Goal: Task Accomplishment & Management: Use online tool/utility

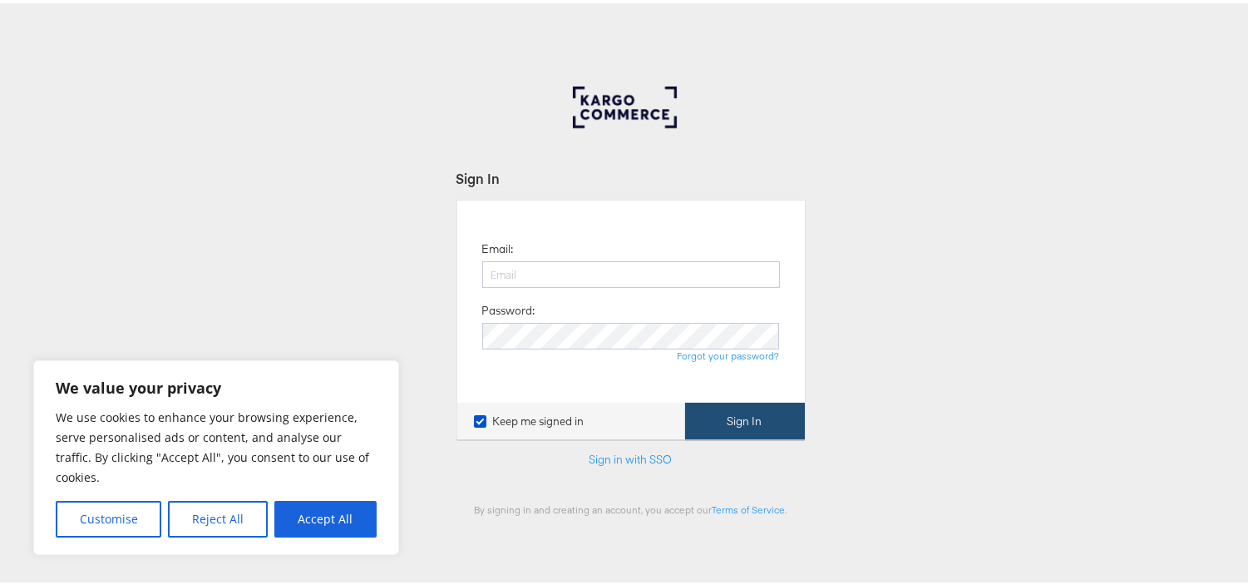
type input "[EMAIL_ADDRESS][PERSON_NAME][DOMAIN_NAME]"
click at [746, 428] on button "Sign In" at bounding box center [745, 417] width 120 height 37
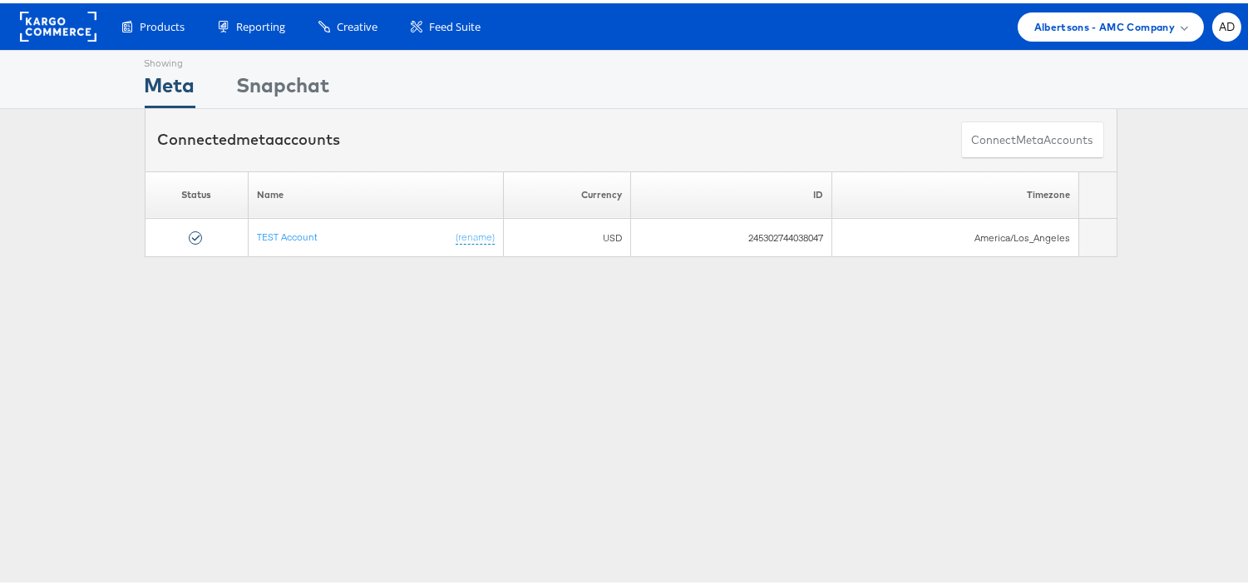
click at [506, 354] on div "Showing Meta Showing Snapchat Connected meta accounts Connect meta Accounts Ple…" at bounding box center [630, 462] width 1261 height 831
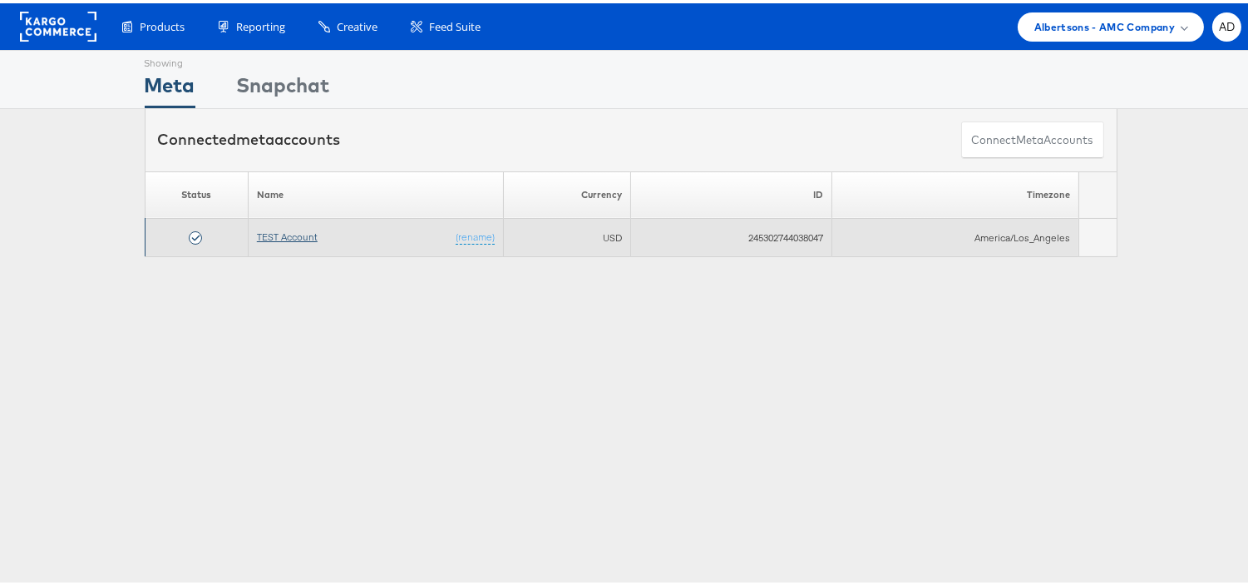
click at [281, 235] on link "TEST Account" at bounding box center [287, 233] width 61 height 12
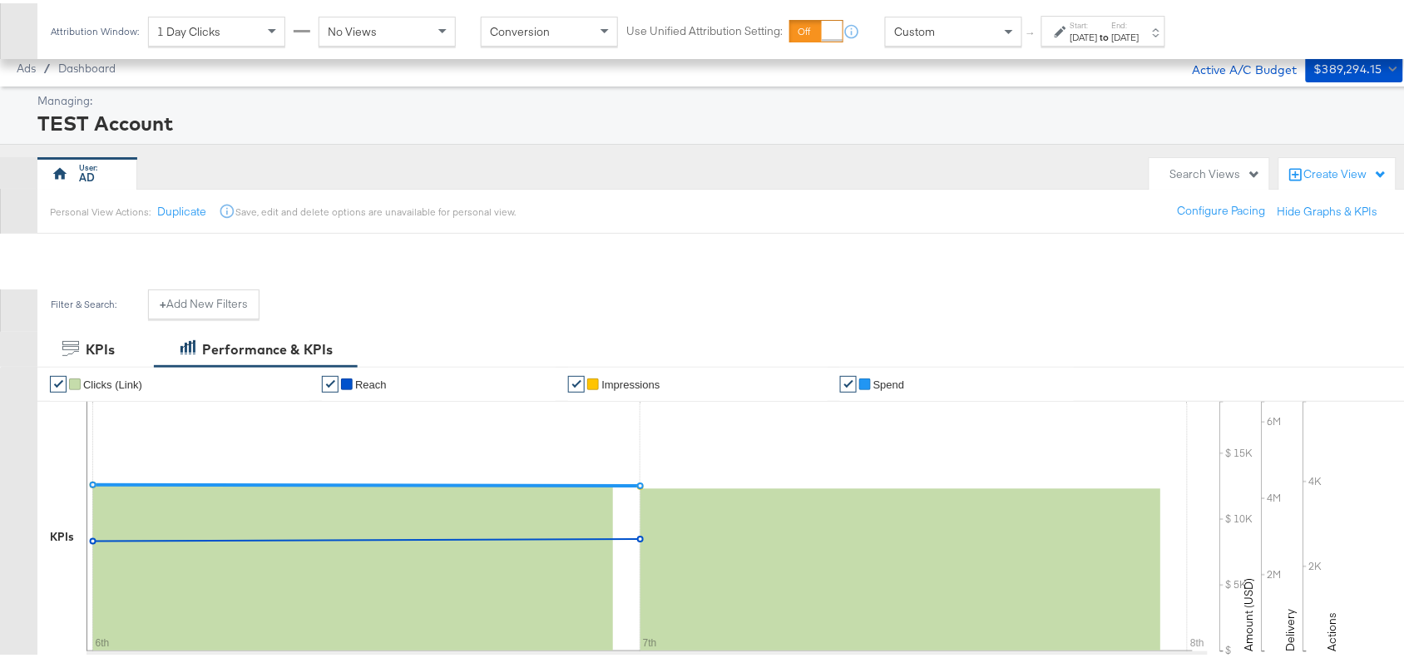
scroll to position [555, 0]
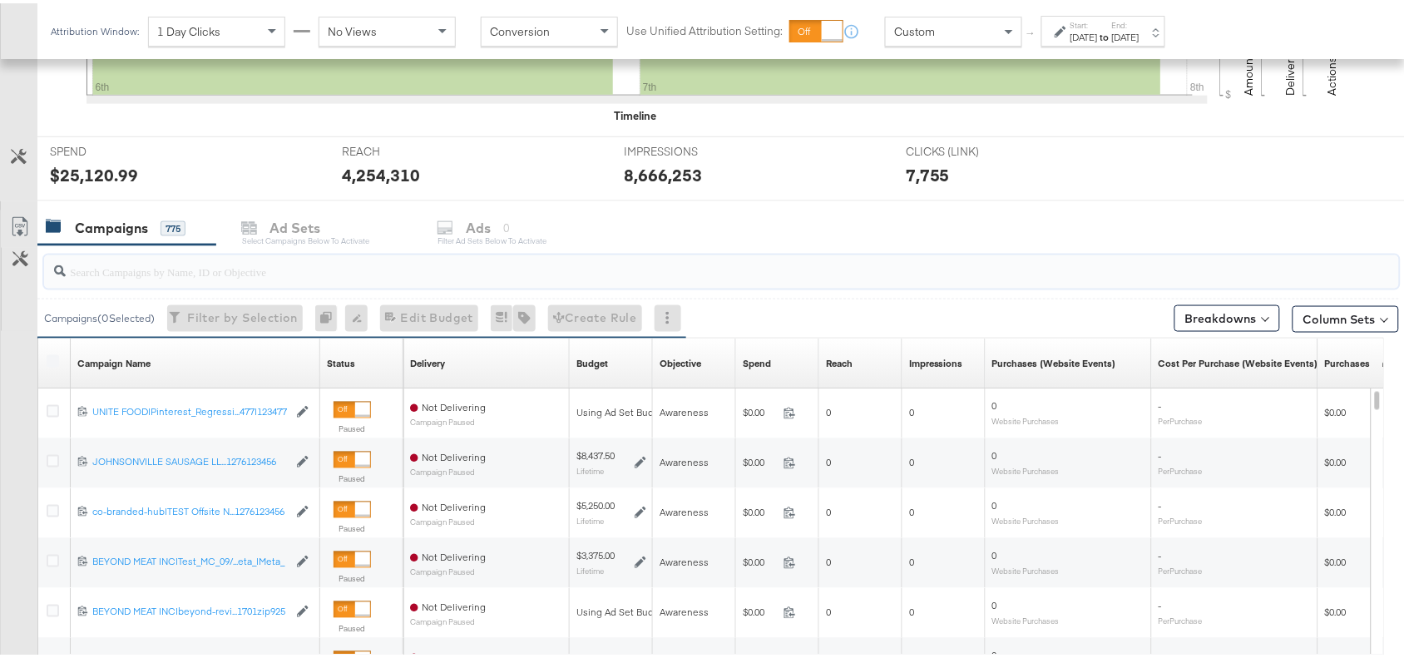
click at [148, 275] on input "search" at bounding box center [671, 261] width 1210 height 32
paste input "120232307194170307"
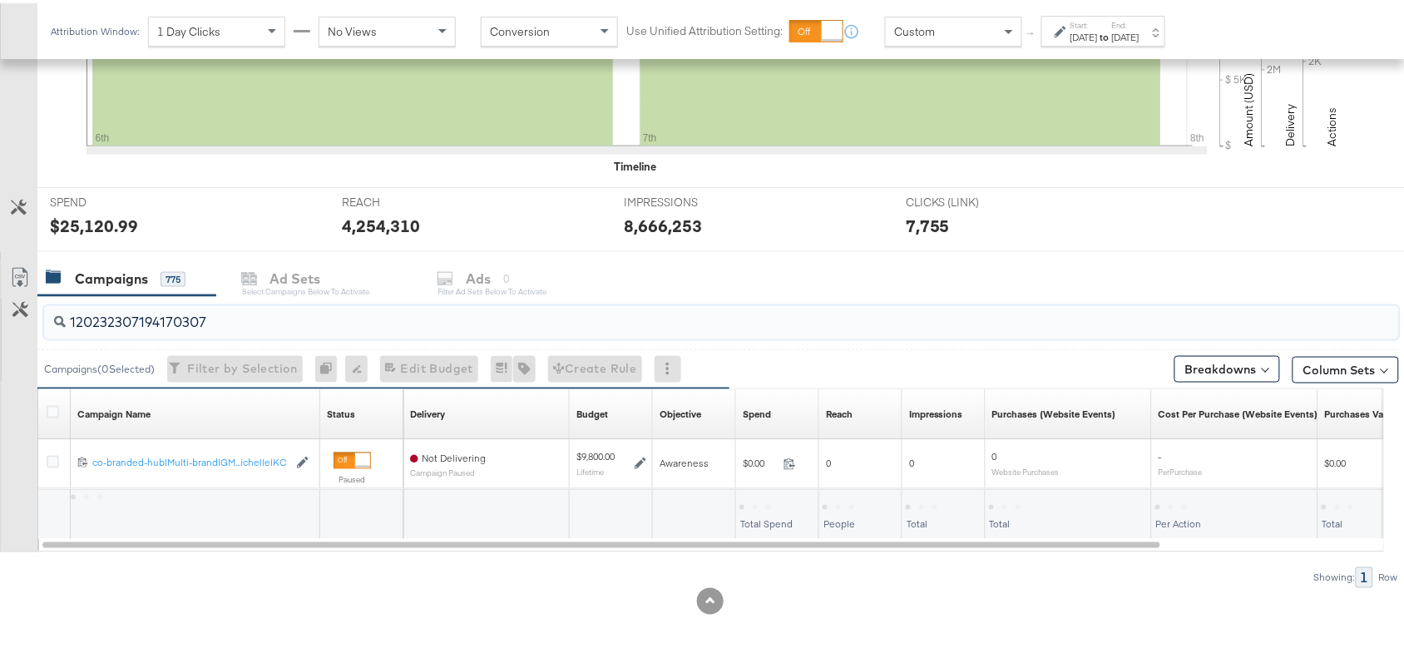
scroll to position [506, 0]
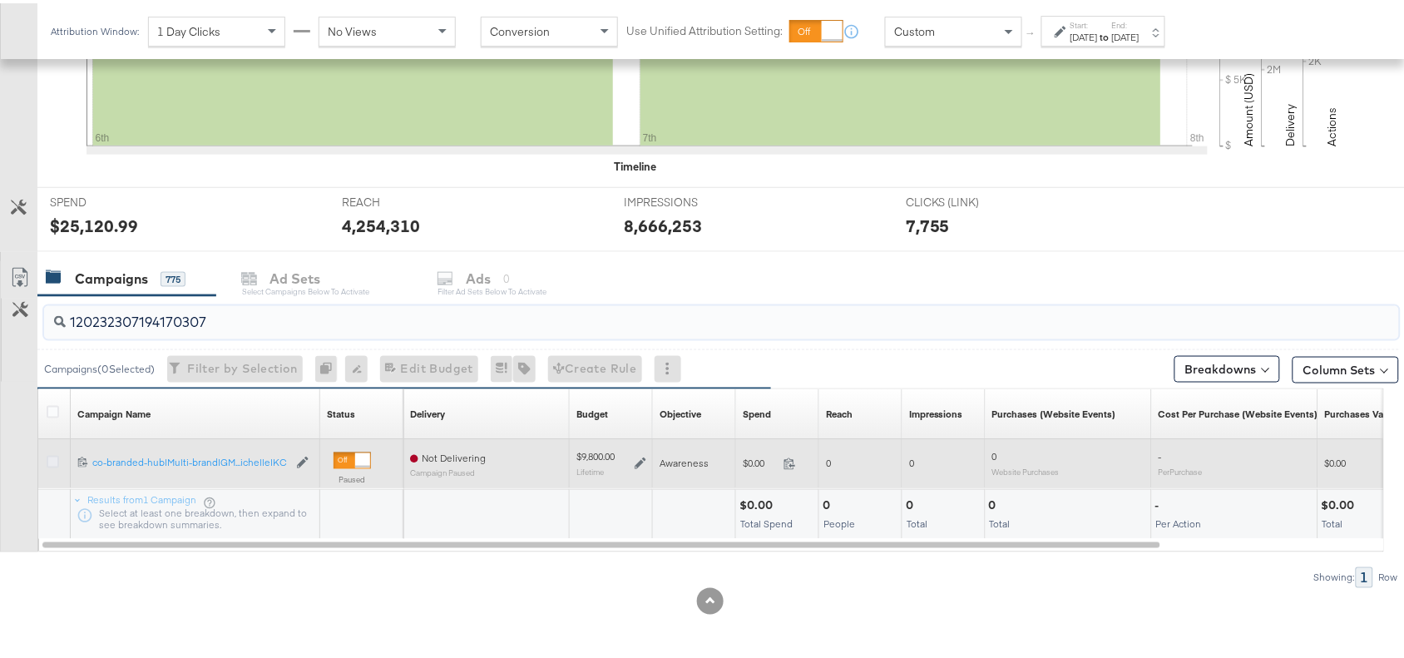
type input "120232307194170307"
click at [52, 460] on icon at bounding box center [53, 458] width 12 height 12
click at [0, 0] on input "checkbox" at bounding box center [0, 0] width 0 height 0
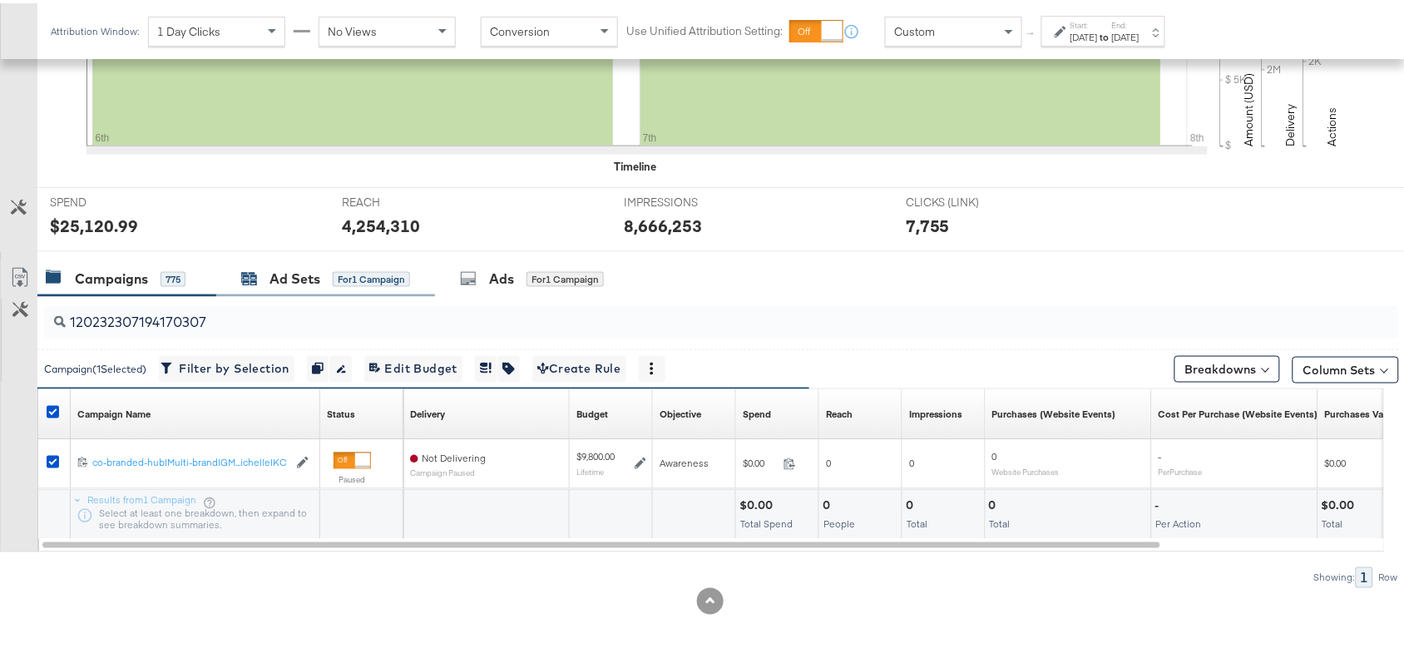
click at [312, 279] on div "Ad Sets" at bounding box center [294, 275] width 51 height 19
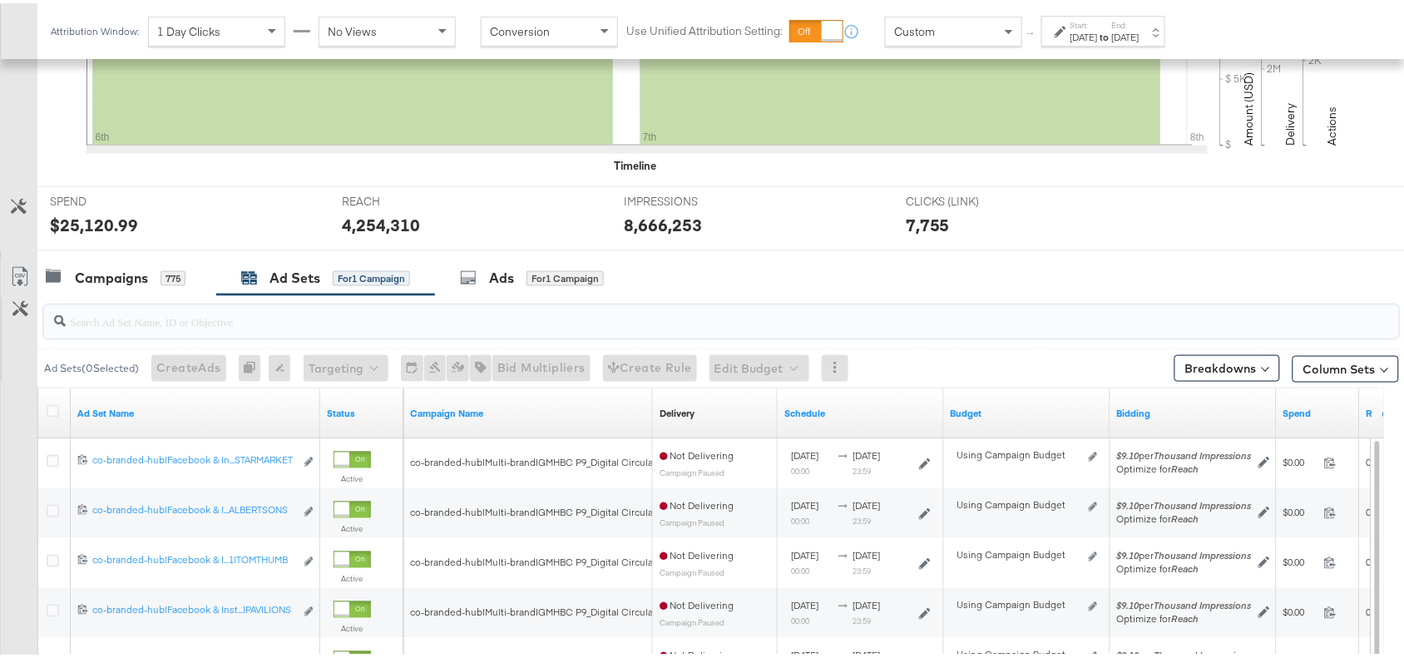
click at [218, 313] on input "search" at bounding box center [671, 311] width 1210 height 32
paste input "co-branded-hub|Facebook & Instagram|Social Media|FBIG - Premium Carousel & Prod…"
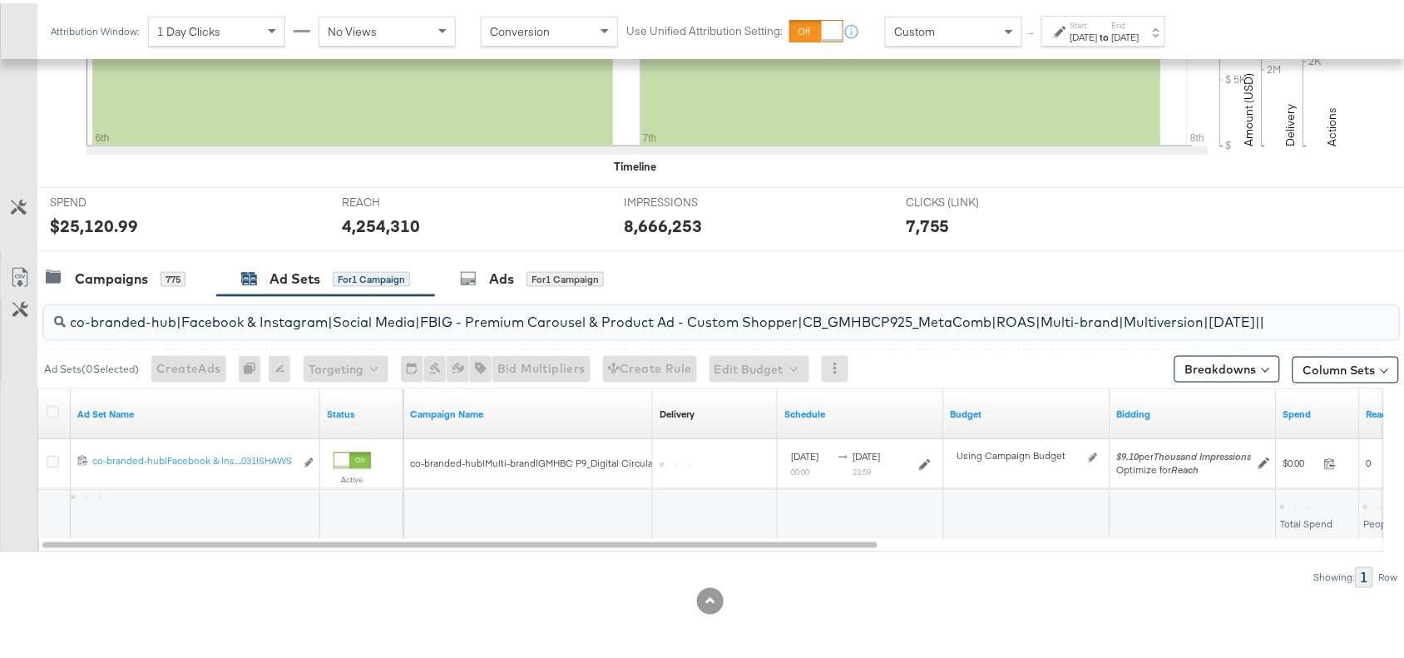
scroll to position [0, 518]
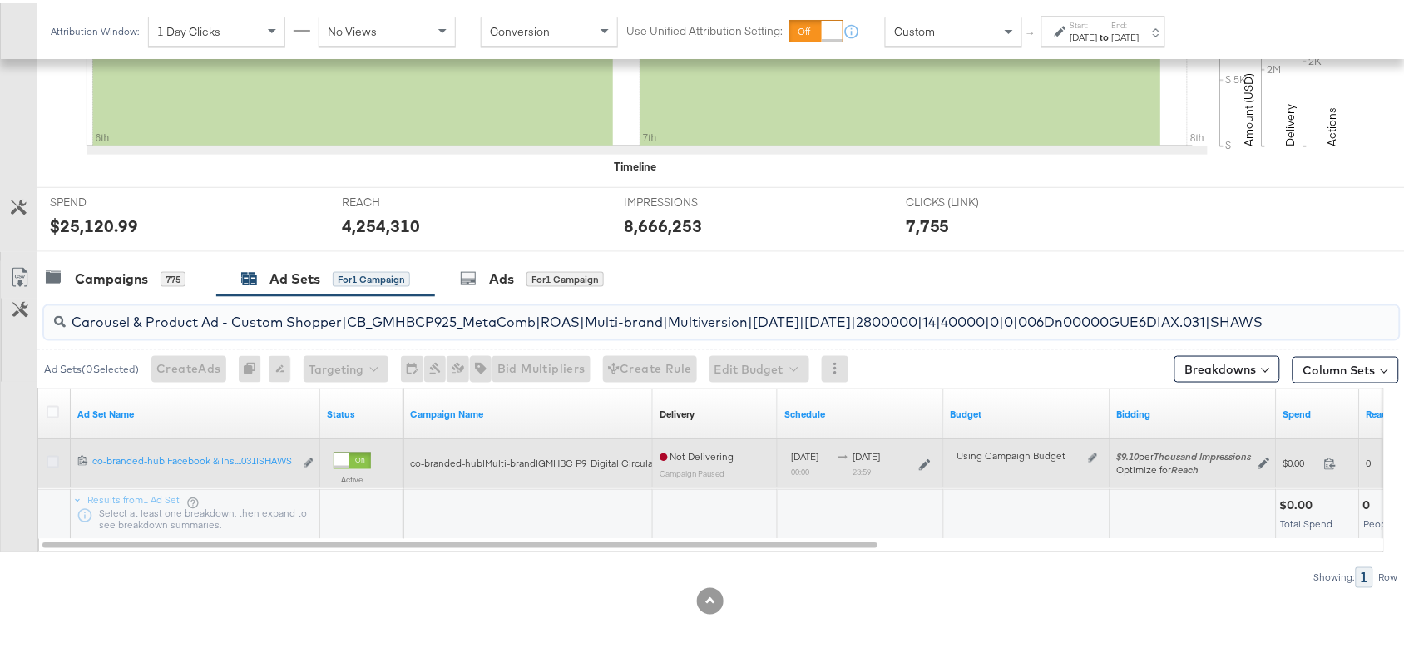
type input "co-branded-hub|Facebook & Instagram|Social Media|FBIG - Premium Carousel & Prod…"
click at [48, 456] on icon at bounding box center [53, 458] width 12 height 12
click at [0, 0] on input "checkbox" at bounding box center [0, 0] width 0 height 0
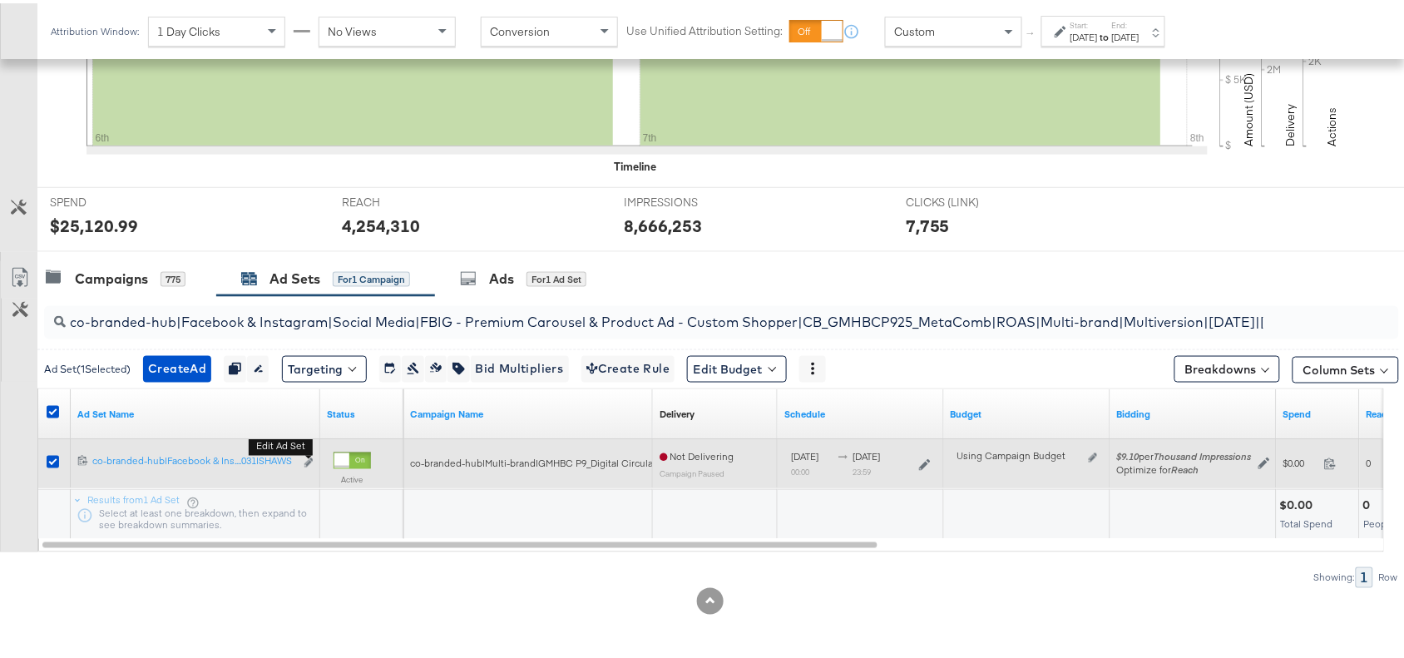
click at [306, 452] on b "Edit ad set" at bounding box center [281, 443] width 64 height 17
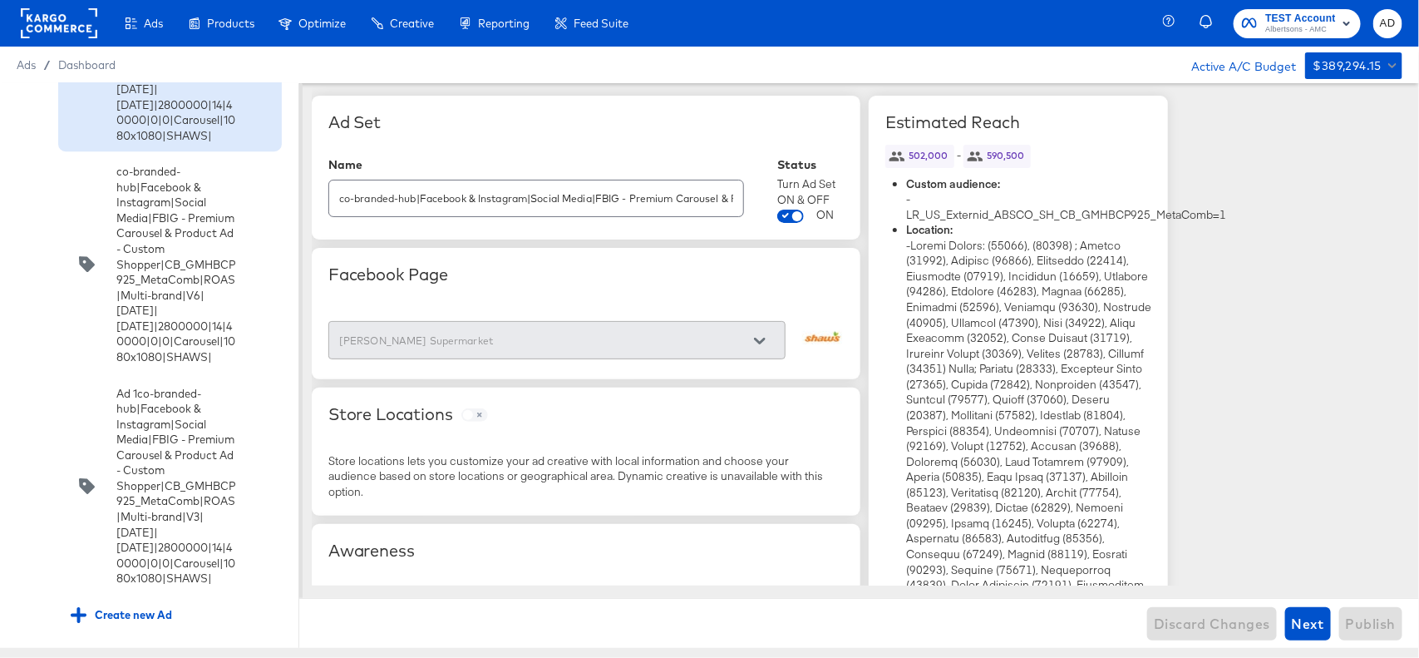
scroll to position [5820, 0]
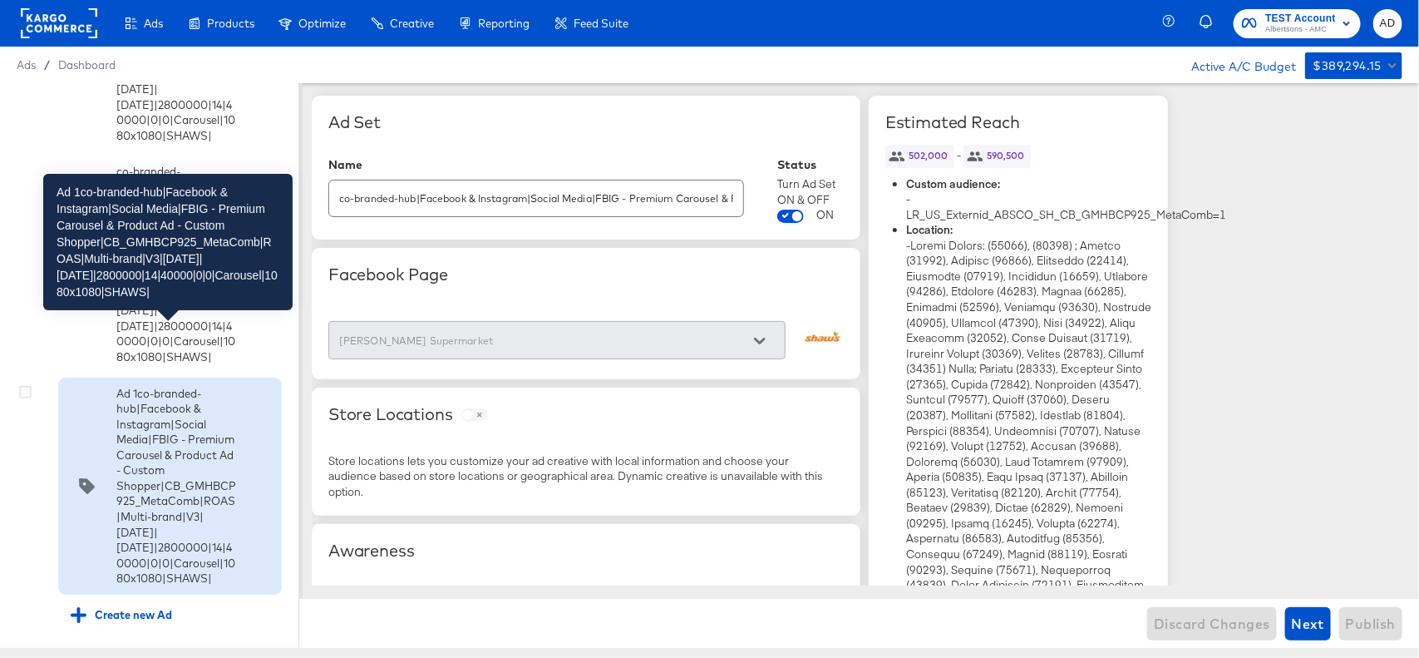
click at [168, 431] on div "Ad 1co-branded-hub|Facebook & Instagram|Social Media|FBIG - Premium Carousel & …" at bounding box center [176, 486] width 120 height 200
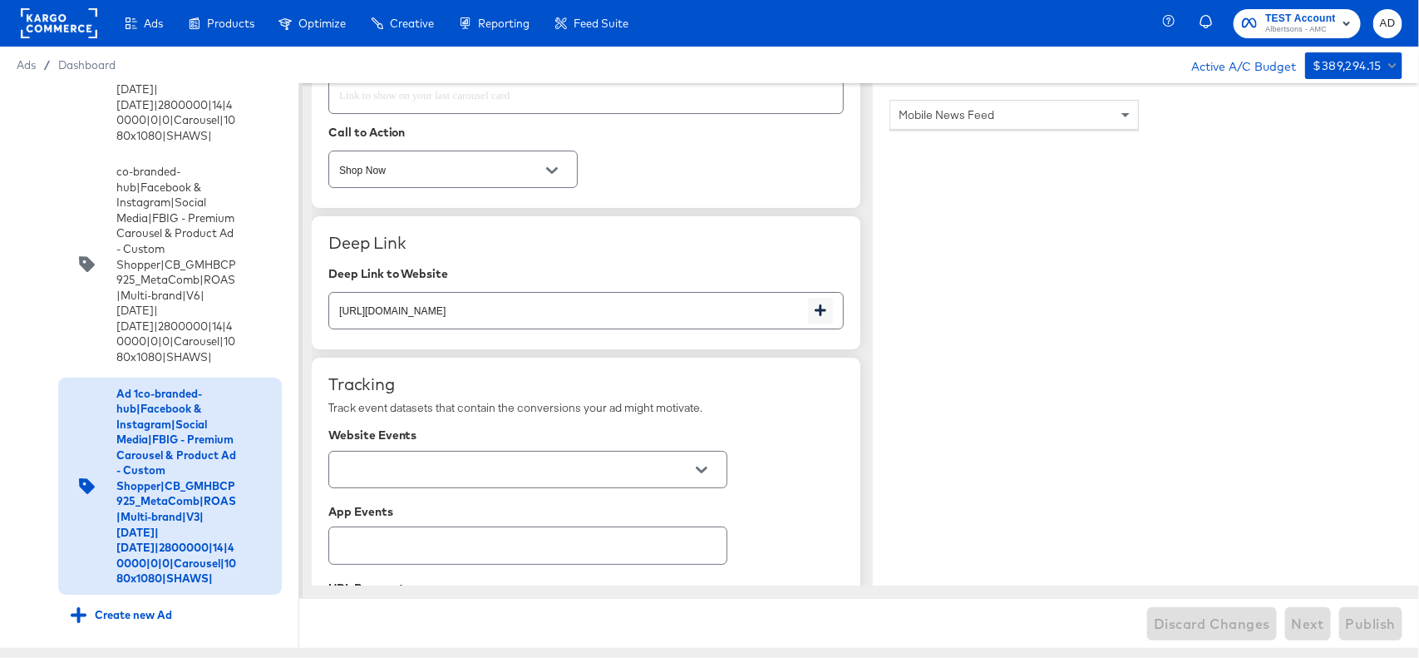
scroll to position [2898, 0]
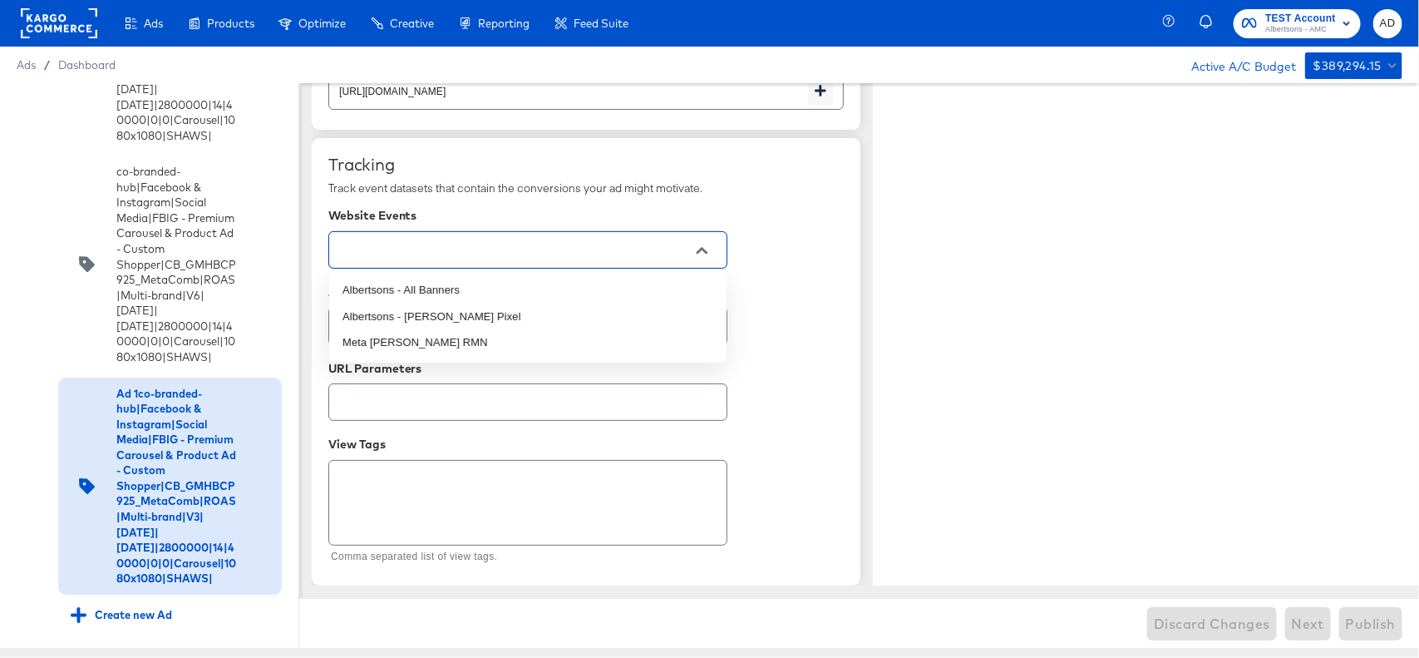
click at [679, 251] on input "text" at bounding box center [515, 250] width 358 height 19
click at [421, 288] on li "Albertsons - All Banners" at bounding box center [527, 290] width 397 height 27
type textarea "x"
type input "Albertsons - All Banners"
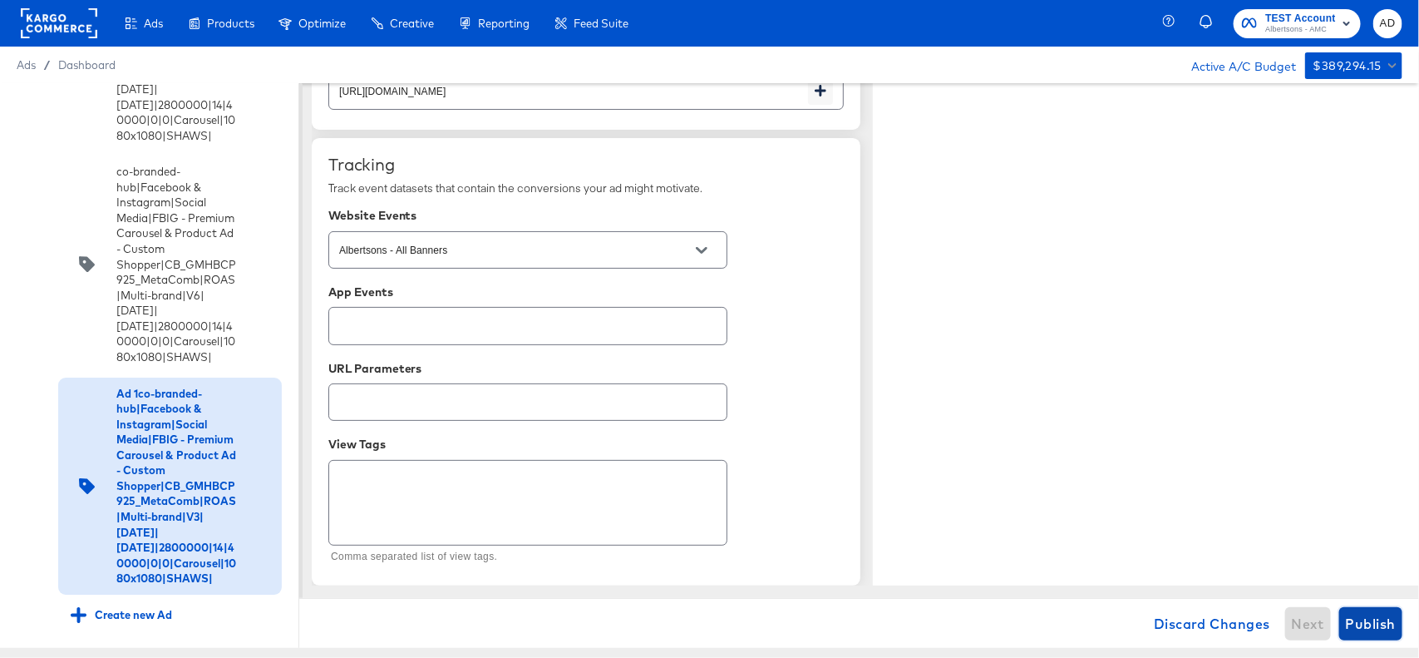
click at [1370, 614] on span "Publish" at bounding box center [1371, 623] width 50 height 23
type textarea "x"
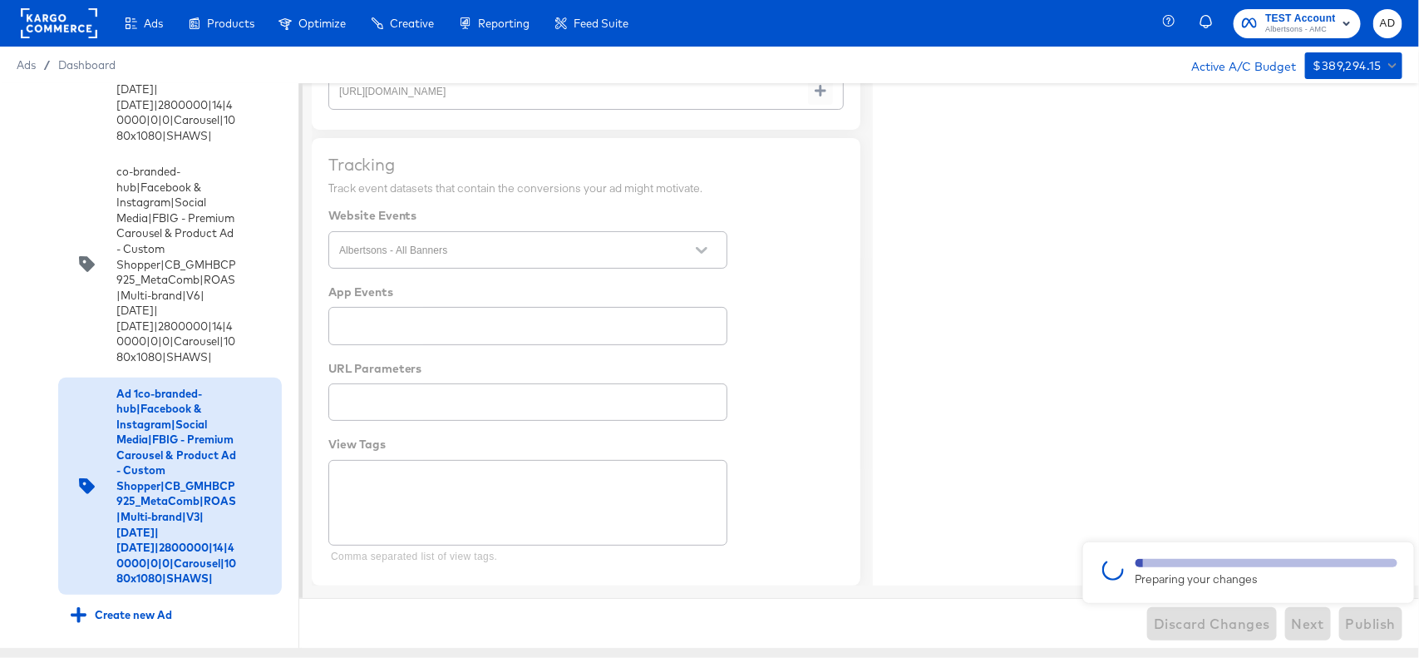
type textarea "x"
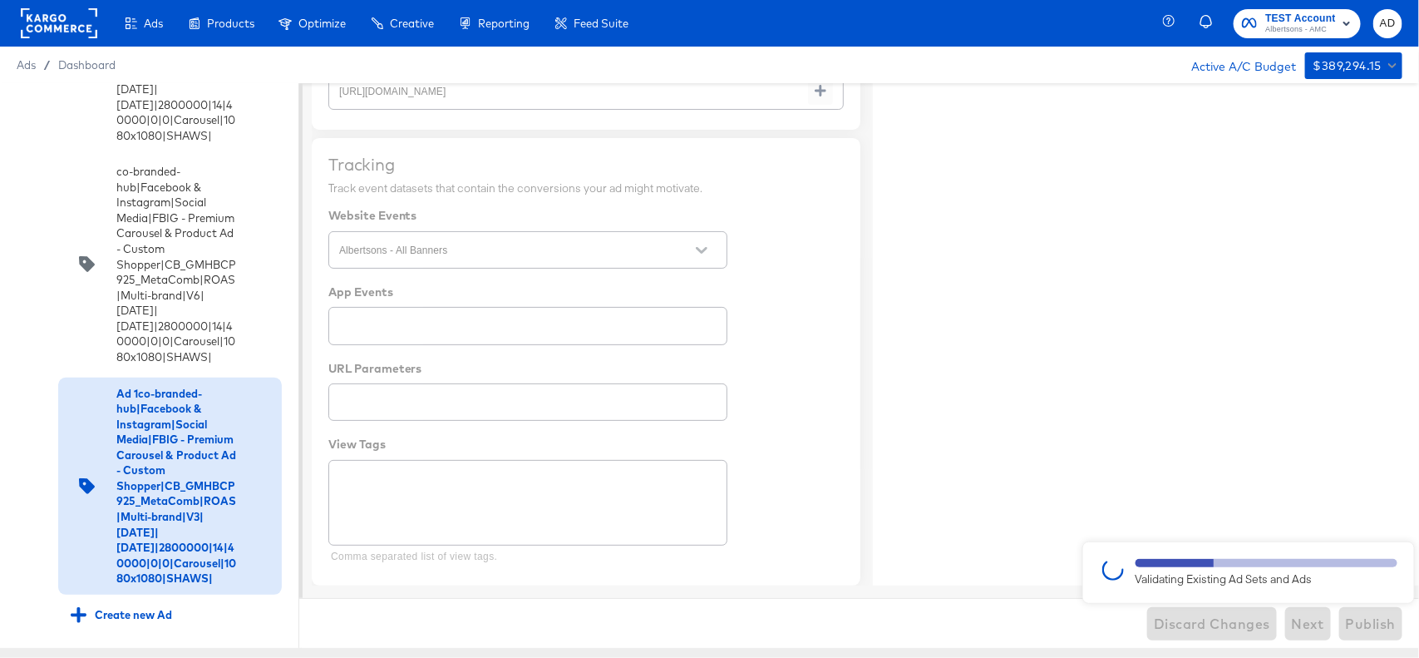
type textarea "x"
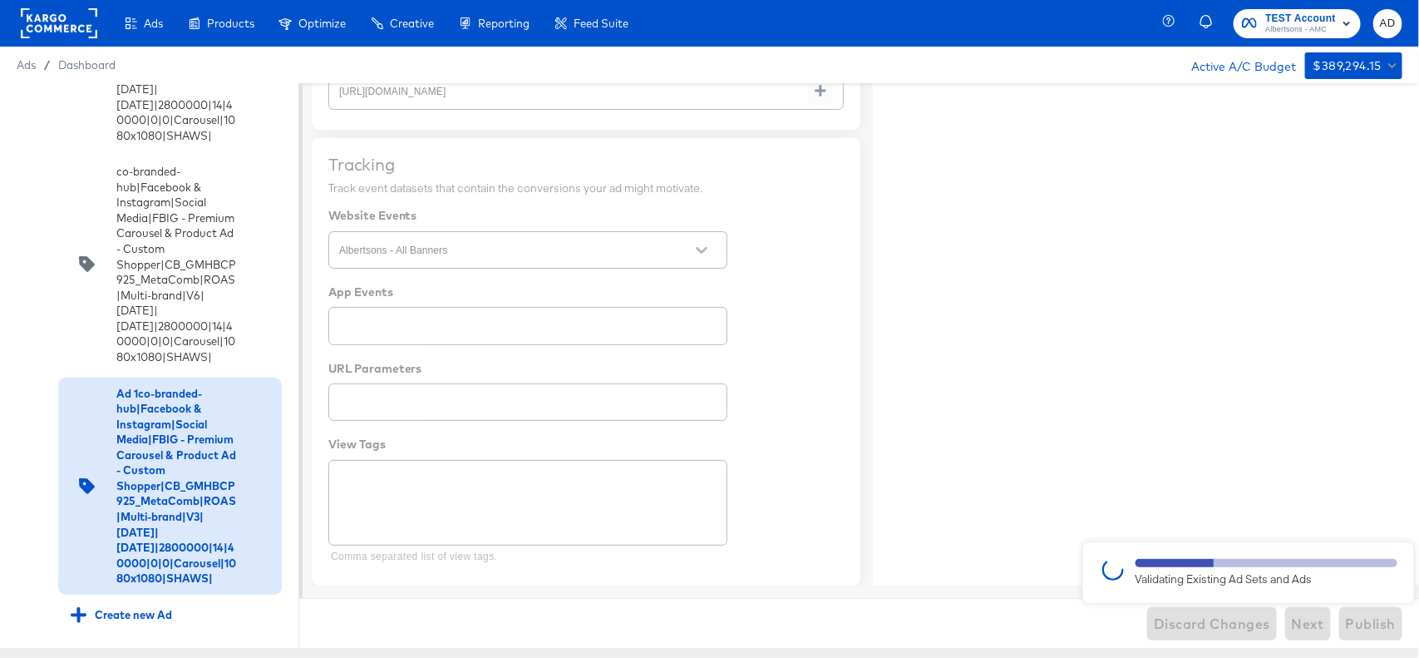
type textarea "x"
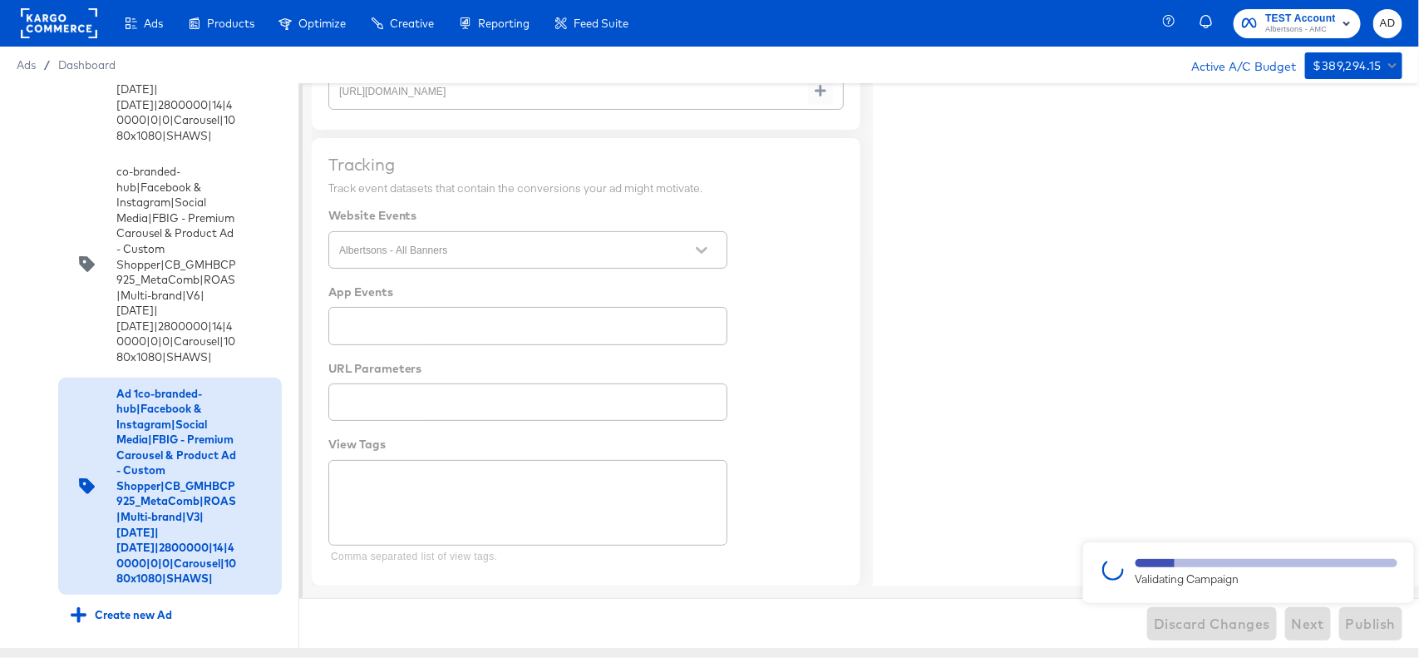
type textarea "x"
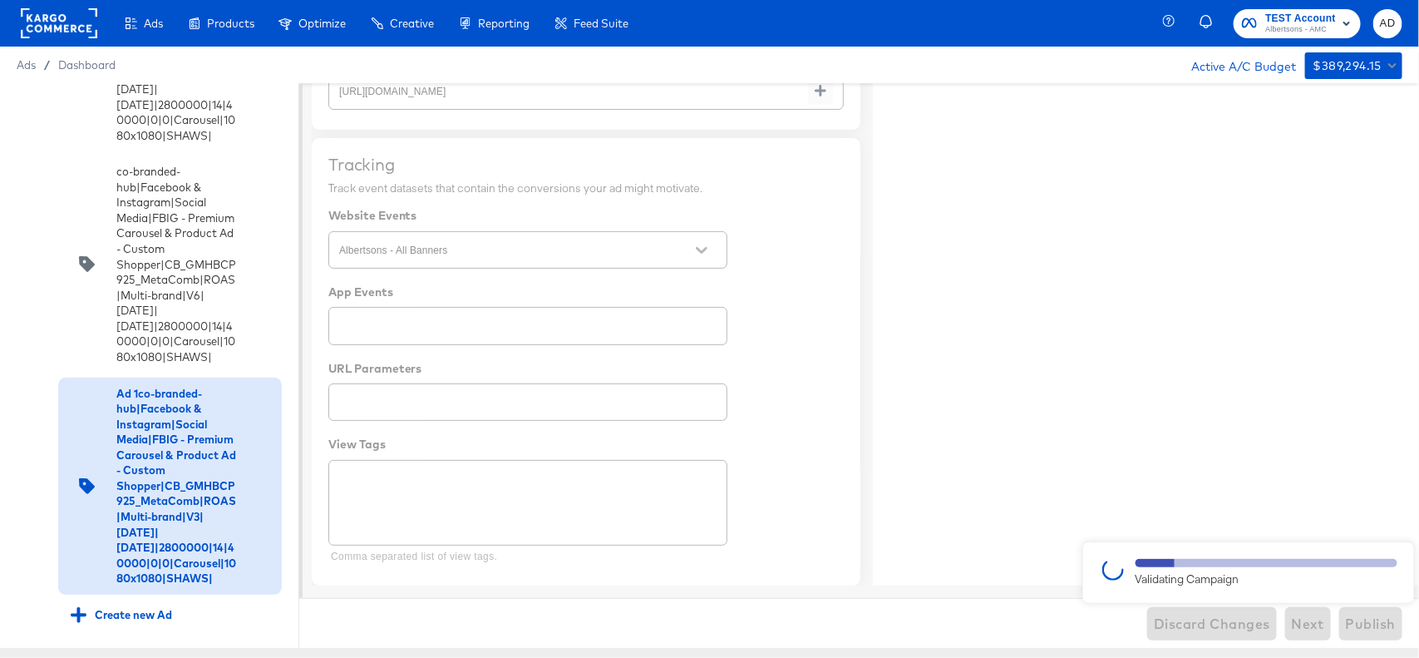
type textarea "x"
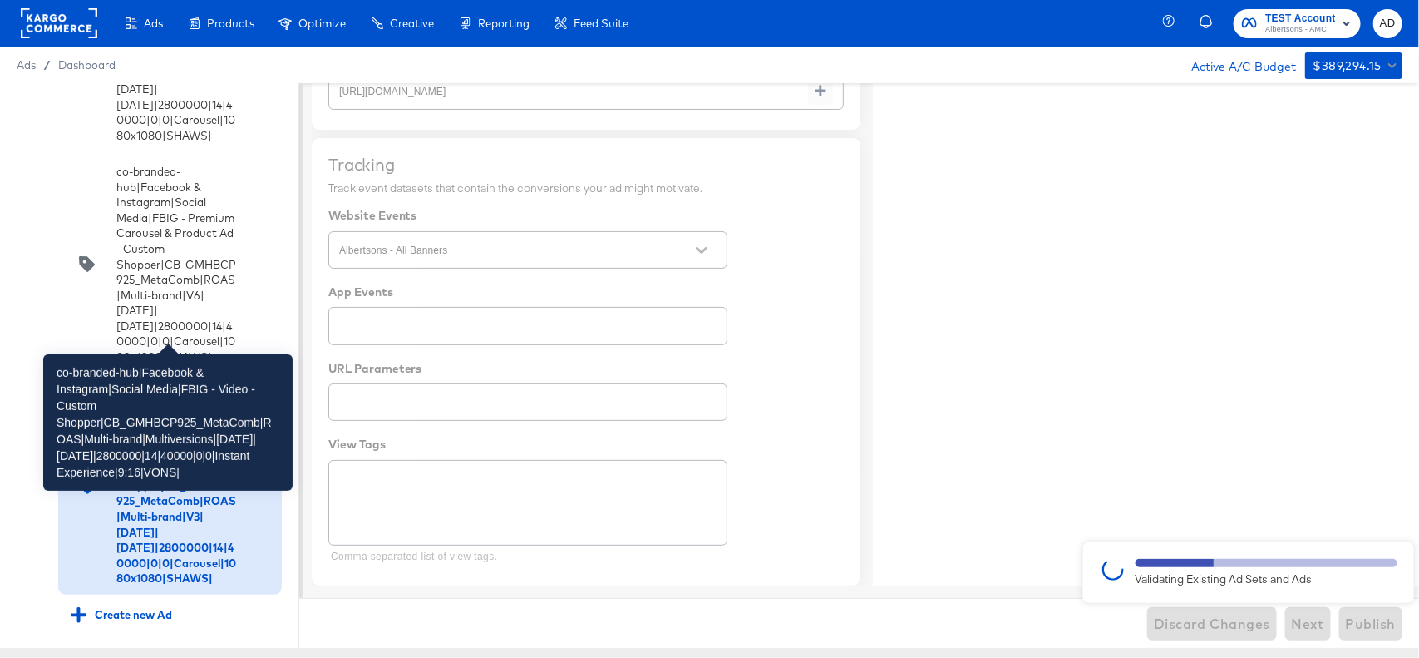
scroll to position [5820, 0]
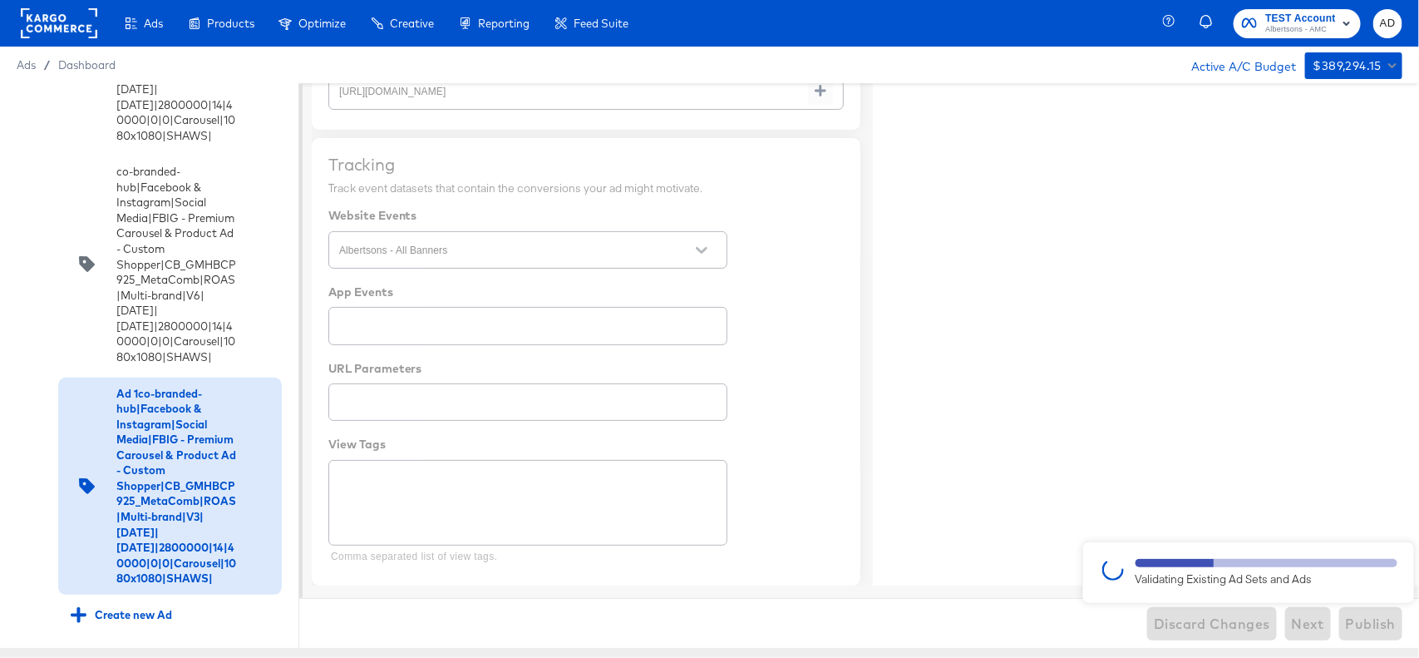
click at [1060, 466] on div at bounding box center [709, 365] width 1419 height 565
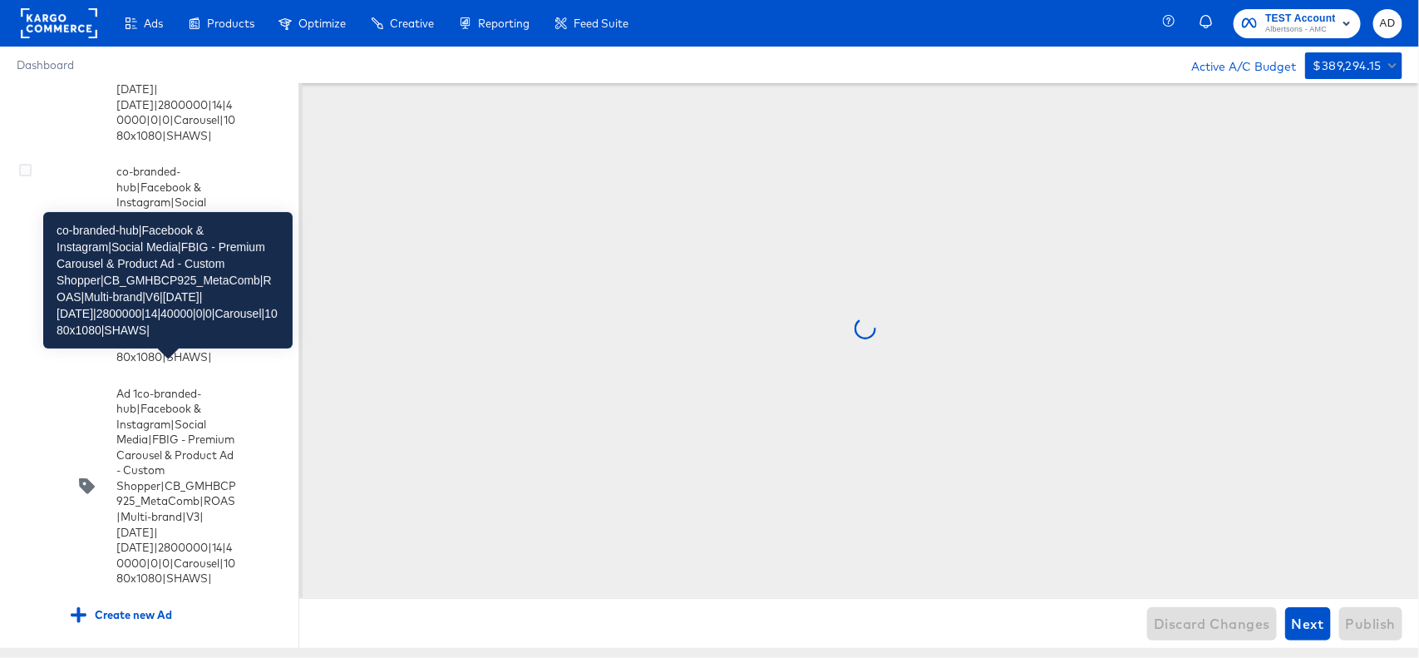
scroll to position [5820, 0]
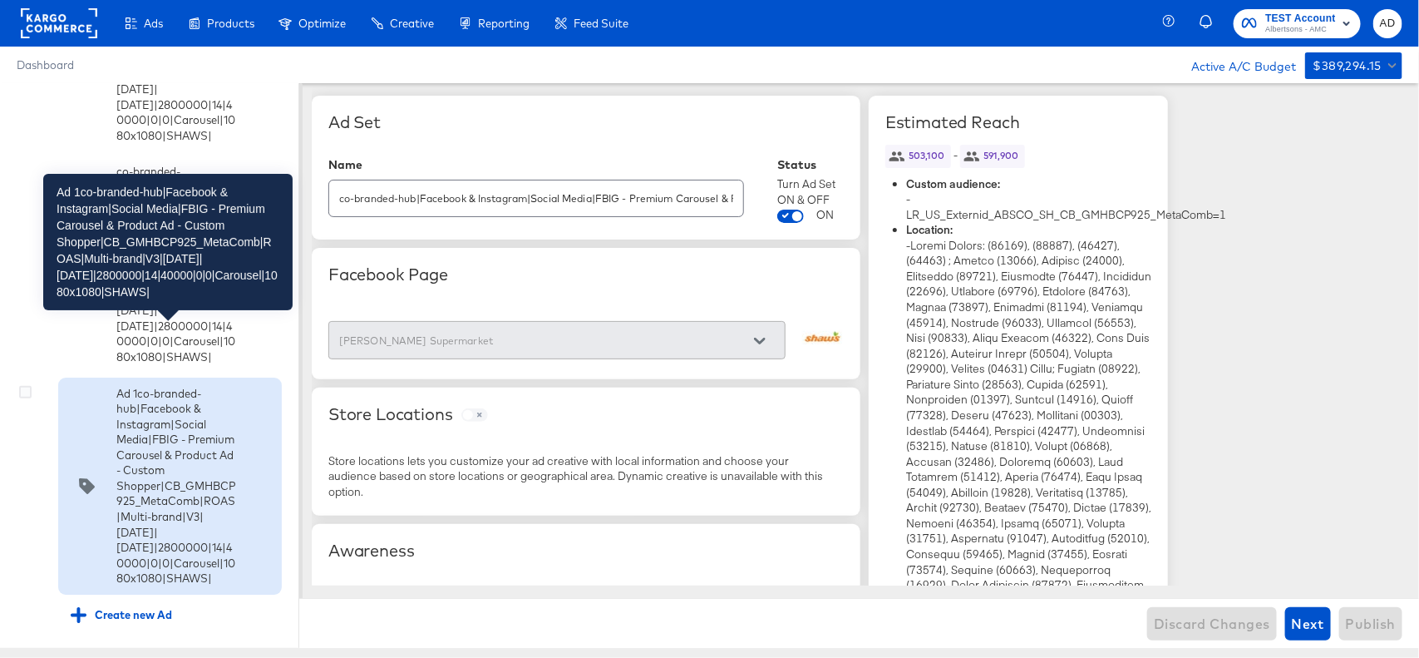
click at [164, 500] on div "Ad 1co-branded-hub|Facebook & Instagram|Social Media|FBIG - Premium Carousel & …" at bounding box center [176, 486] width 120 height 200
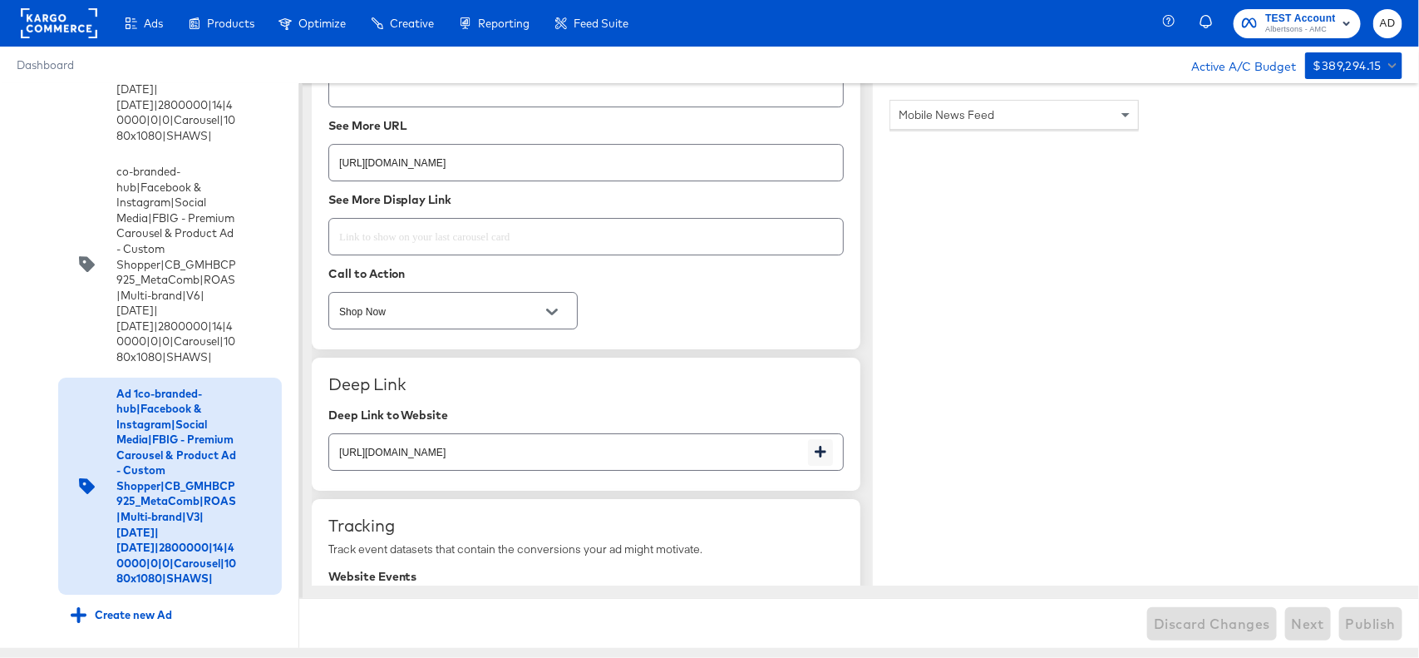
scroll to position [2898, 0]
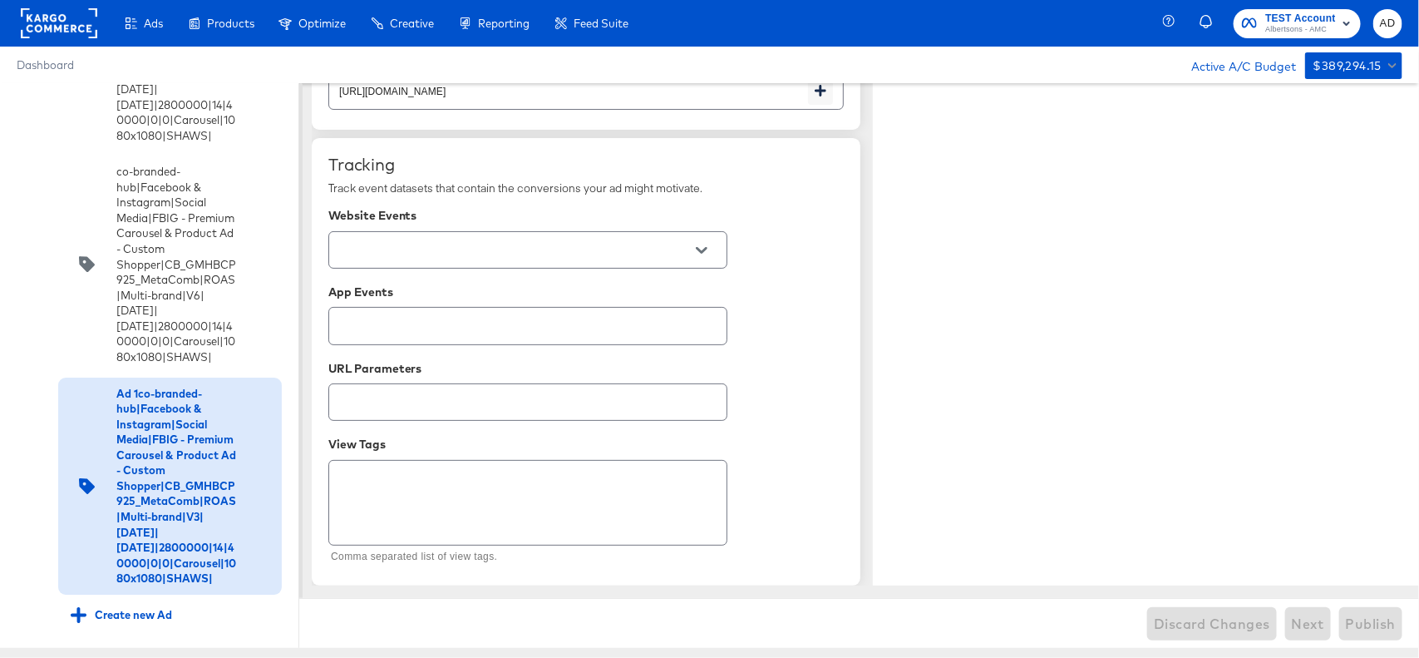
click at [636, 251] on input "text" at bounding box center [515, 250] width 358 height 19
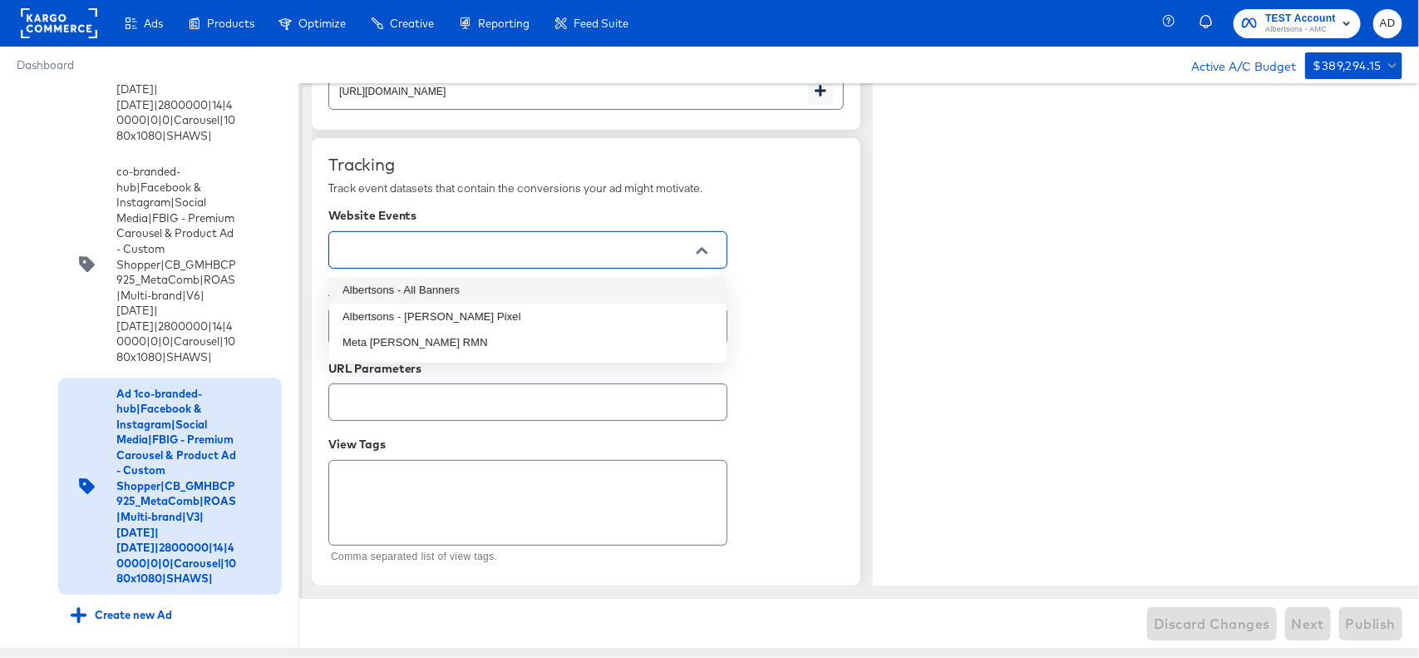
click at [447, 283] on li "Albertsons - All Banners" at bounding box center [527, 290] width 397 height 27
type textarea "x"
type input "Albertsons - All Banners"
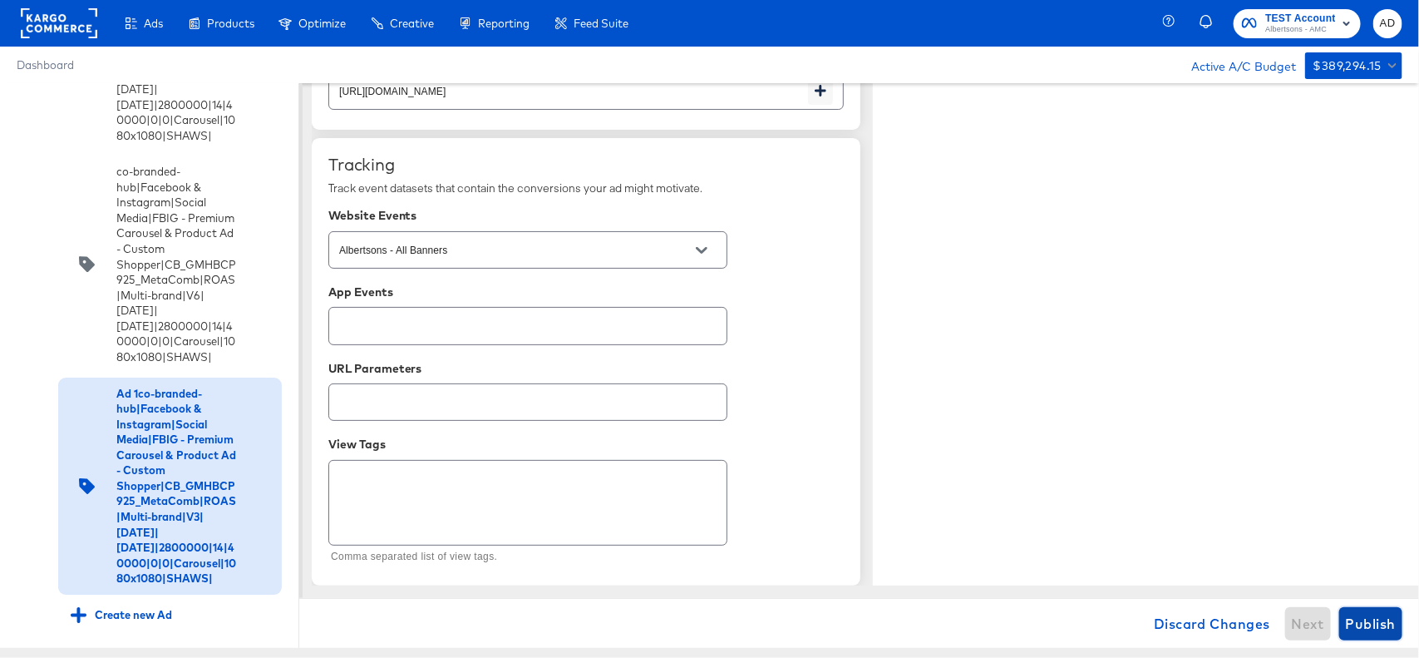
click at [1377, 634] on span "Publish" at bounding box center [1371, 623] width 50 height 23
type textarea "x"
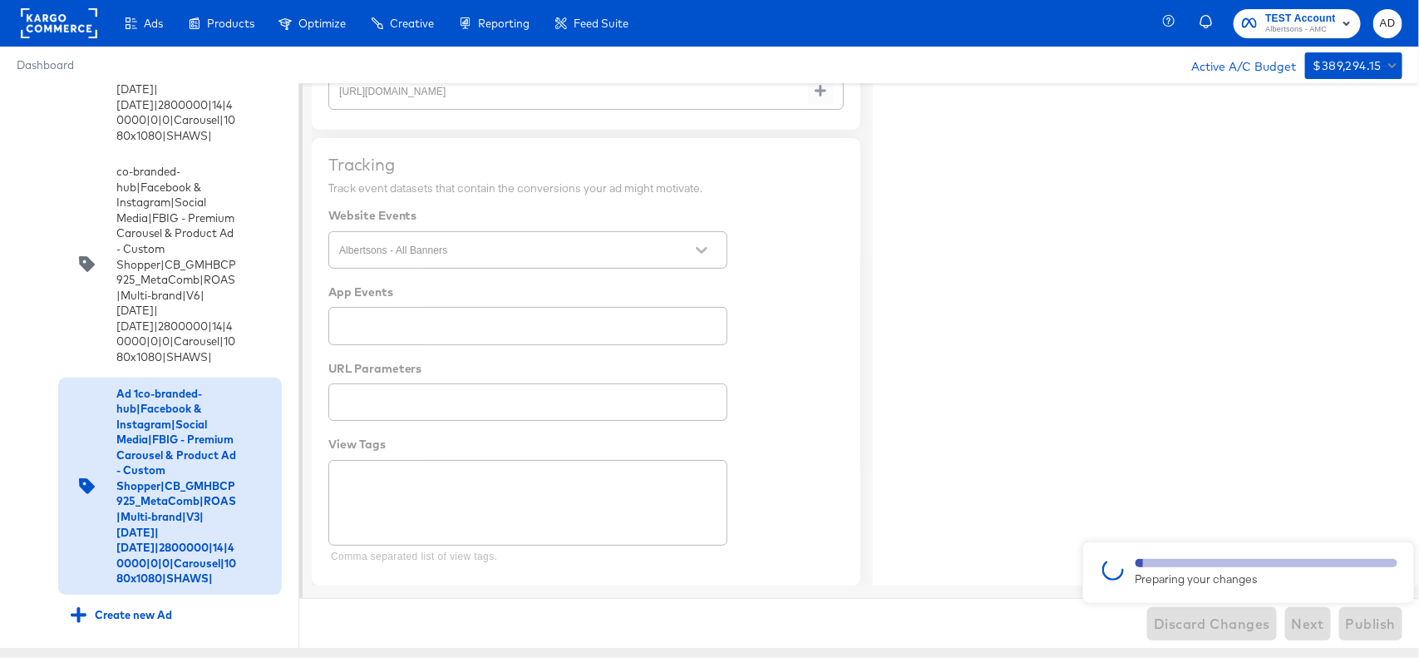
type textarea "x"
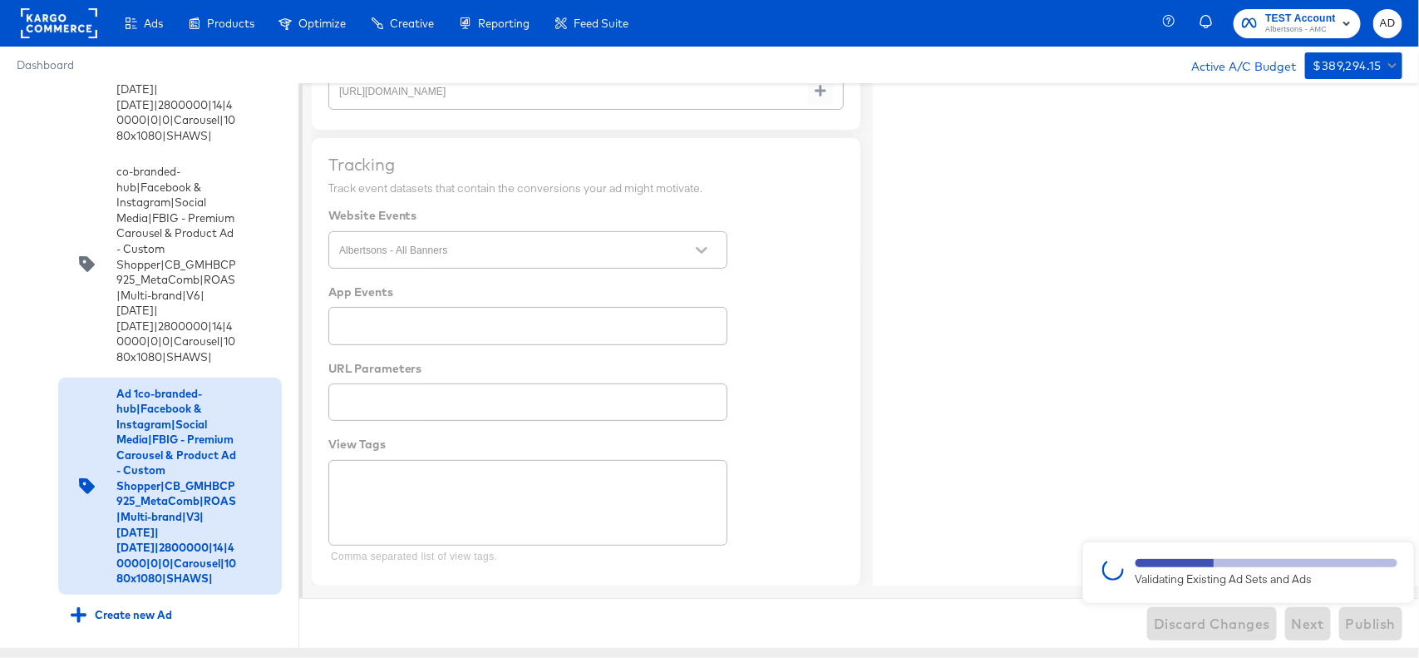
type textarea "x"
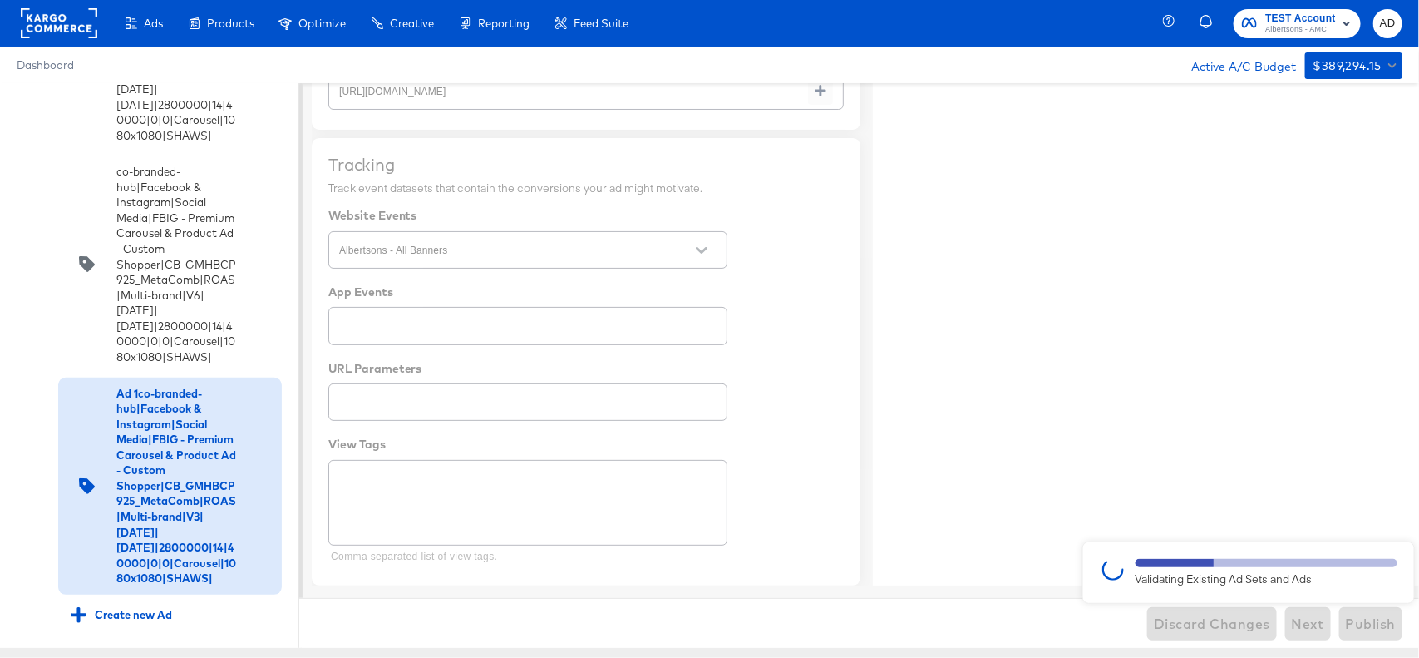
type textarea "x"
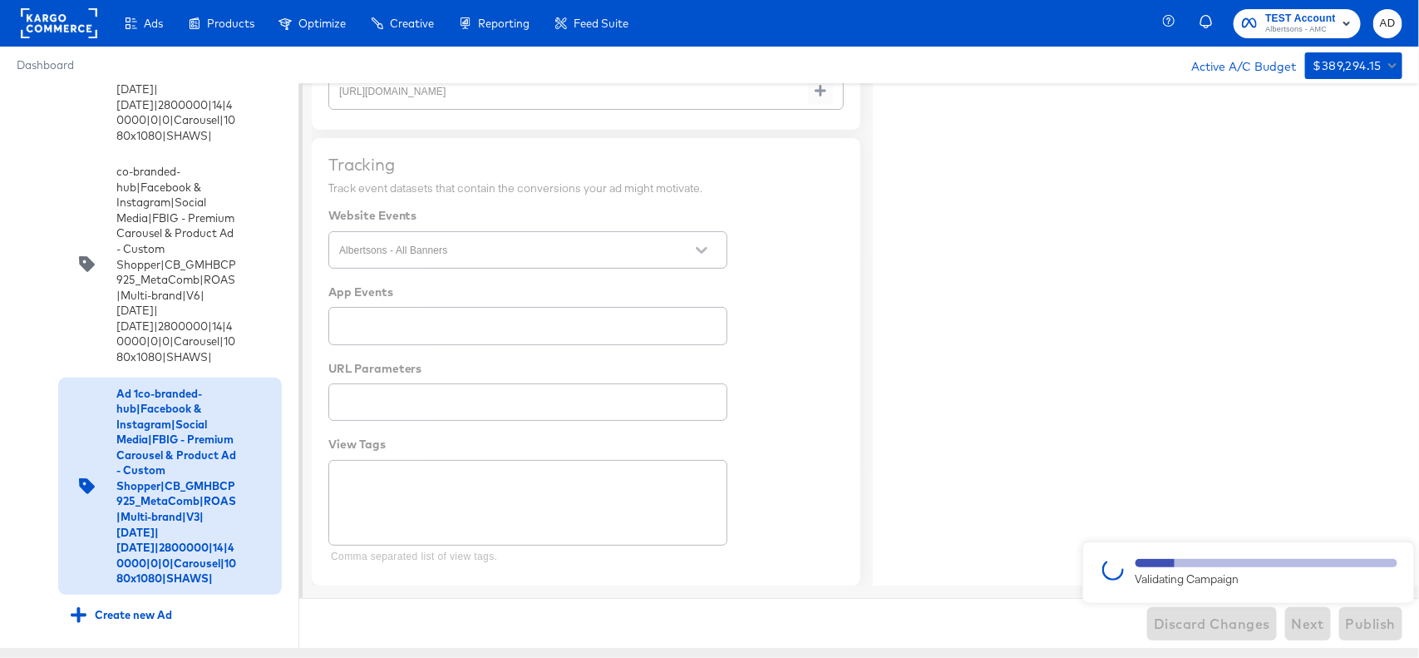
type textarea "x"
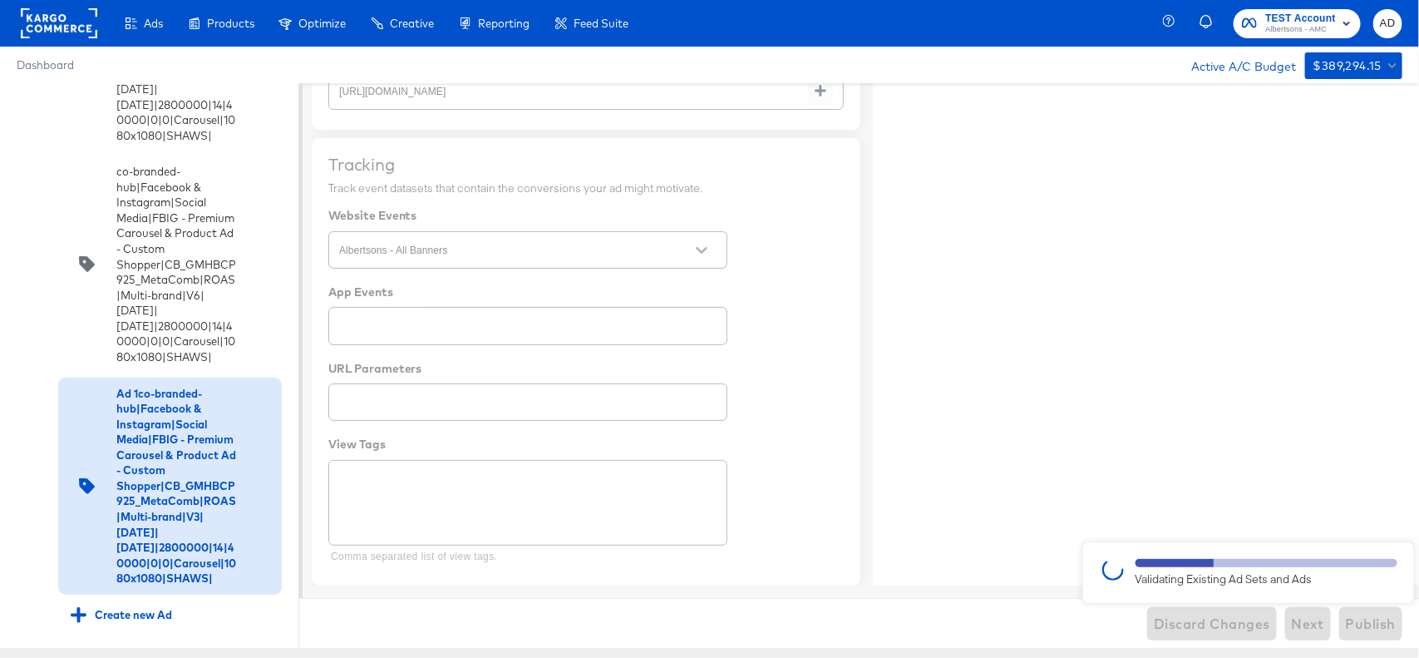
type textarea "x"
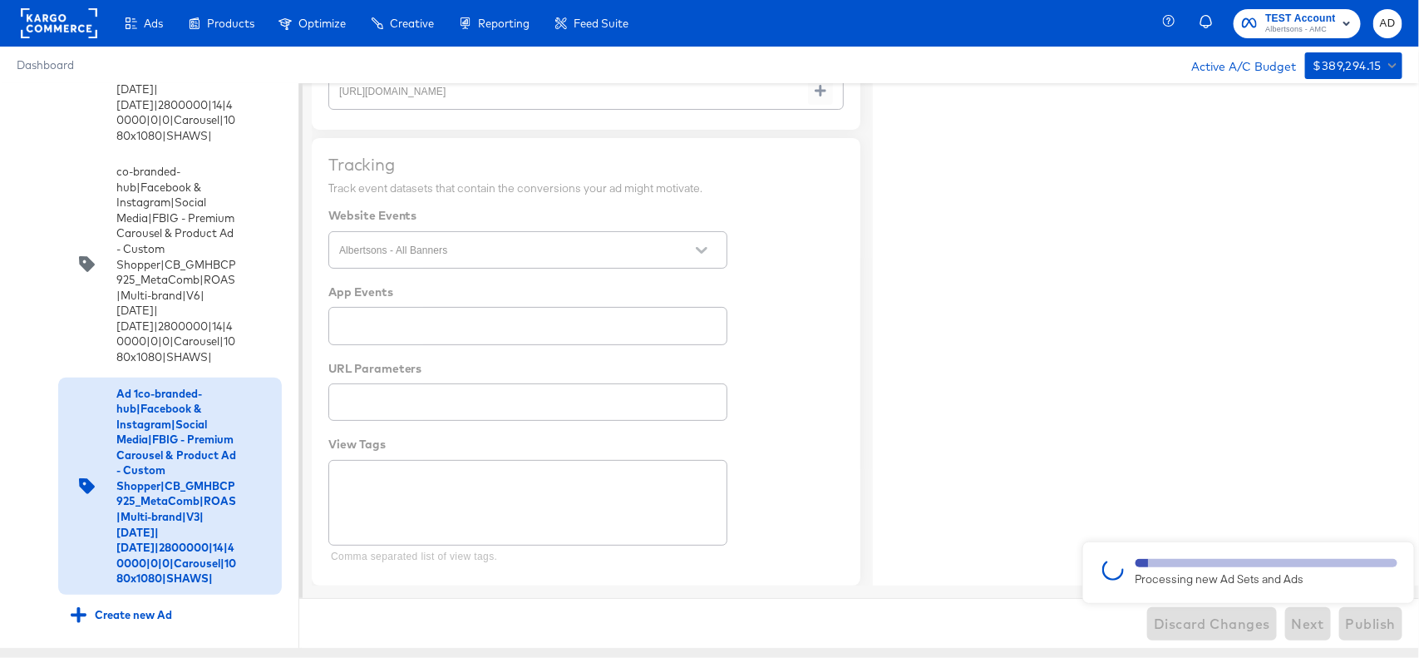
type textarea "x"
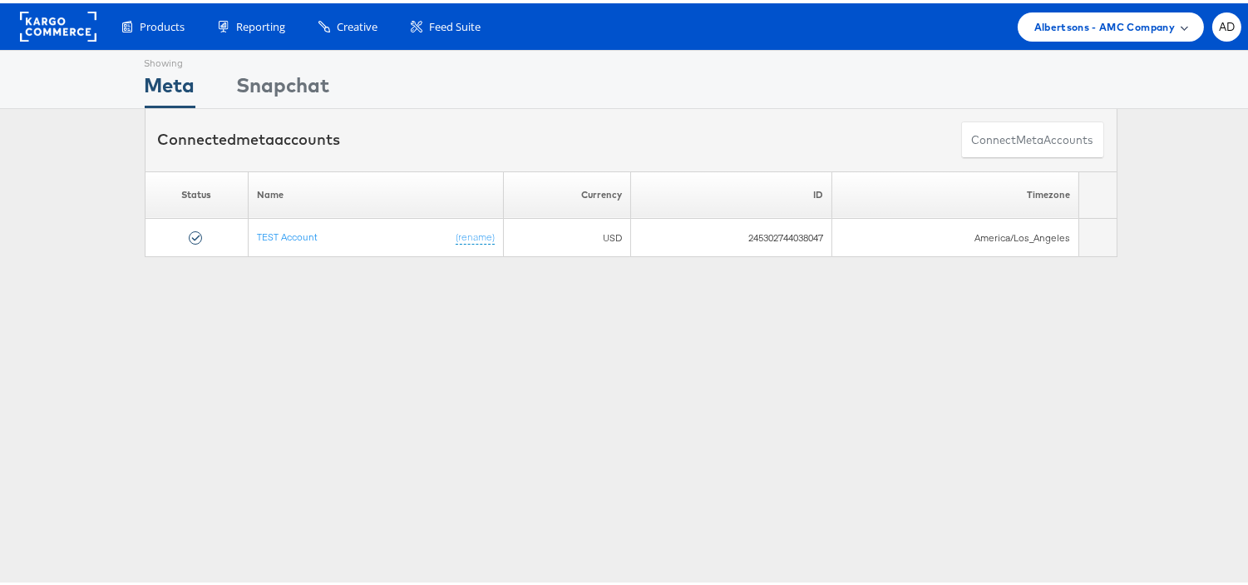
click at [1044, 19] on span "Albertsons - AMC Company" at bounding box center [1104, 23] width 141 height 17
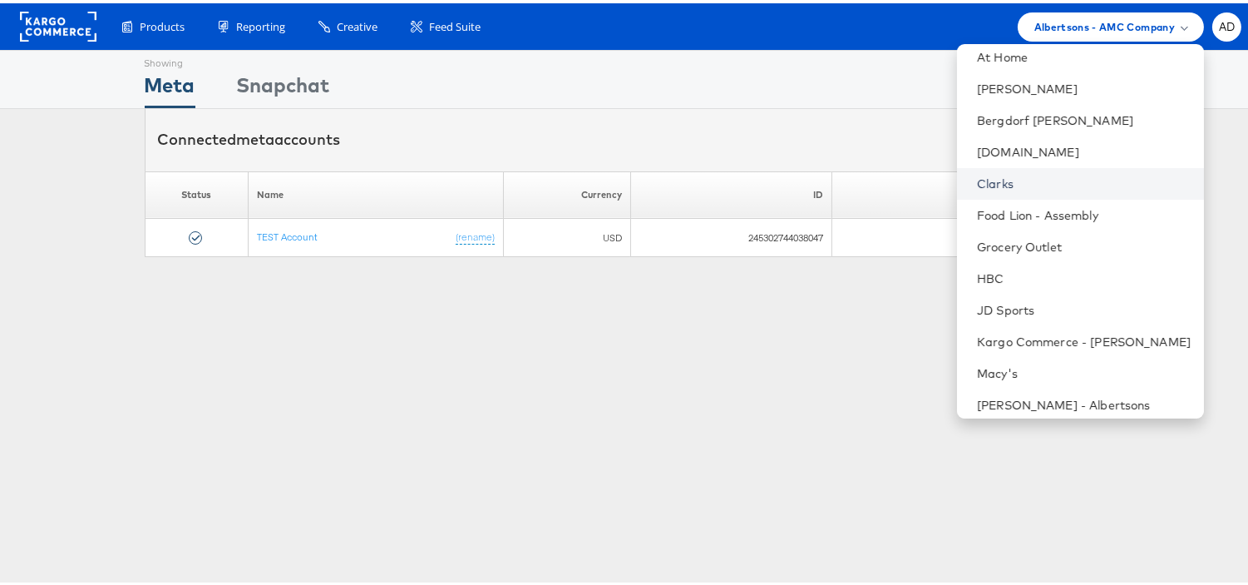
scroll to position [103, 0]
click at [999, 241] on link "Grocery Outlet" at bounding box center [1084, 242] width 214 height 17
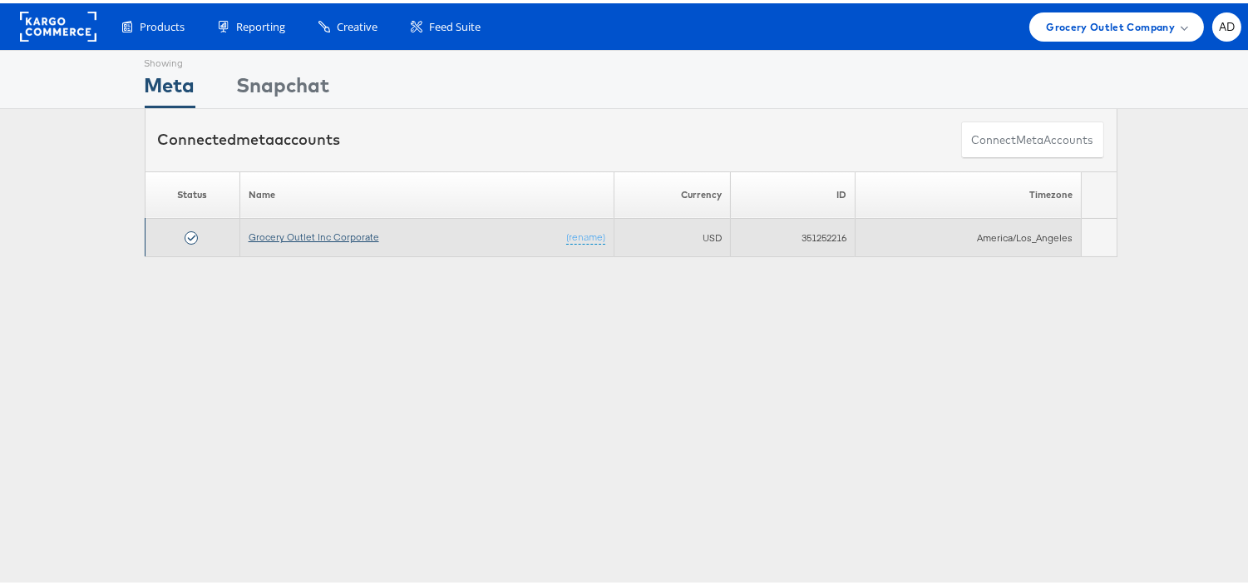
click at [319, 229] on link "Grocery Outlet Inc Corporate" at bounding box center [314, 233] width 131 height 12
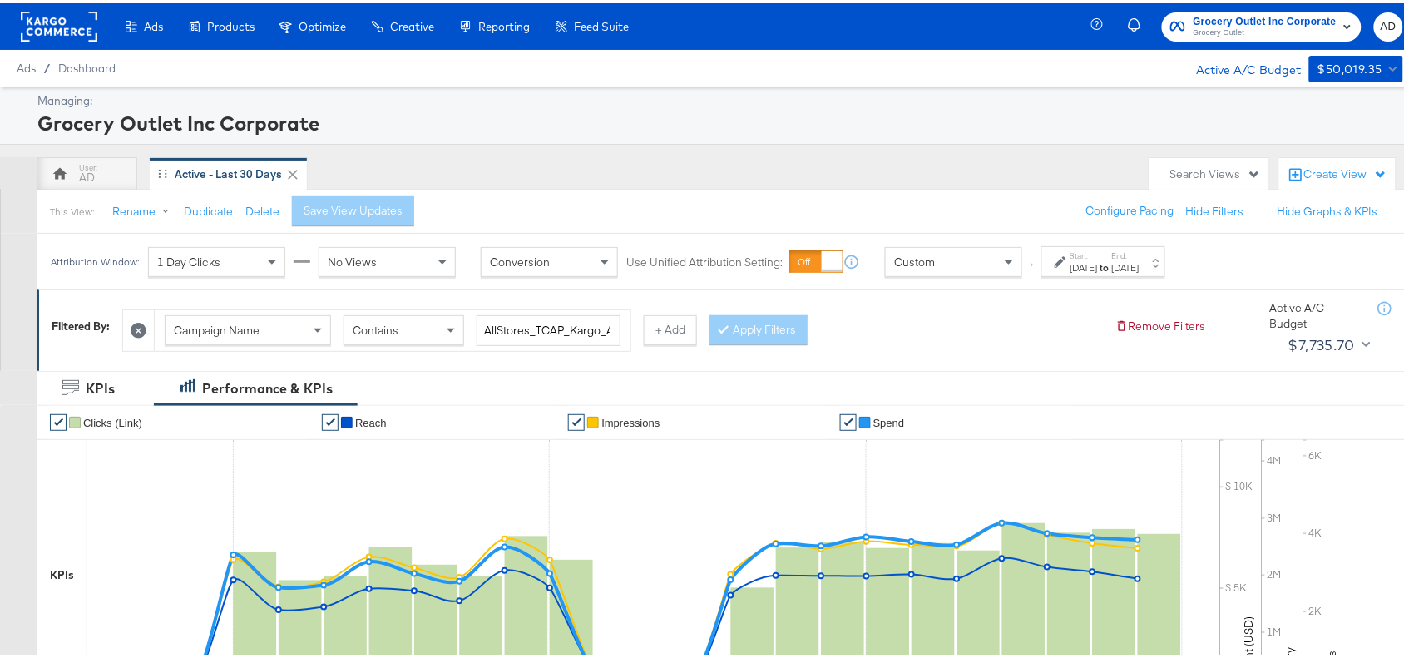
click at [1098, 268] on div "[DATE]" at bounding box center [1083, 264] width 27 height 13
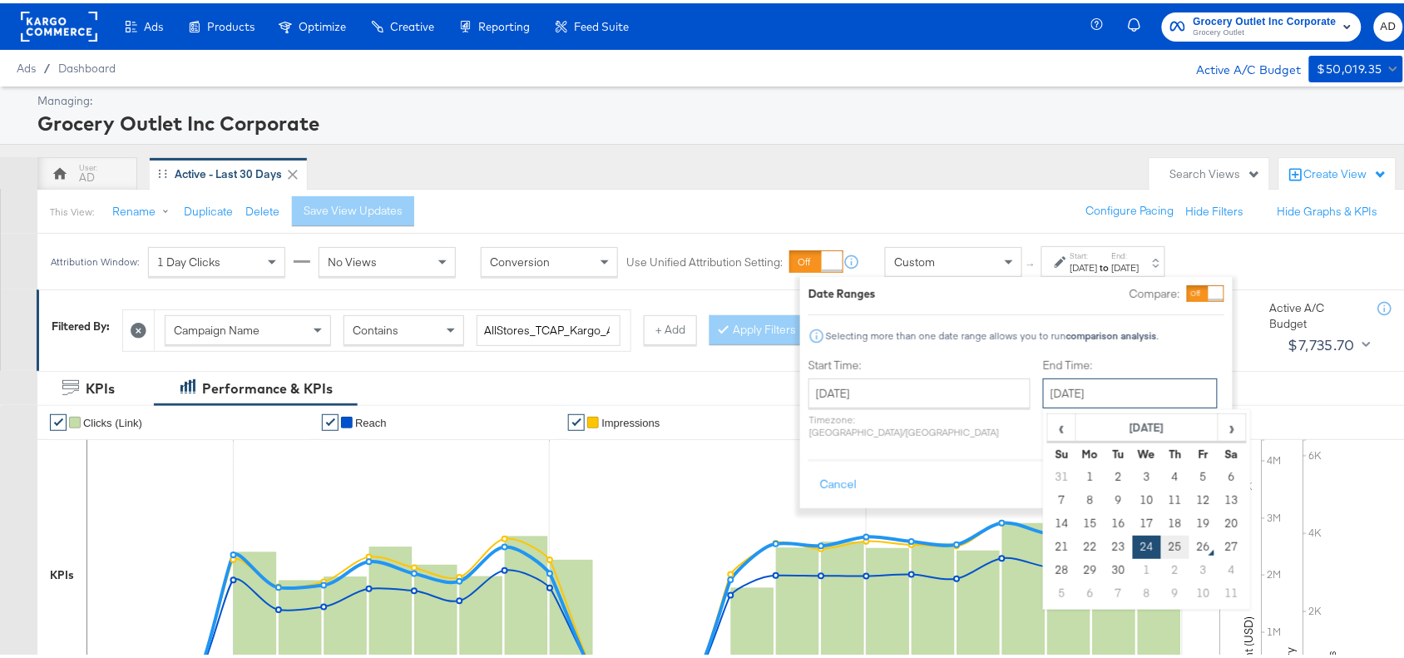
drag, startPoint x: 1075, startPoint y: 388, endPoint x: 1125, endPoint y: 541, distance: 160.9
click at [1125, 405] on div "[DATE] ‹ [DATE] › Su Mo Tu We Th Fr Sa 31 1 2 3 4 5 6 7 8 9 10 11 12 13 14 15 1…" at bounding box center [1130, 390] width 175 height 30
click at [1161, 541] on td "25" at bounding box center [1175, 543] width 28 height 23
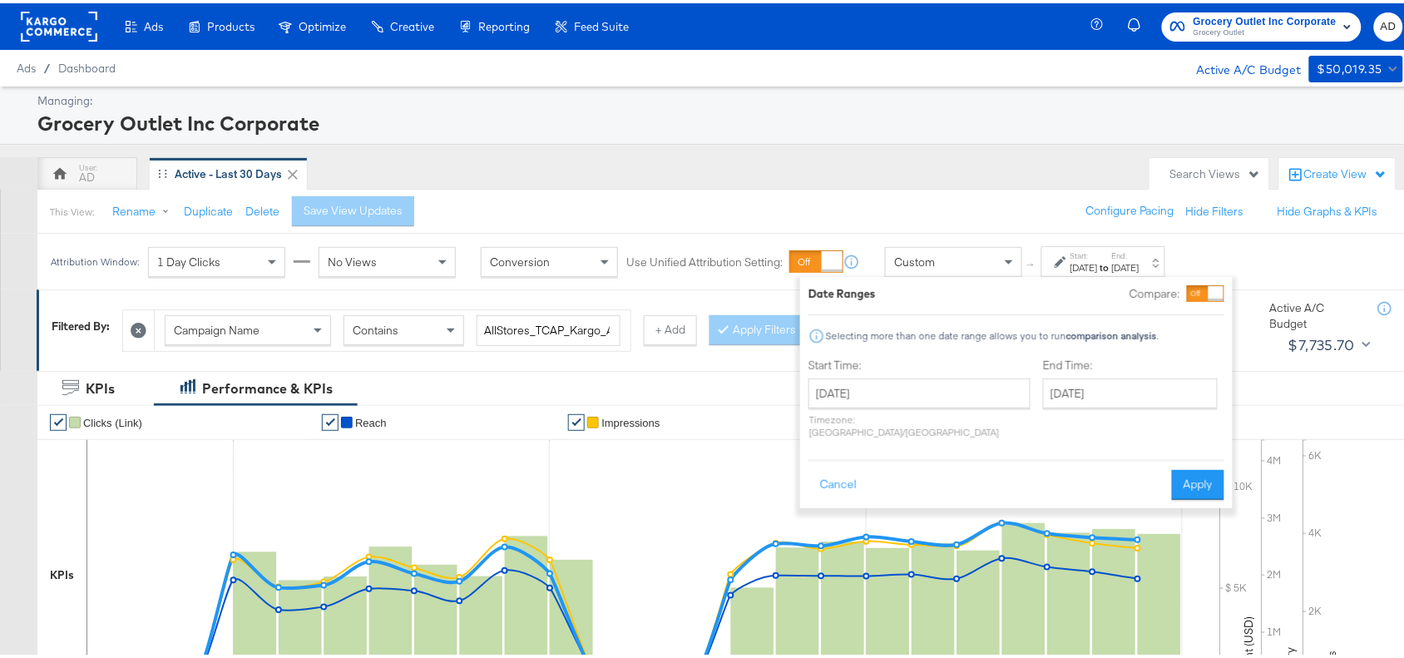
type input "[DATE]"
click at [1186, 466] on button "Apply" at bounding box center [1198, 481] width 52 height 30
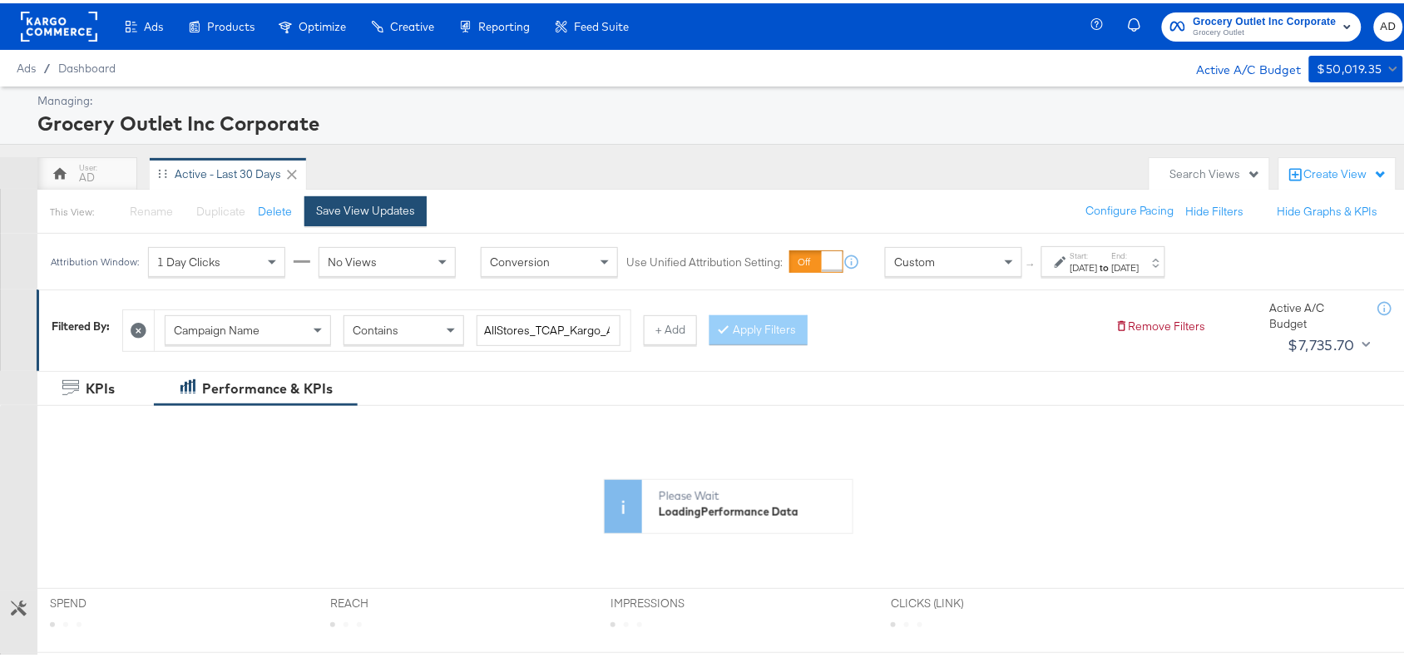
click at [388, 201] on div "Save View Updates" at bounding box center [365, 208] width 99 height 16
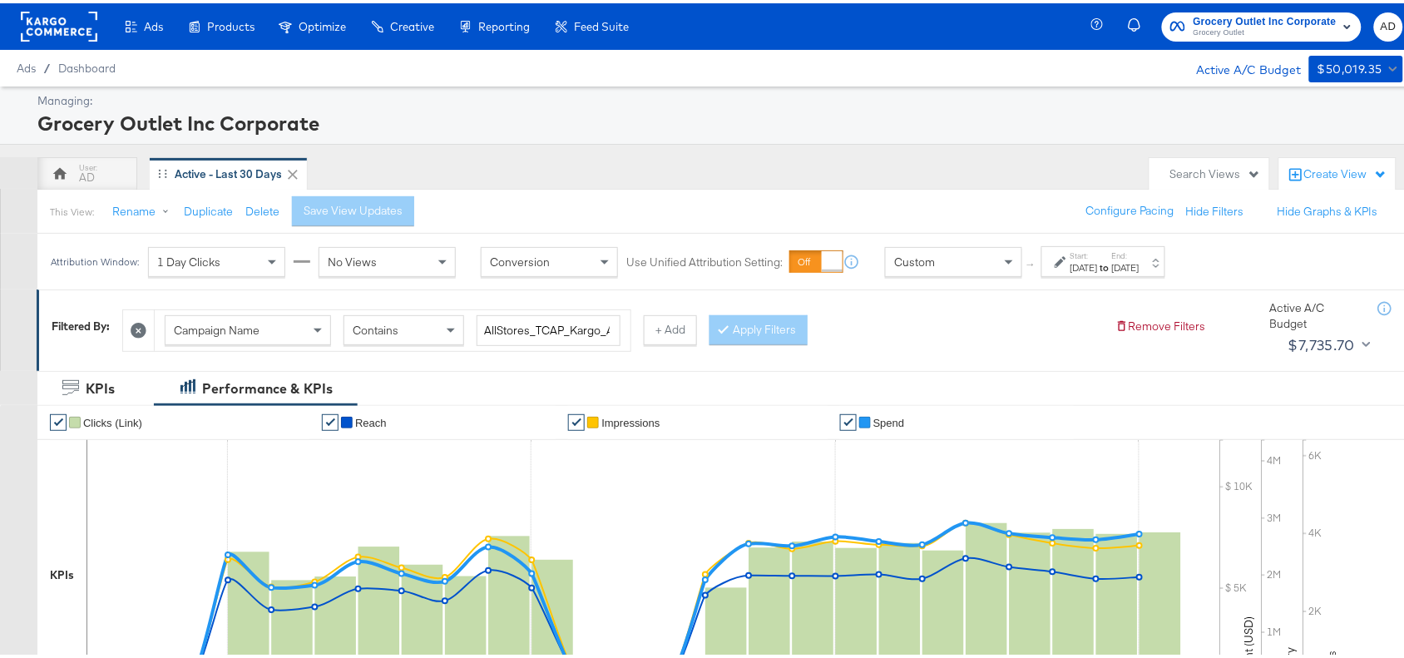
scroll to position [545, 0]
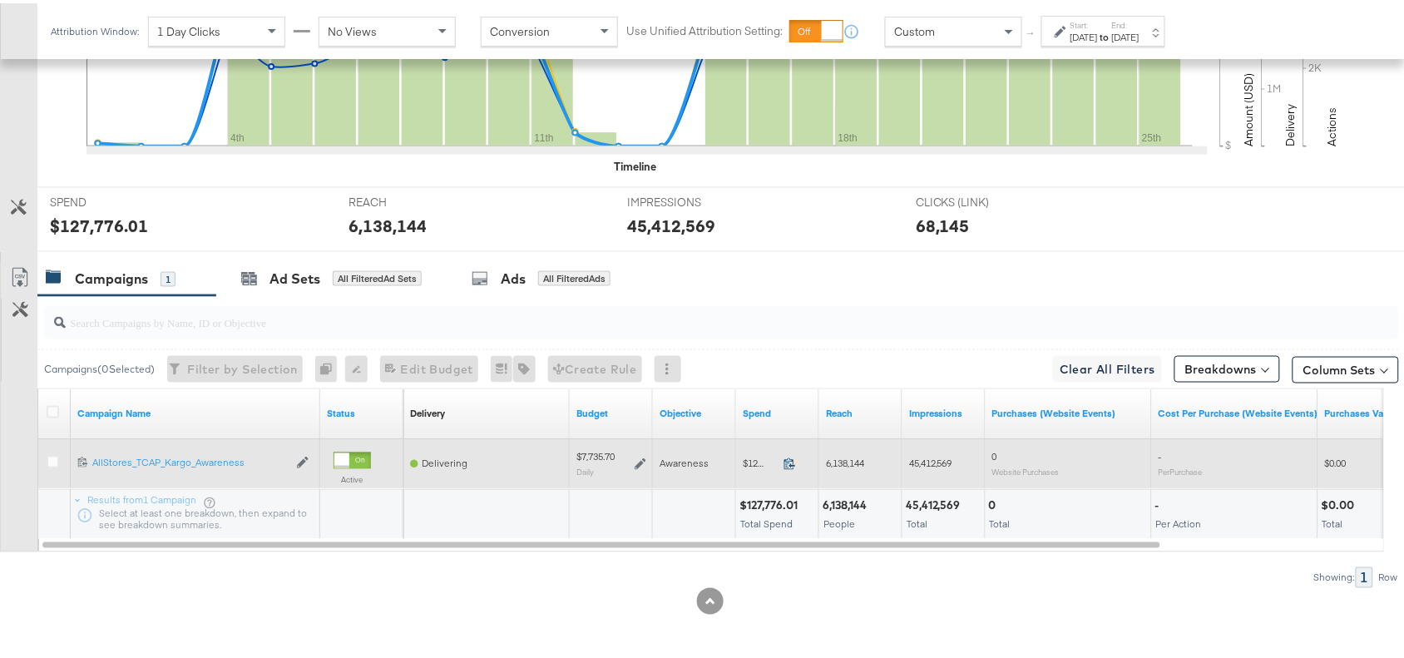
click at [787, 462] on icon at bounding box center [789, 460] width 12 height 12
click at [641, 463] on icon at bounding box center [640, 461] width 12 height 12
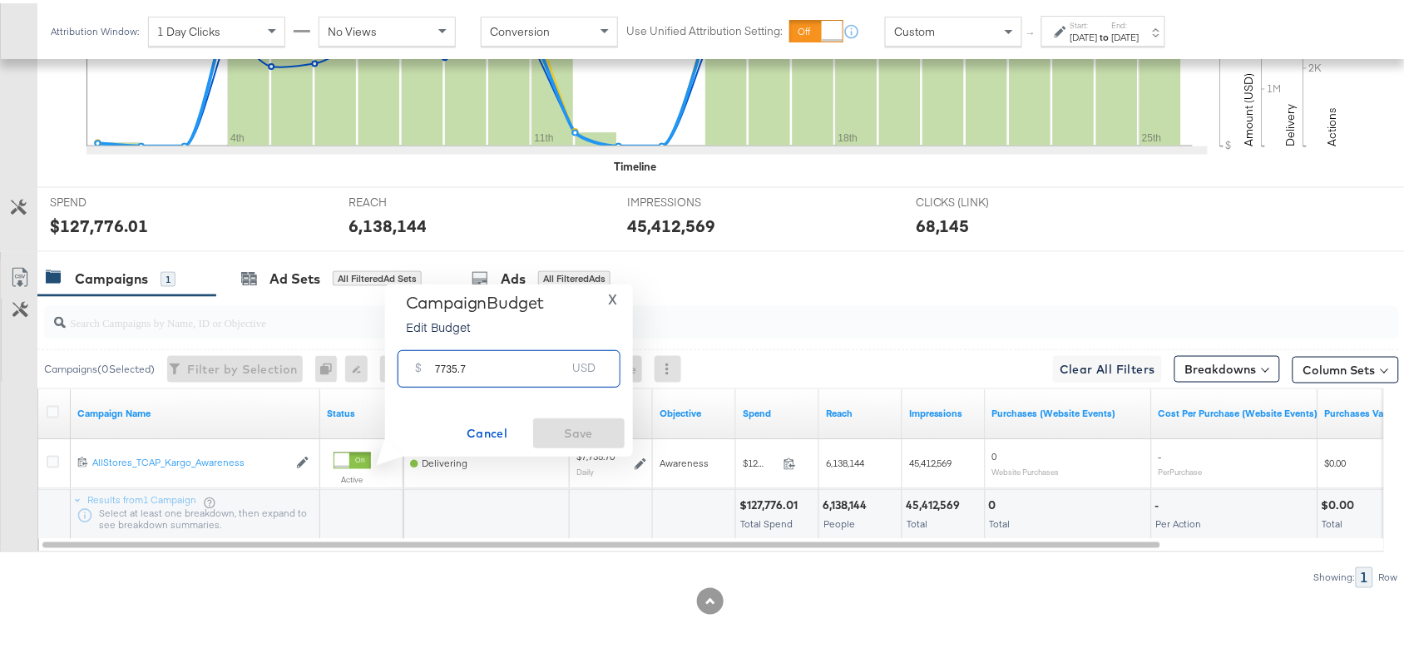
click at [518, 371] on input "7735.7" at bounding box center [500, 359] width 131 height 36
paste input "$7,694.80"
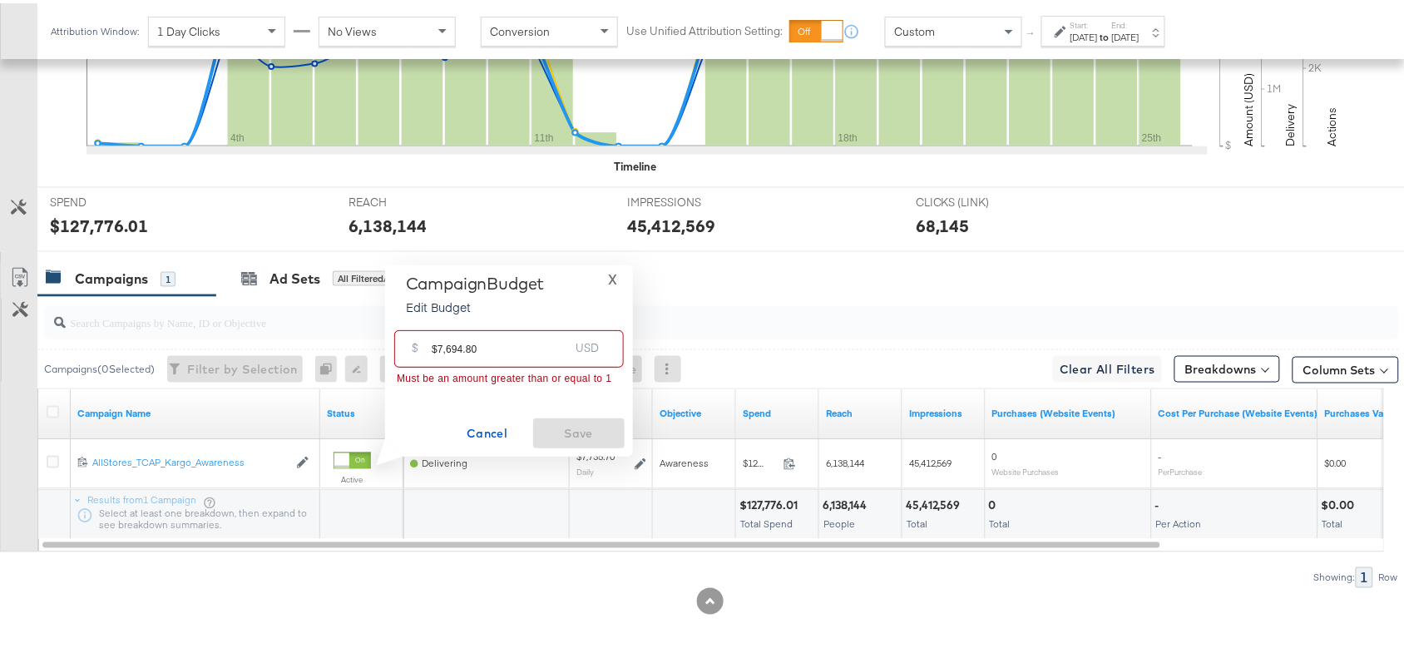
click at [439, 347] on input "$7,694.80" at bounding box center [500, 339] width 137 height 36
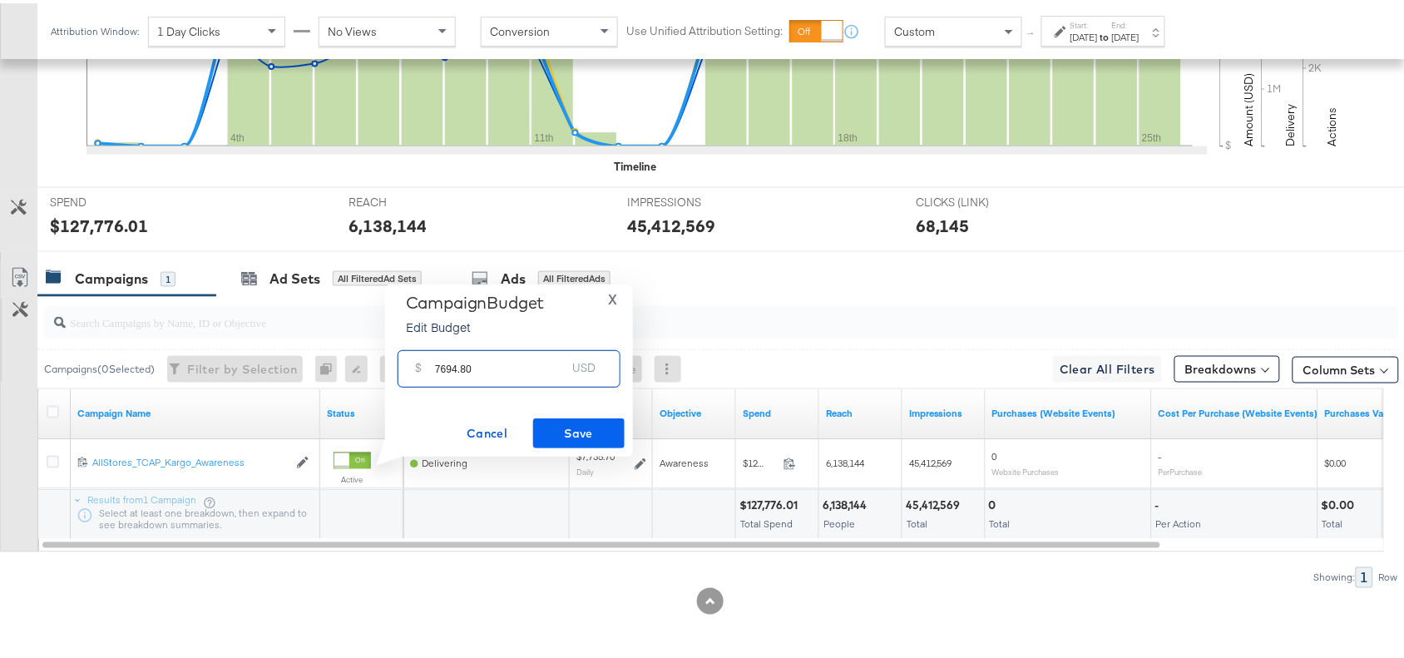
type input "7694.80"
click at [560, 422] on span "Save" at bounding box center [579, 430] width 78 height 21
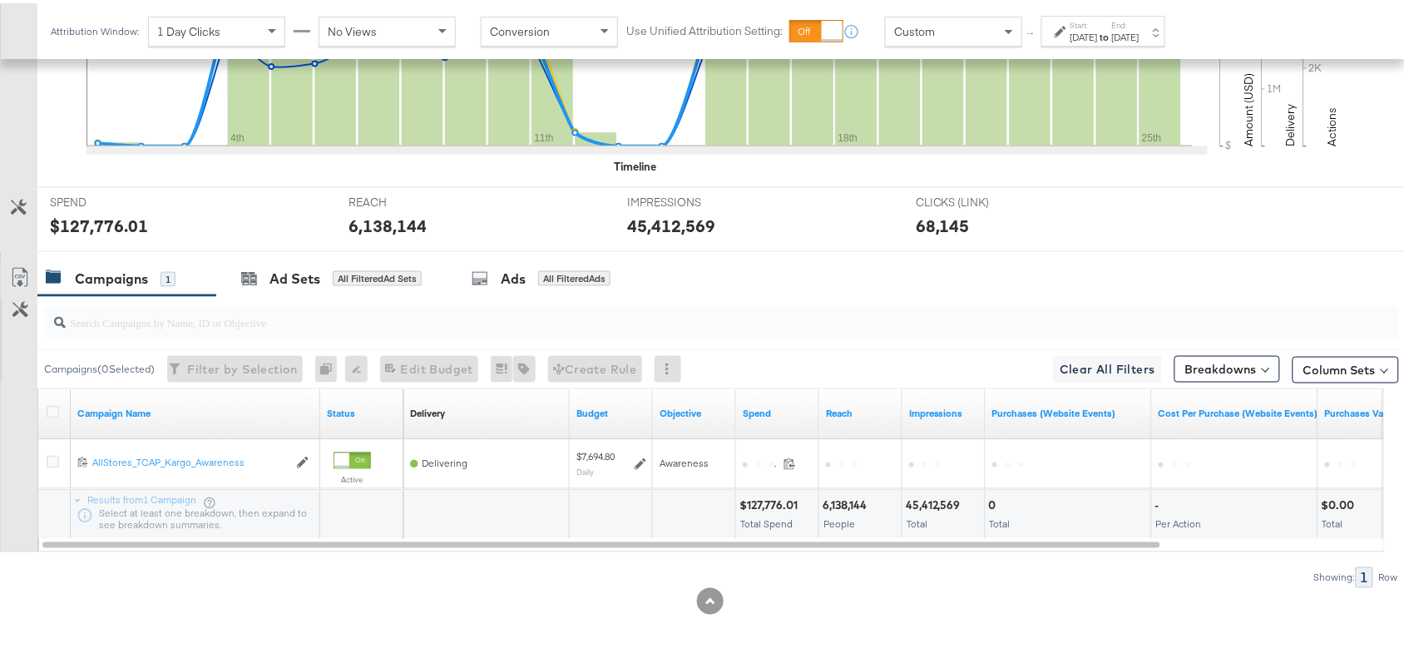
click at [886, 337] on div at bounding box center [721, 319] width 1354 height 40
click at [855, 262] on div "Campaigns 1 Ad Sets All Filtered Ad Sets Ads All Filtered Ads" at bounding box center [728, 276] width 1382 height 36
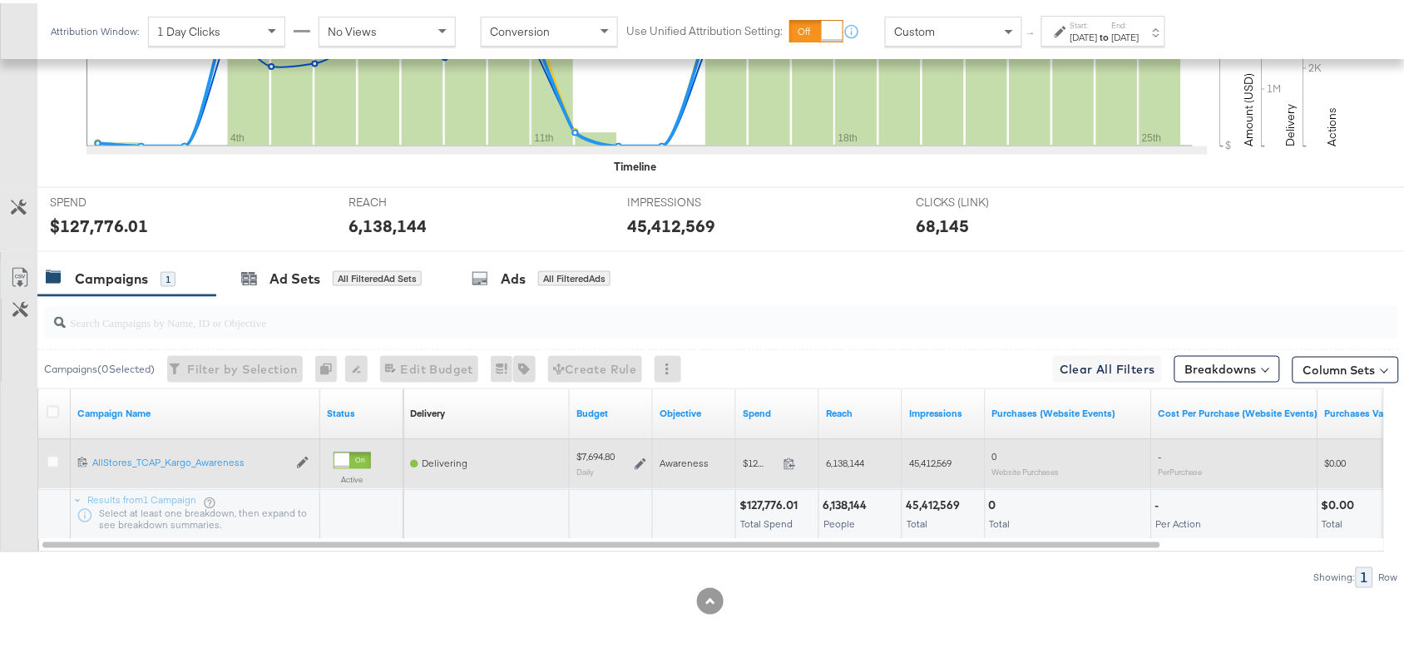
scroll to position [0, 0]
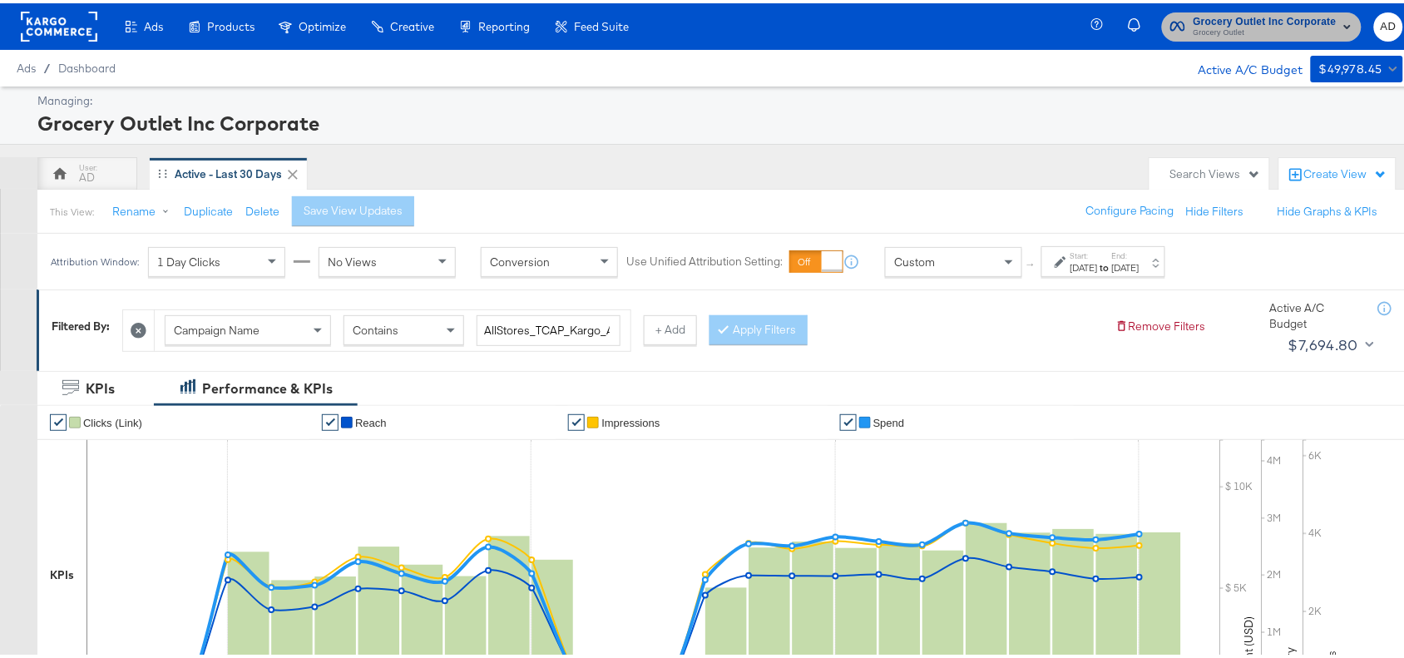
click at [1256, 15] on span "Grocery Outlet Inc Corporate" at bounding box center [1264, 18] width 143 height 17
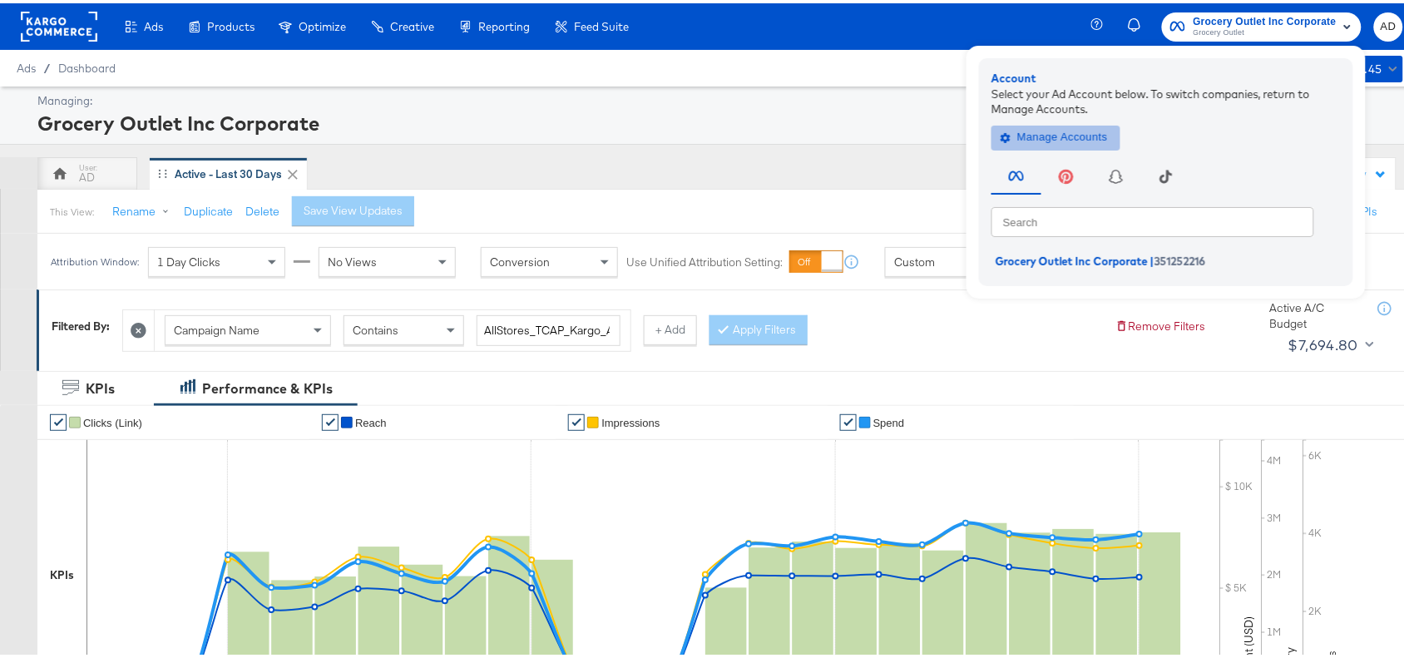
click at [1011, 135] on span "Manage Accounts" at bounding box center [1056, 134] width 104 height 19
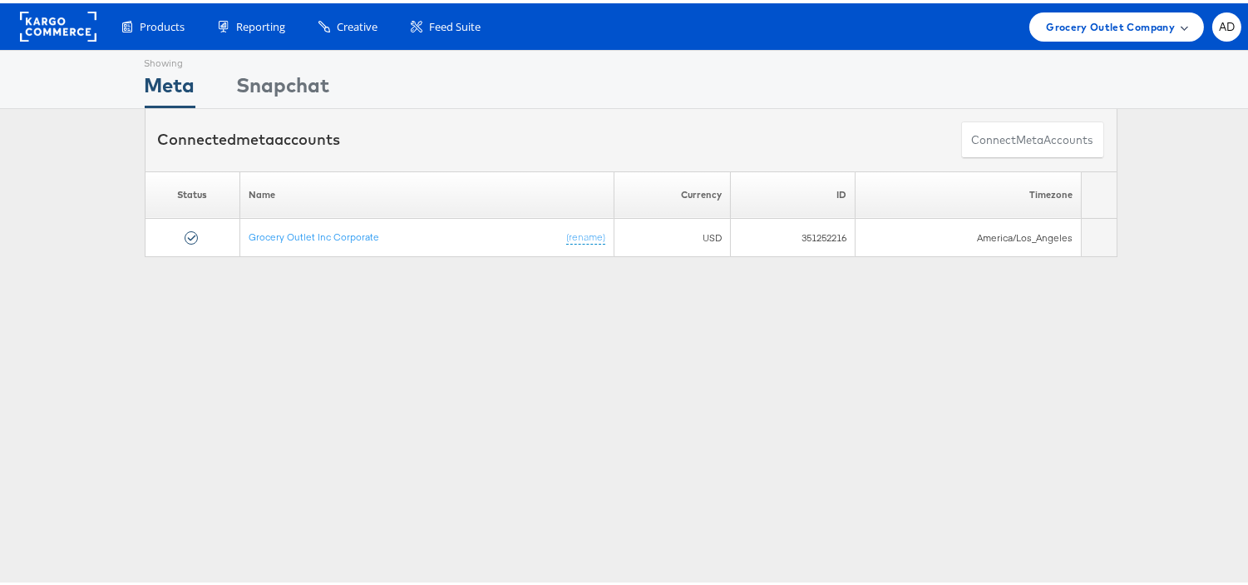
click at [1127, 25] on span "Grocery Outlet Company" at bounding box center [1110, 23] width 129 height 17
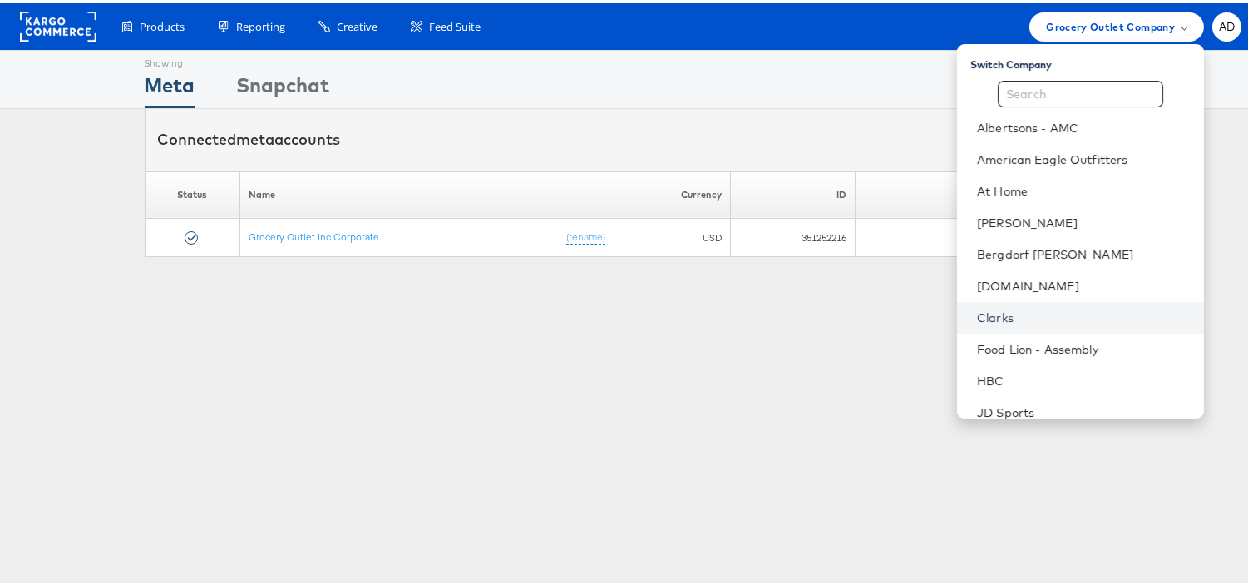
click at [977, 308] on link "Clarks" at bounding box center [1084, 314] width 214 height 17
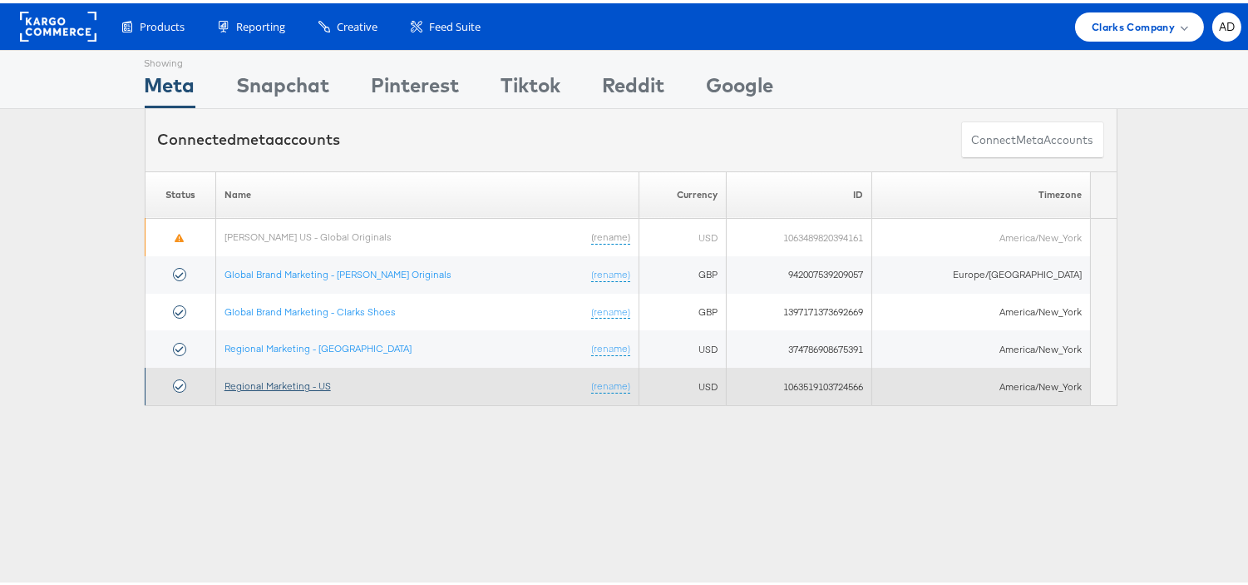
click at [301, 385] on link "Regional Marketing - US" at bounding box center [277, 382] width 106 height 12
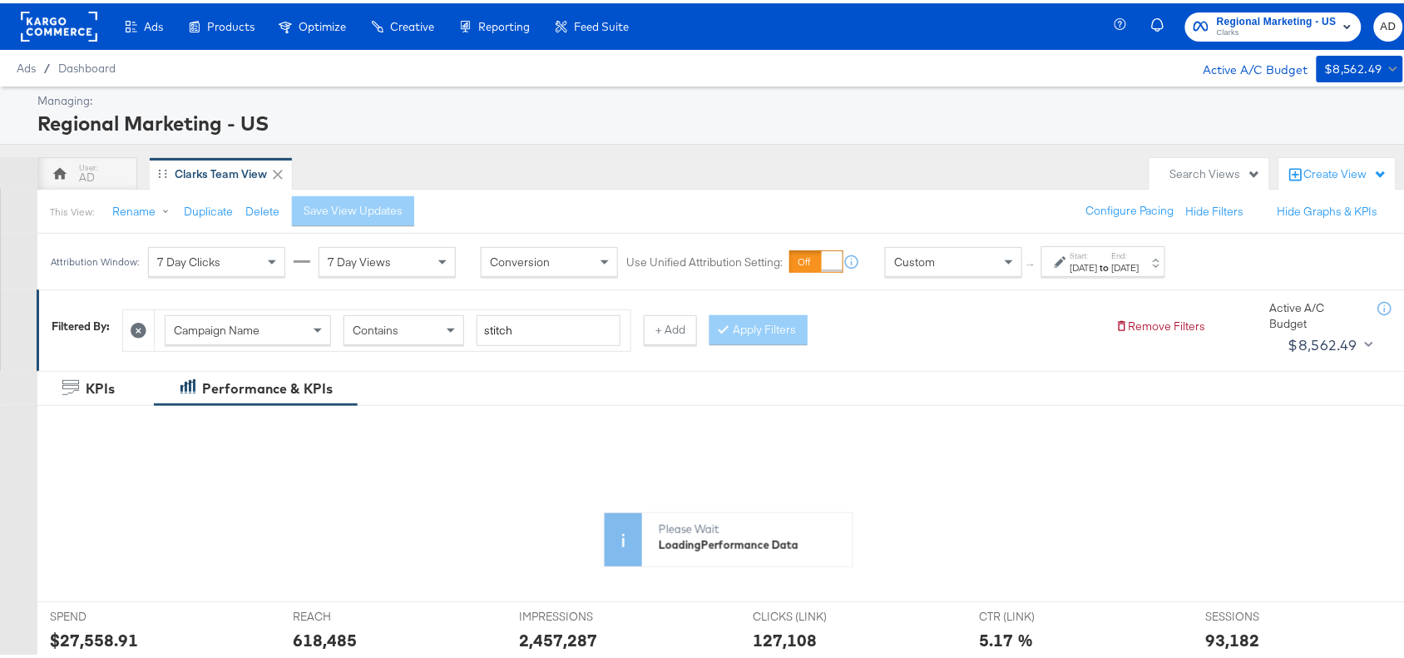
click at [1112, 270] on strong "to" at bounding box center [1105, 264] width 14 height 12
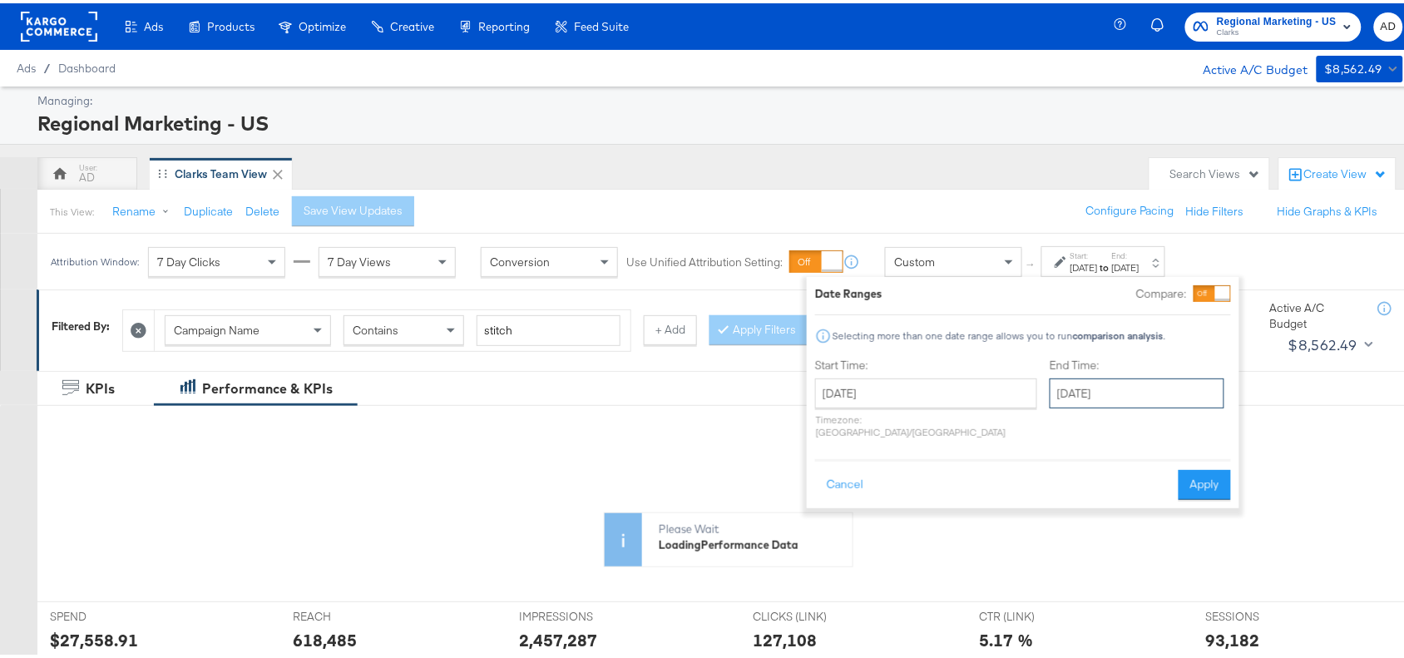
click at [1118, 397] on input "September 24th 2025" at bounding box center [1136, 390] width 175 height 30
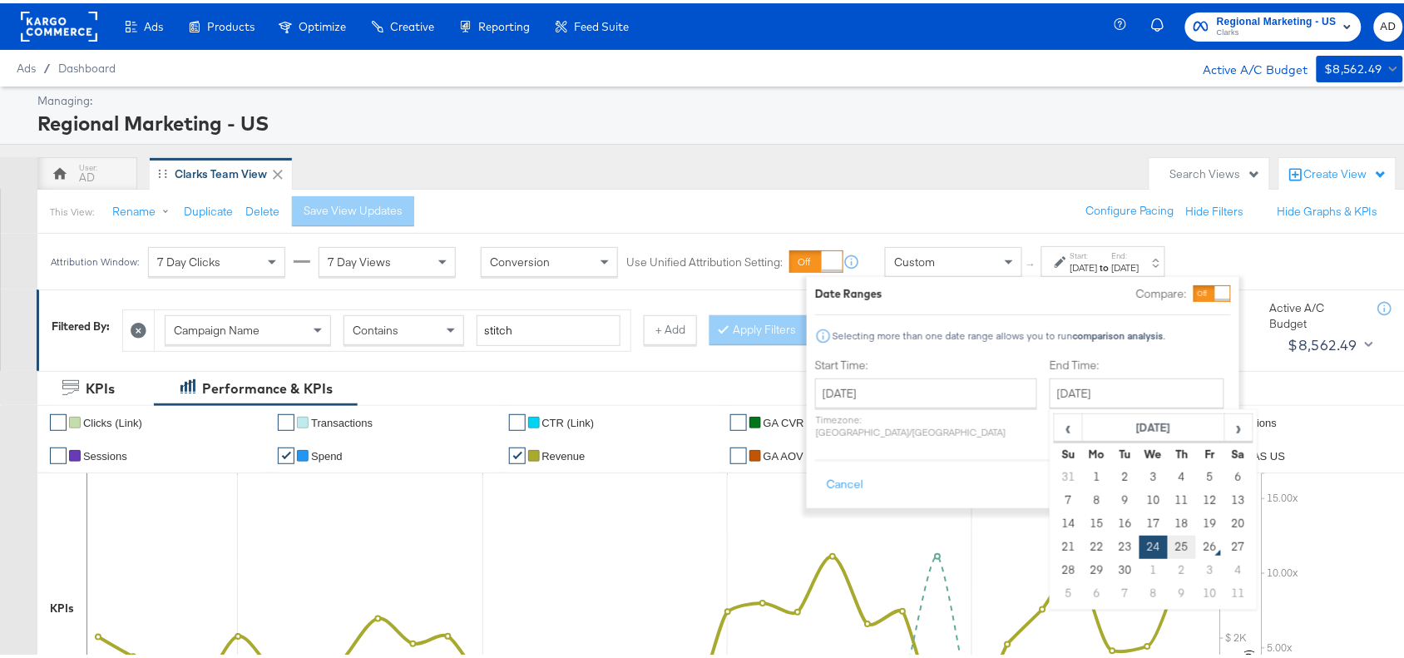
click at [1167, 545] on td "25" at bounding box center [1181, 543] width 28 height 23
type input "September 25th 2025"
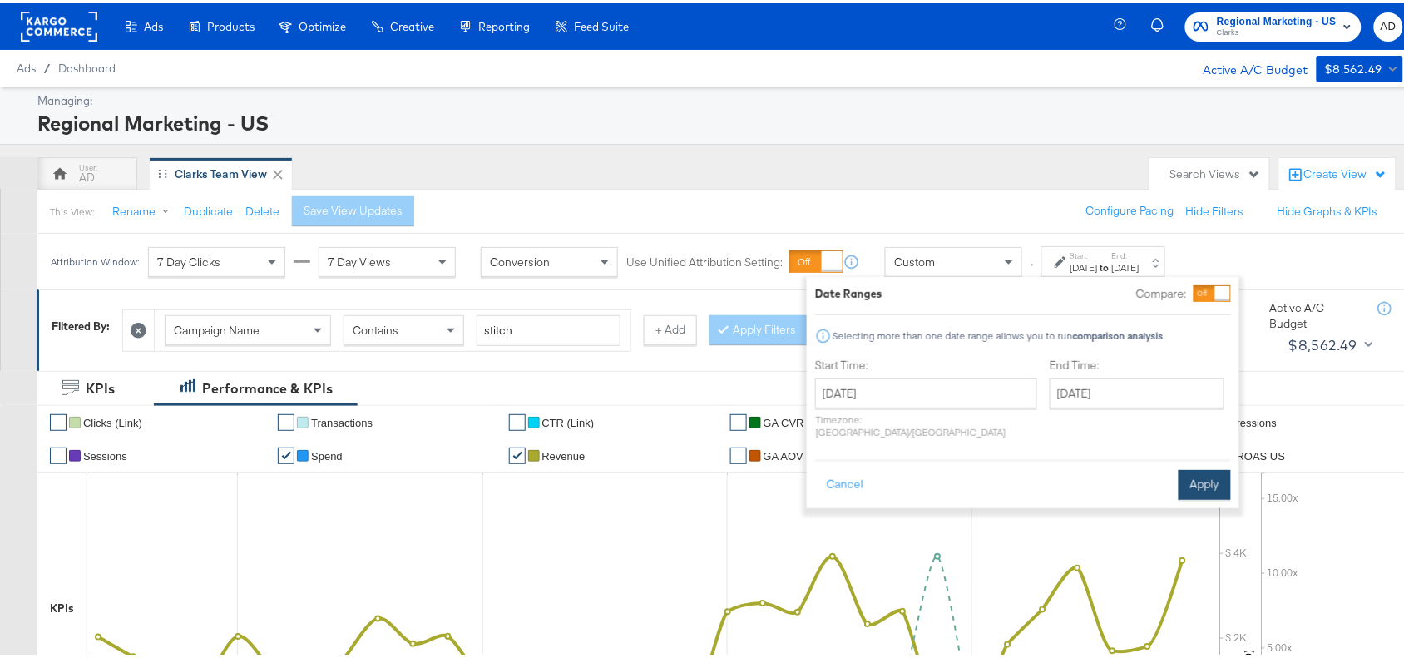
click at [1191, 476] on button "Apply" at bounding box center [1204, 481] width 52 height 30
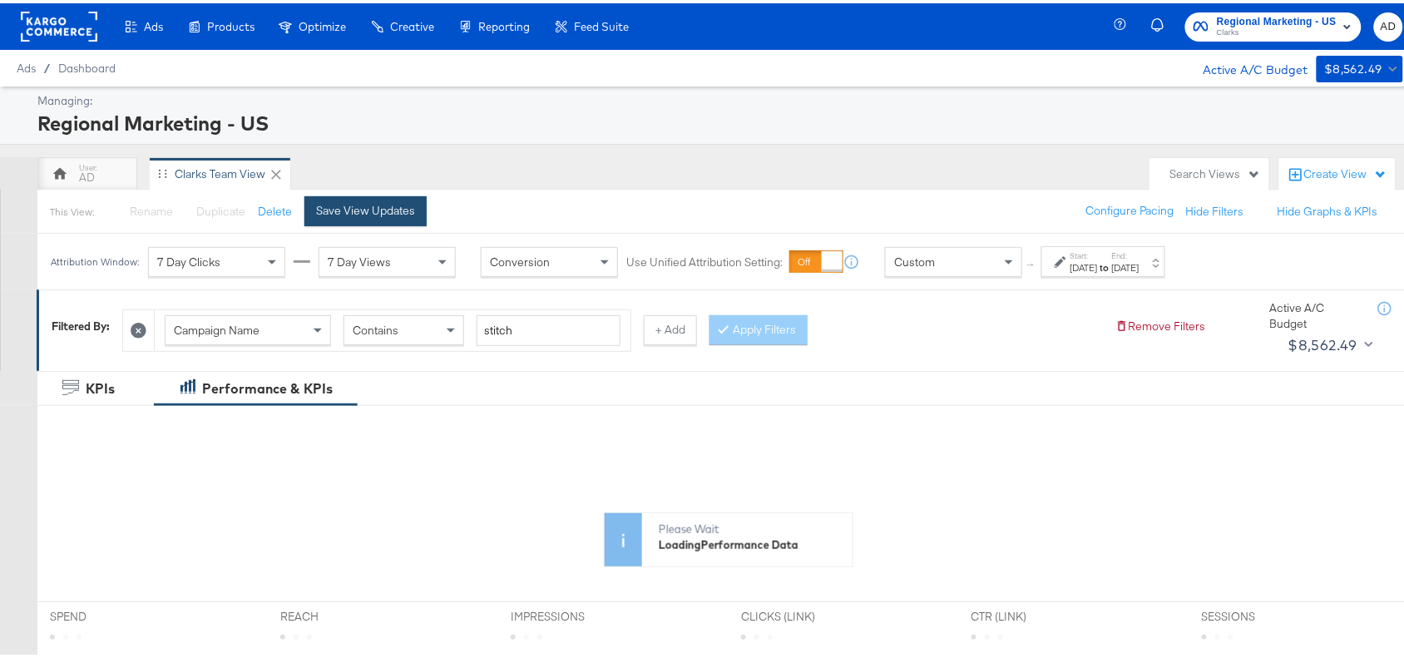
click at [381, 218] on button "Save View Updates" at bounding box center [365, 208] width 122 height 30
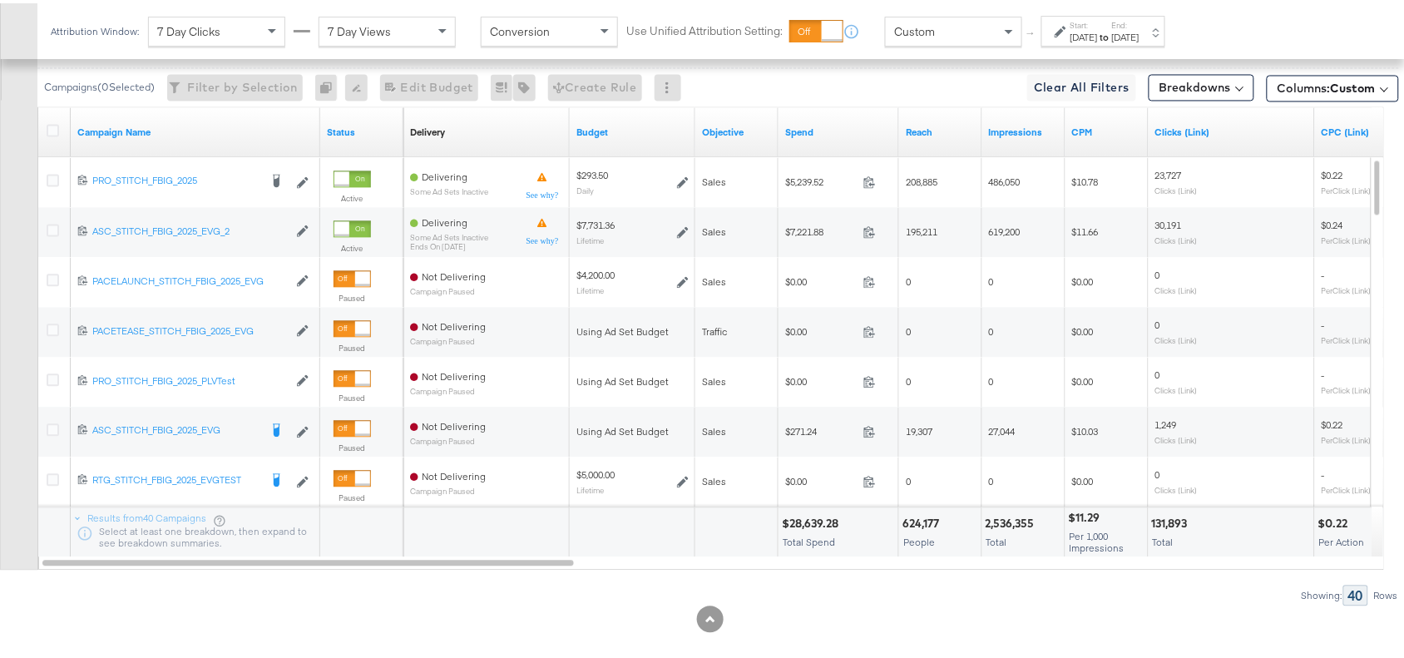
scroll to position [940, 0]
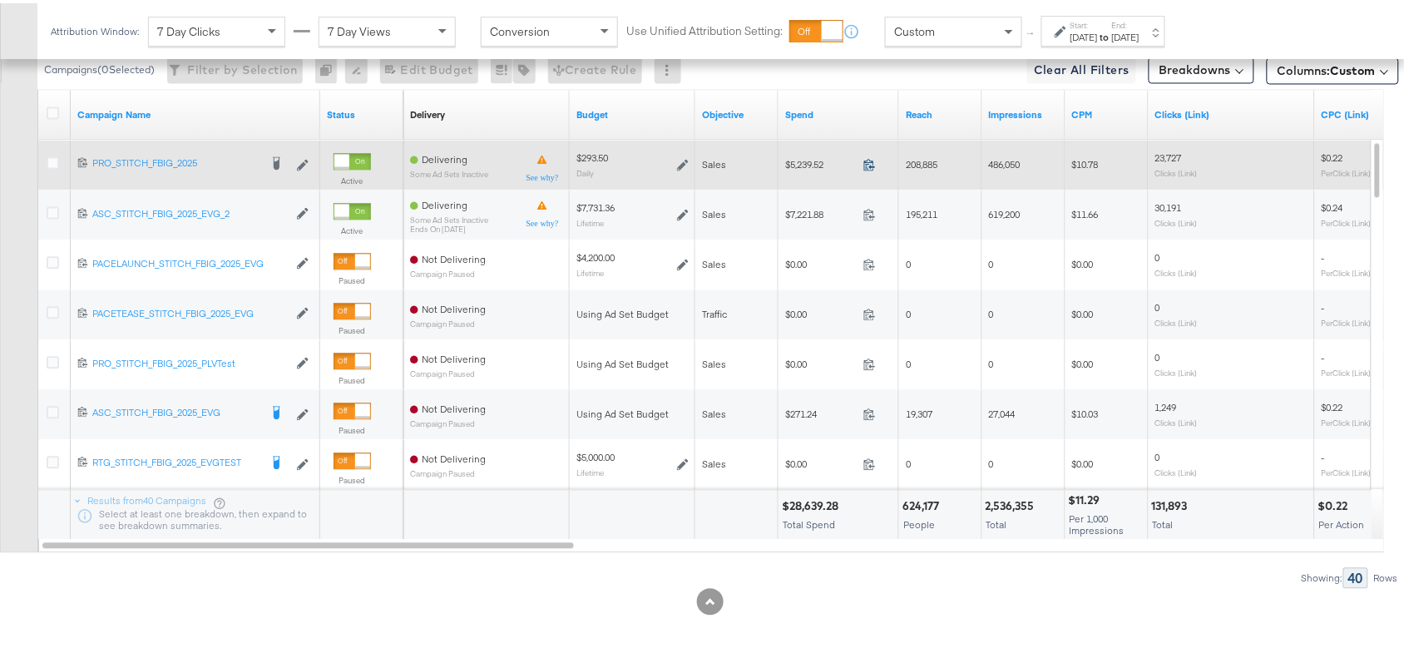
click at [866, 160] on icon at bounding box center [869, 161] width 12 height 12
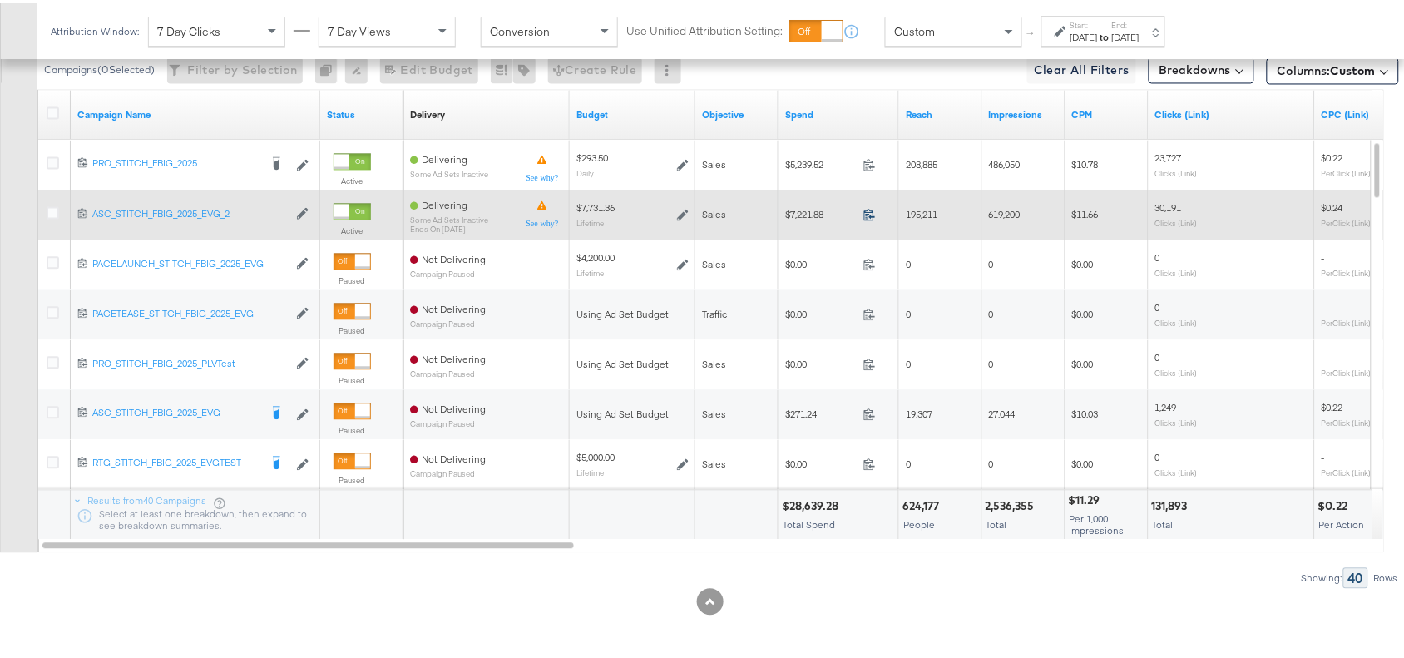
click at [871, 212] on icon at bounding box center [869, 211] width 12 height 12
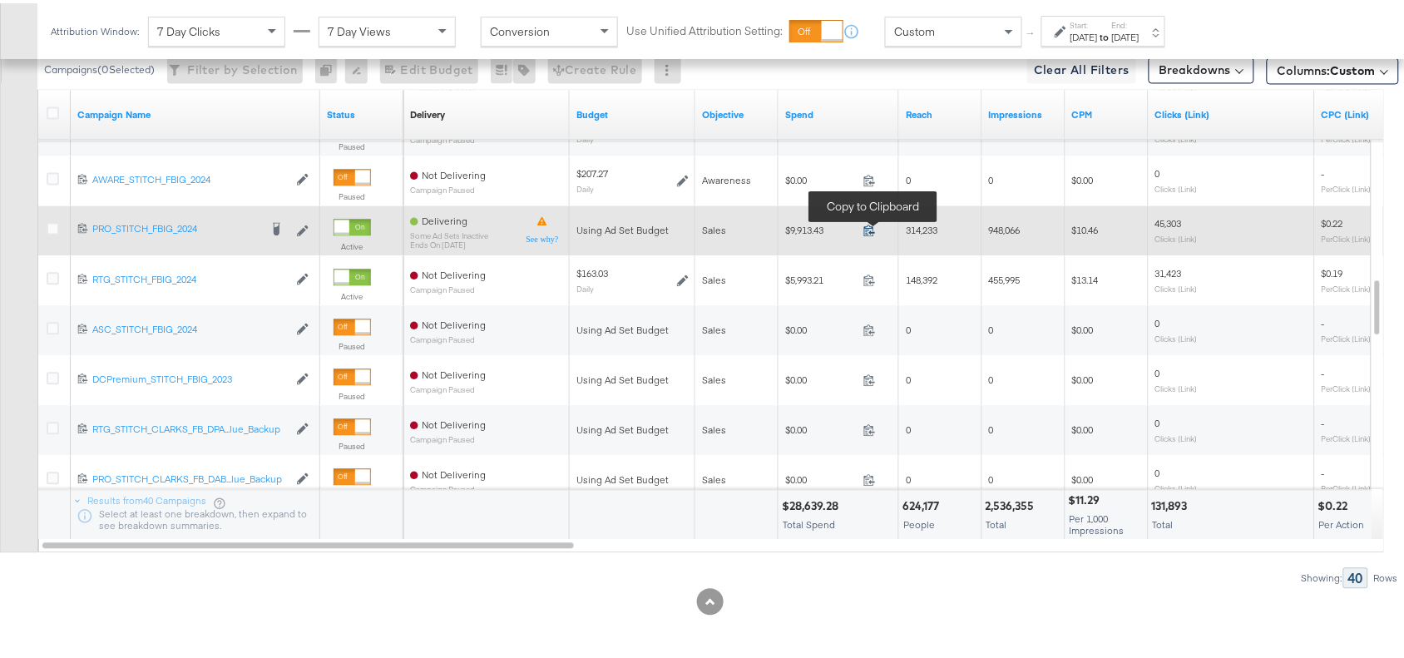
click at [867, 227] on icon at bounding box center [869, 226] width 12 height 12
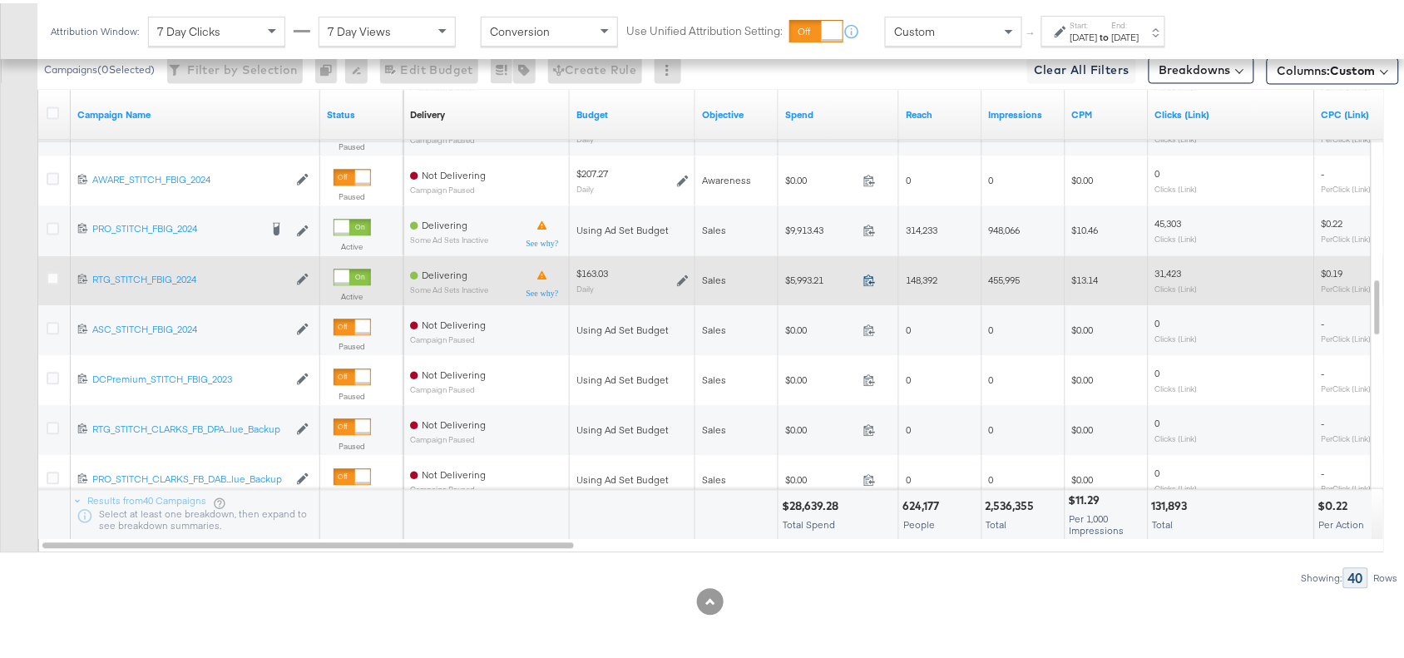
click at [870, 276] on icon at bounding box center [869, 276] width 12 height 12
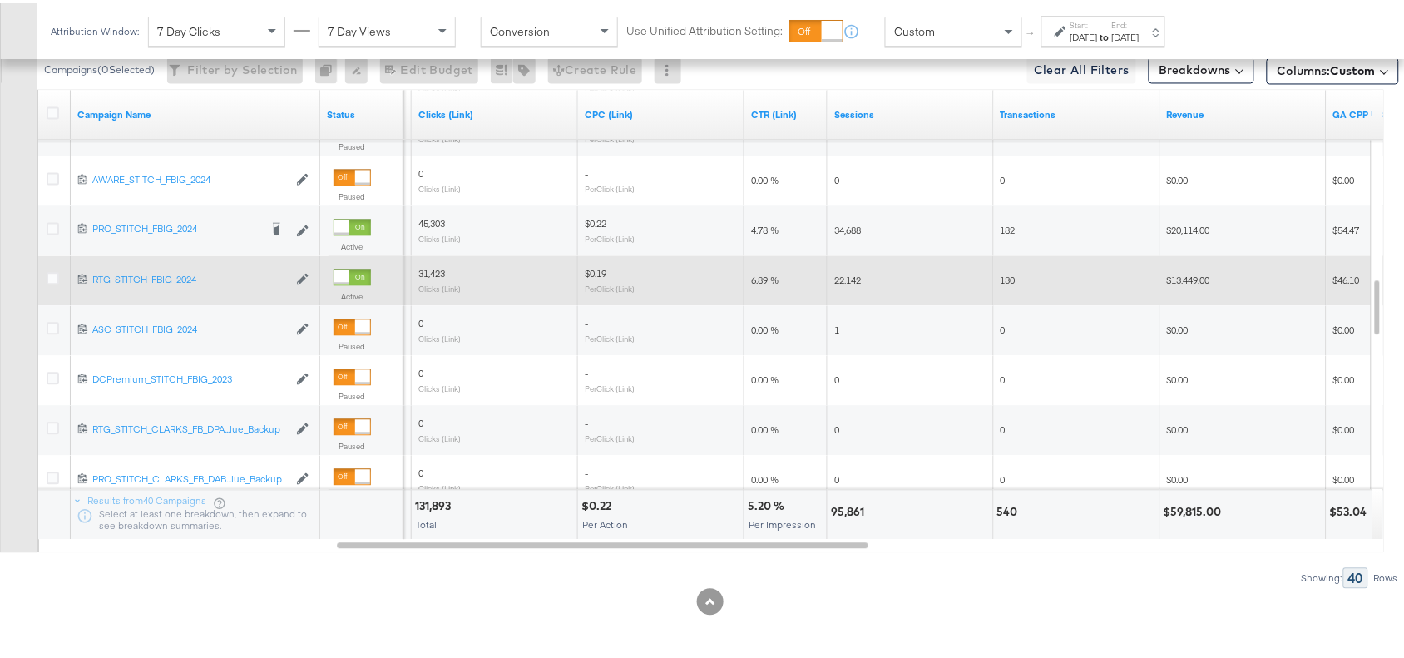
click at [846, 511] on div "95,861" at bounding box center [850, 509] width 38 height 16
copy div "95,861"
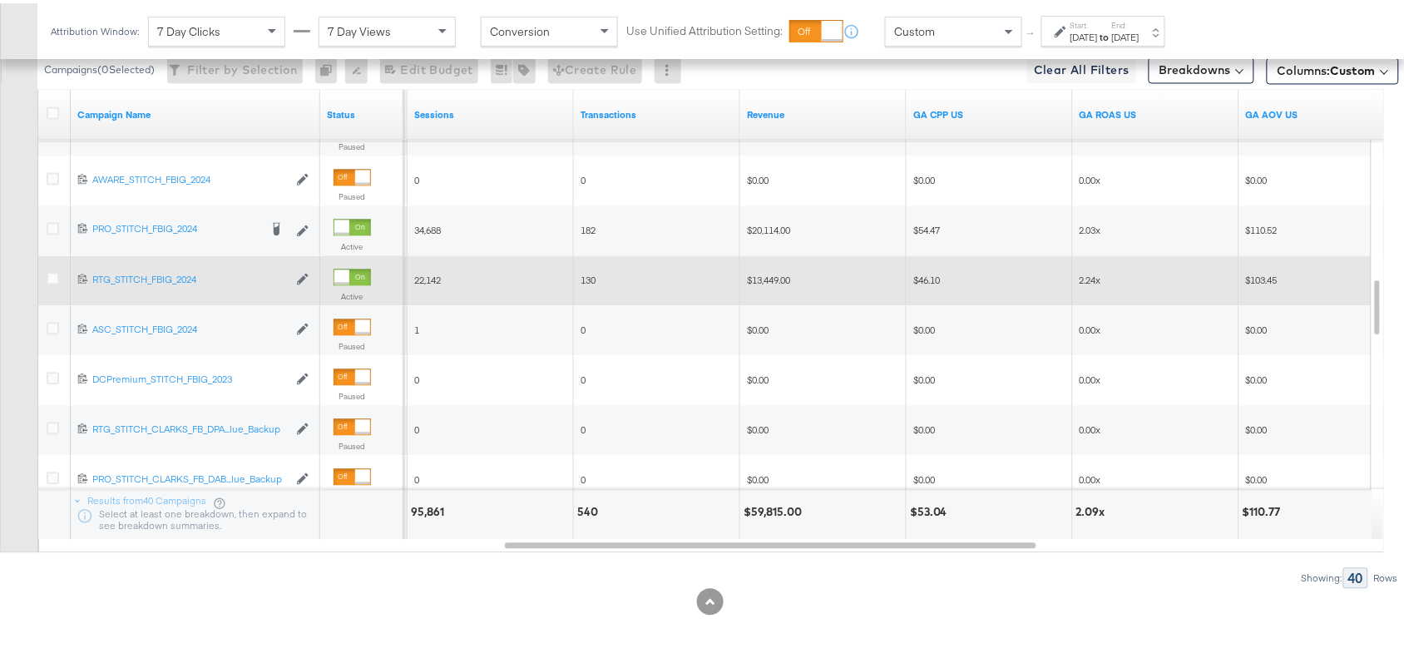
click at [774, 507] on div "$59,815.00" at bounding box center [774, 509] width 63 height 16
copy div "59,815.00"
click at [774, 507] on div "$59,815.00" at bounding box center [774, 509] width 63 height 16
click at [1079, 512] on div "2.09x" at bounding box center [1093, 509] width 34 height 16
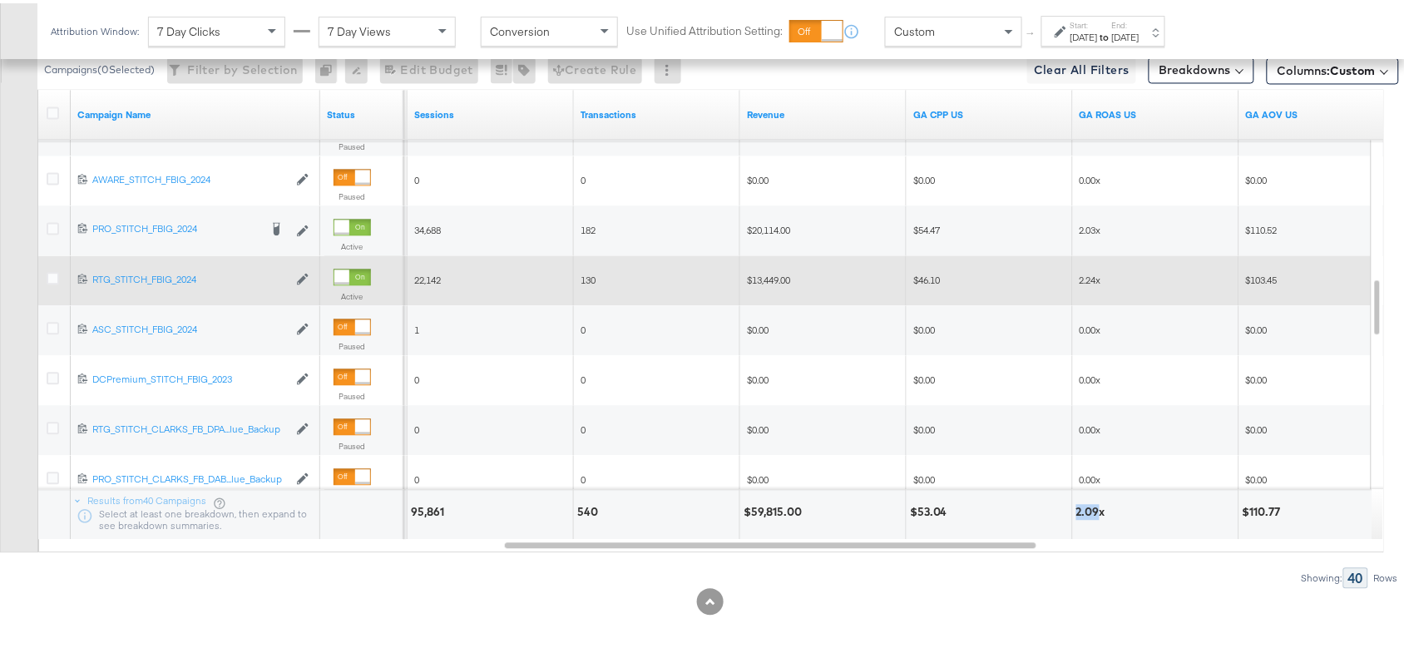
copy div "2.09"
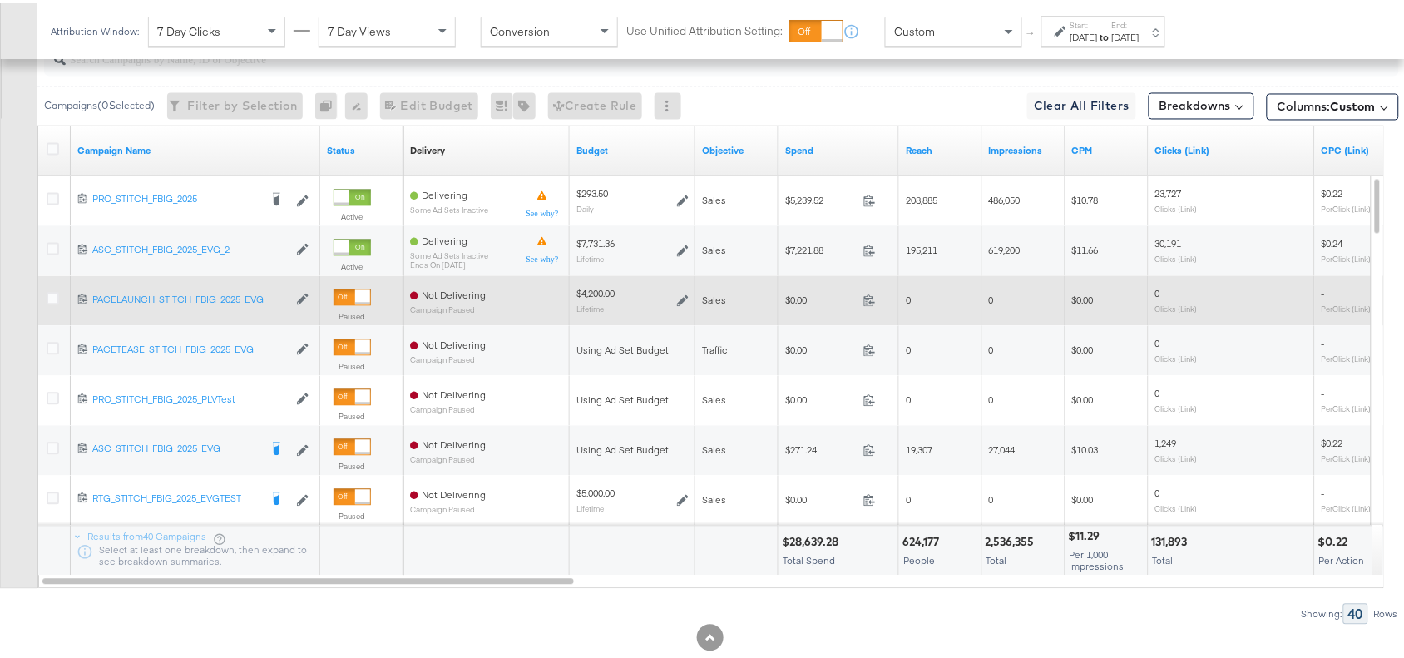
scroll to position [906, 0]
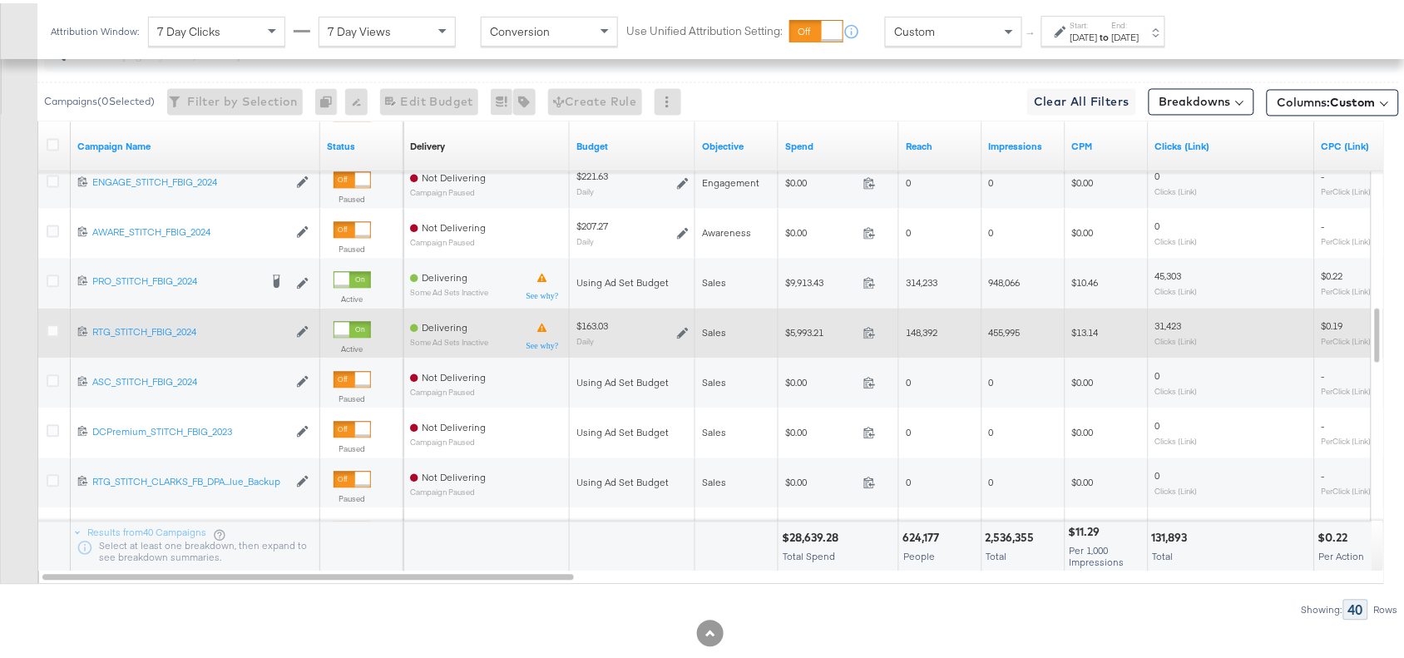
click at [1142, 14] on div "Start: Aug 24th 2025 to End: Sep 25th 2025" at bounding box center [1103, 27] width 124 height 31
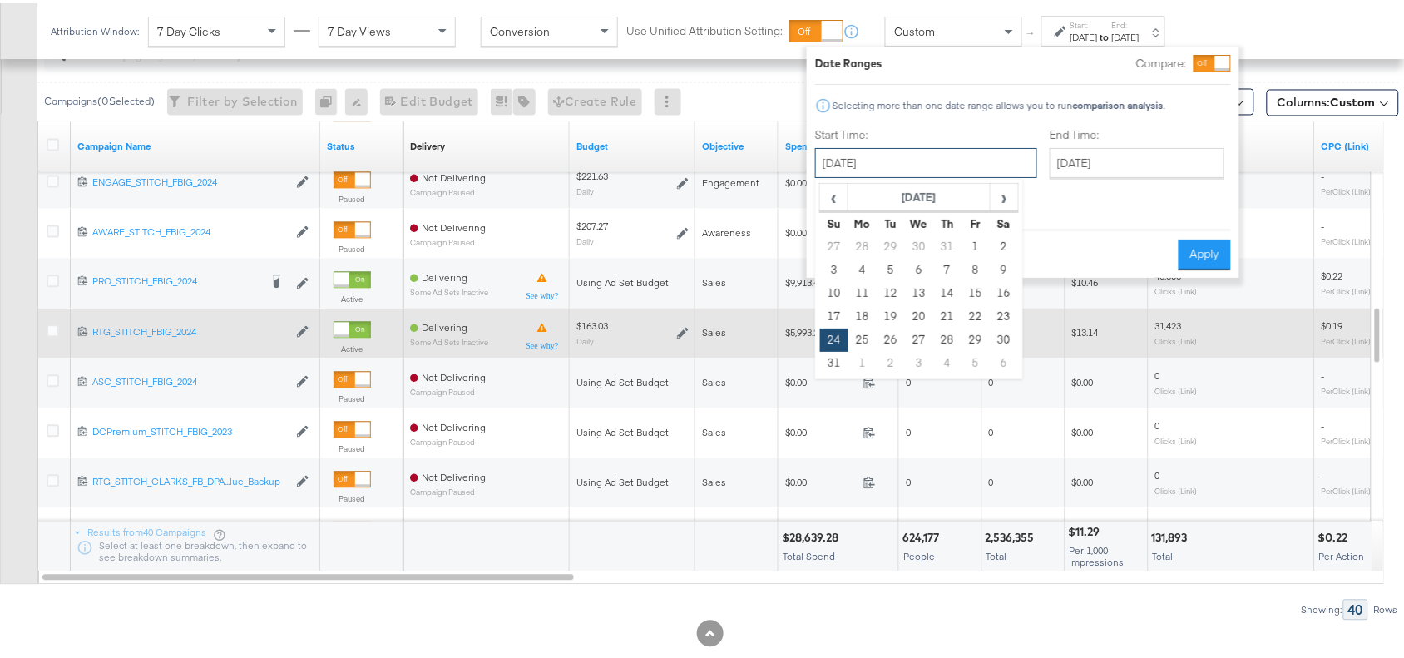
click at [953, 163] on input "August 24th 2025" at bounding box center [926, 160] width 222 height 30
click at [1004, 194] on span "›" at bounding box center [1004, 193] width 26 height 25
click at [920, 316] on td "24" at bounding box center [919, 313] width 28 height 23
type input "September 24th 2025"
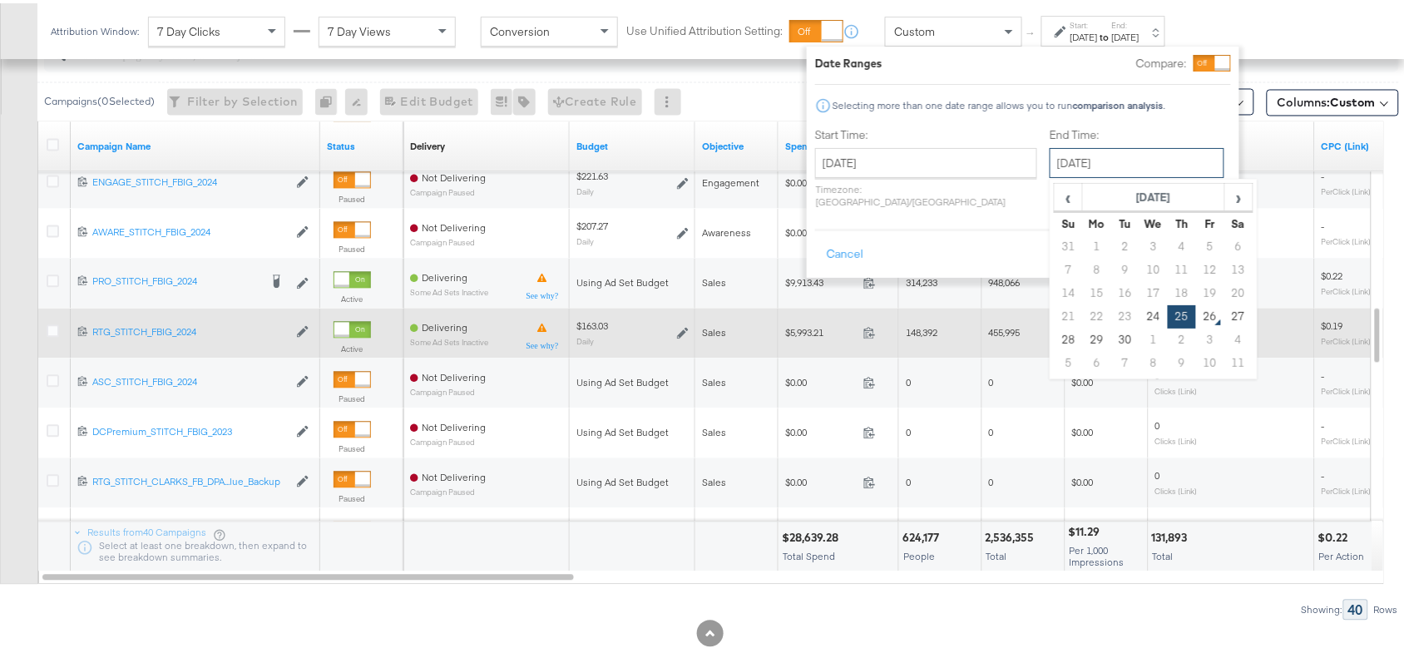
click at [1104, 166] on input "September 25th 2025" at bounding box center [1136, 160] width 175 height 30
click at [1139, 313] on td "24" at bounding box center [1153, 313] width 28 height 23
type input "September 24th 2025"
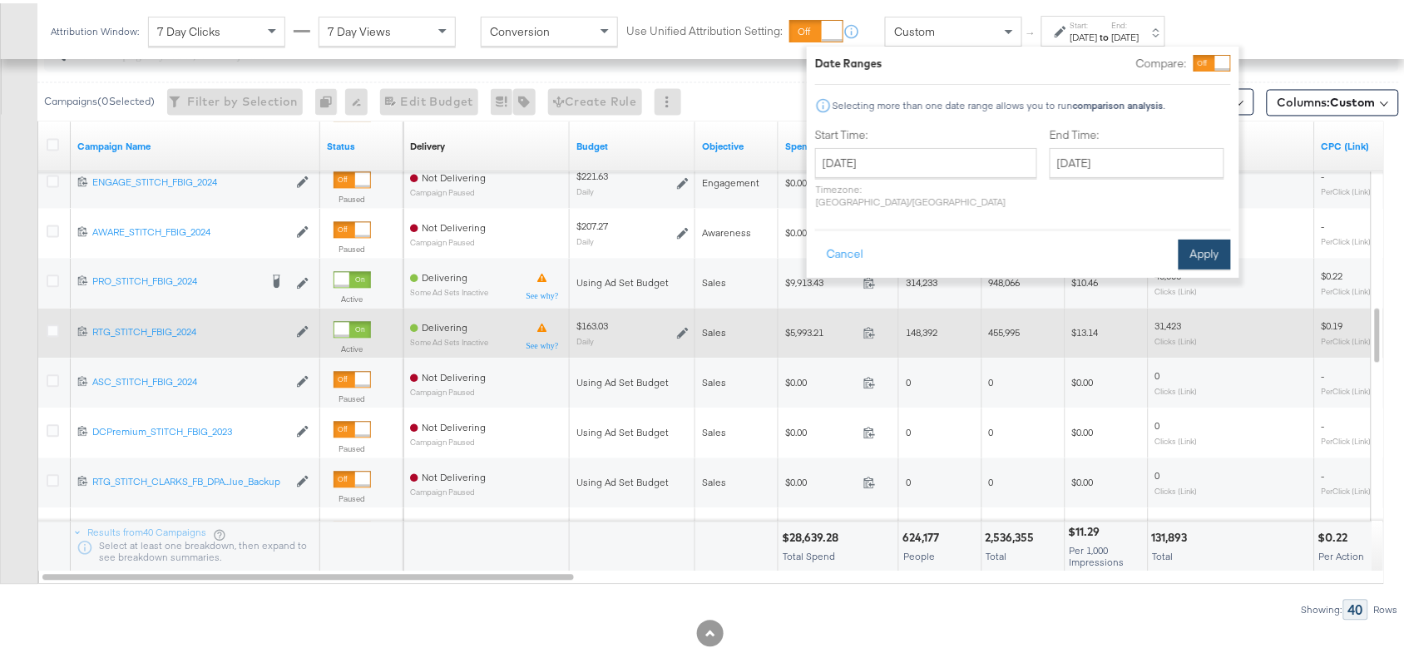
click at [1187, 239] on button "Apply" at bounding box center [1204, 251] width 52 height 30
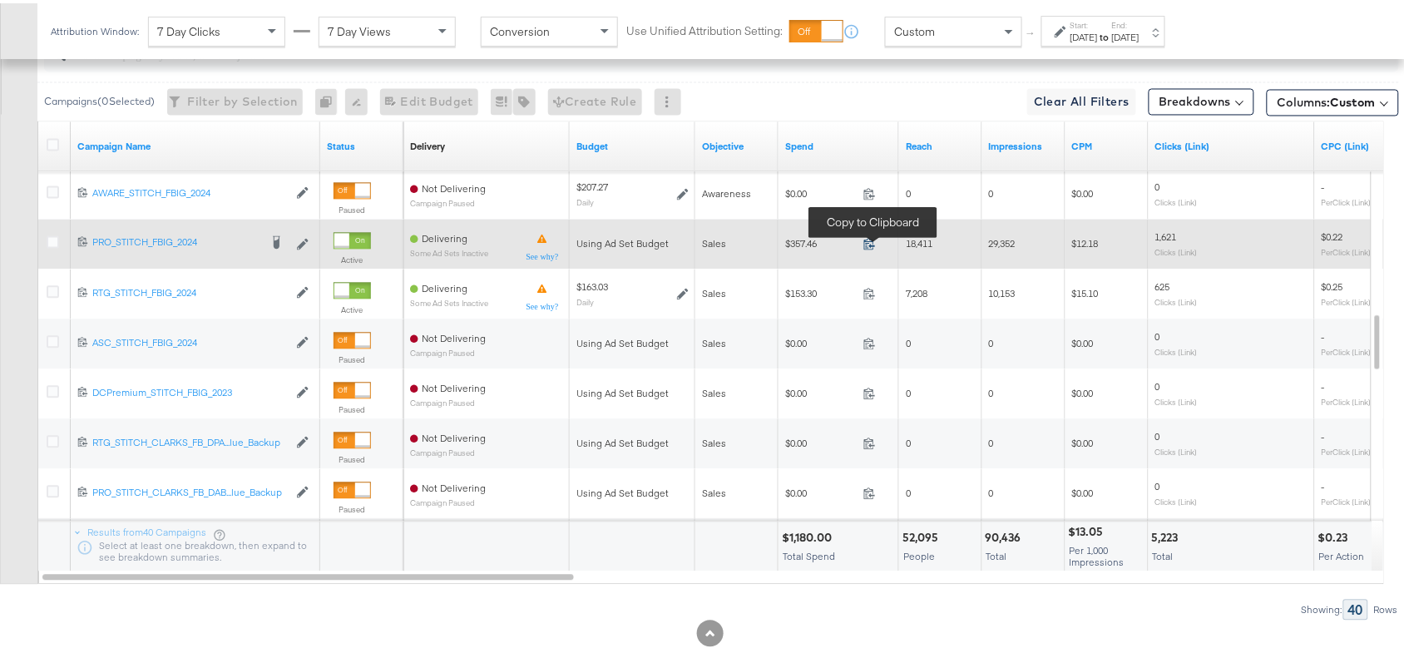
click at [871, 247] on icon at bounding box center [869, 241] width 11 height 12
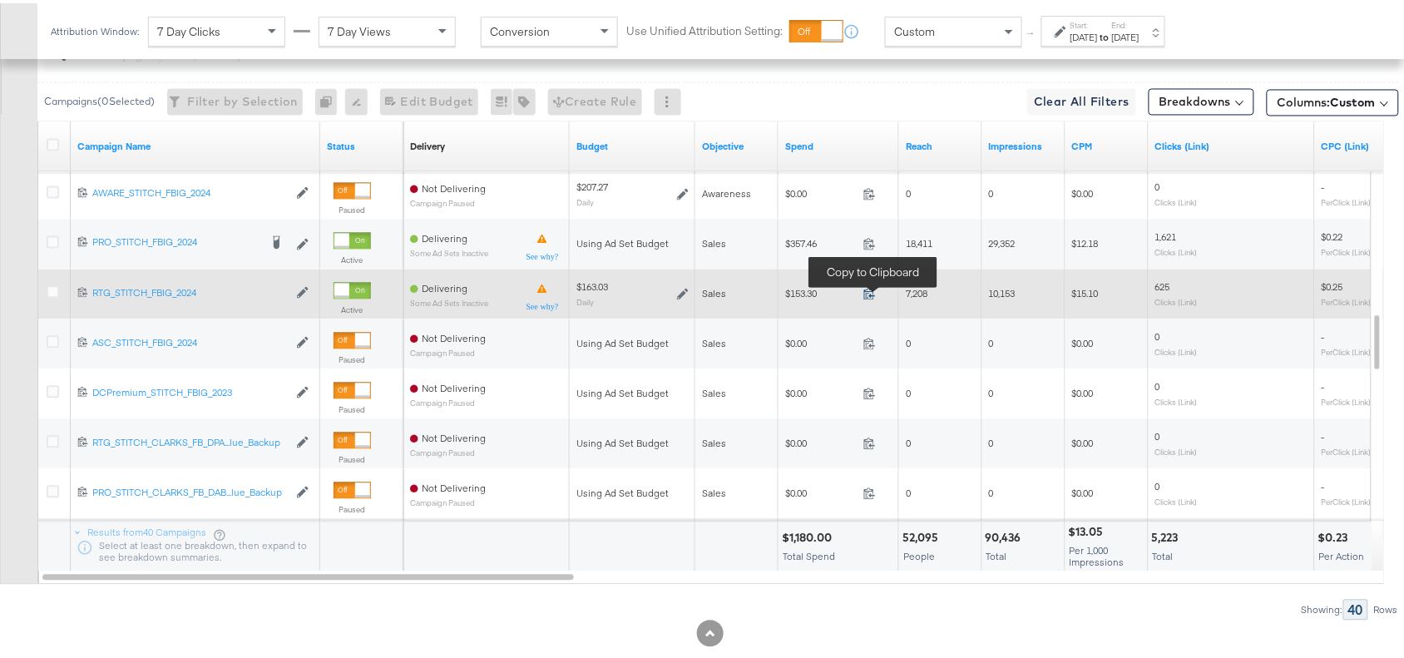
click at [874, 296] on icon at bounding box center [869, 290] width 12 height 12
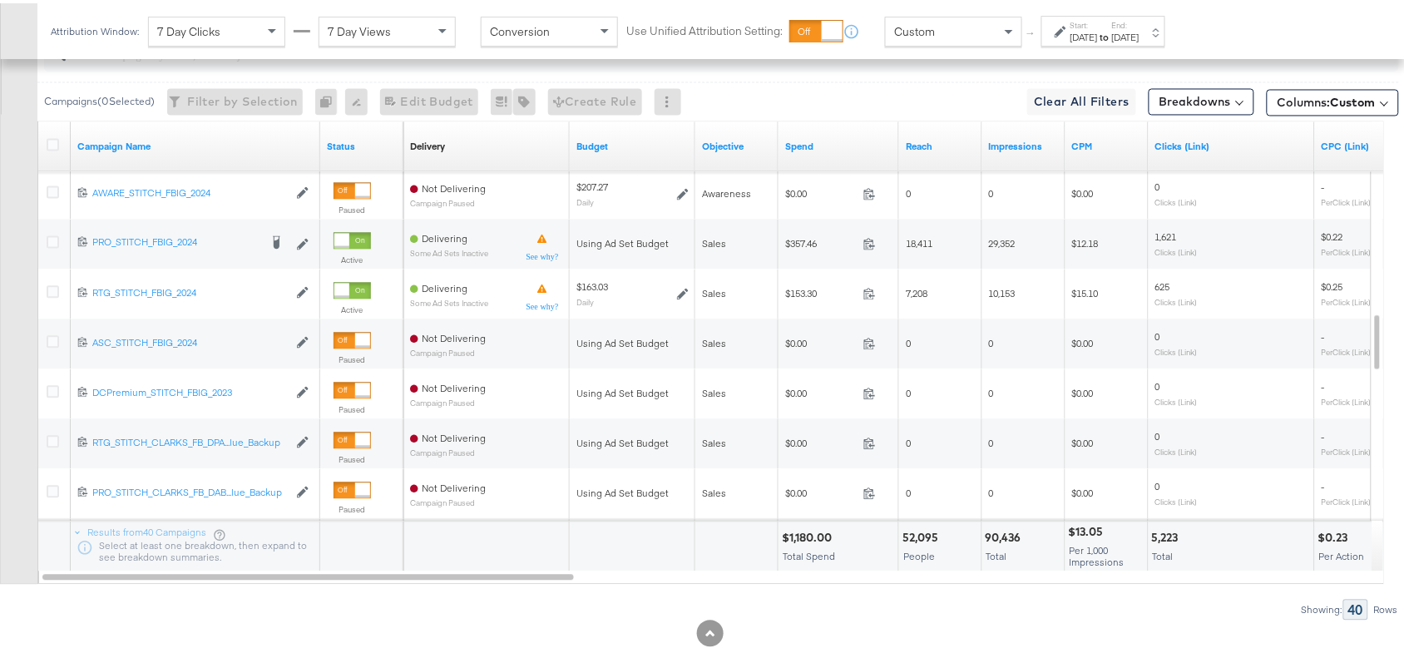
click at [809, 542] on div "$1,180.00" at bounding box center [809, 535] width 55 height 16
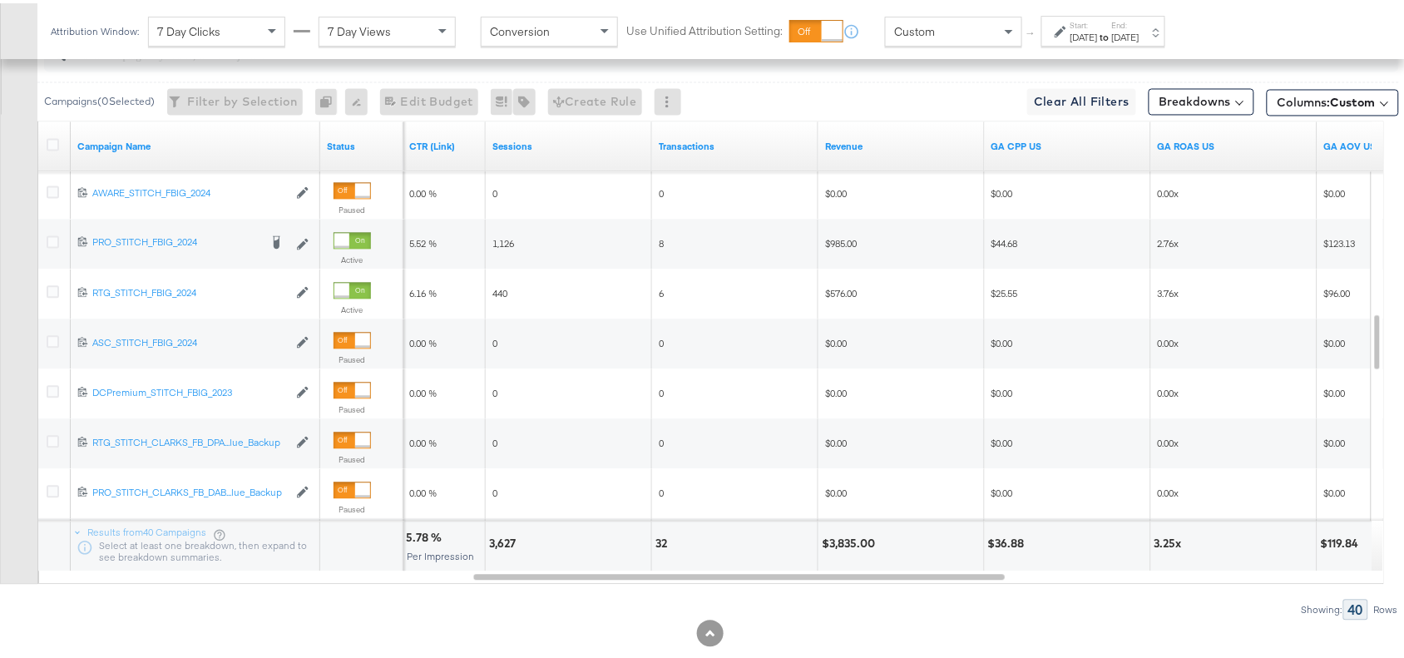
click at [841, 543] on div "$3,835.00" at bounding box center [850, 541] width 58 height 16
click at [1139, 22] on div "Start: Sep 24th 2025 to End: Sep 24th 2025" at bounding box center [1104, 29] width 69 height 24
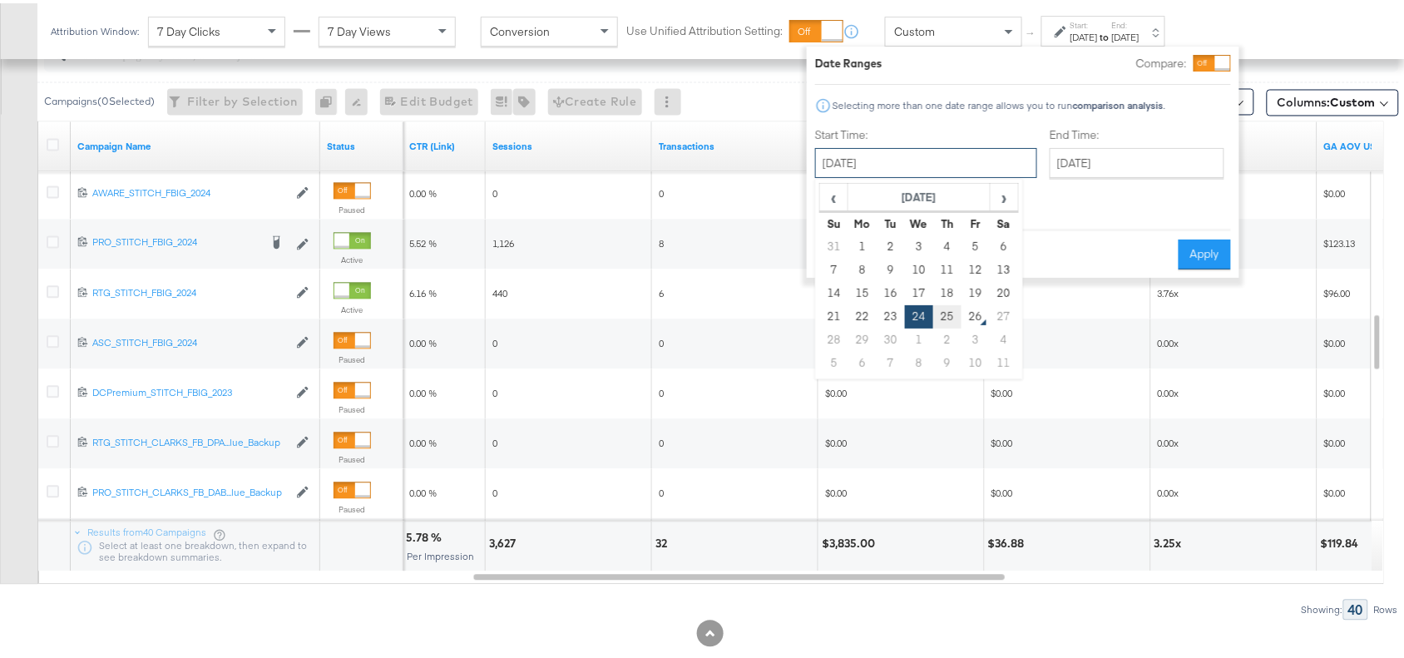
drag, startPoint x: 978, startPoint y: 164, endPoint x: 938, endPoint y: 314, distance: 155.7
click at [938, 175] on div "September 24th 2025 ‹ September 2025 › Su Mo Tu We Th Fr Sa 31 1 2 3 4 5 6 7 8 …" at bounding box center [926, 160] width 222 height 30
click at [938, 314] on td "25" at bounding box center [947, 313] width 28 height 23
type input "September 25th 2025"
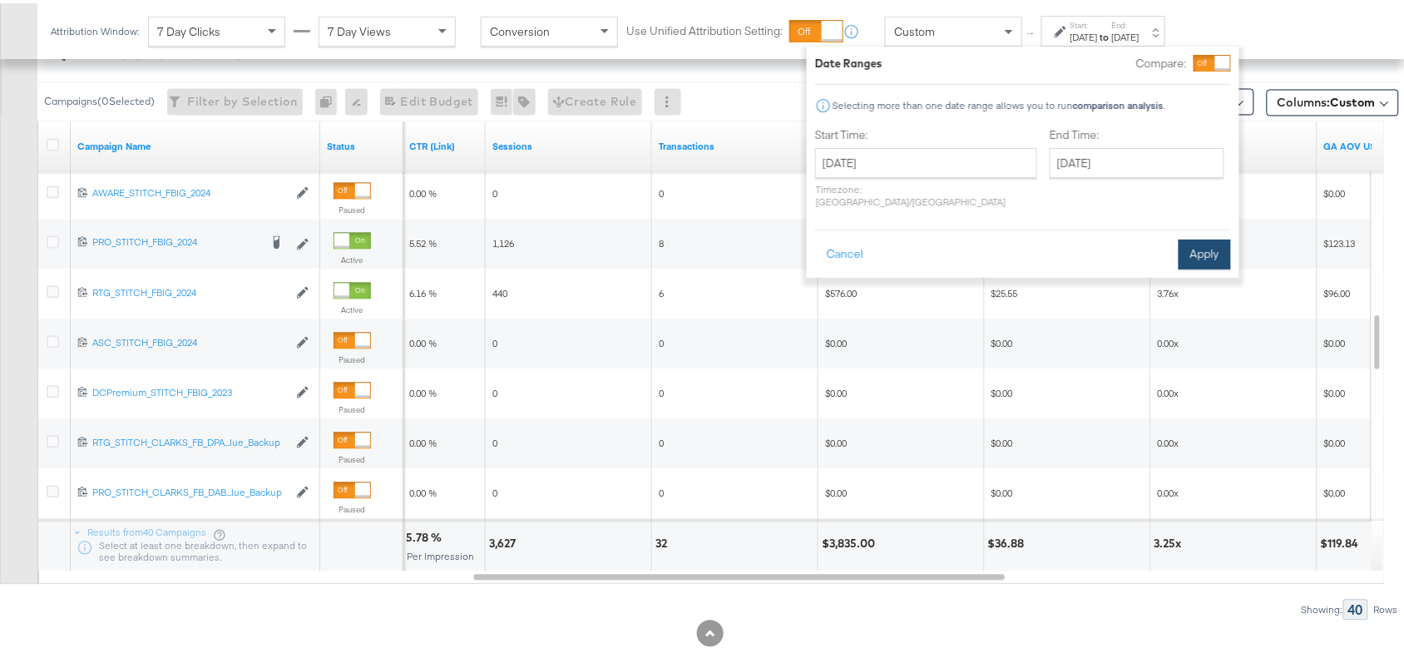
click at [1197, 236] on button "Apply" at bounding box center [1204, 251] width 52 height 30
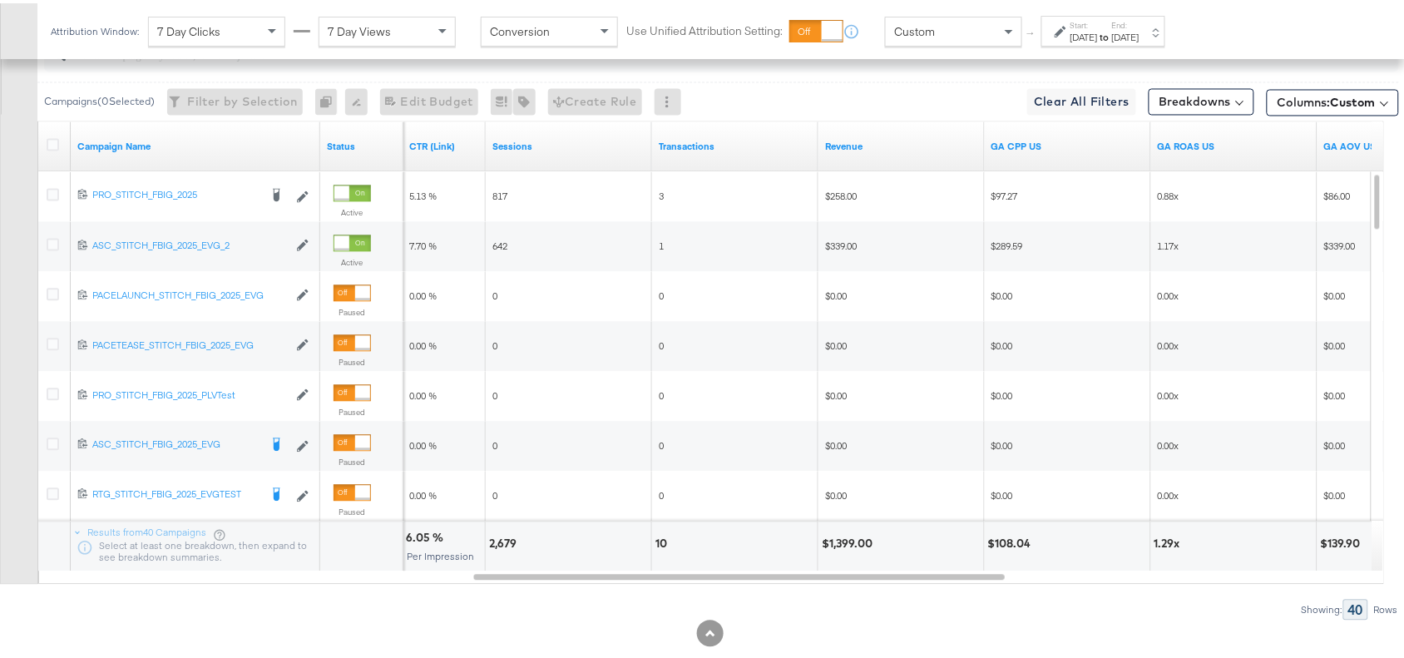
click at [837, 549] on div "$1,399.00" at bounding box center [849, 541] width 56 height 16
copy div "1,399.00"
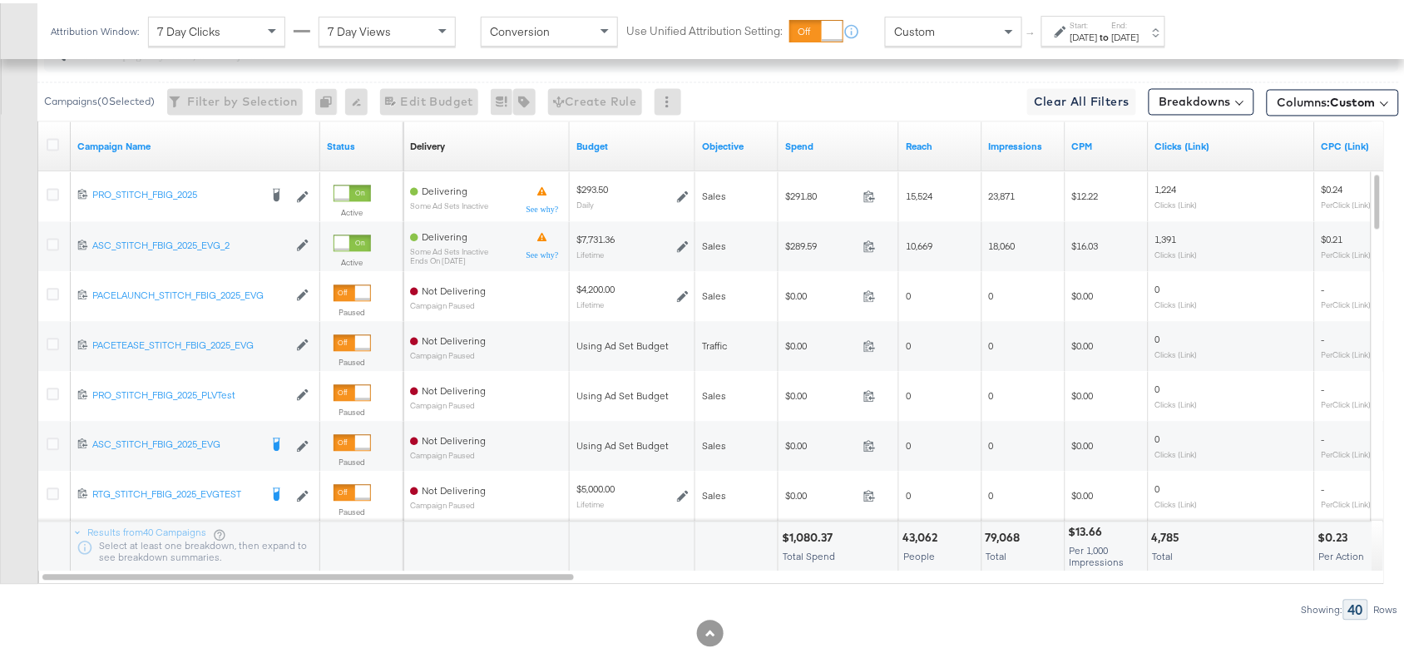
click at [807, 537] on div "$1,080.37" at bounding box center [810, 535] width 56 height 16
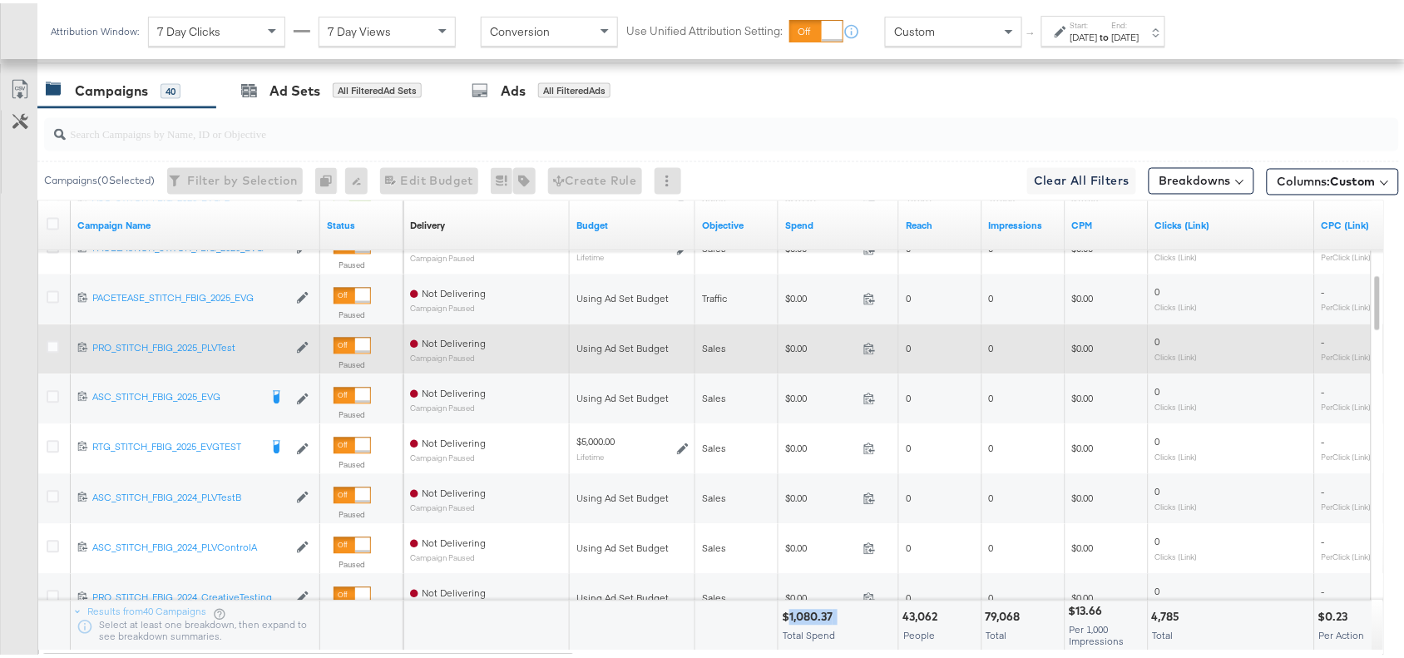
scroll to position [940, 0]
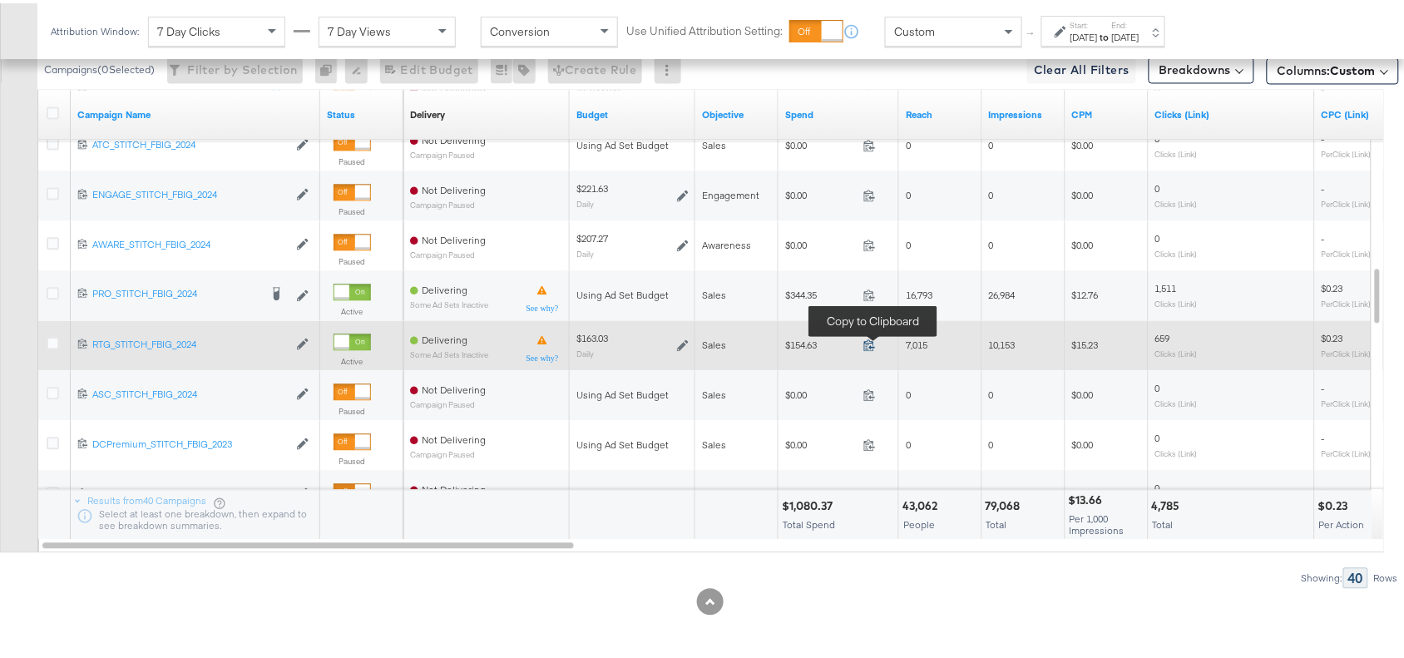
click at [867, 343] on icon at bounding box center [869, 341] width 12 height 12
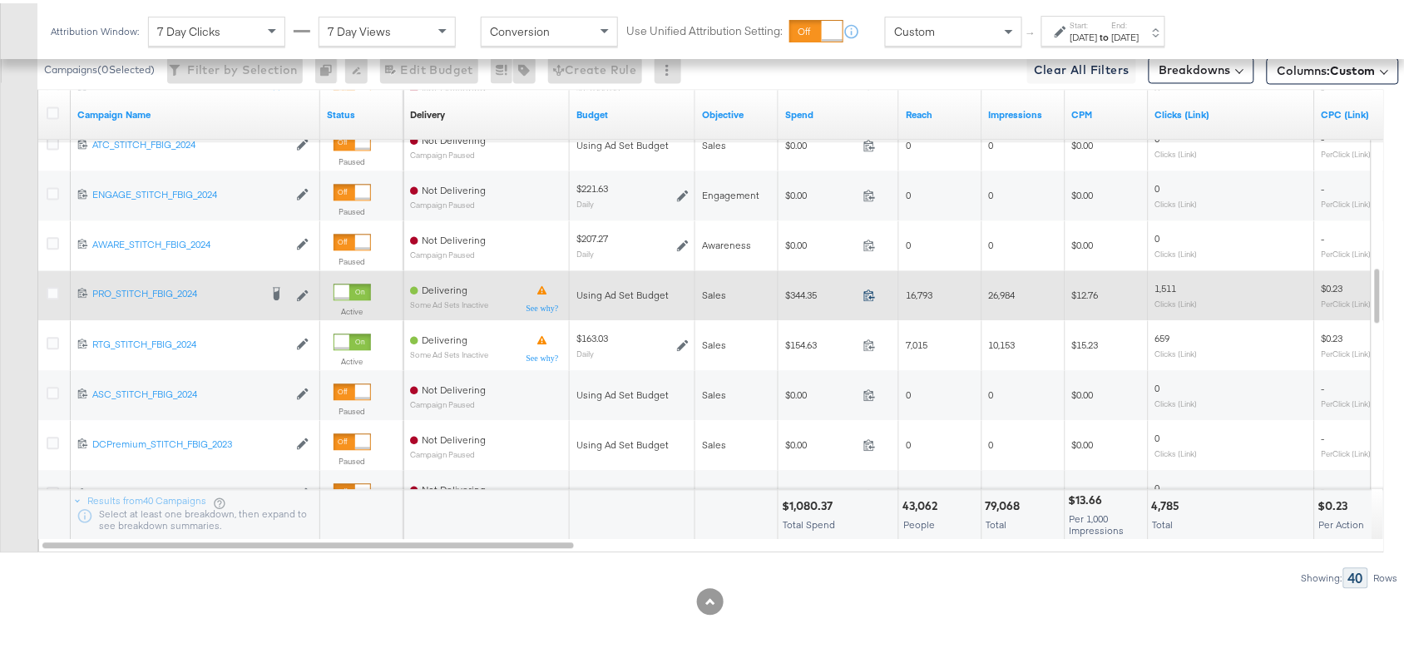
click at [871, 292] on icon at bounding box center [869, 291] width 12 height 12
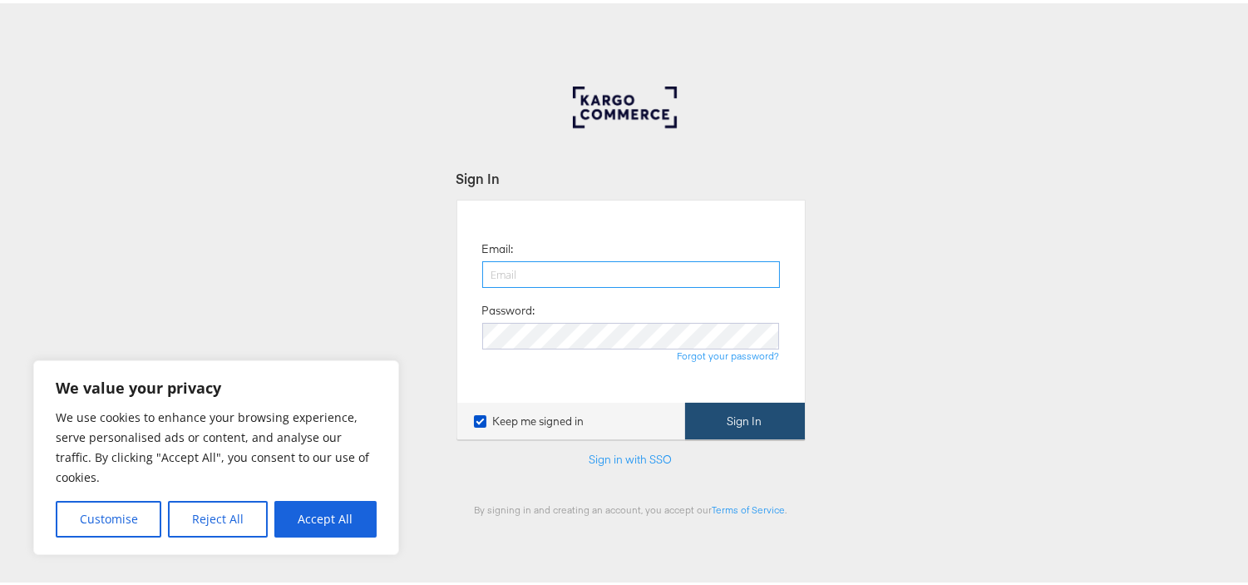
type input "[EMAIL_ADDRESS][PERSON_NAME][DOMAIN_NAME]"
click at [773, 427] on button "Sign In" at bounding box center [745, 417] width 120 height 37
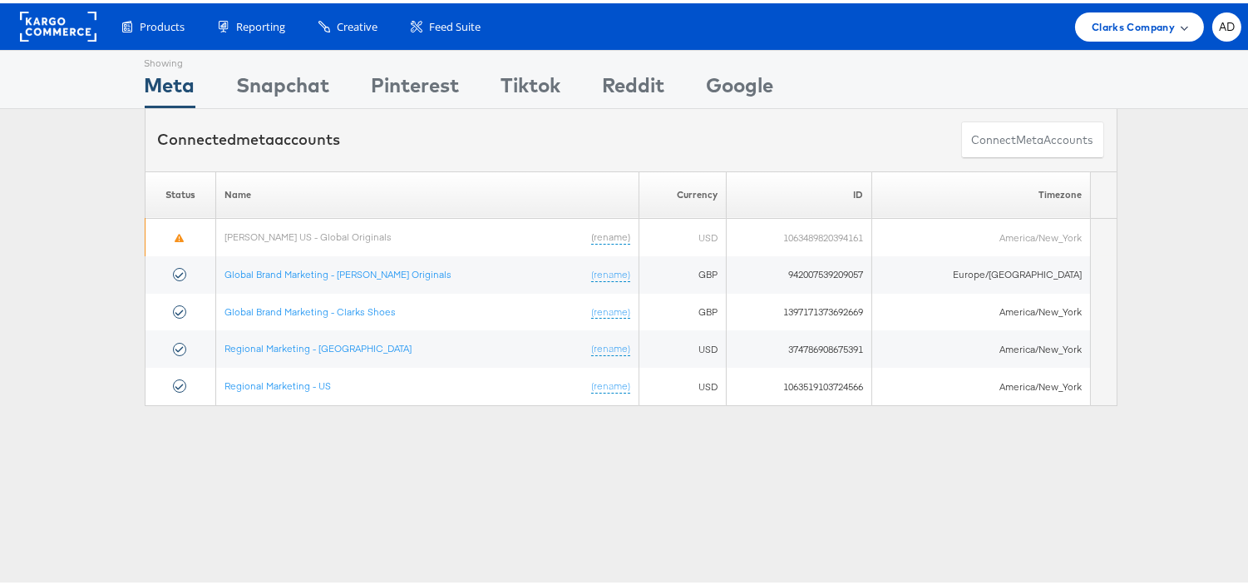
click at [1142, 37] on div "Clarks Company" at bounding box center [1139, 23] width 129 height 29
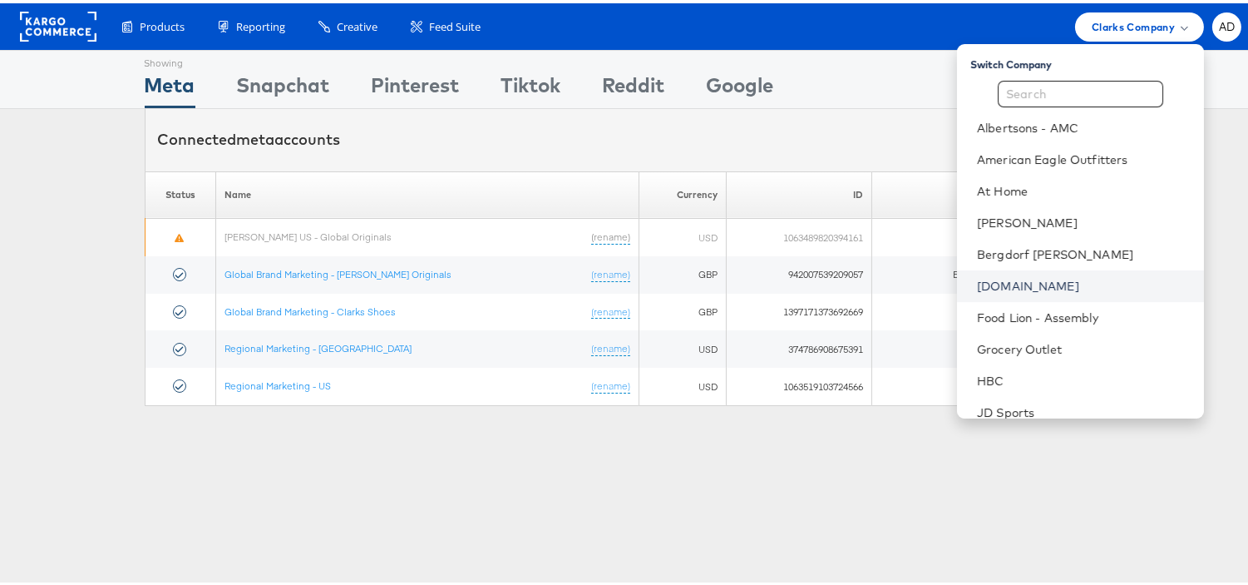
click at [977, 287] on link "[DOMAIN_NAME]" at bounding box center [1084, 282] width 214 height 17
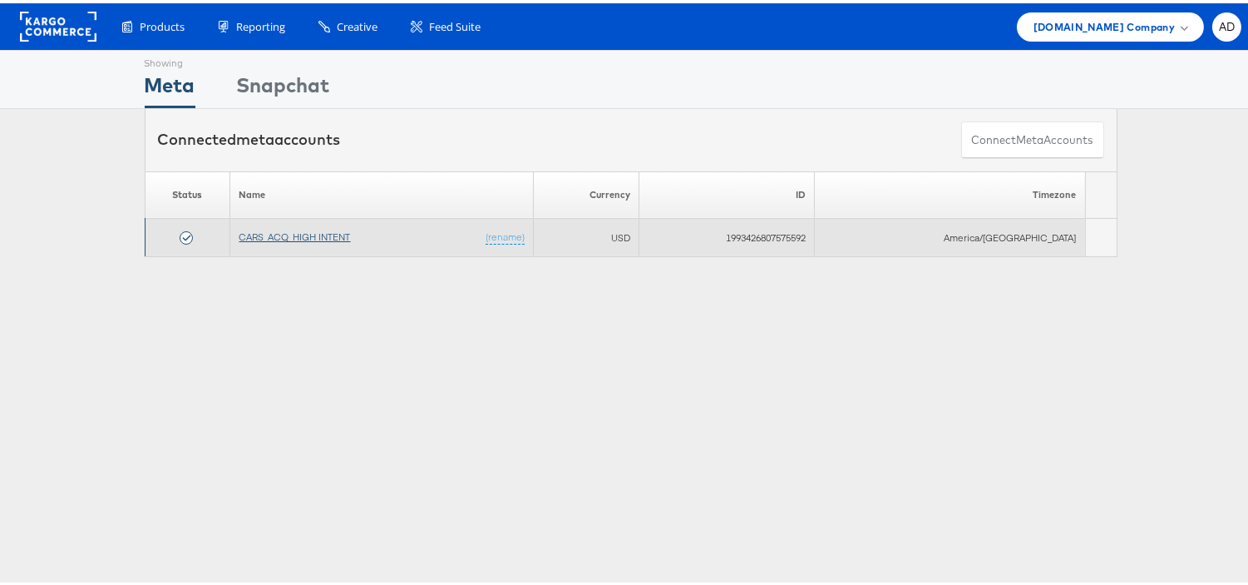
click at [310, 233] on link "CARS_ACQ_HIGH INTENT" at bounding box center [294, 233] width 111 height 12
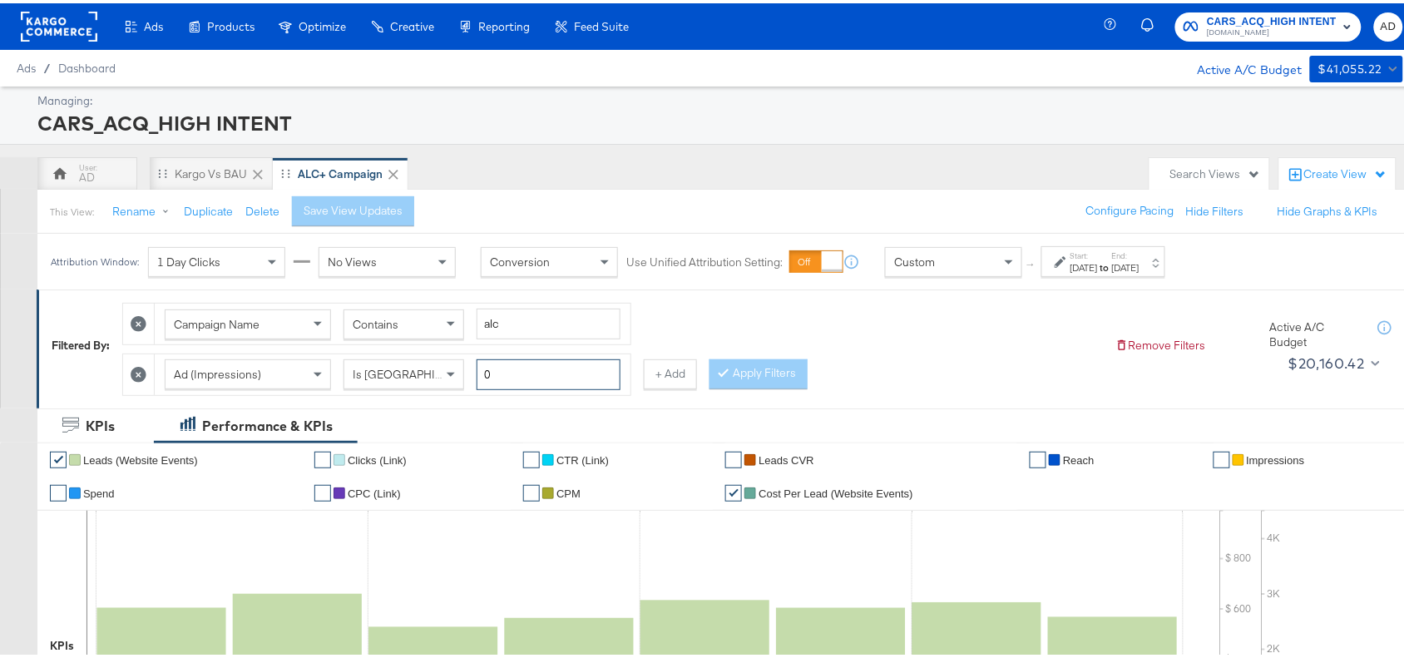
click at [520, 376] on input "0" at bounding box center [548, 371] width 144 height 31
click at [651, 375] on button "+ Add" at bounding box center [670, 371] width 53 height 30
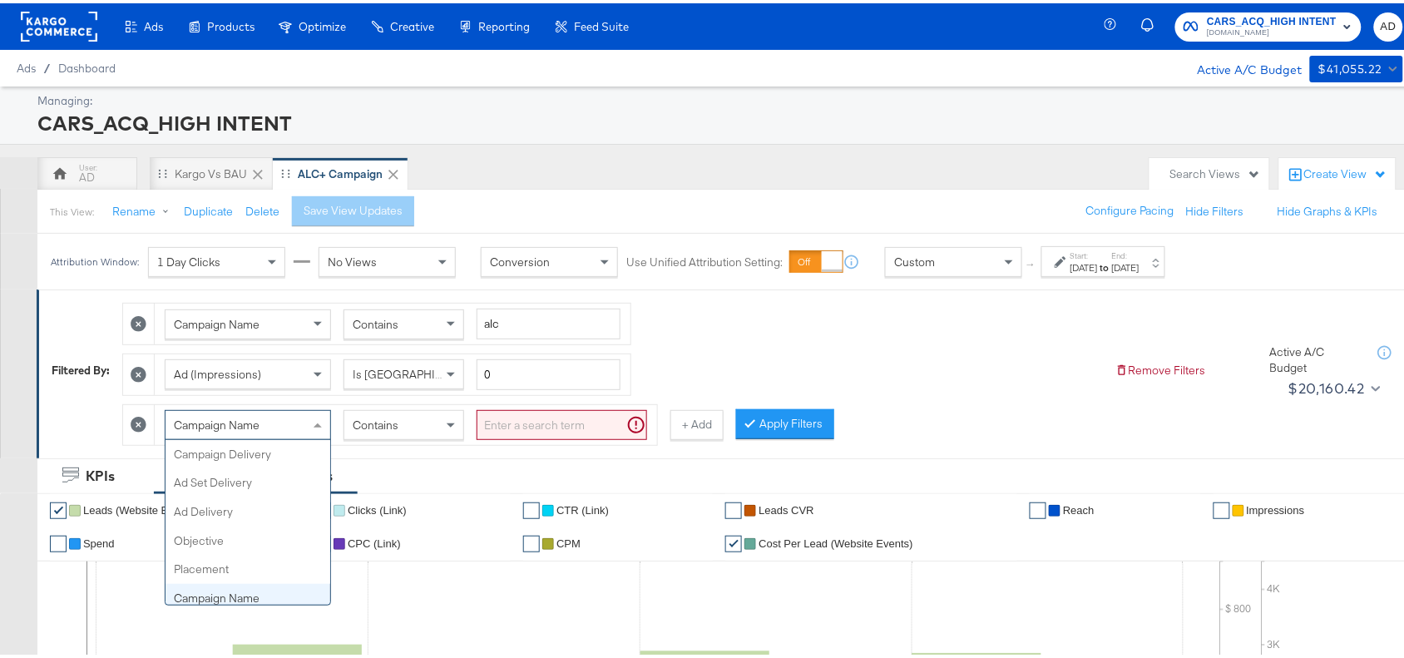
scroll to position [143, 0]
click at [294, 431] on div "Campaign Name" at bounding box center [247, 421] width 165 height 28
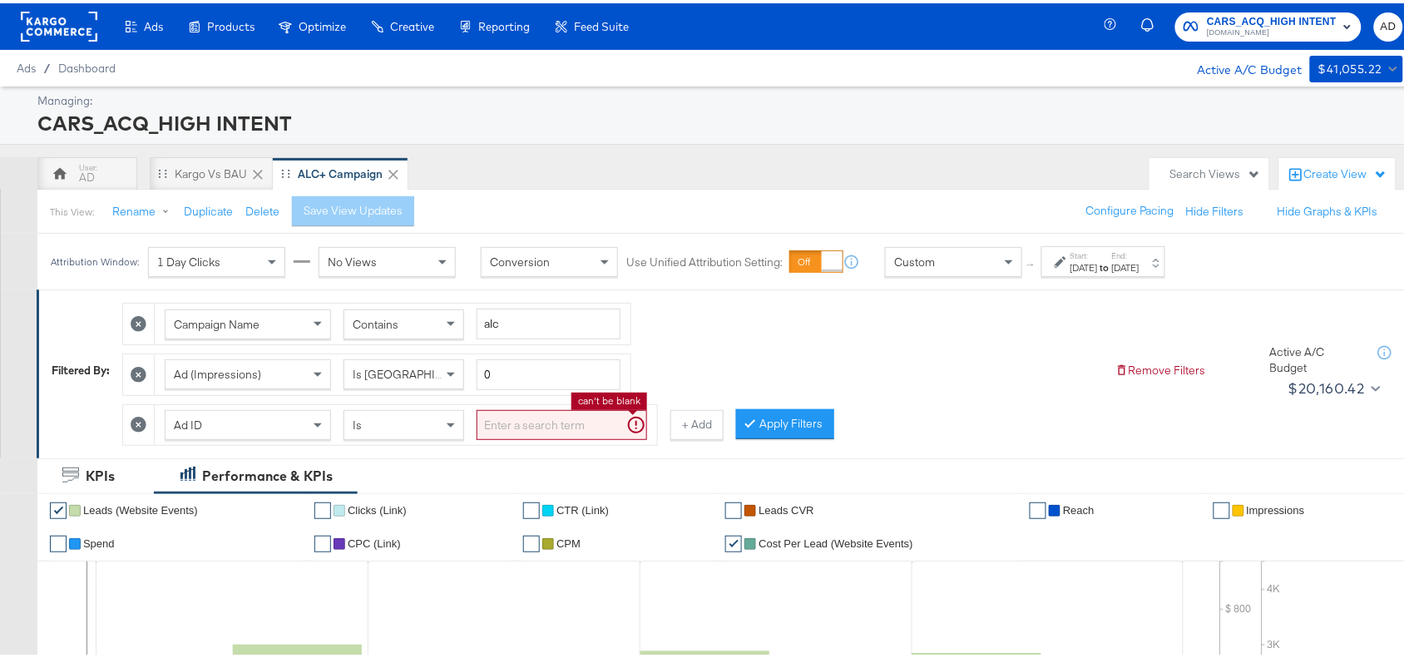
click at [540, 426] on input "search" at bounding box center [561, 422] width 170 height 31
paste input "120231402304190171"
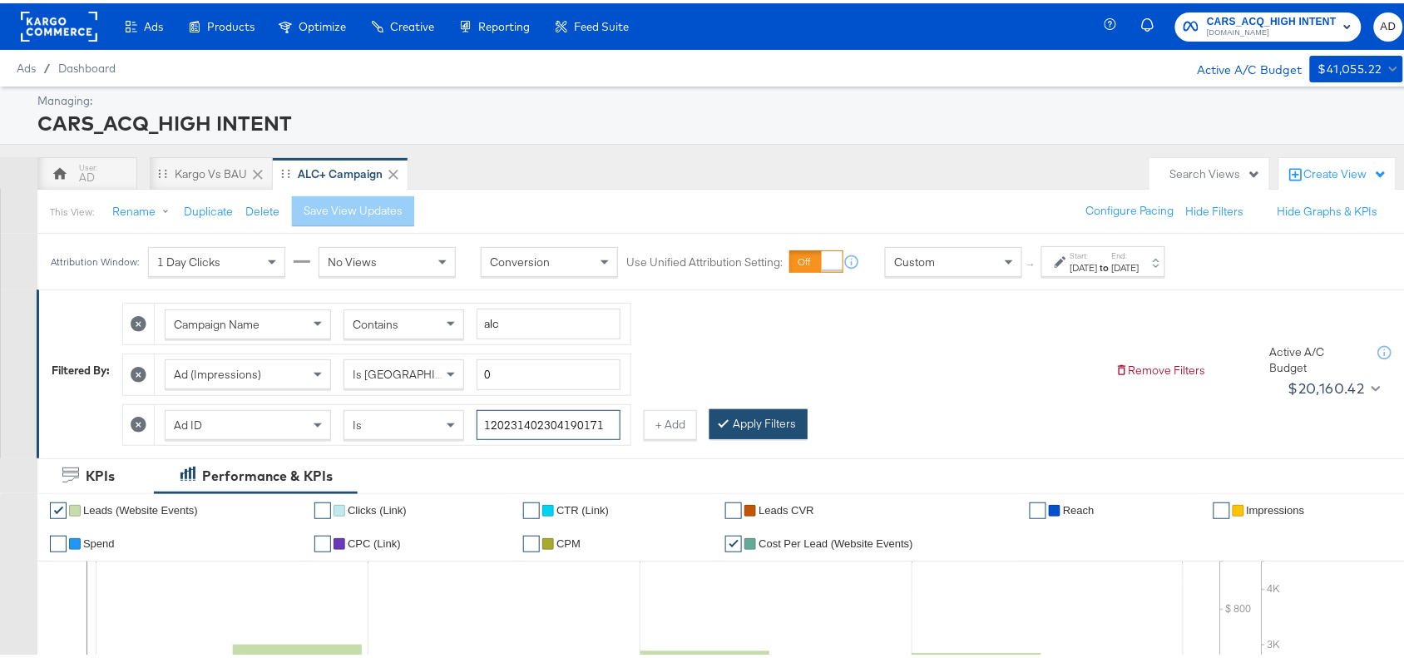
type input "120231402304190171"
click at [753, 430] on button "Apply Filters" at bounding box center [758, 421] width 98 height 30
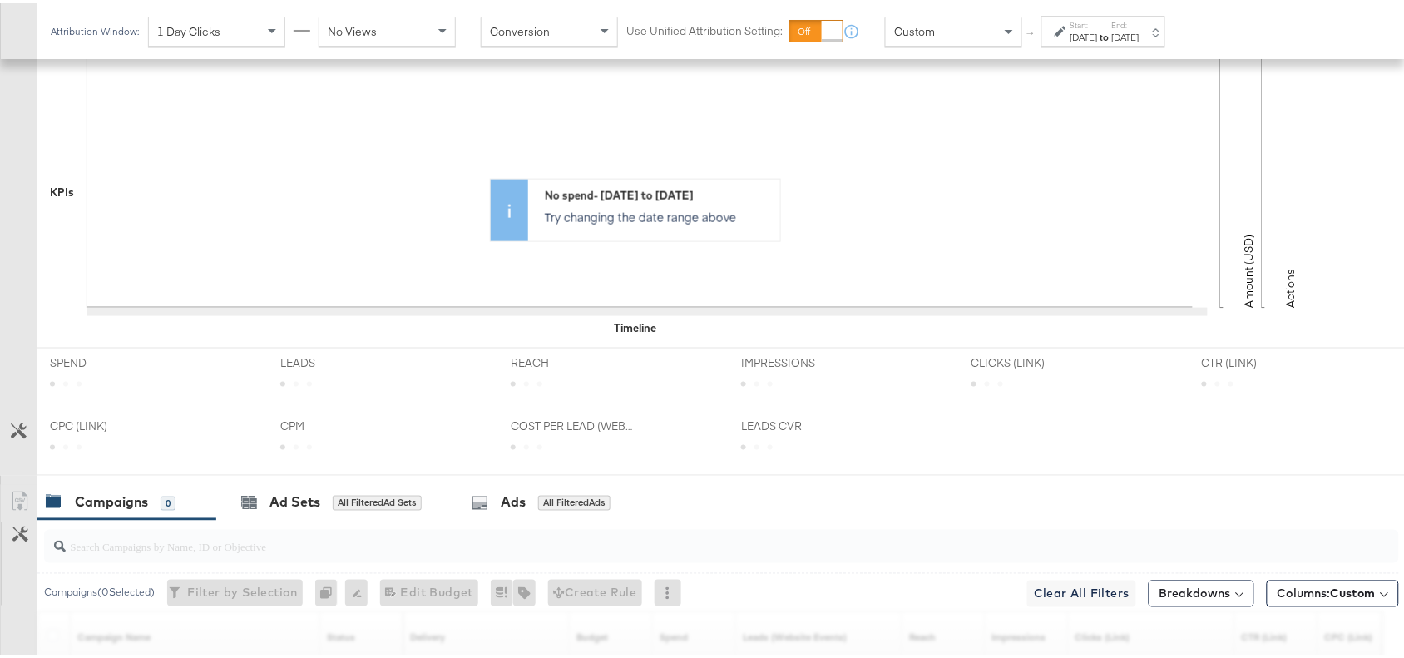
scroll to position [782, 0]
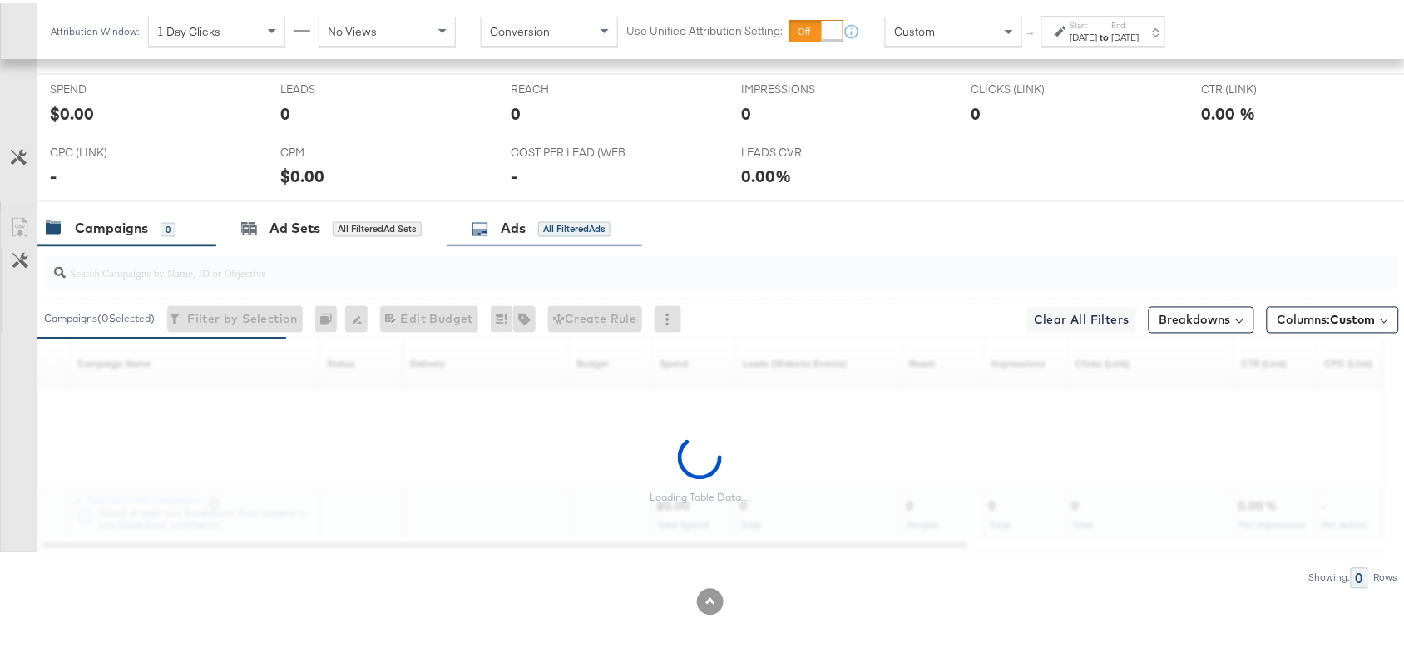
click at [518, 225] on div "Ads" at bounding box center [513, 225] width 25 height 19
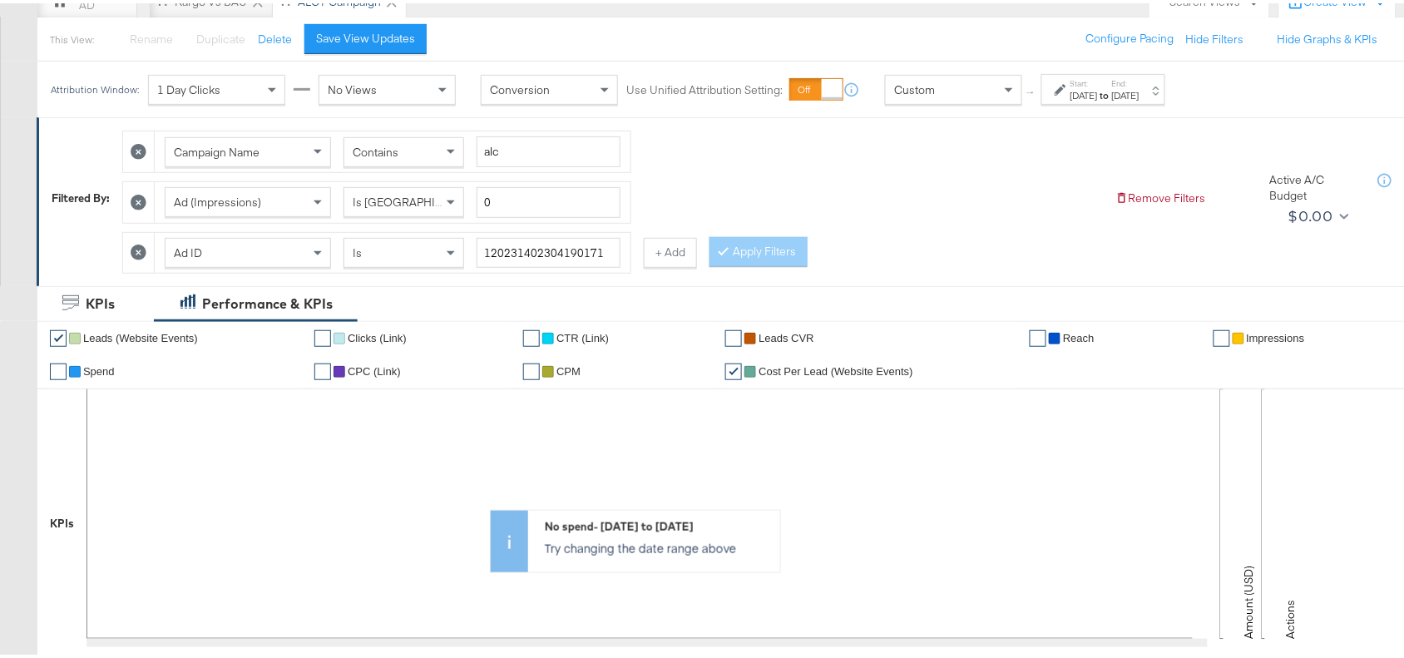
scroll to position [0, 0]
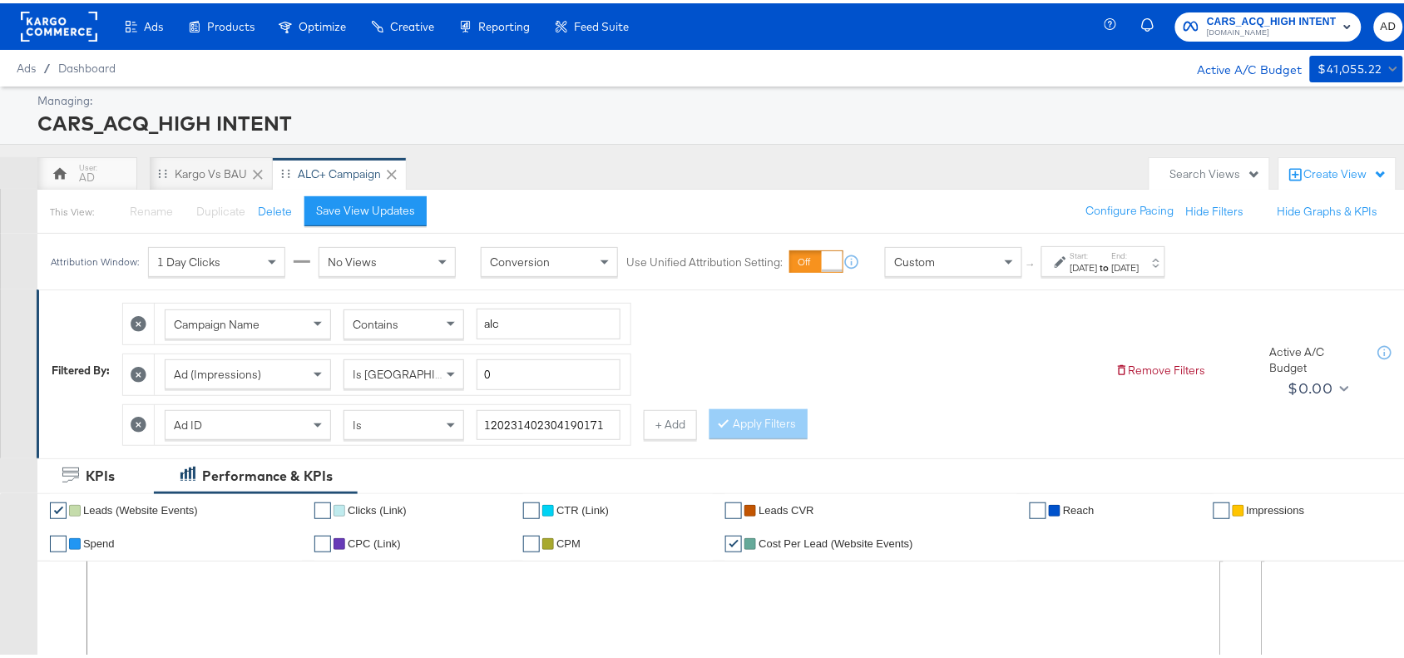
click at [136, 368] on icon at bounding box center [139, 371] width 16 height 16
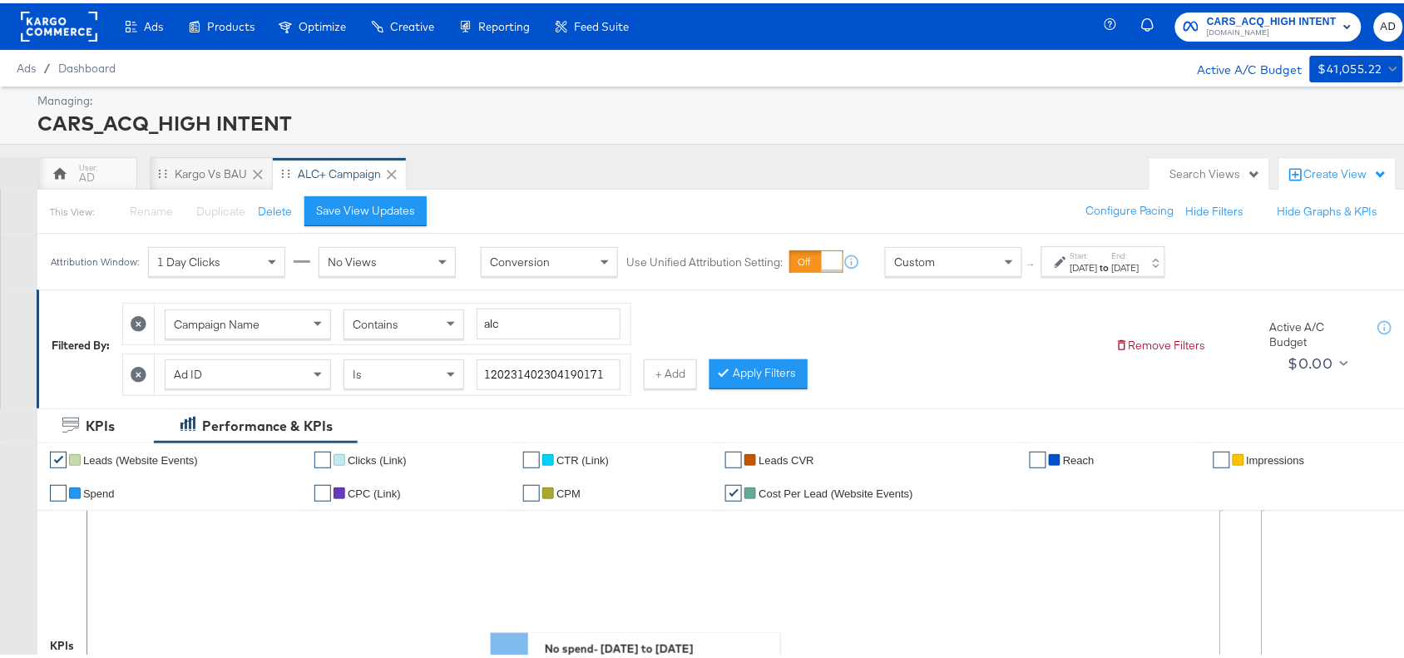
click at [137, 320] on icon at bounding box center [139, 321] width 16 height 16
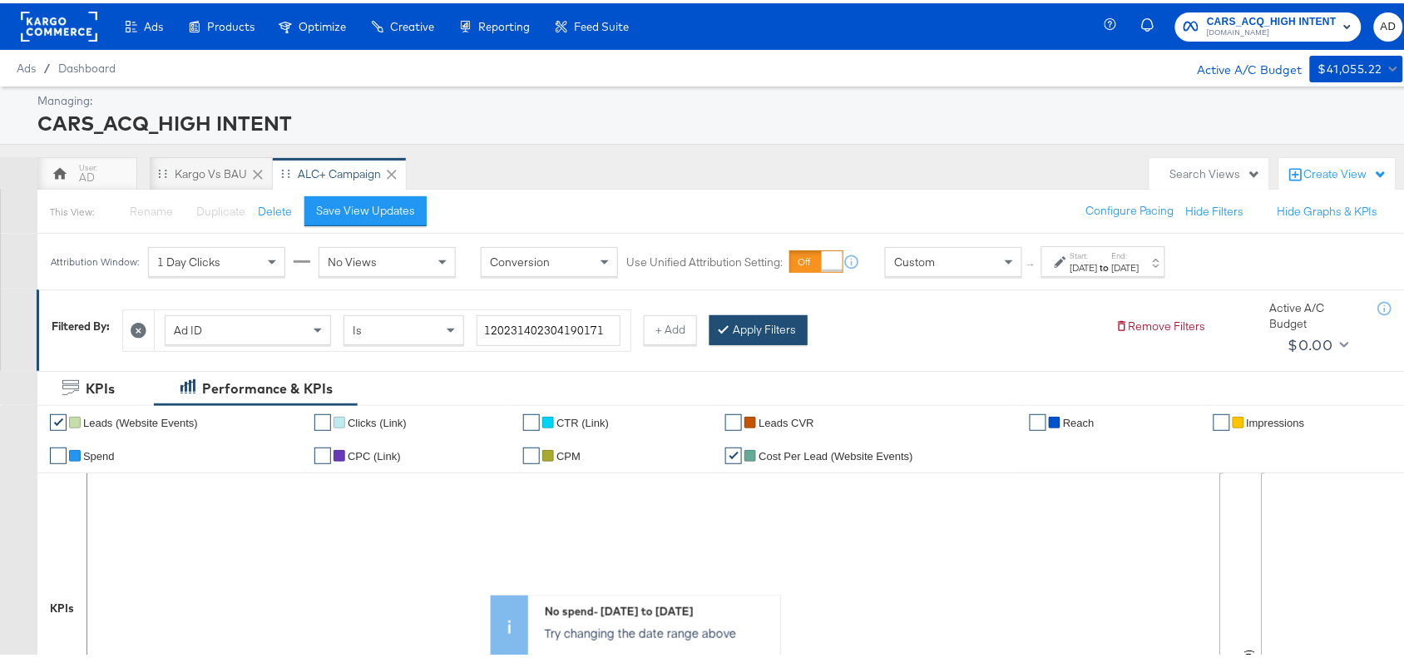
click at [771, 331] on button "Apply Filters" at bounding box center [758, 327] width 98 height 30
click at [202, 170] on div "Kargo vs BAU" at bounding box center [211, 171] width 72 height 16
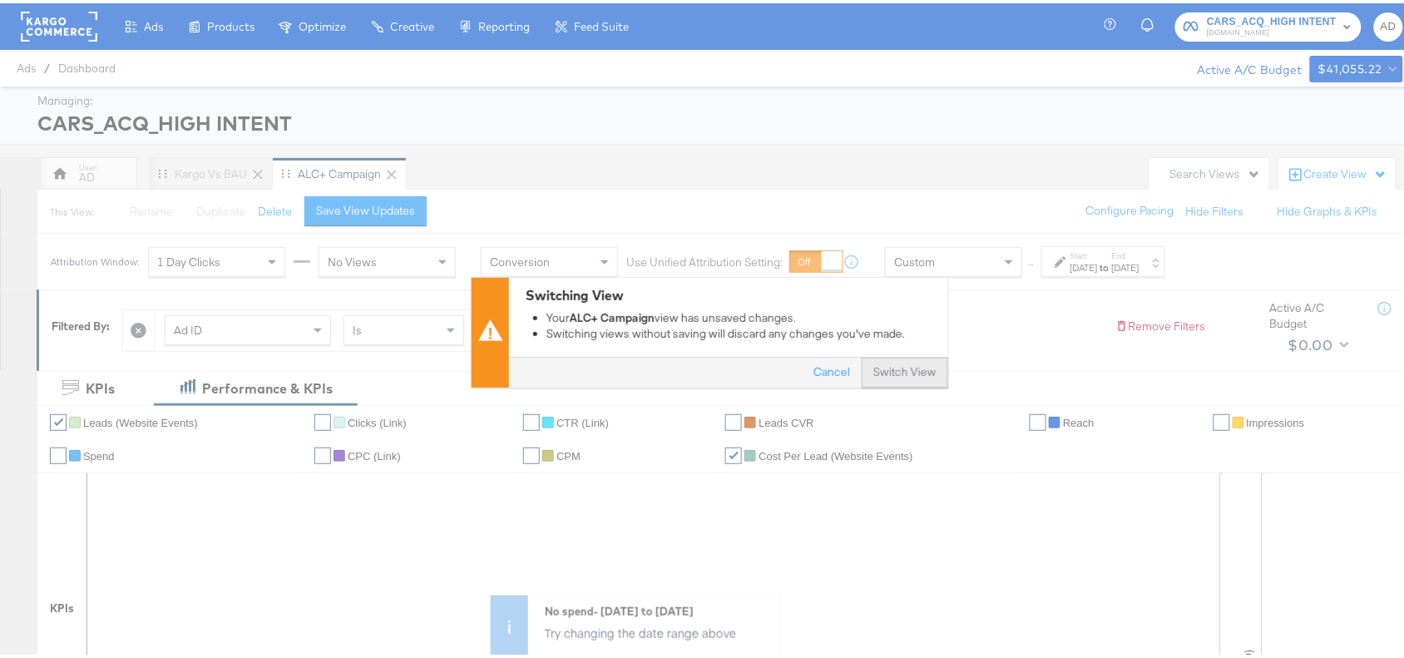
click at [900, 372] on button "Switch View" at bounding box center [904, 369] width 86 height 30
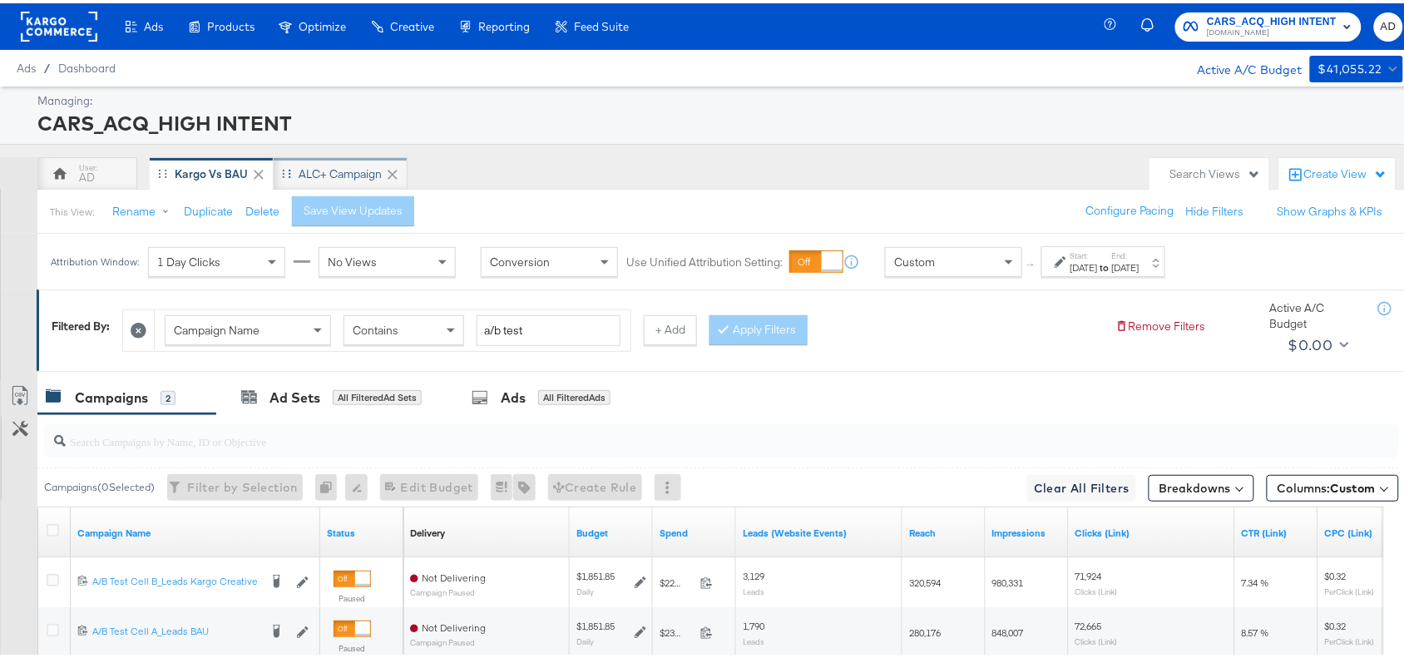
click at [337, 170] on div "ALC+ Campaign" at bounding box center [339, 171] width 83 height 16
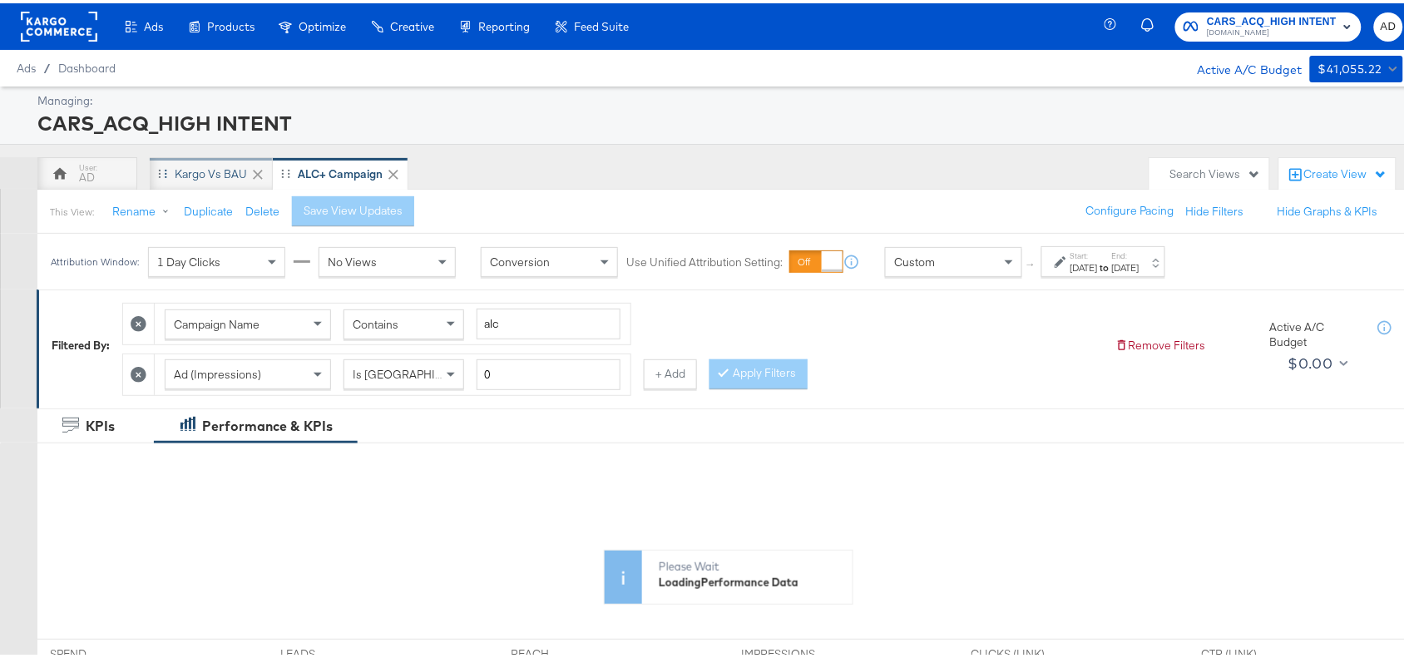
click at [206, 167] on div "Kargo vs BAU" at bounding box center [211, 171] width 72 height 16
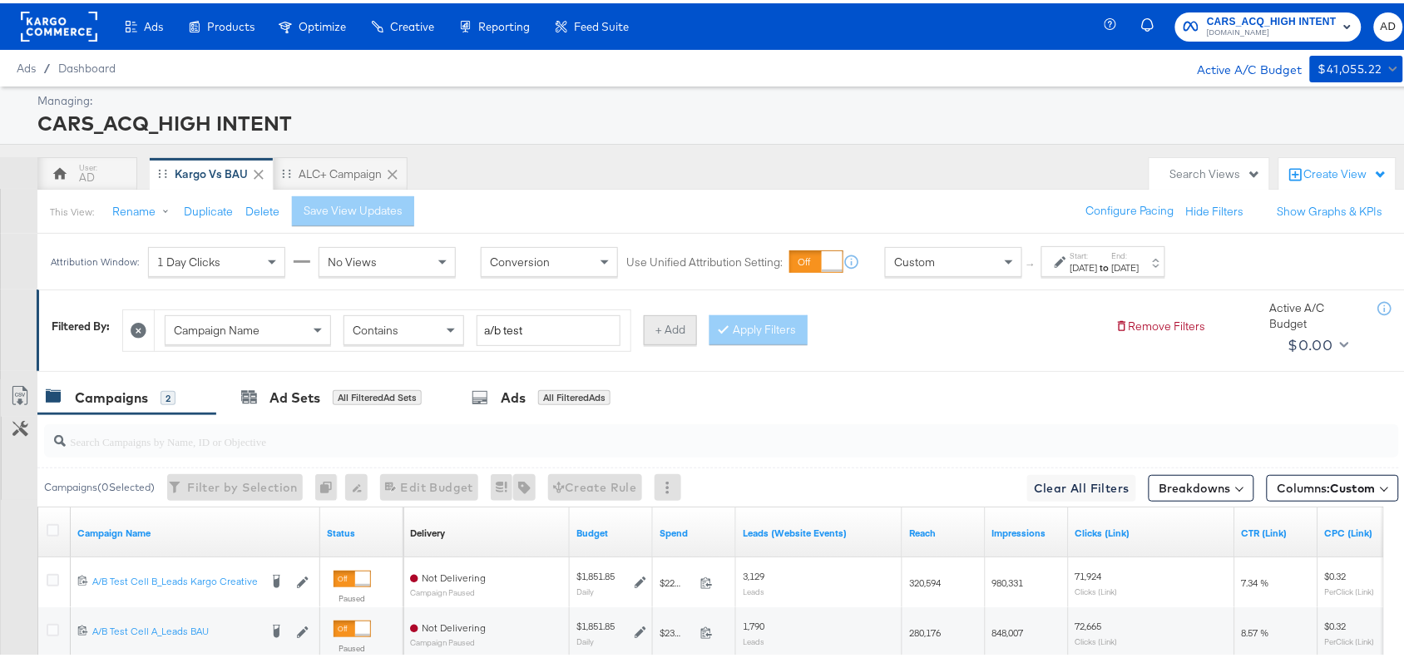
click at [675, 326] on button "+ Add" at bounding box center [670, 327] width 53 height 30
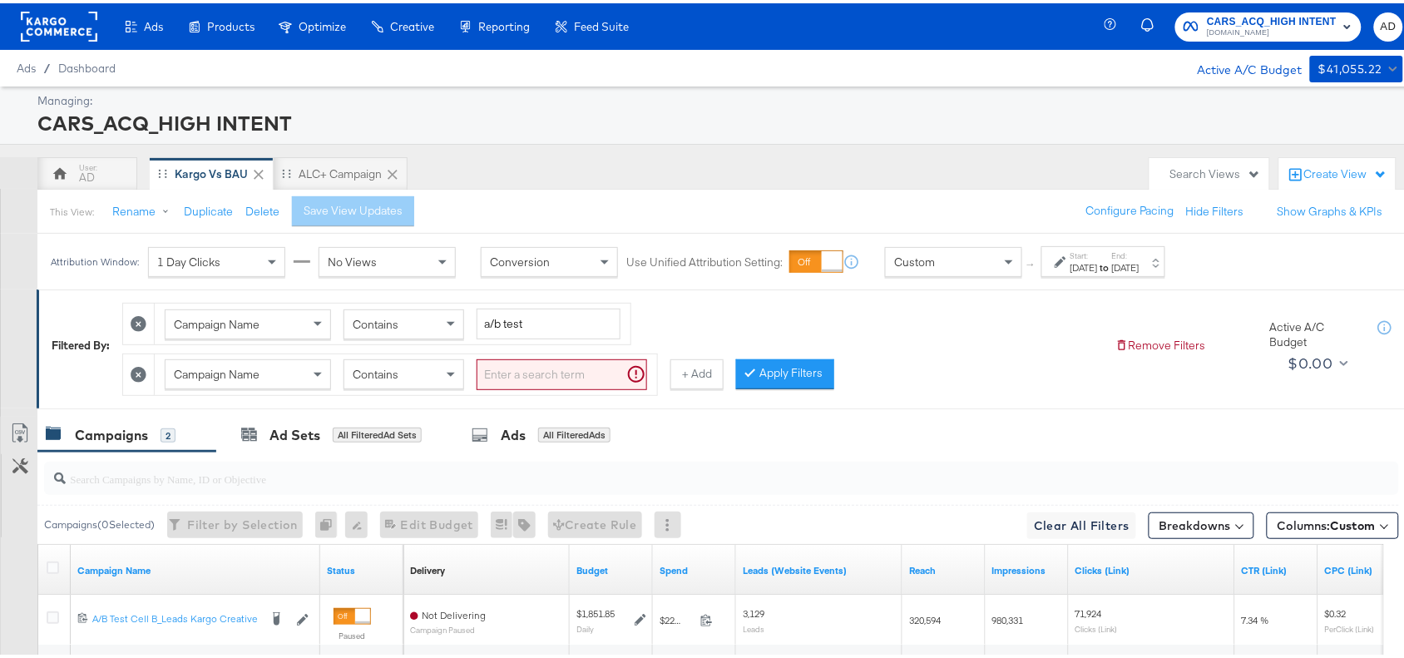
click at [214, 377] on span "Campaign Name" at bounding box center [217, 370] width 86 height 15
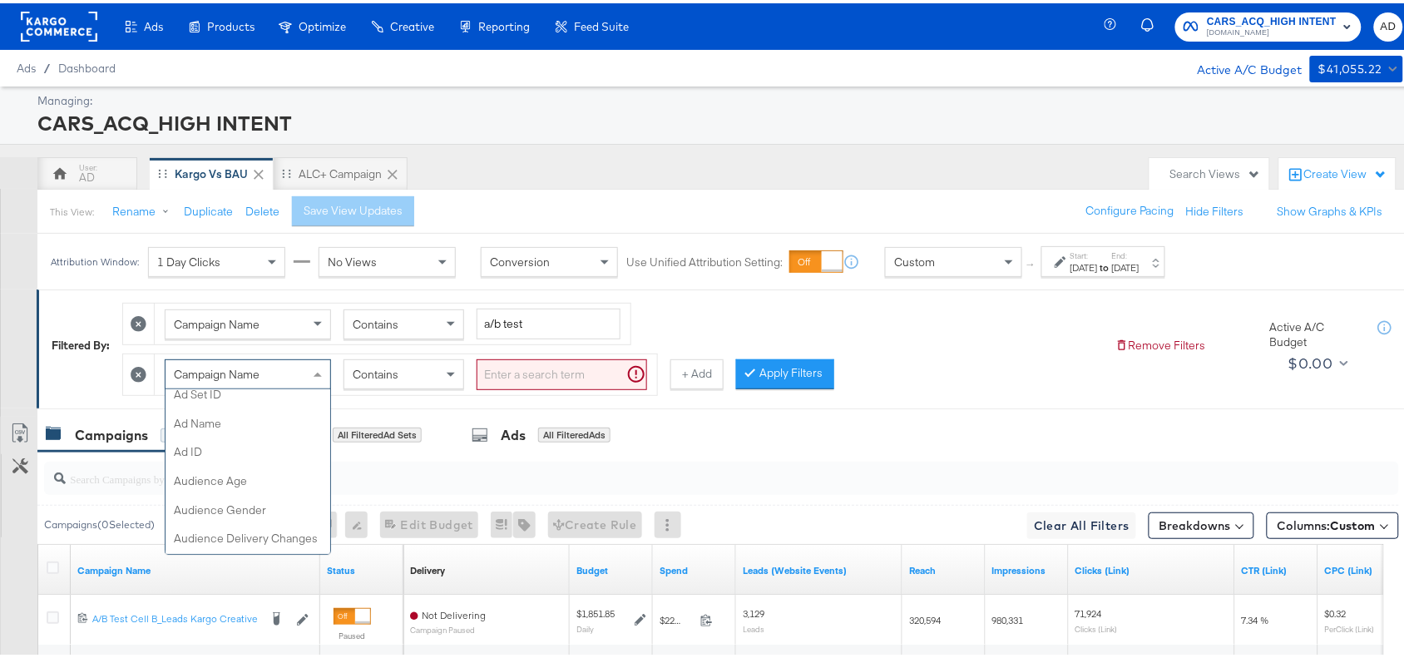
scroll to position [269, 0]
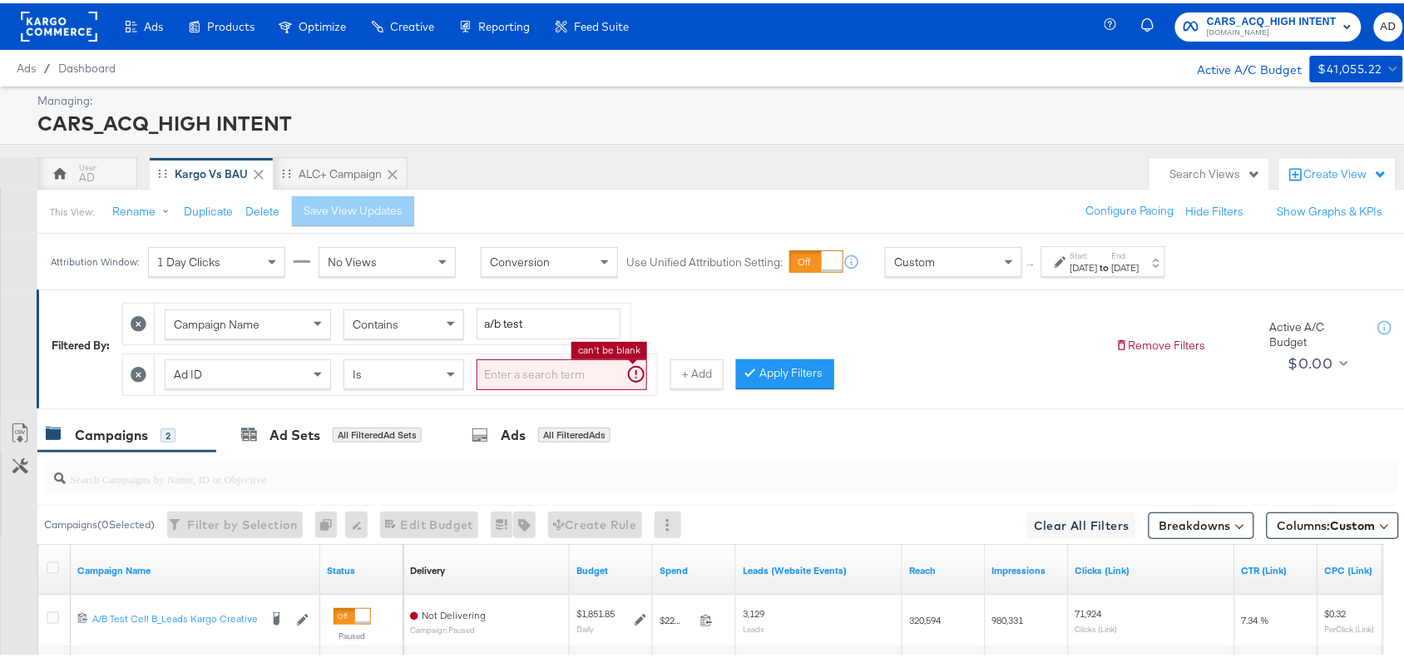
click at [514, 368] on input "search" at bounding box center [561, 371] width 170 height 31
paste input "120231402304190171"
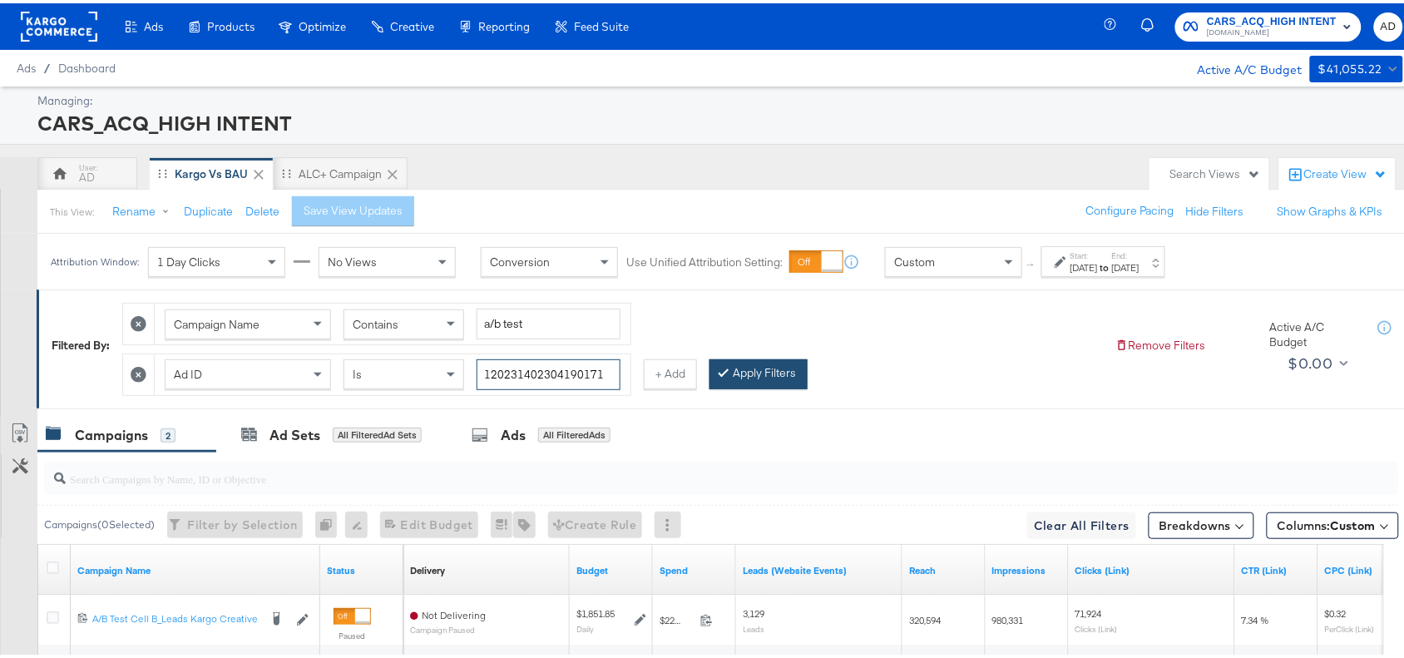
type input "120231402304190171"
click at [783, 366] on button "Apply Filters" at bounding box center [758, 371] width 98 height 30
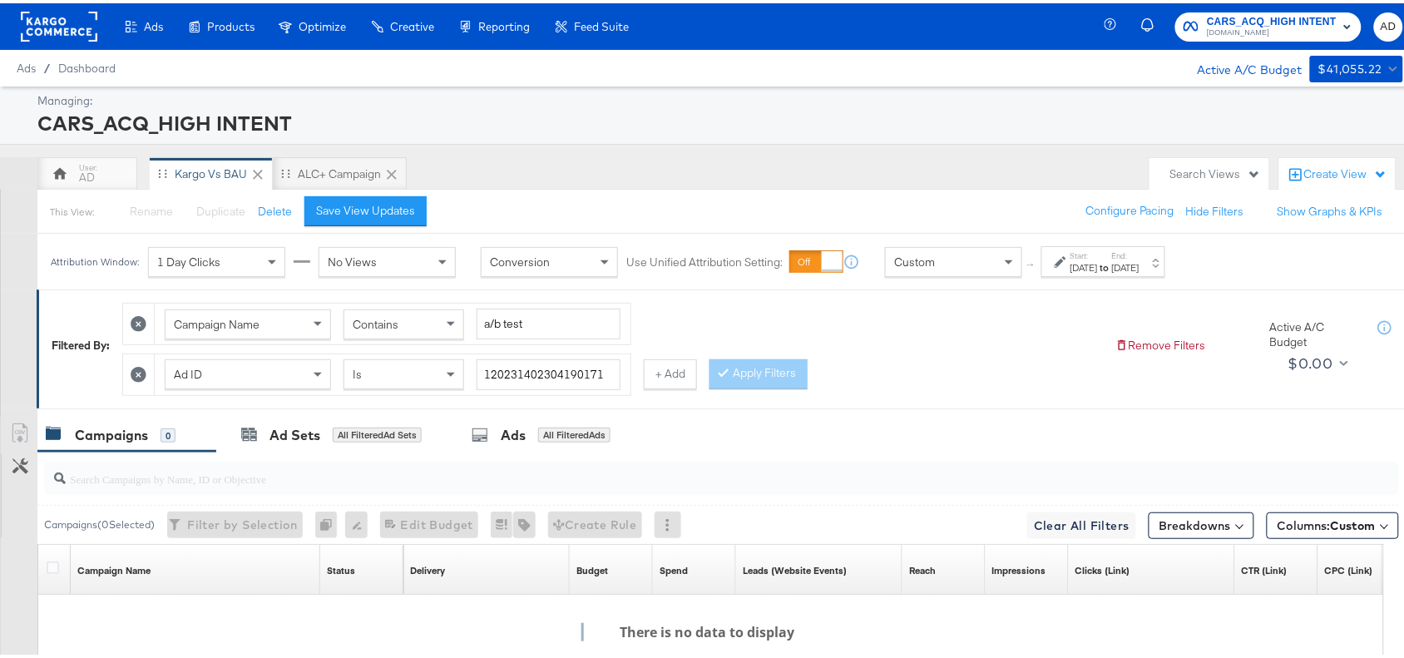
scroll to position [209, 0]
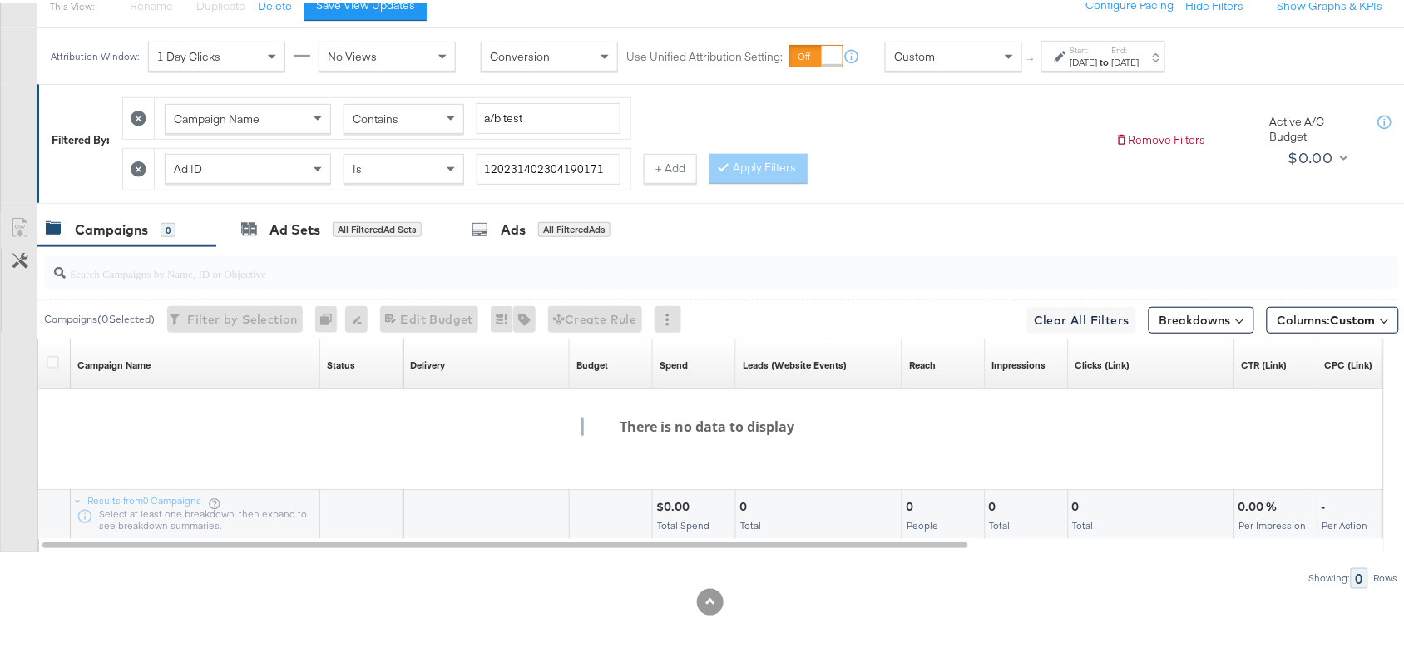
click at [143, 115] on icon at bounding box center [139, 115] width 16 height 16
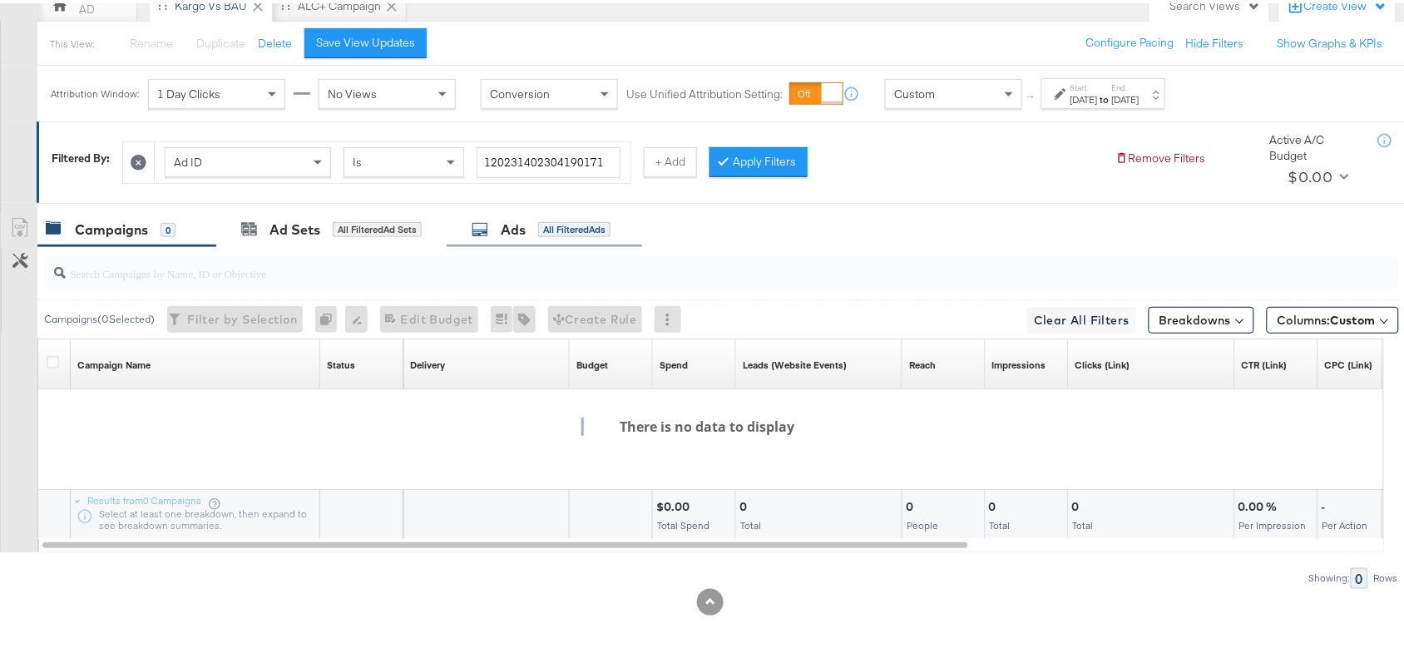
click at [510, 234] on div "Ads" at bounding box center [513, 226] width 25 height 19
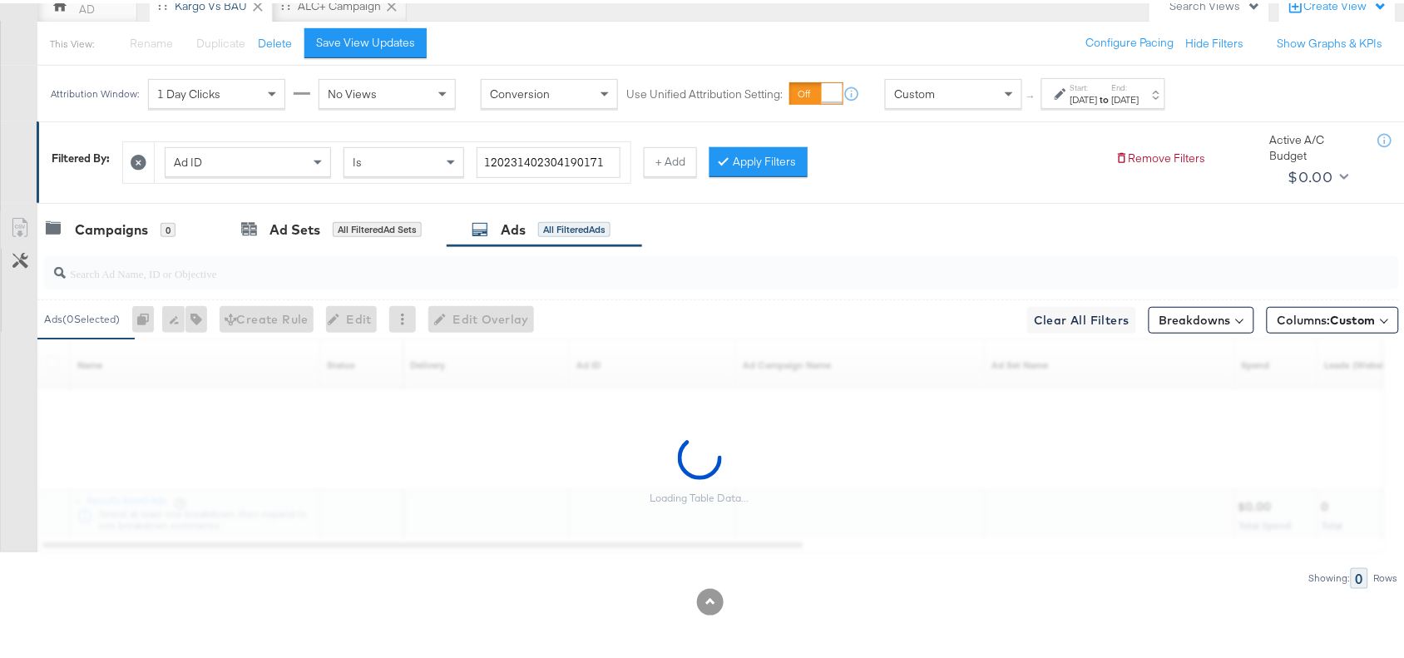
click at [1139, 94] on div "Sep 18th 2025" at bounding box center [1125, 96] width 27 height 13
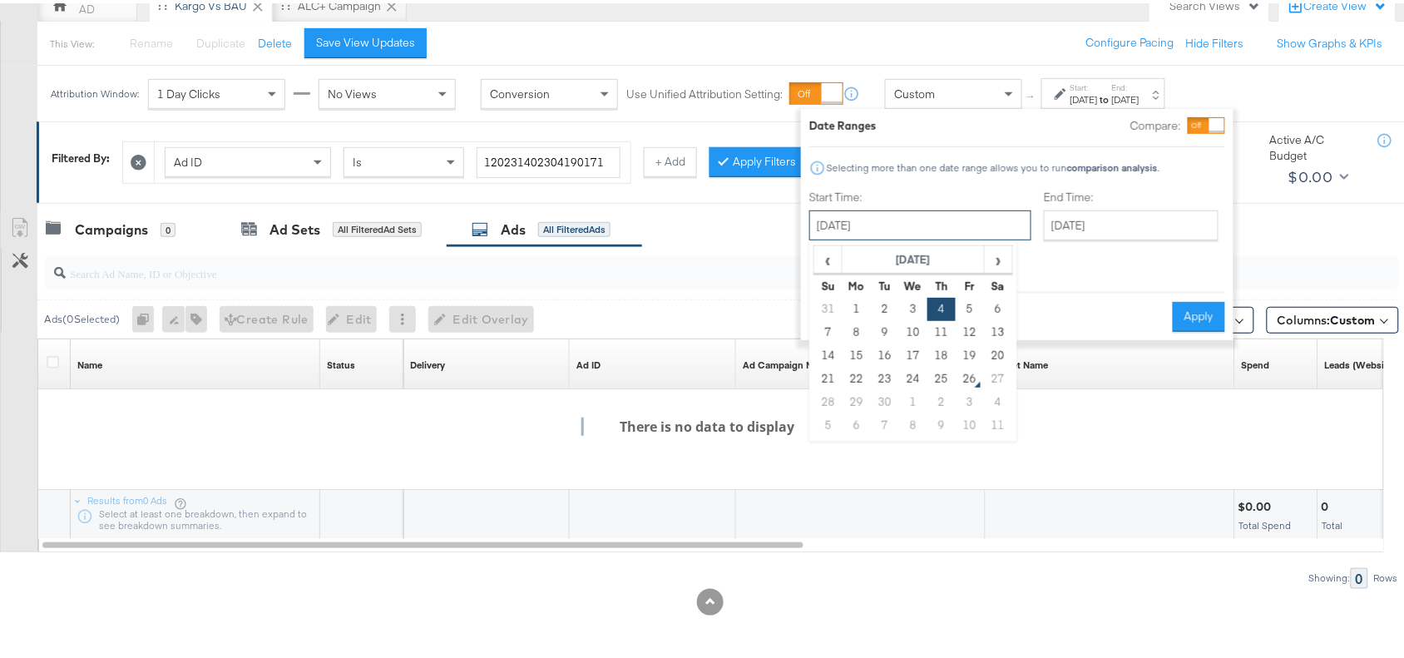
click at [946, 224] on input "September 4th 2025" at bounding box center [920, 222] width 222 height 30
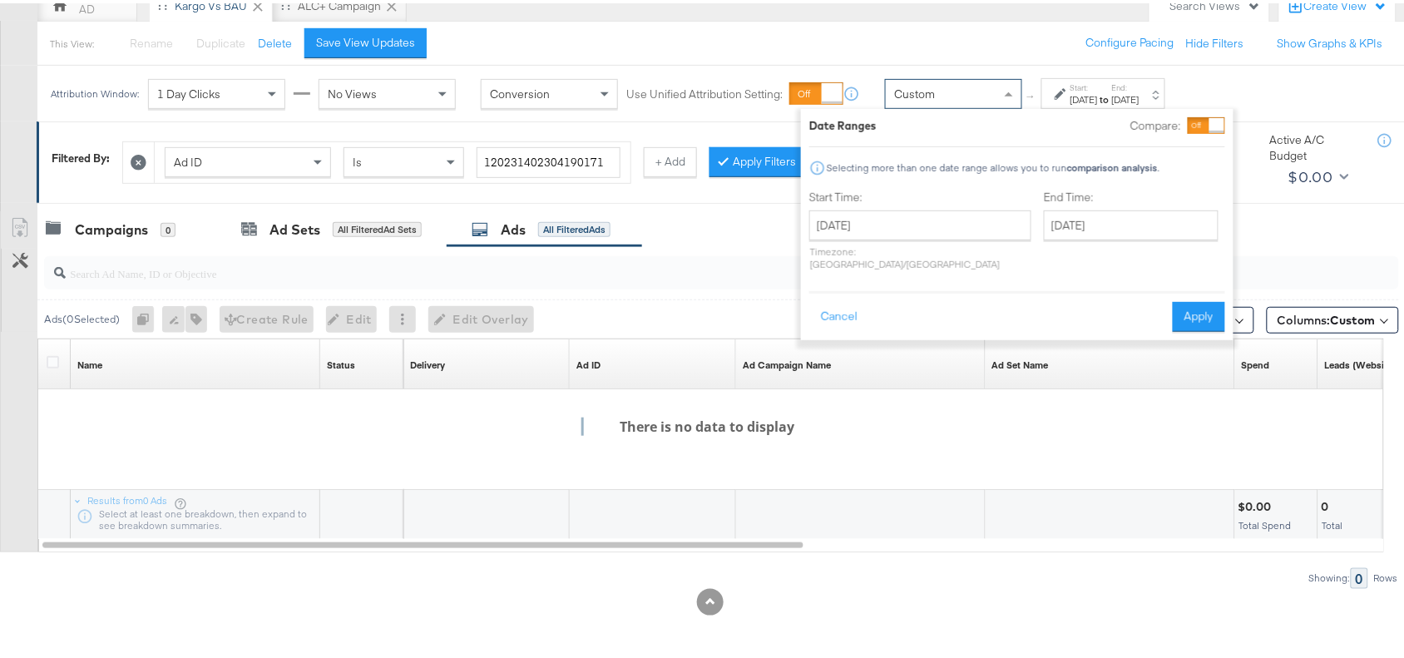
click at [946, 101] on div "Custom" at bounding box center [954, 90] width 136 height 28
click at [977, 80] on div "Custom" at bounding box center [954, 90] width 136 height 28
click at [1014, 90] on span at bounding box center [1010, 90] width 21 height 28
click at [1010, 90] on span at bounding box center [1008, 91] width 8 height 4
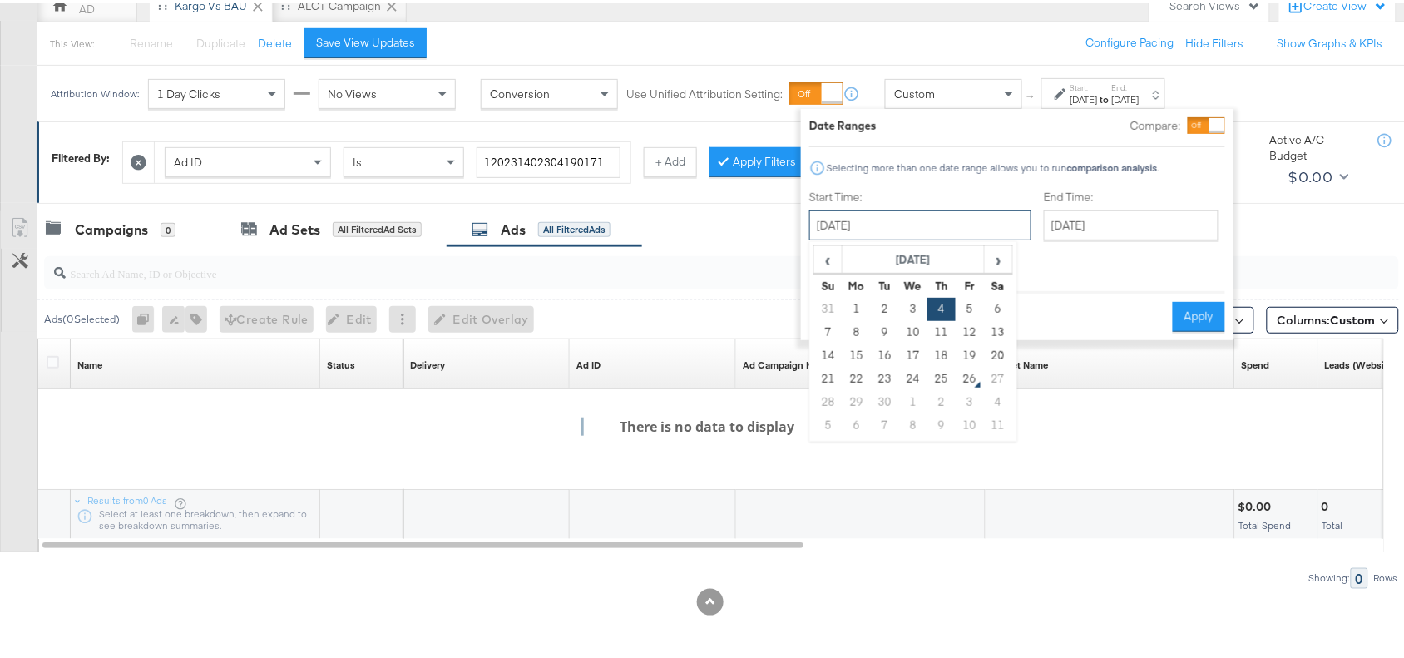
click at [923, 220] on input "September 4th 2025" at bounding box center [920, 222] width 222 height 30
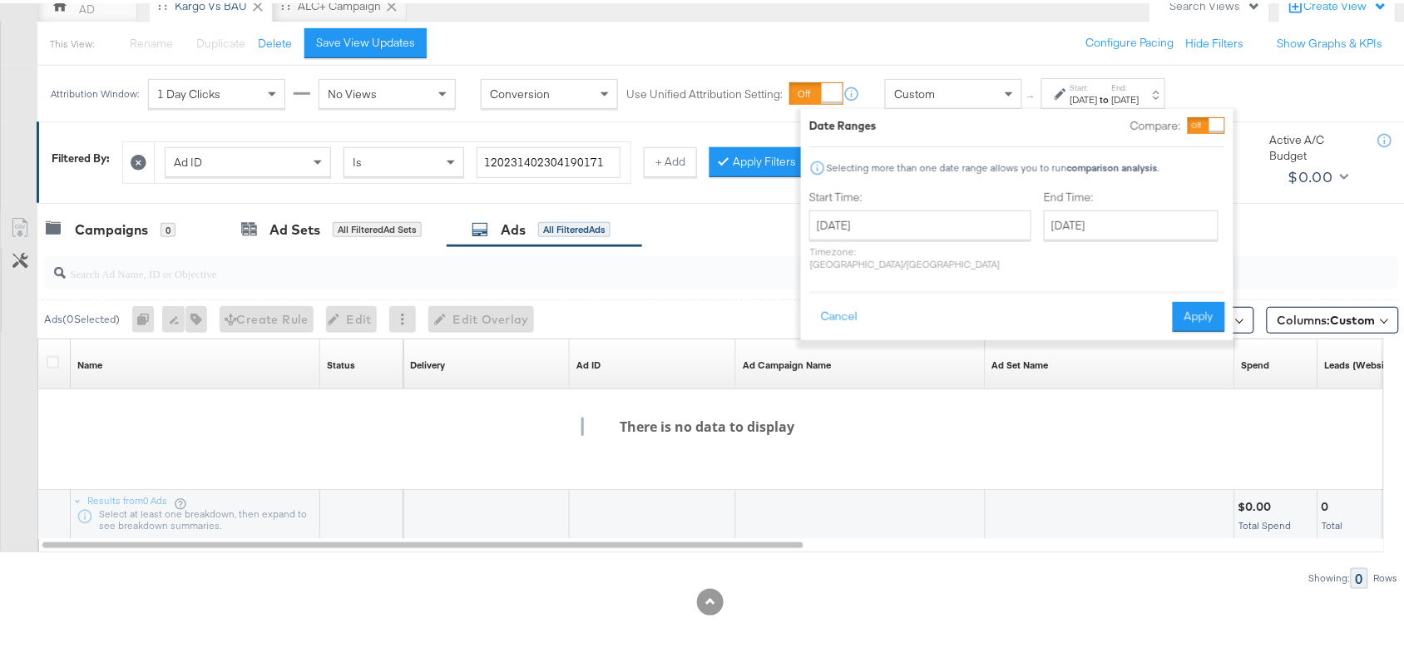
click at [1270, 198] on div "Filtered By: Ad ID Is 120231402304190171 + Add Apply Filters Remove Filters Act…" at bounding box center [728, 158] width 1383 height 81
click at [842, 304] on button "Cancel" at bounding box center [839, 313] width 60 height 30
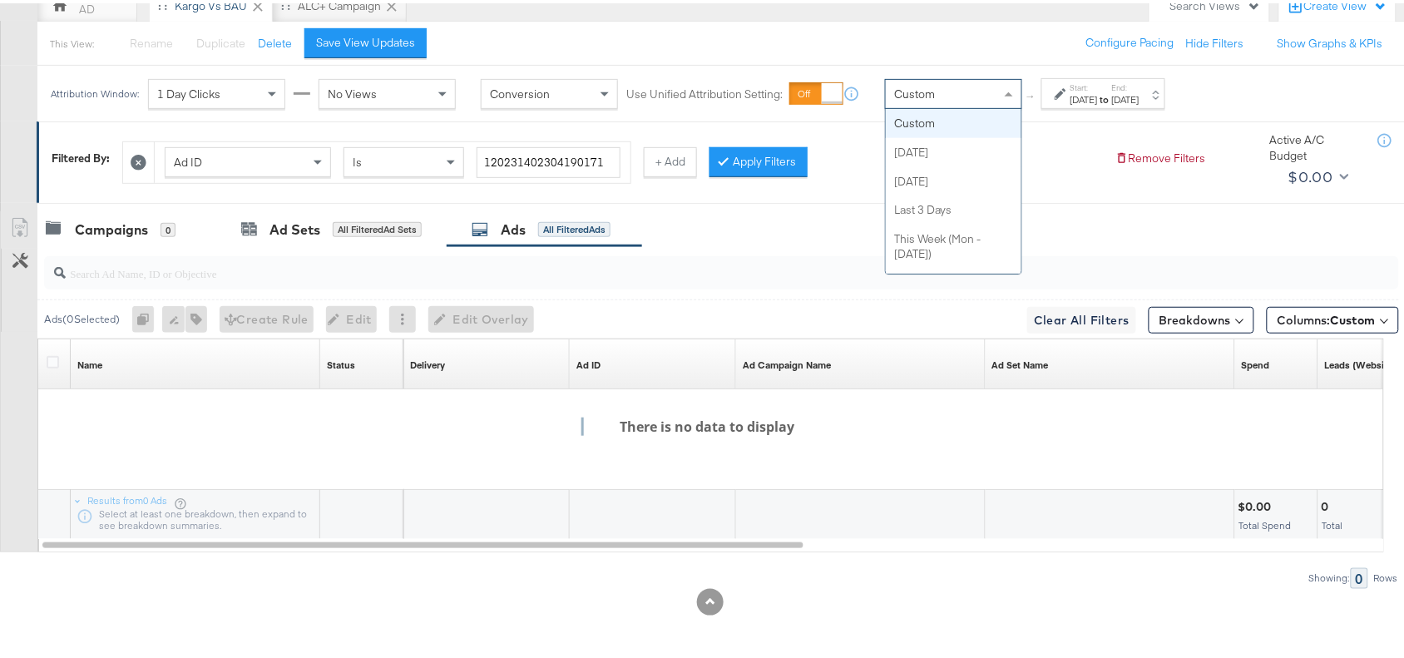
click at [994, 89] on div "Custom" at bounding box center [954, 90] width 136 height 28
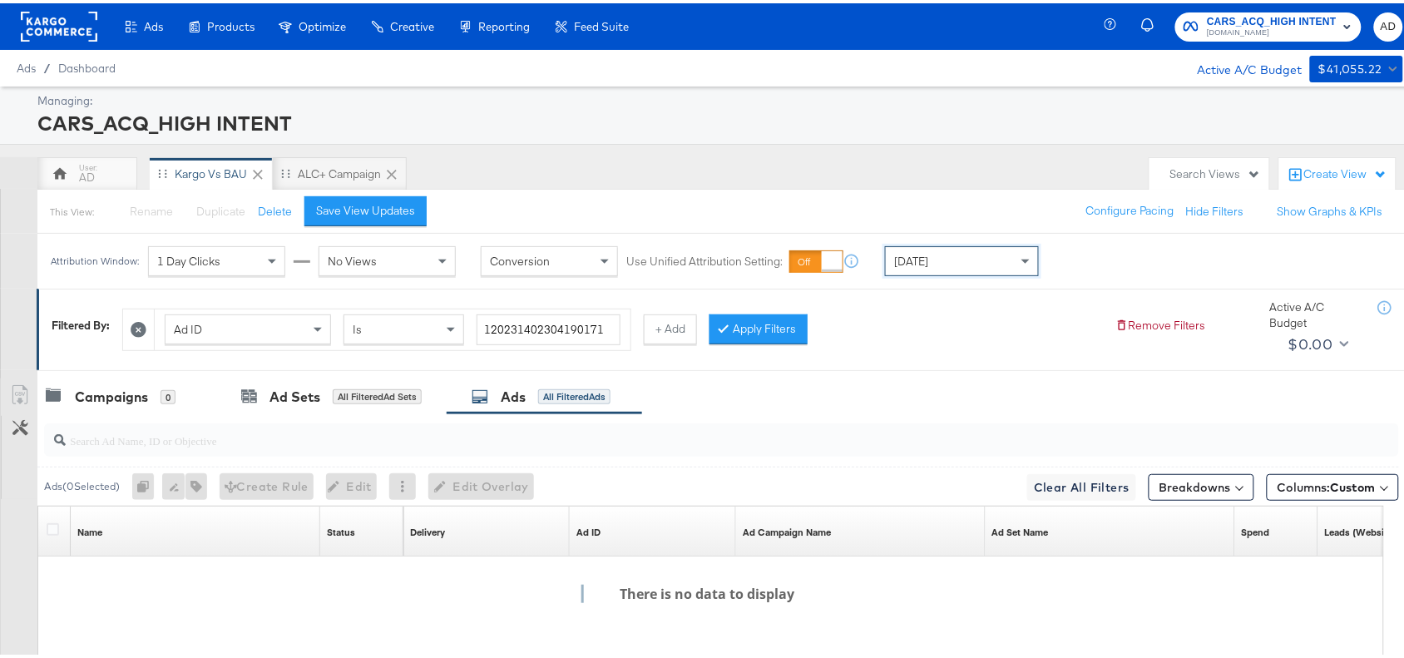
click at [989, 358] on div "Filtered By: Ad ID Is 120231402304190171 + Add Apply Filters Remove Filters Act…" at bounding box center [728, 325] width 1383 height 81
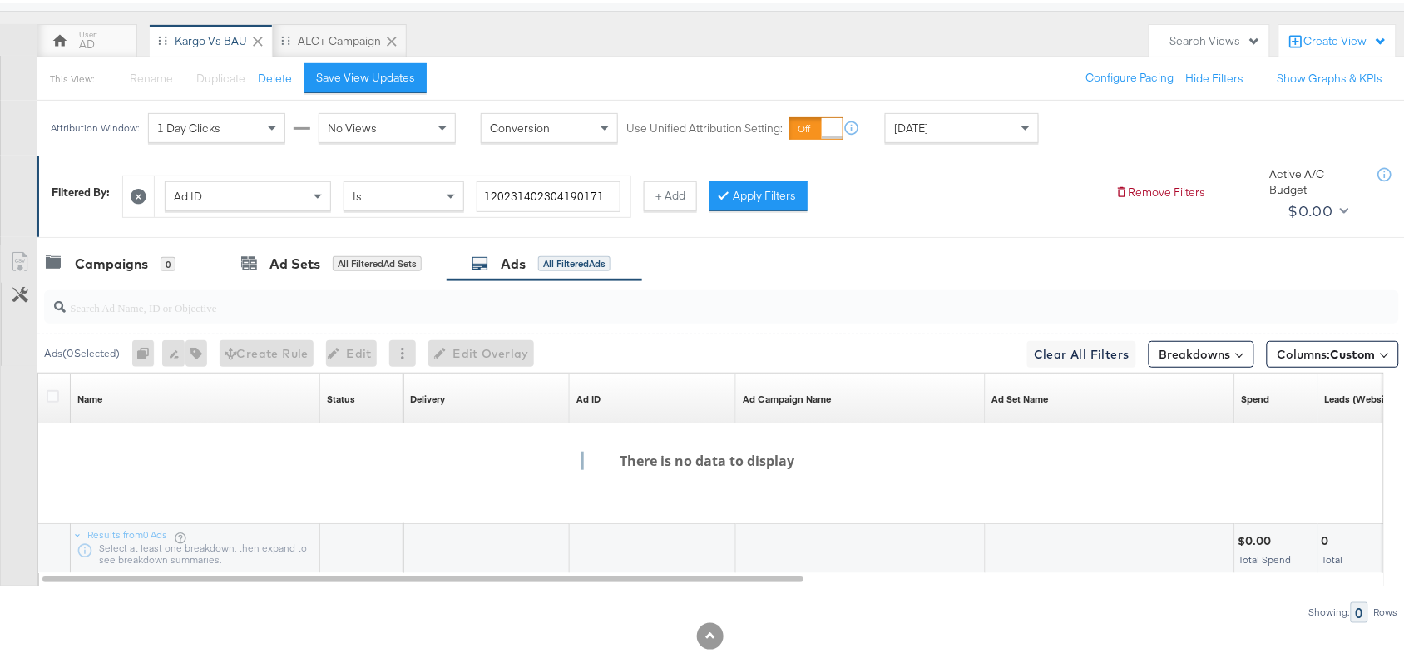
scroll to position [131, 0]
click at [134, 304] on input "search" at bounding box center [671, 299] width 1210 height 32
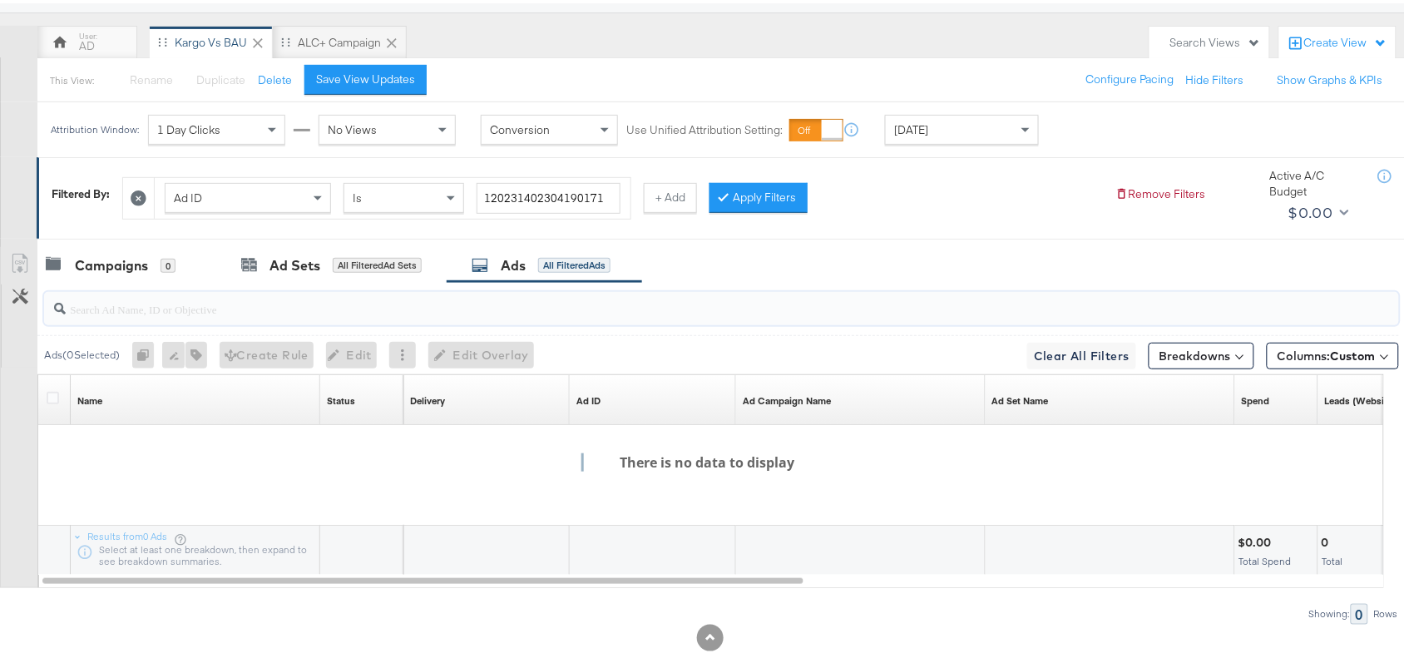
paste input "120231402304190171"
type input "120231402304190171"
click at [233, 312] on input "120231402304190171" at bounding box center [671, 299] width 1210 height 32
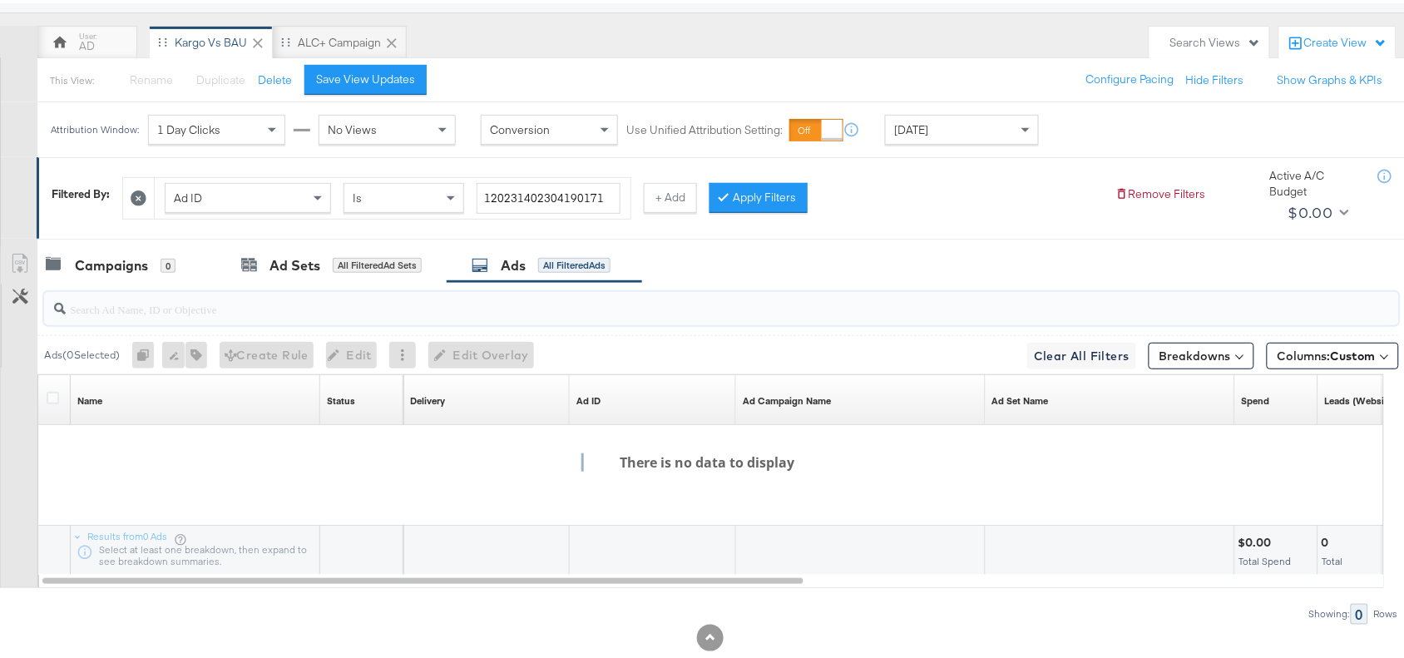
scroll to position [0, 0]
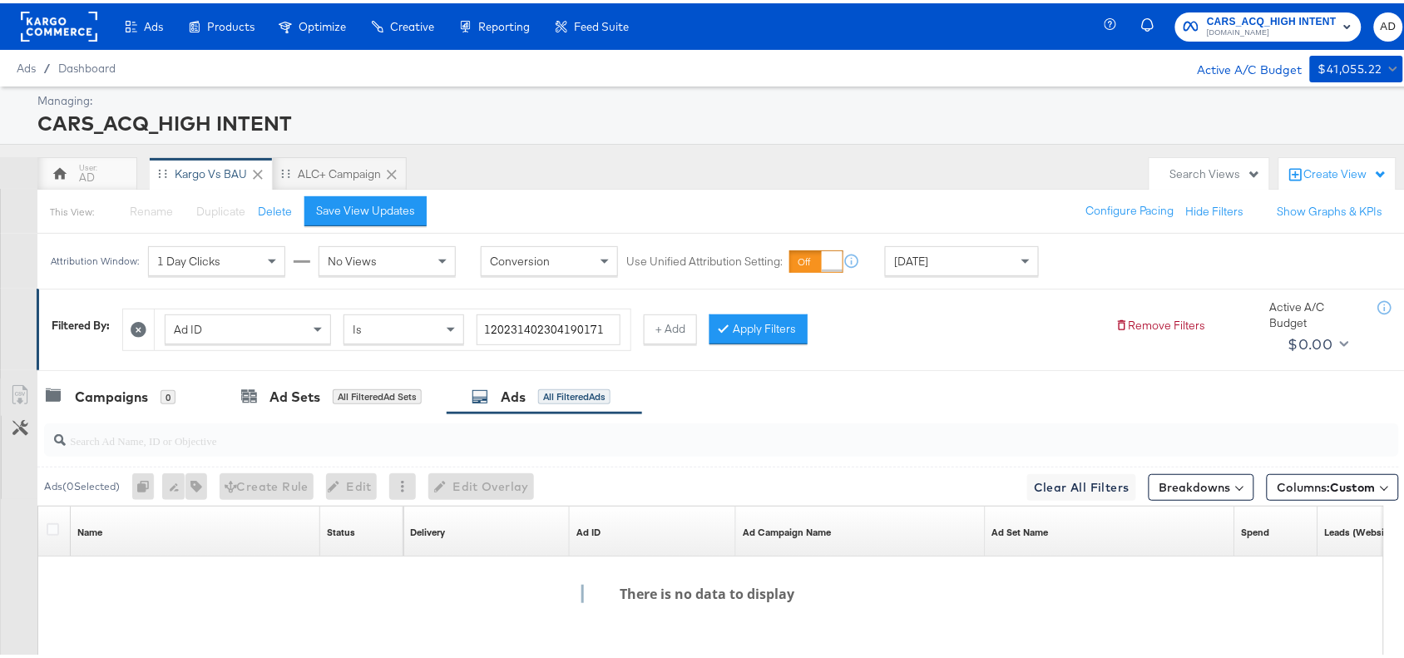
click at [38, 14] on rect at bounding box center [59, 23] width 76 height 30
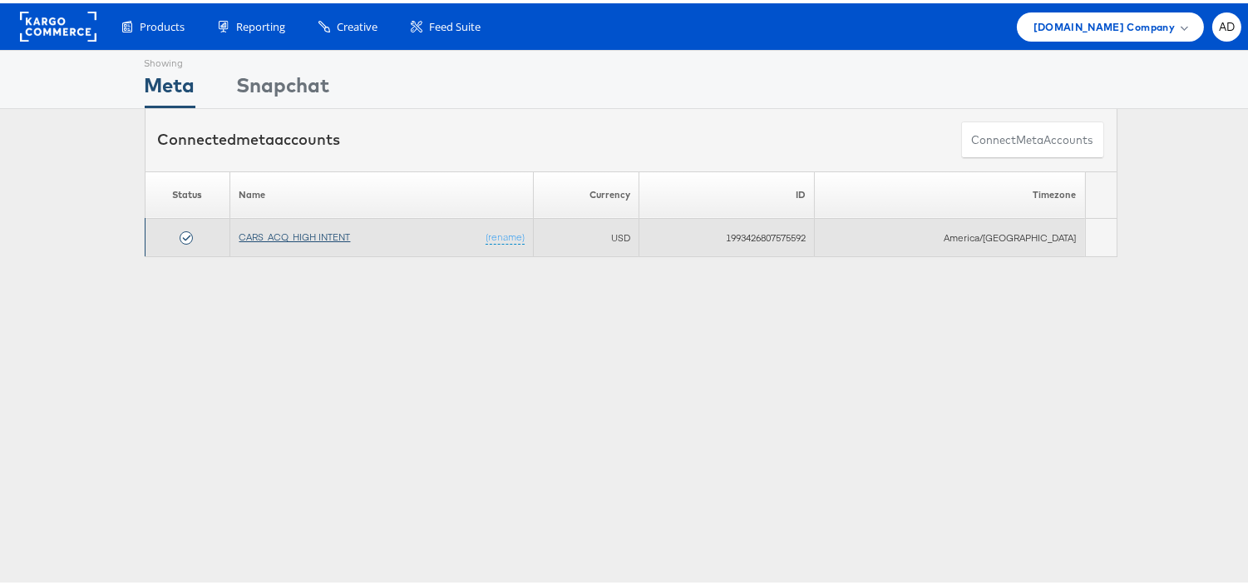
click at [285, 234] on link "CARS_ACQ_HIGH INTENT" at bounding box center [294, 233] width 111 height 12
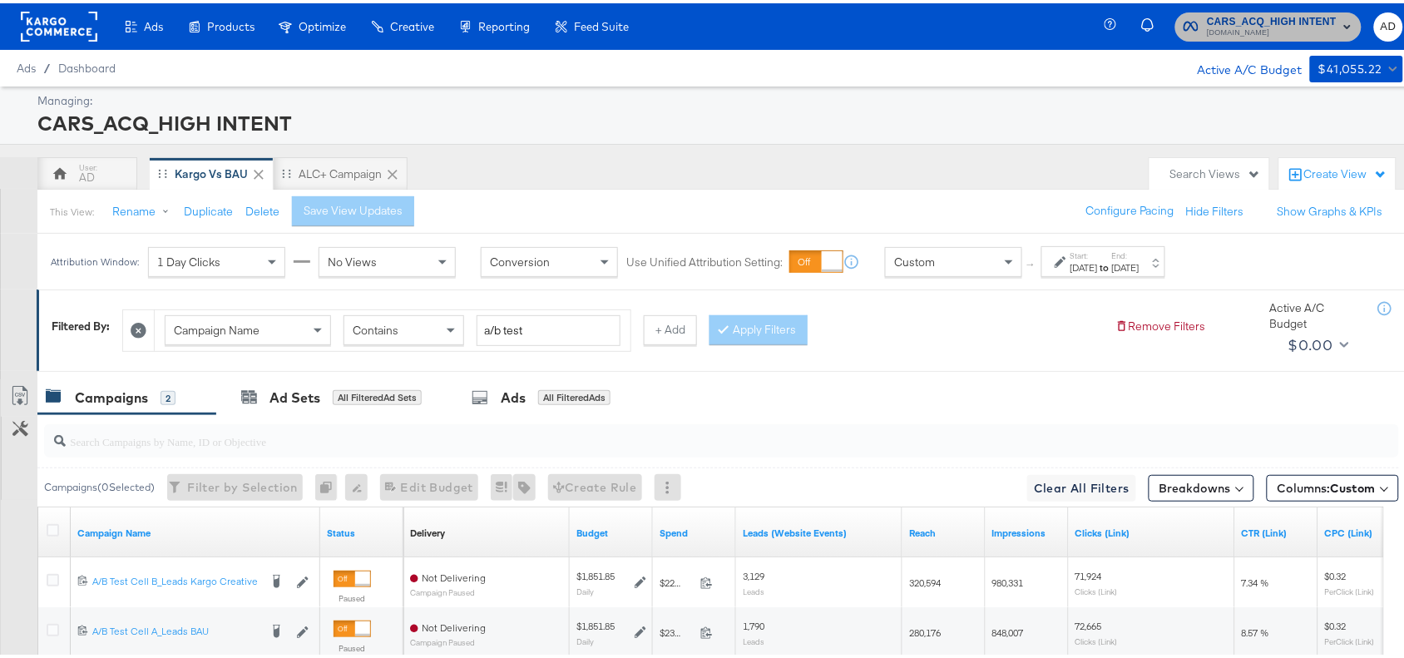
click at [1257, 30] on span "[DOMAIN_NAME]" at bounding box center [1271, 29] width 130 height 13
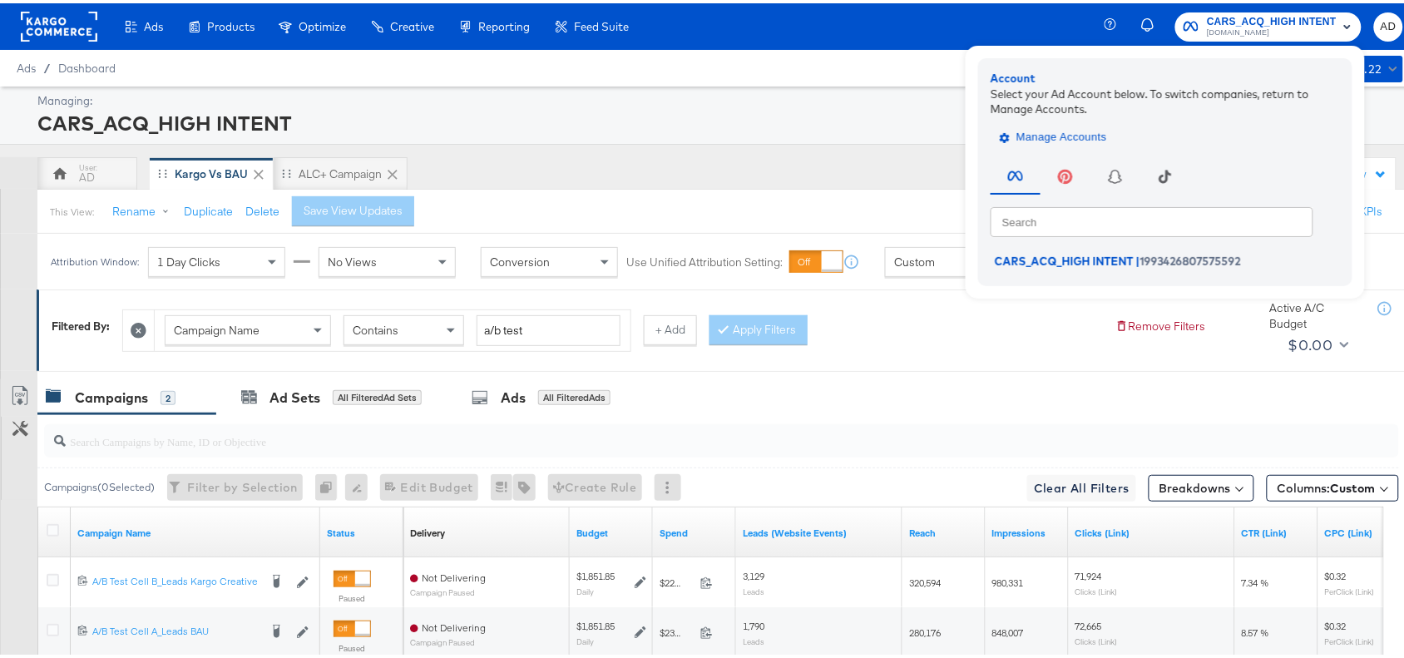
click at [1050, 134] on span "Manage Accounts" at bounding box center [1055, 134] width 104 height 19
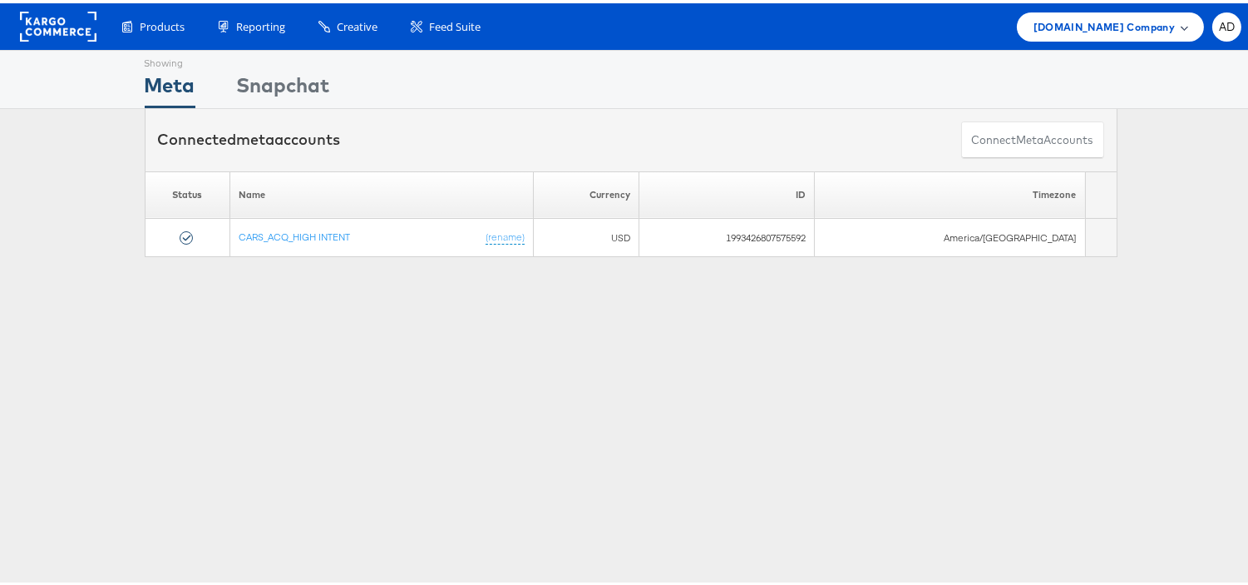
click at [1103, 26] on span "[DOMAIN_NAME] Company" at bounding box center [1104, 23] width 141 height 17
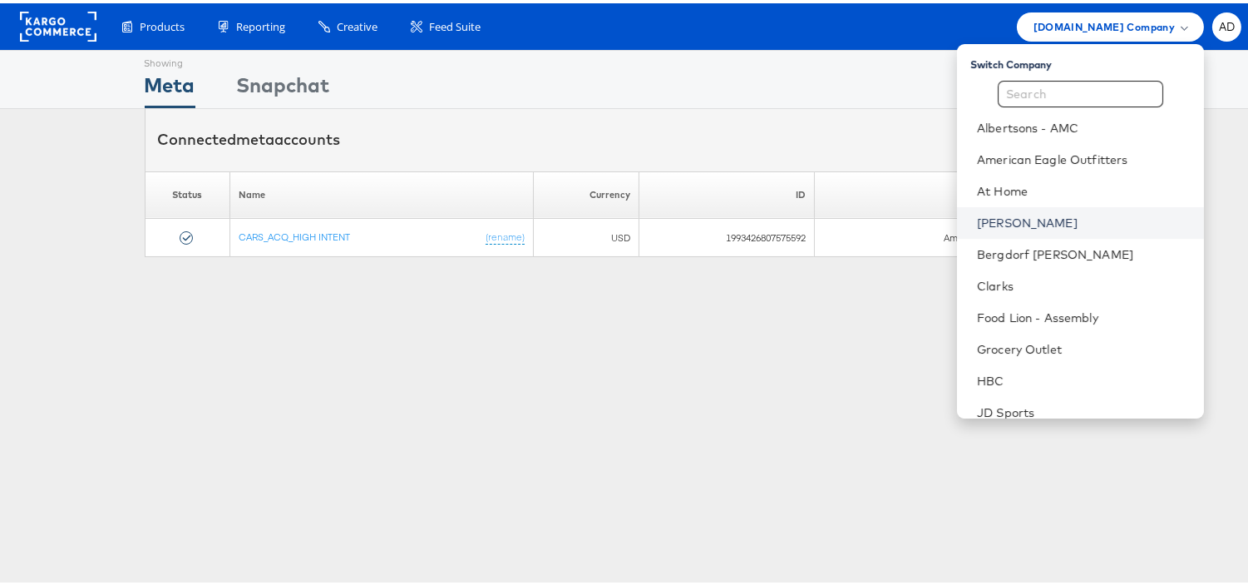
click at [977, 215] on link "[PERSON_NAME]" at bounding box center [1084, 219] width 214 height 17
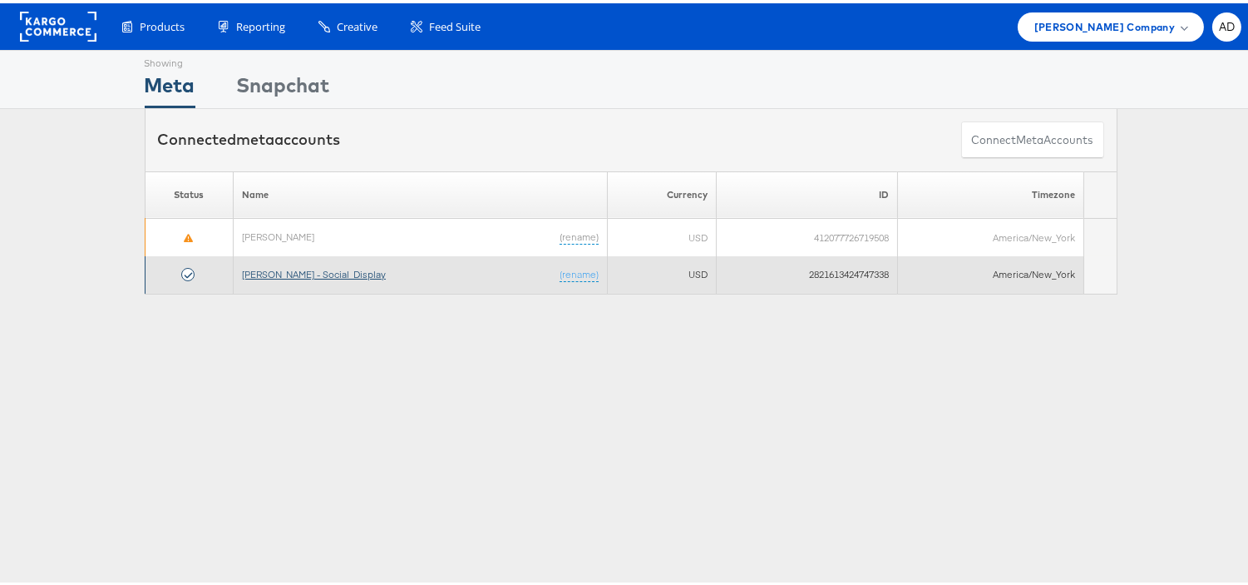
click at [293, 269] on link "[PERSON_NAME] - Social_Display" at bounding box center [314, 270] width 144 height 12
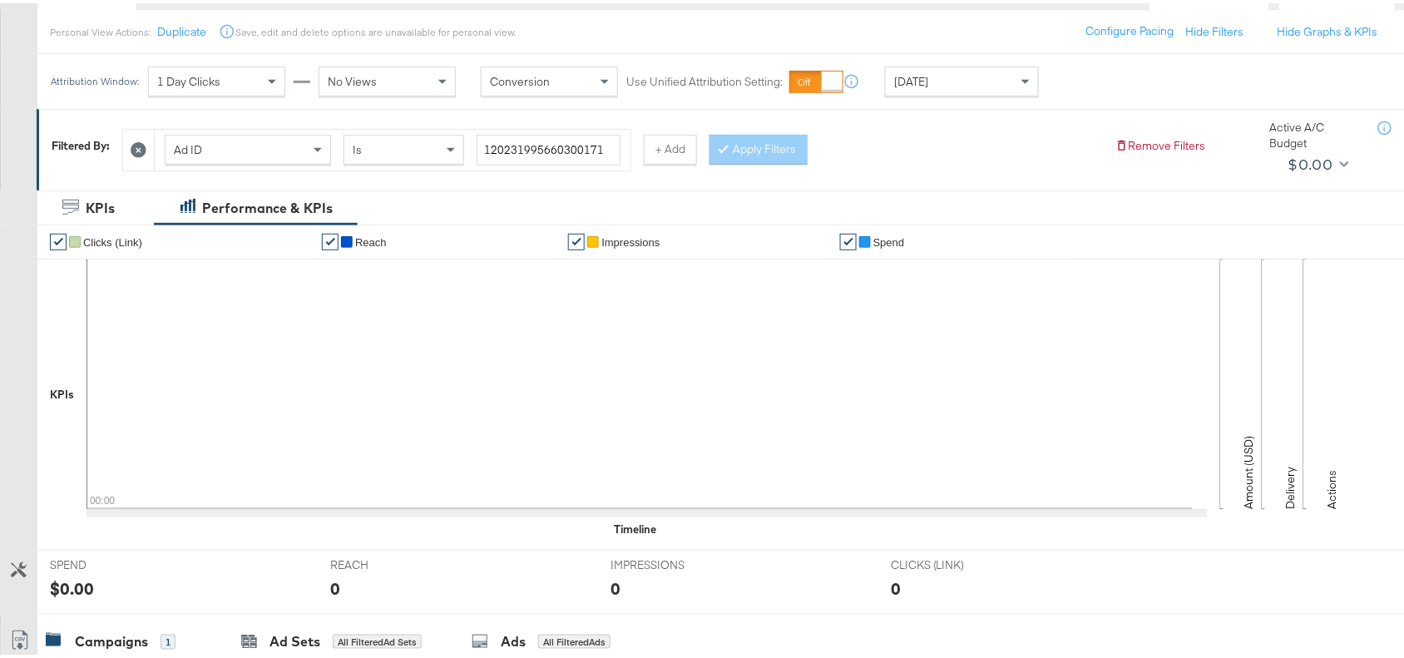
scroll to position [184, 0]
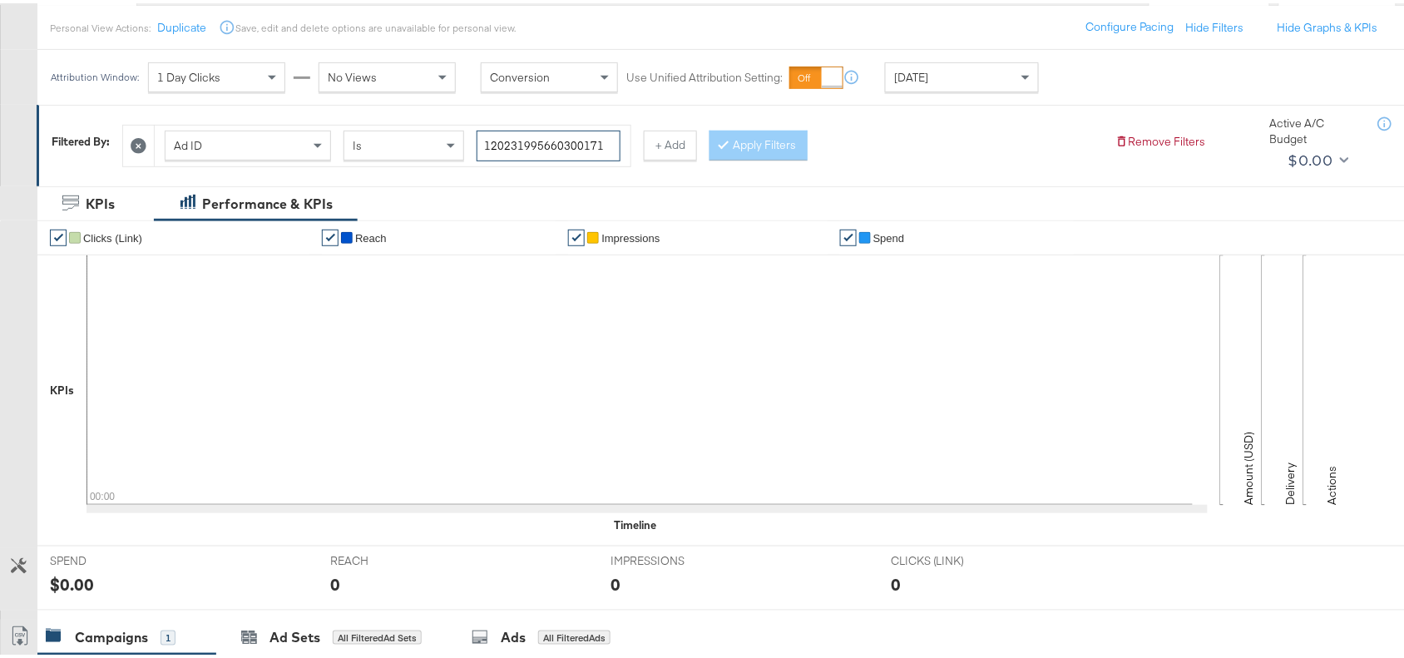
click at [607, 146] on input "120231995660300171" at bounding box center [548, 142] width 144 height 31
paste input "40230419"
type input "120231402304190171"
click at [766, 130] on button "Apply Filters" at bounding box center [758, 142] width 98 height 30
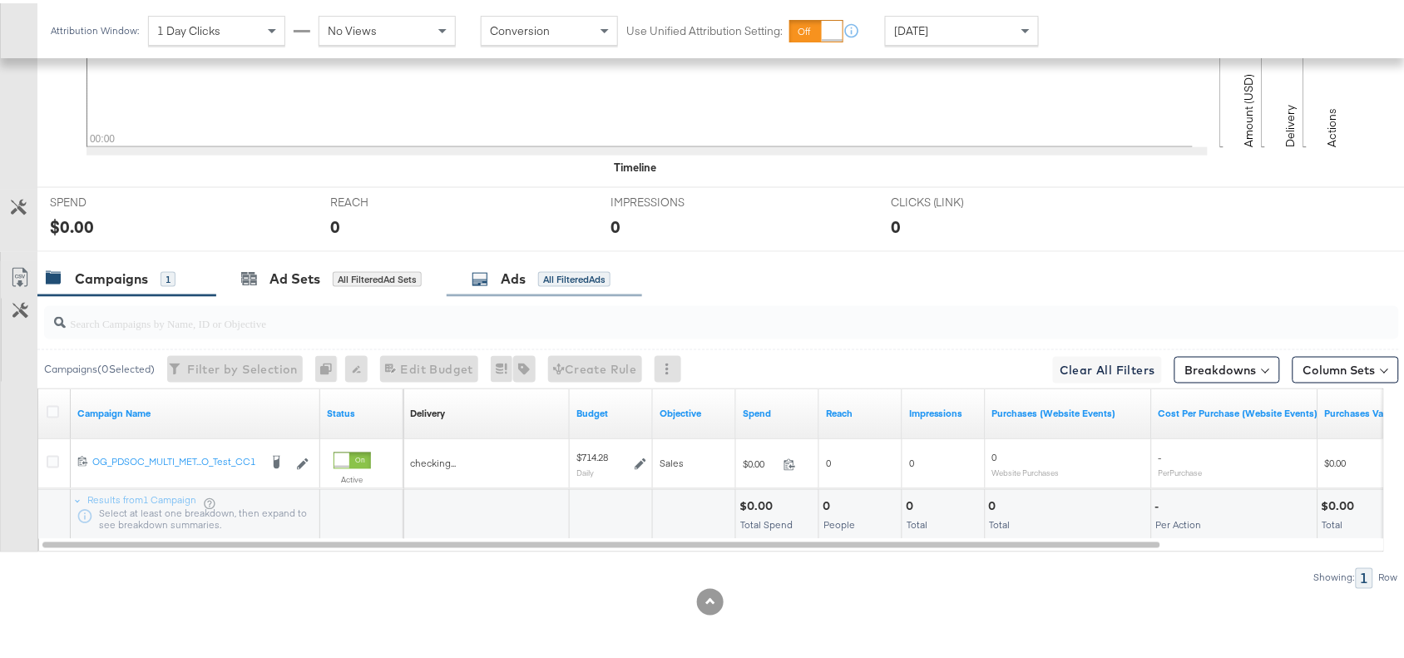
click at [509, 279] on div "Ads" at bounding box center [513, 275] width 25 height 19
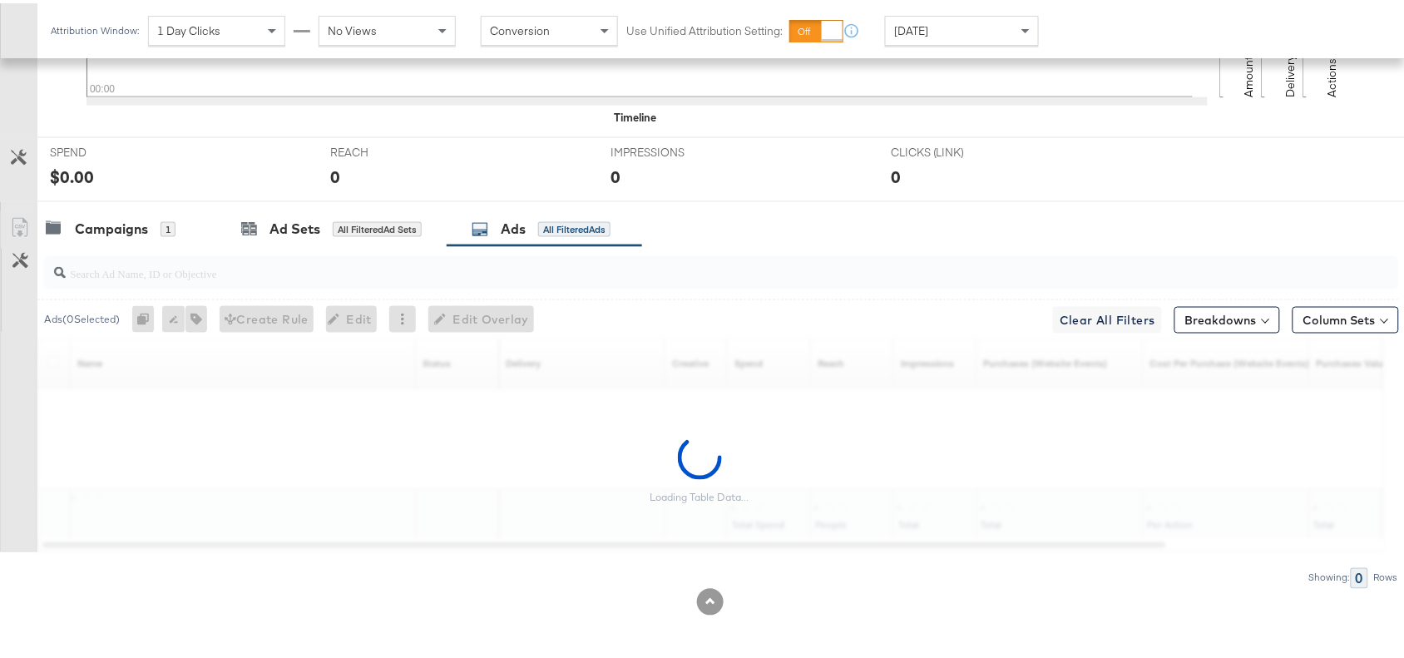
scroll to position [545, 0]
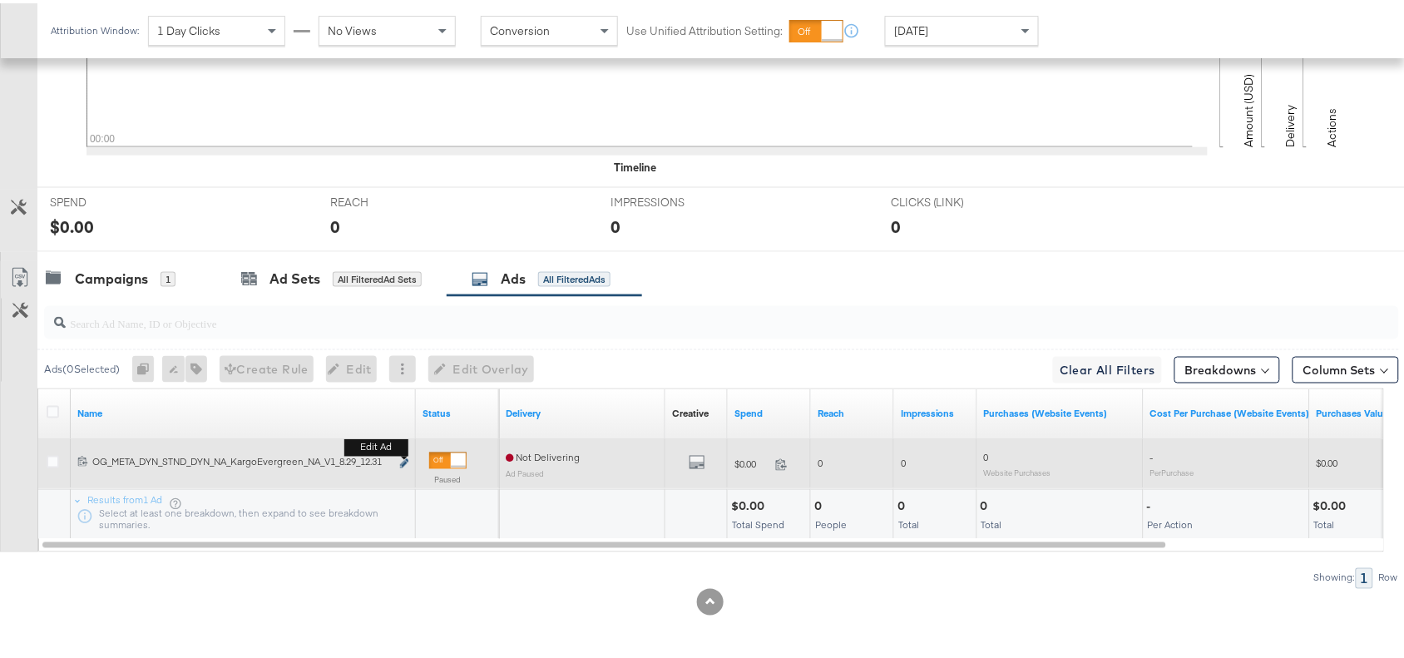
click at [401, 457] on icon "link" at bounding box center [404, 460] width 8 height 9
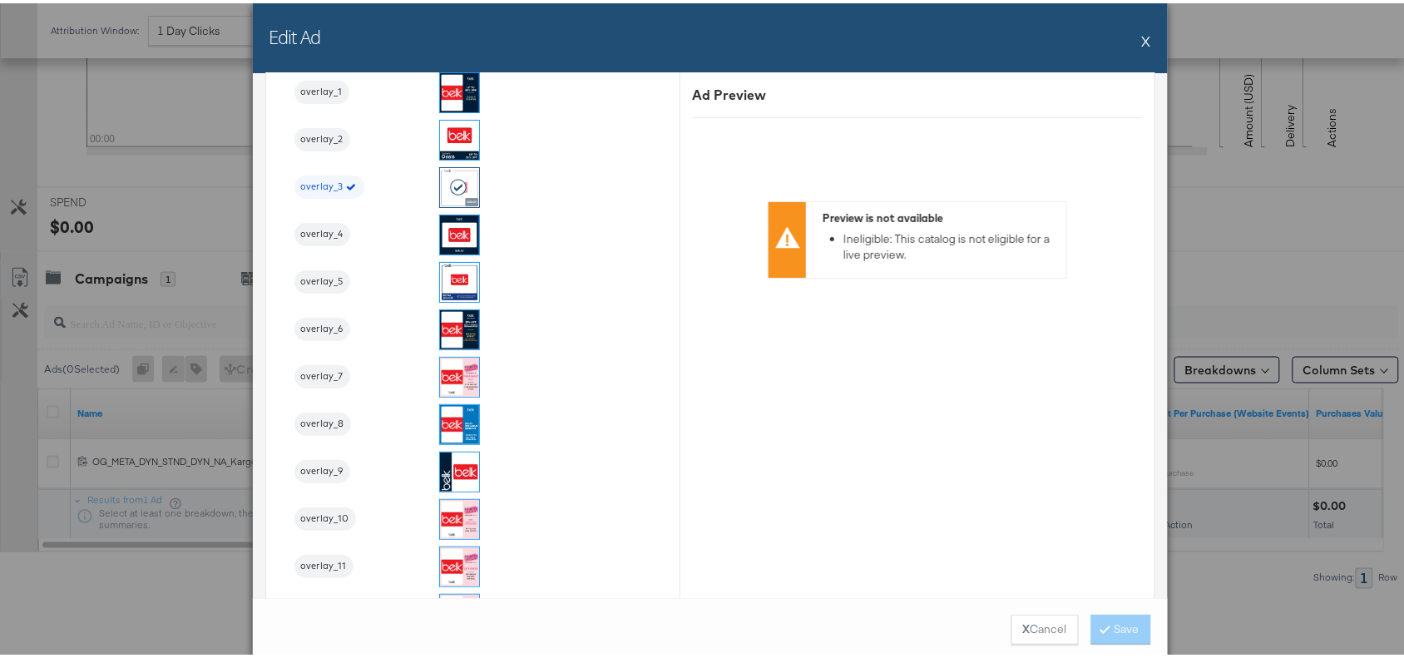
scroll to position [1836, 0]
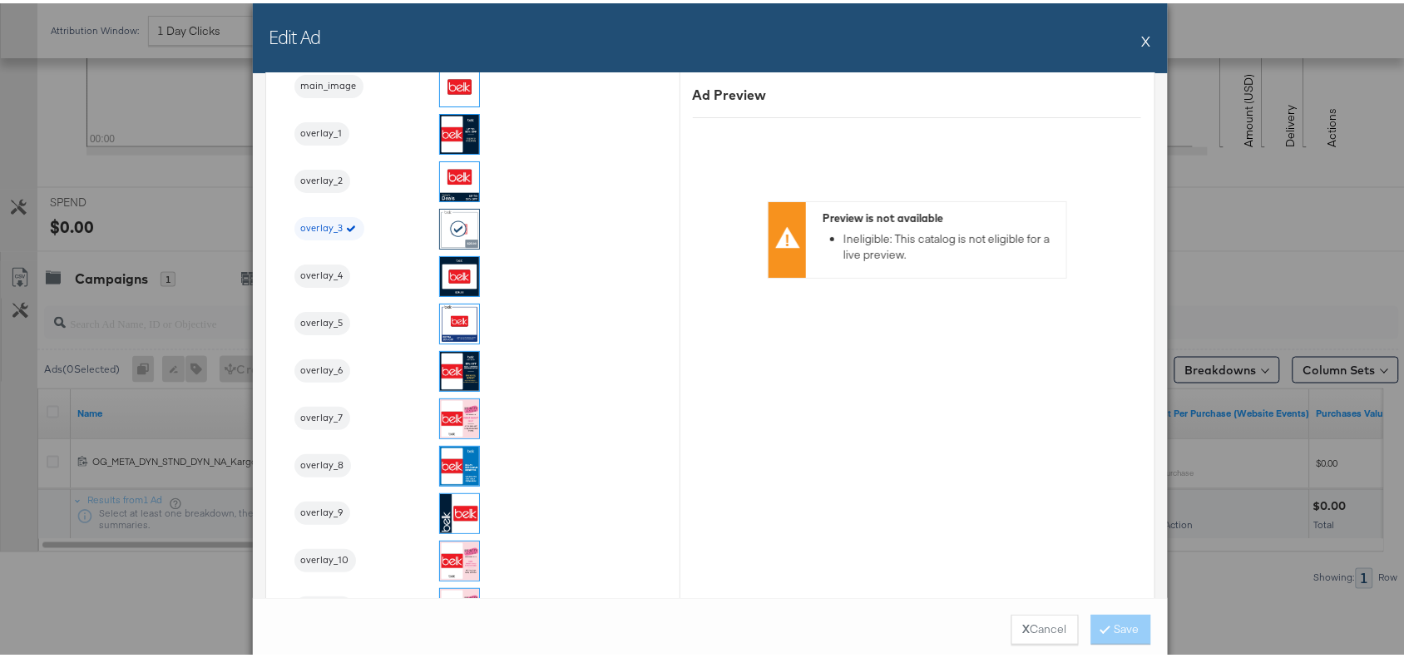
click at [1142, 35] on button "X" at bounding box center [1146, 37] width 9 height 33
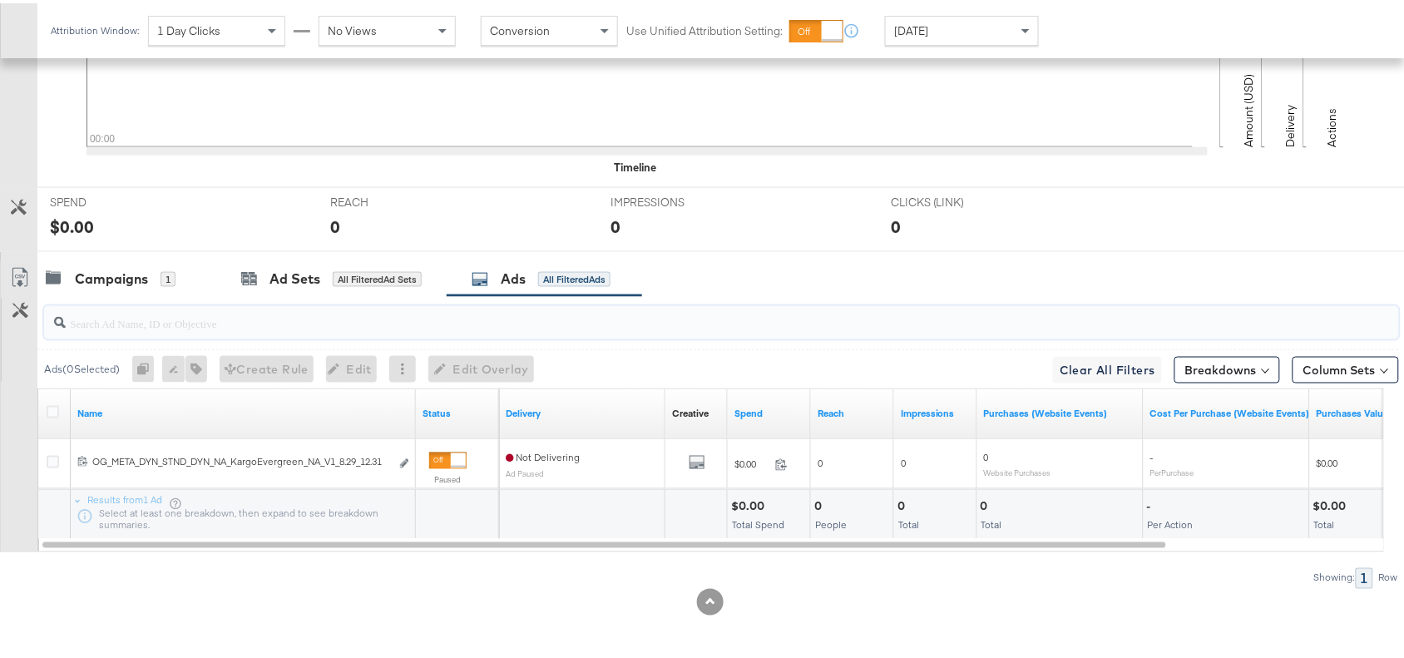
click at [291, 324] on input "search" at bounding box center [671, 313] width 1210 height 32
paste input "120231402304160171"
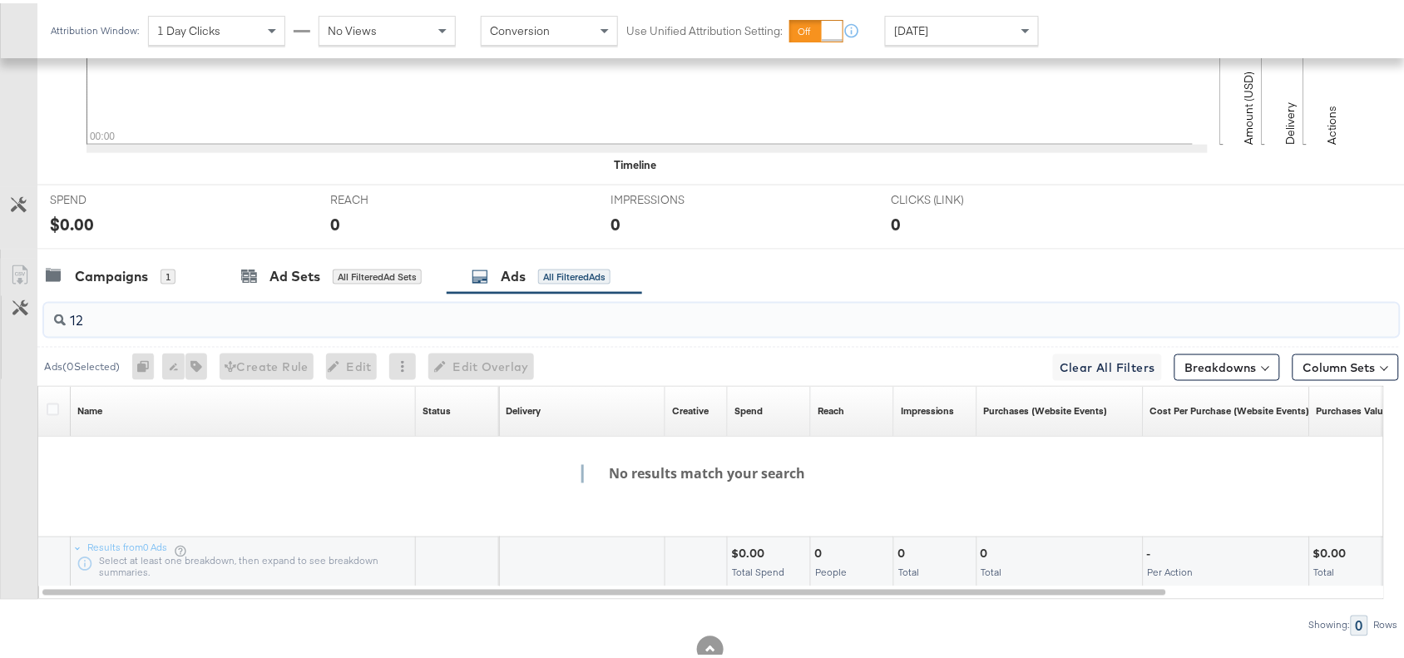
type input "1"
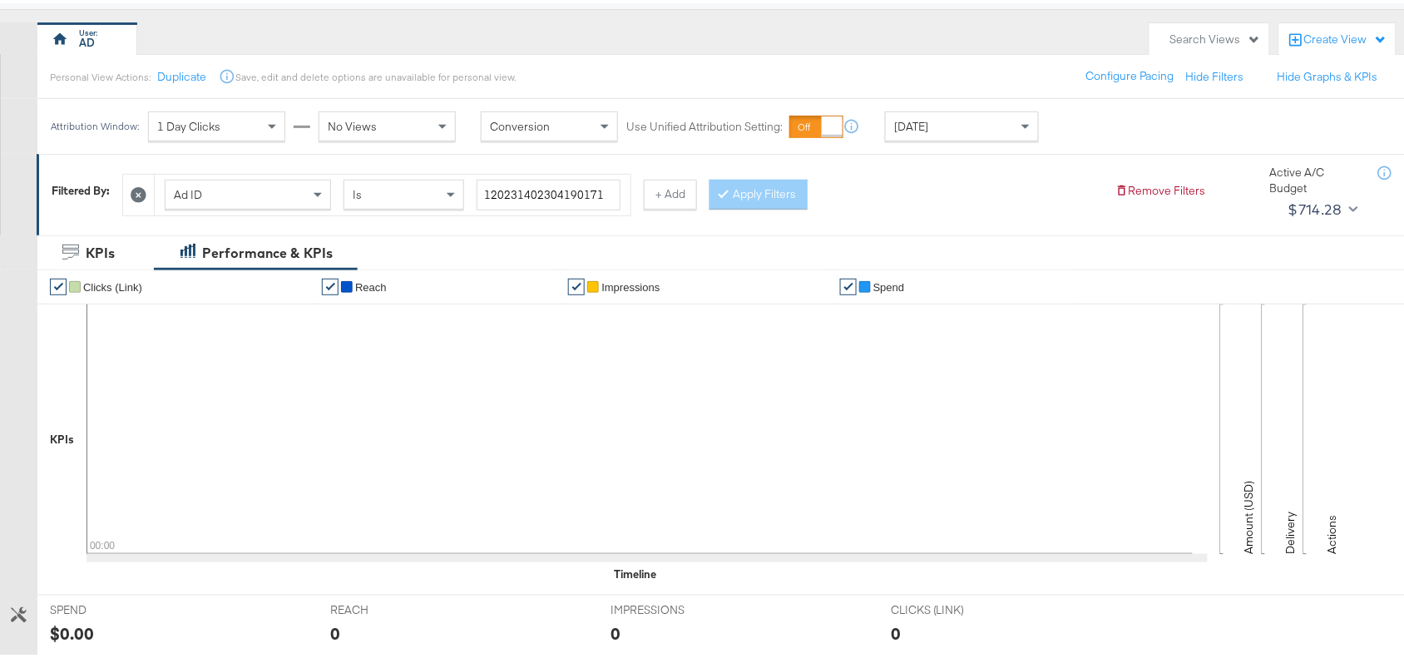
scroll to position [117, 0]
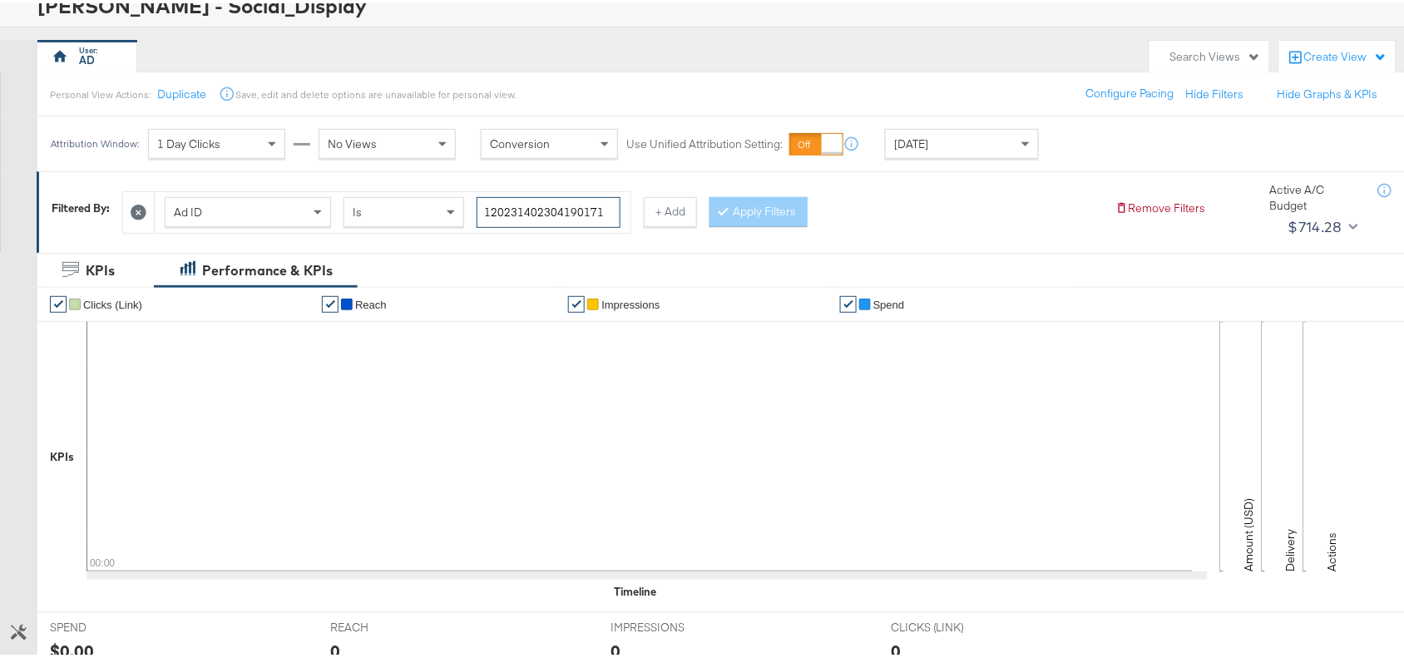
click at [619, 202] on input "120231402304190171" at bounding box center [548, 209] width 144 height 31
paste input "6"
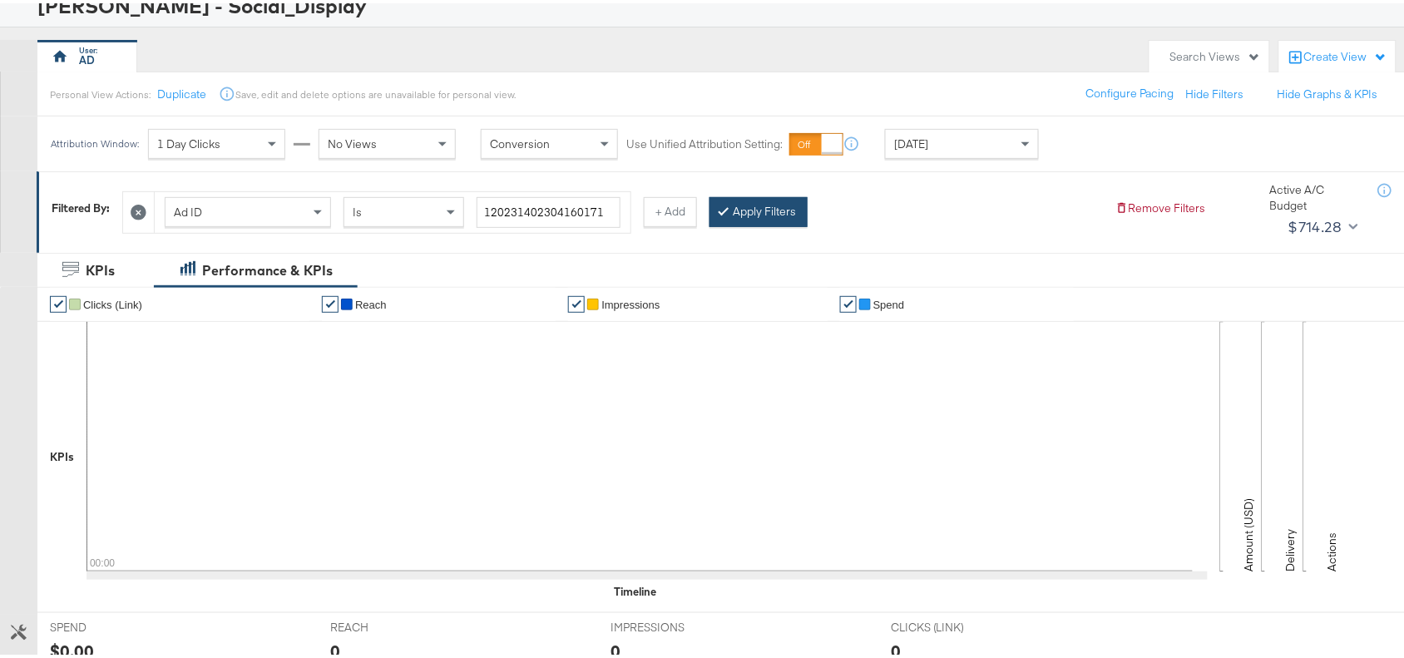
click at [751, 197] on button "Apply Filters" at bounding box center [758, 209] width 98 height 30
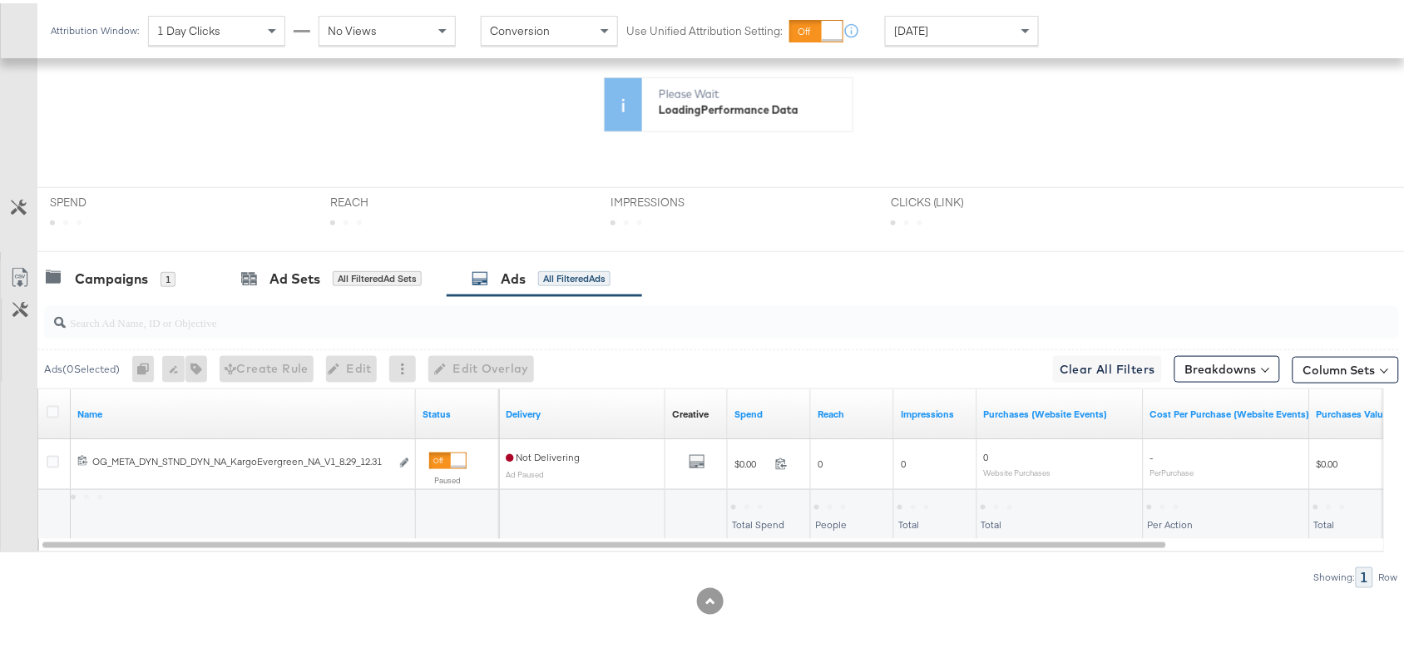
scroll to position [545, 0]
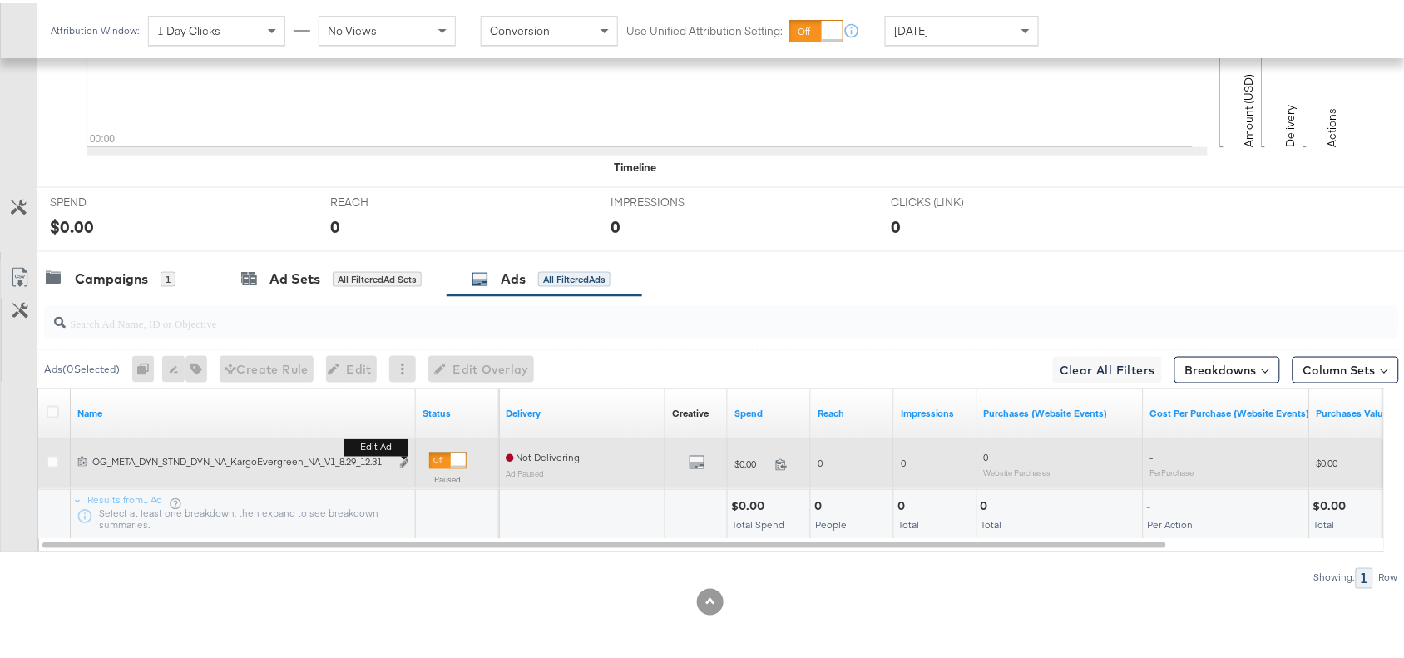
click at [403, 466] on button "Edit ad" at bounding box center [404, 460] width 10 height 17
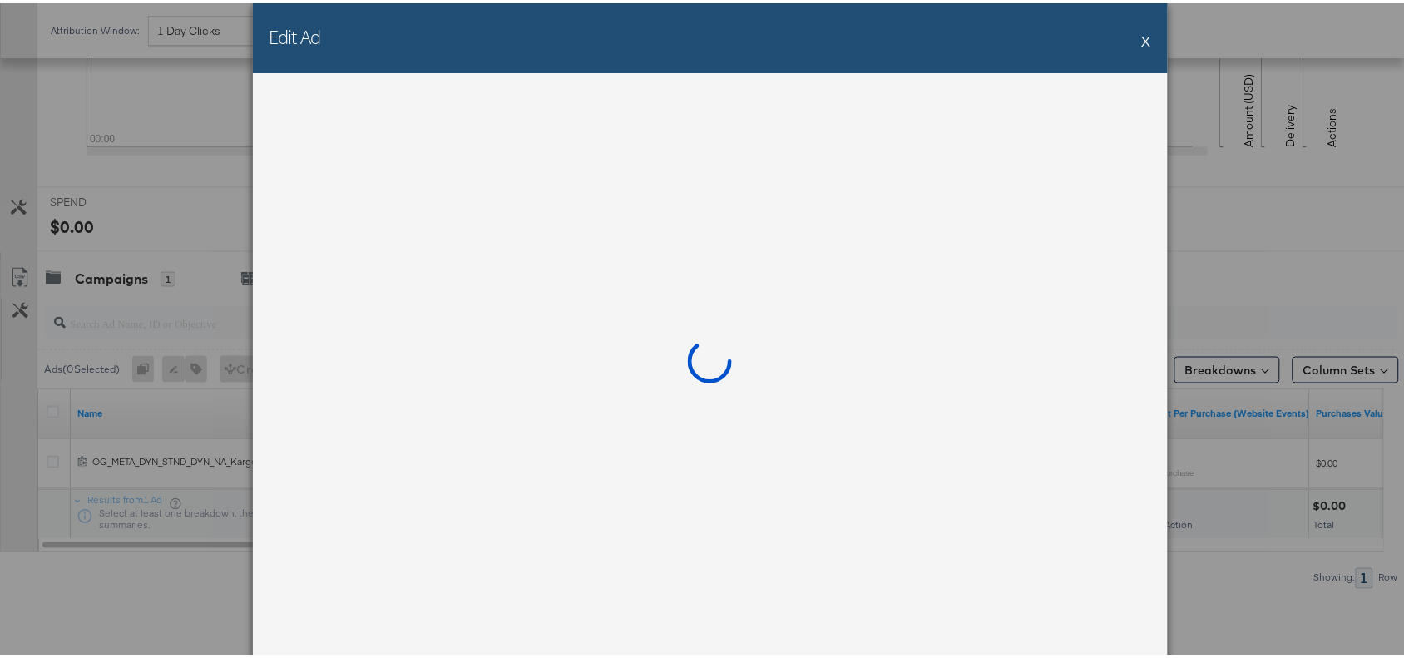
drag, startPoint x: 403, startPoint y: 466, endPoint x: 668, endPoint y: 331, distance: 296.7
click at [668, 331] on div at bounding box center [710, 364] width 915 height 588
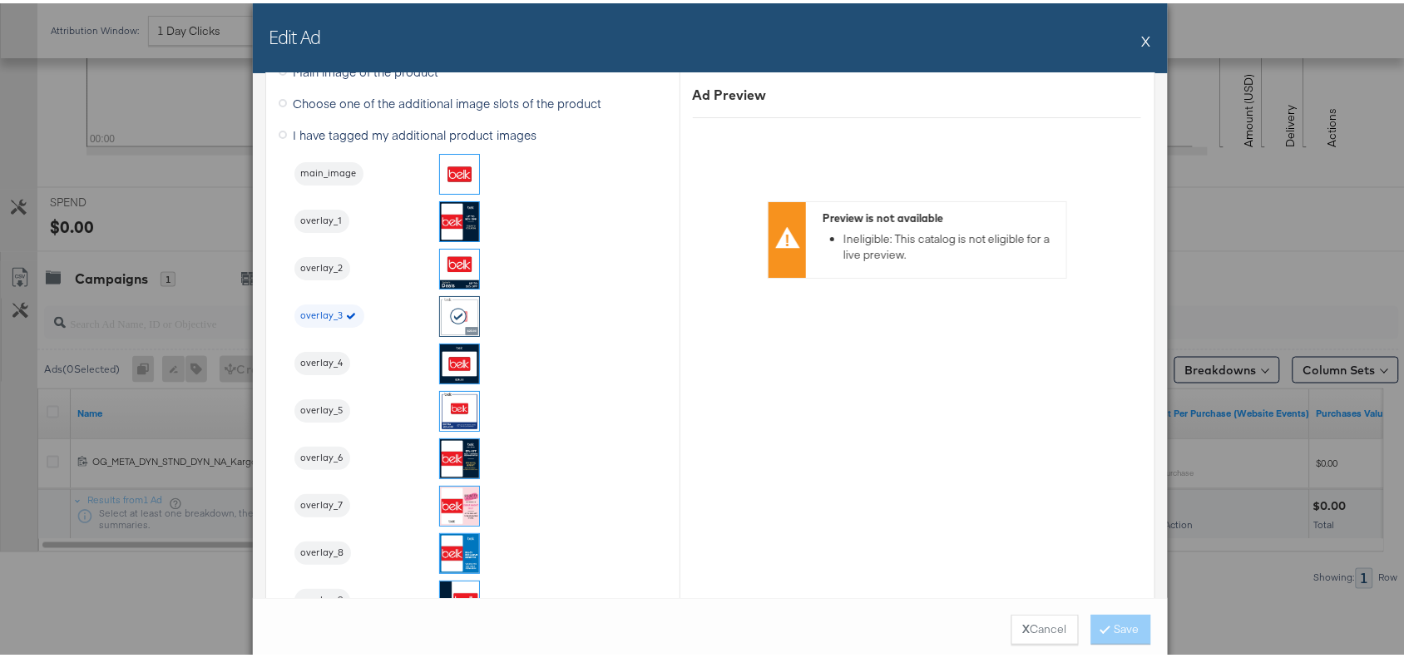
scroll to position [1750, 0]
click at [1142, 32] on button "X" at bounding box center [1146, 37] width 9 height 33
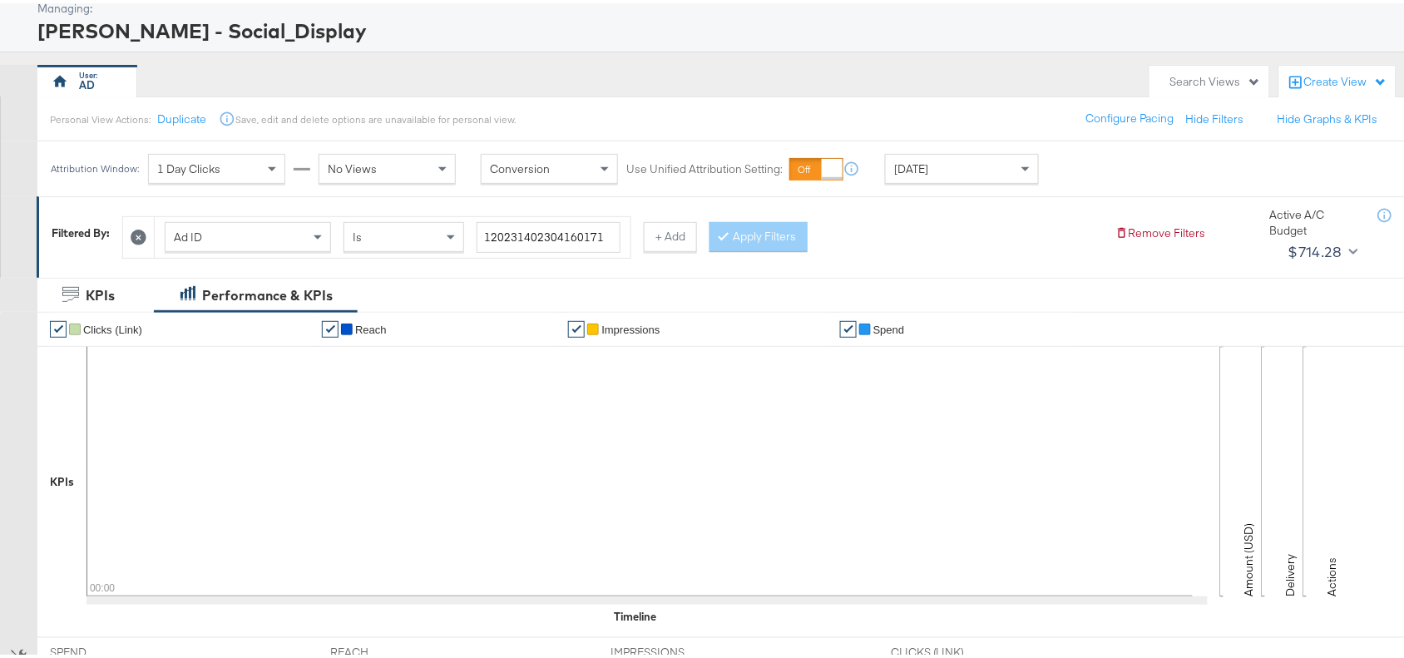
scroll to position [0, 0]
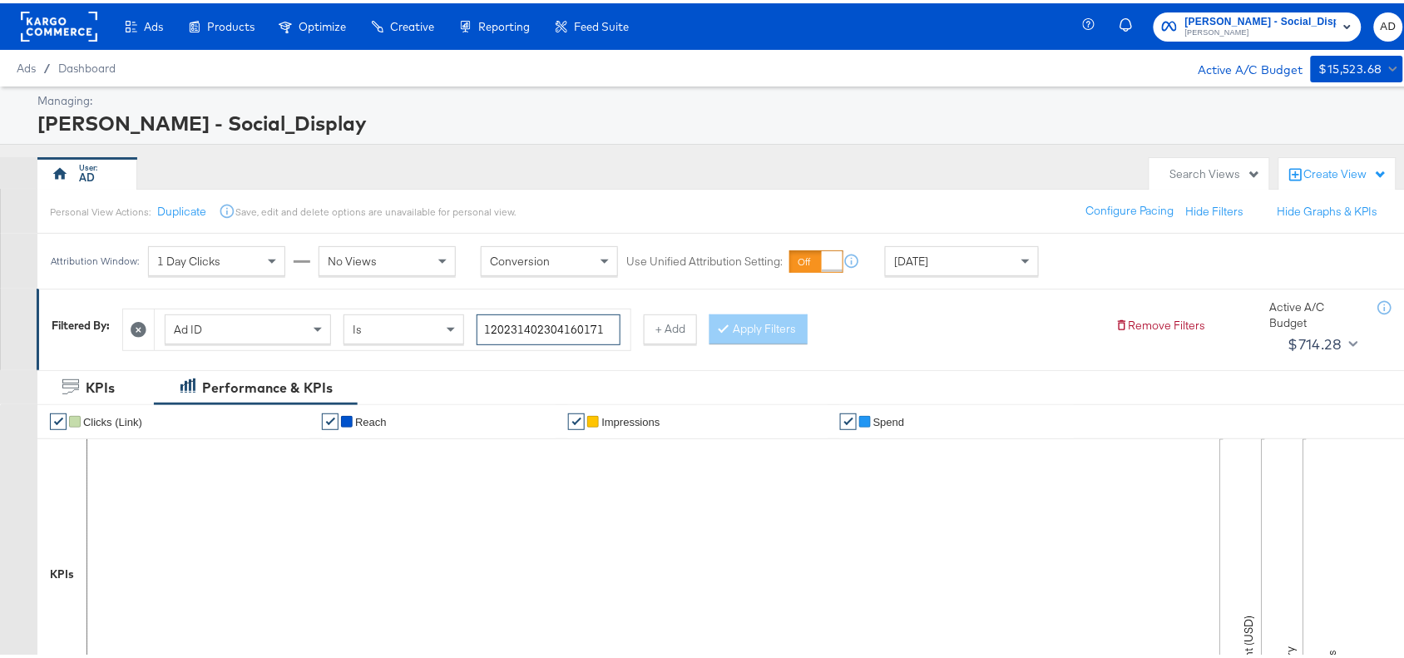
click at [617, 330] on input "120231402304160171" at bounding box center [548, 326] width 144 height 31
paste input "461622"
click at [765, 333] on button "Apply Filters" at bounding box center [758, 326] width 98 height 30
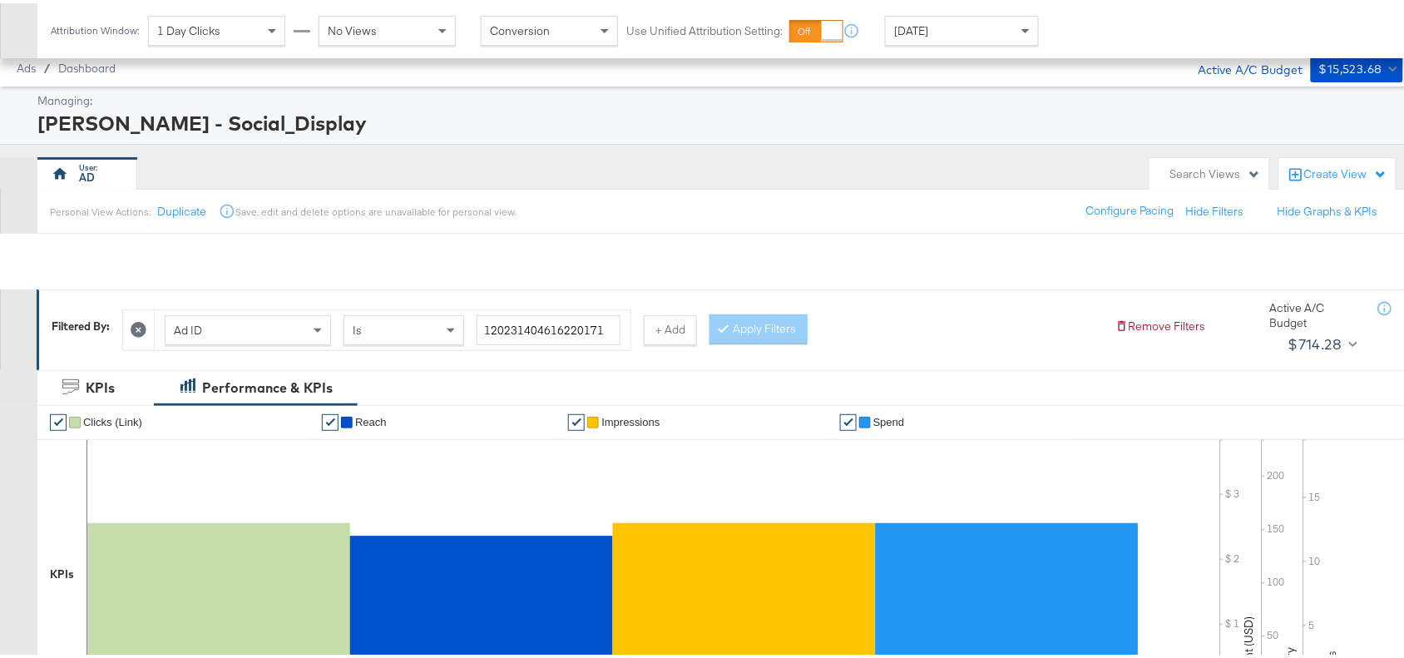
scroll to position [545, 0]
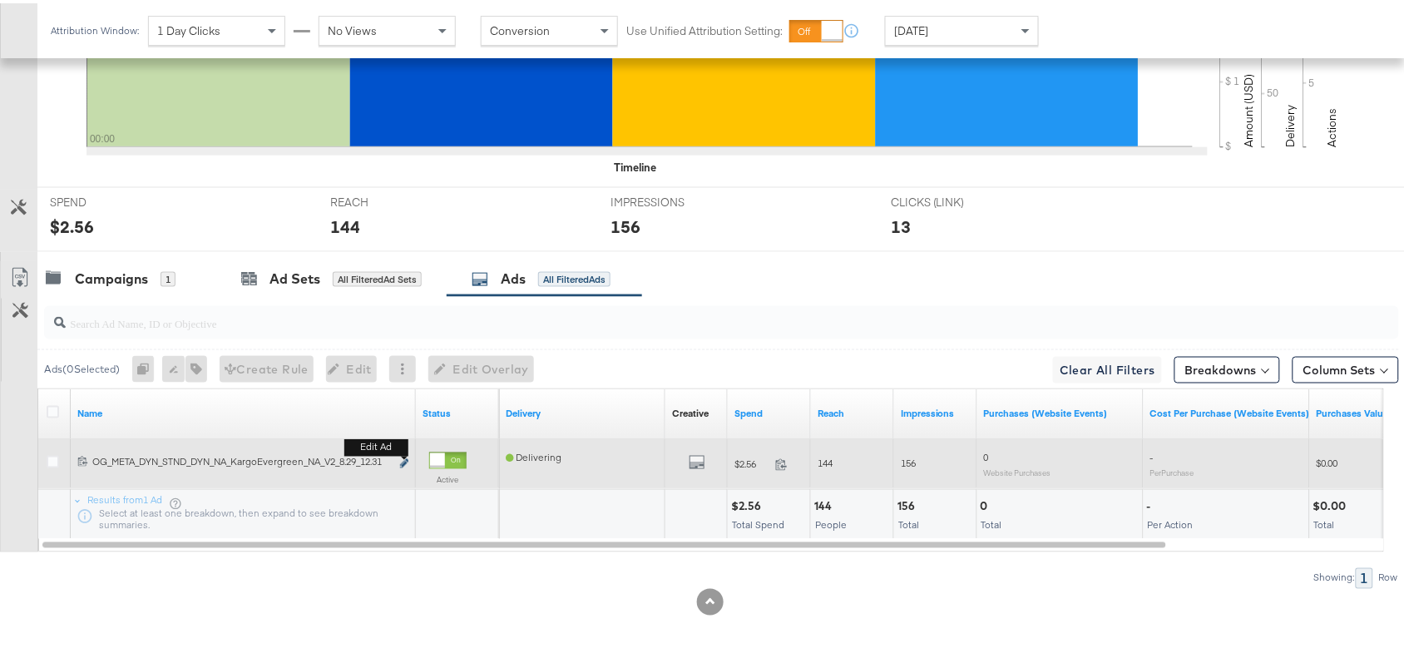
click at [404, 457] on icon "link" at bounding box center [404, 460] width 8 height 9
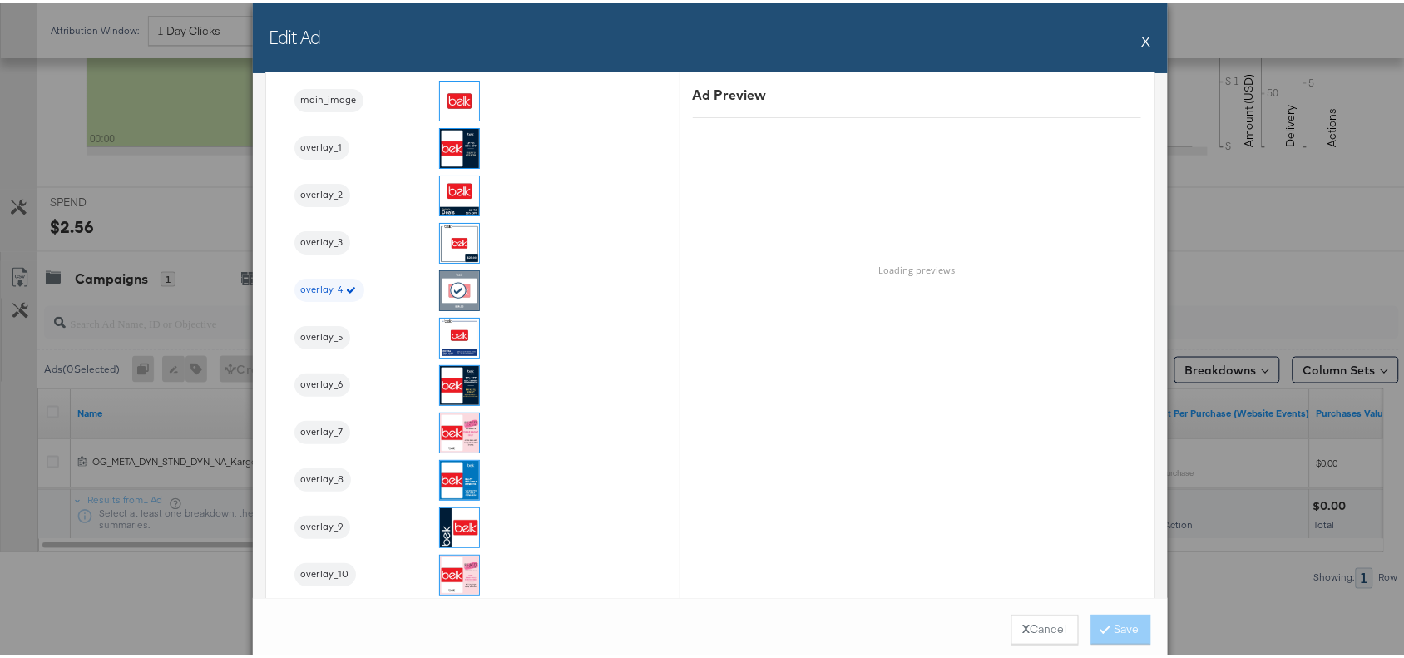
scroll to position [1823, 0]
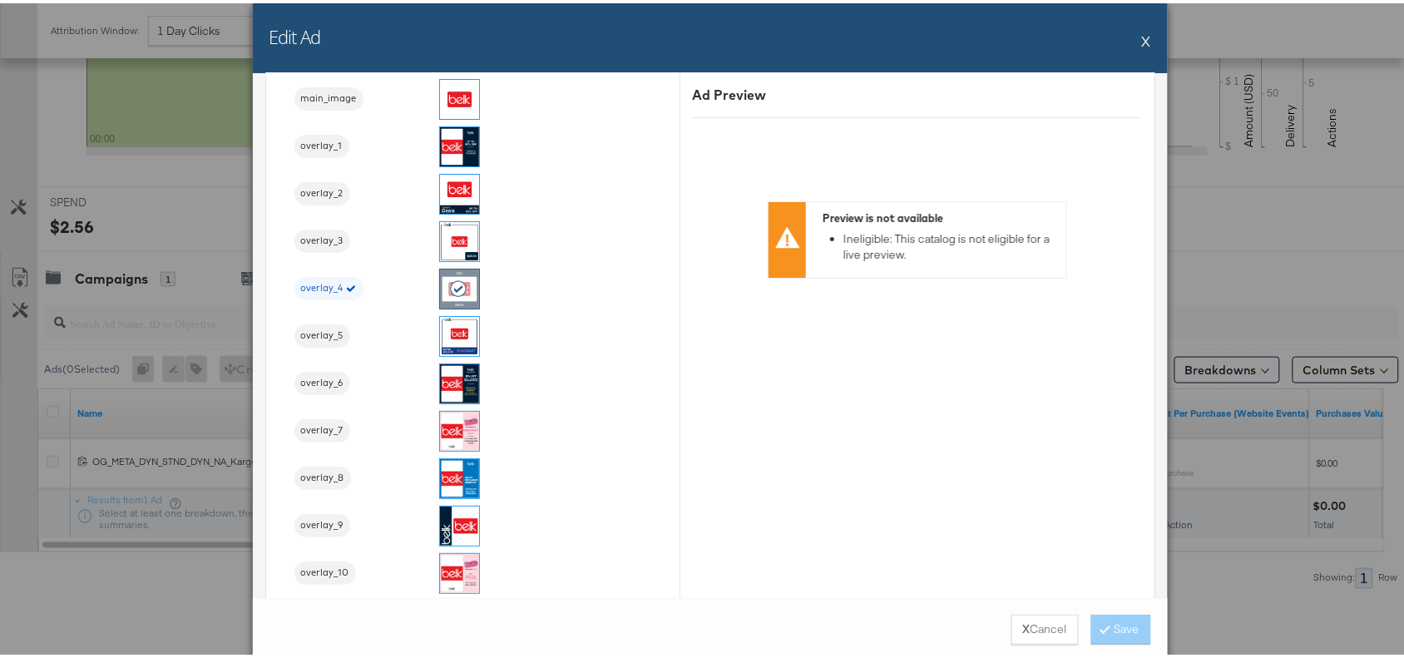
click at [1132, 43] on div "Edit Ad X" at bounding box center [710, 35] width 915 height 70
click at [1142, 39] on button "X" at bounding box center [1146, 37] width 9 height 33
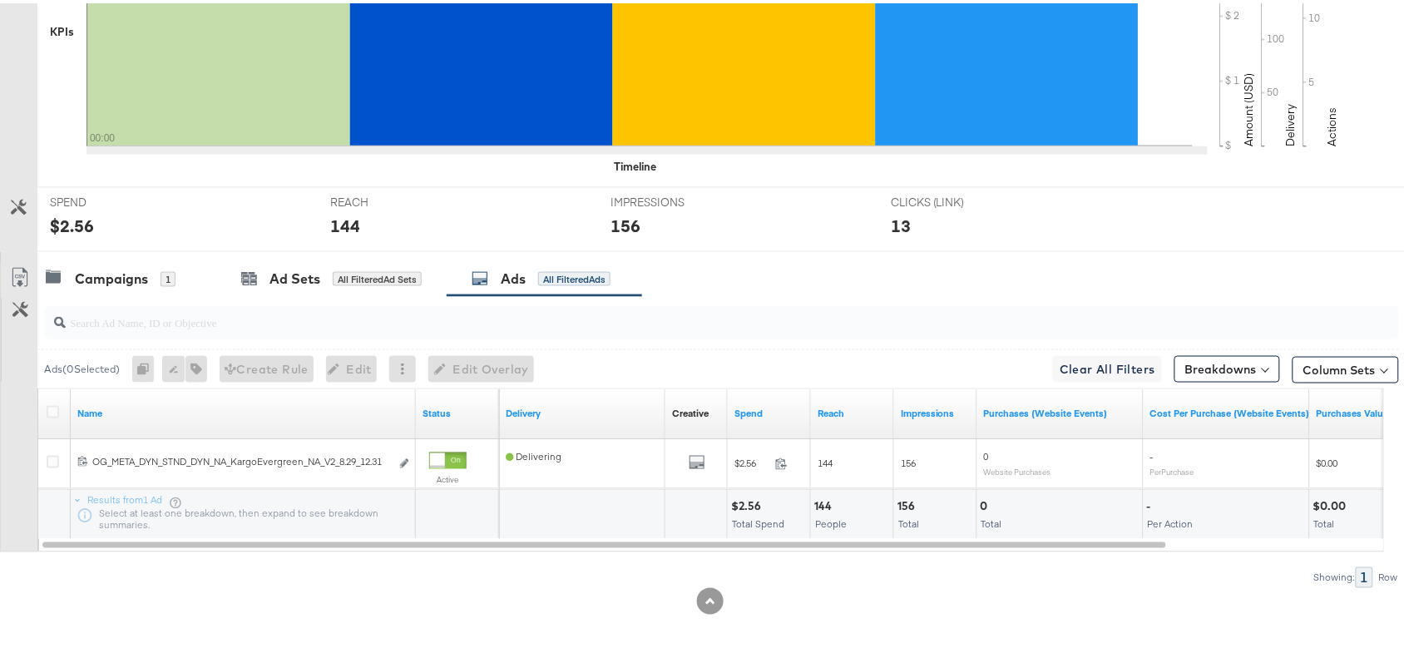
scroll to position [0, 0]
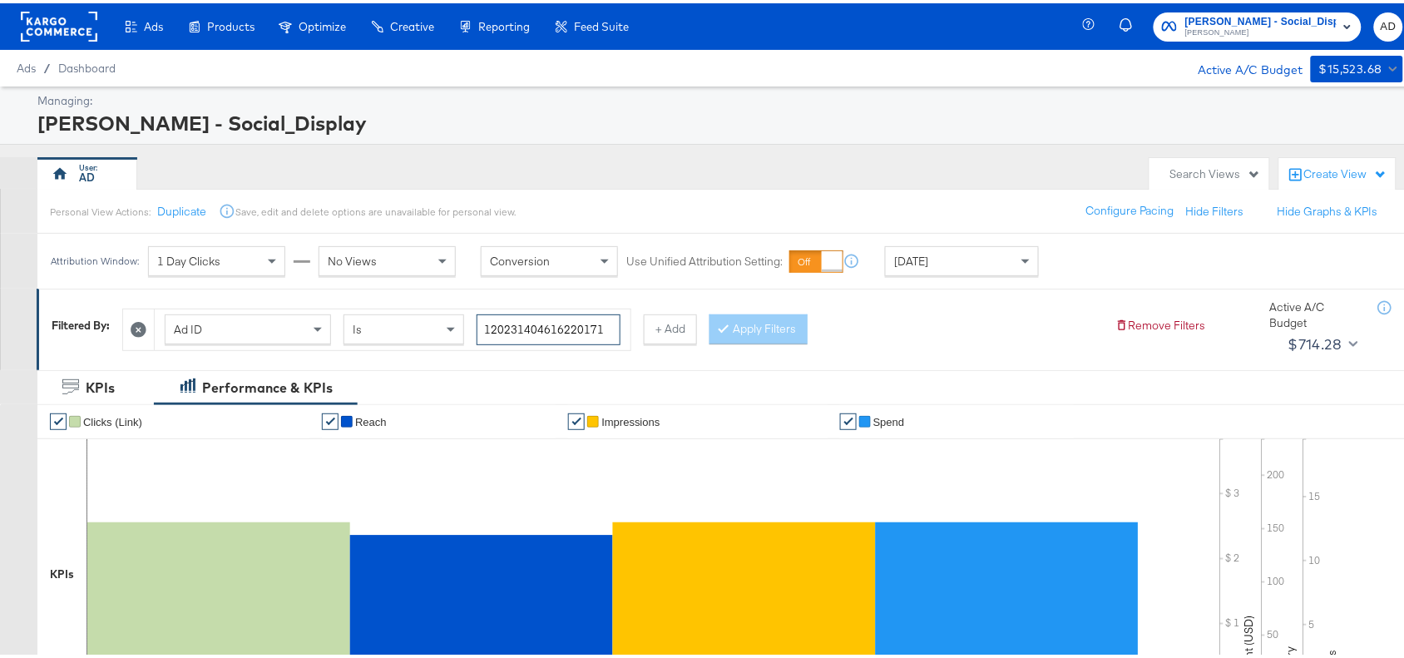
click at [614, 329] on input "120231404616220171" at bounding box center [548, 326] width 144 height 31
paste input "0"
type input "120231404616200171"
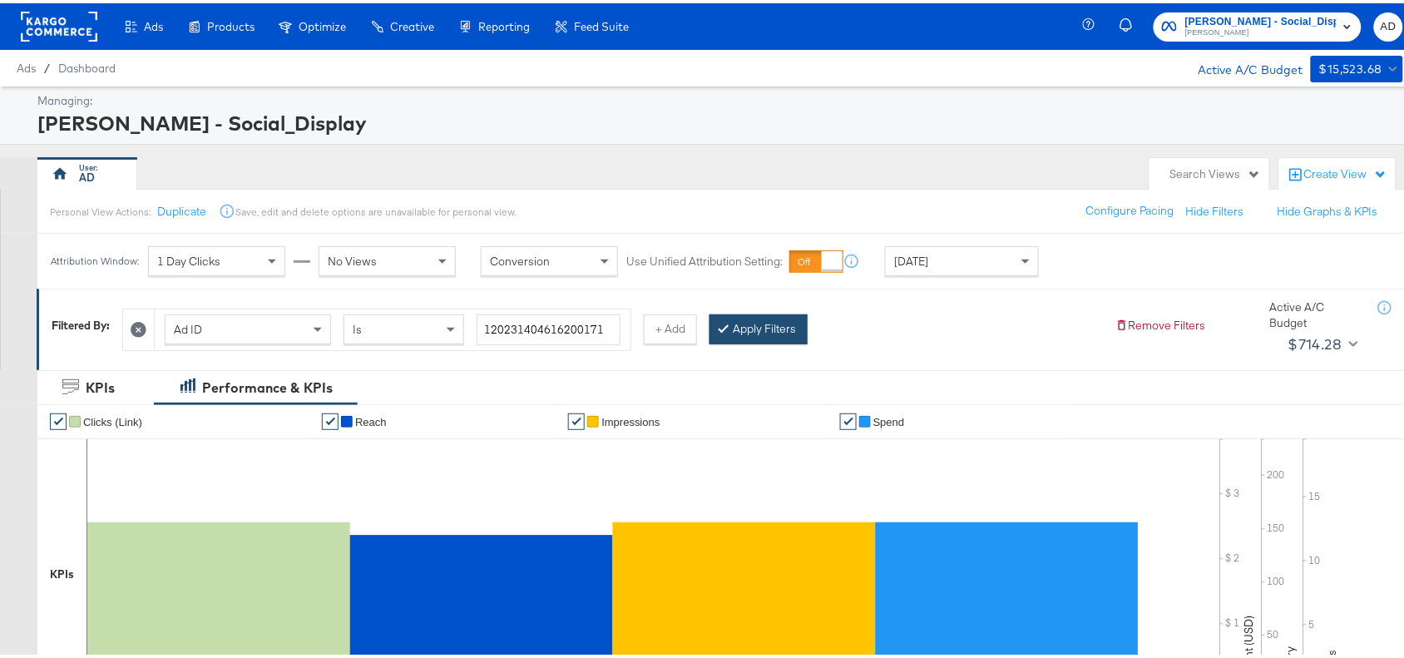
click at [733, 322] on div at bounding box center [727, 326] width 12 height 16
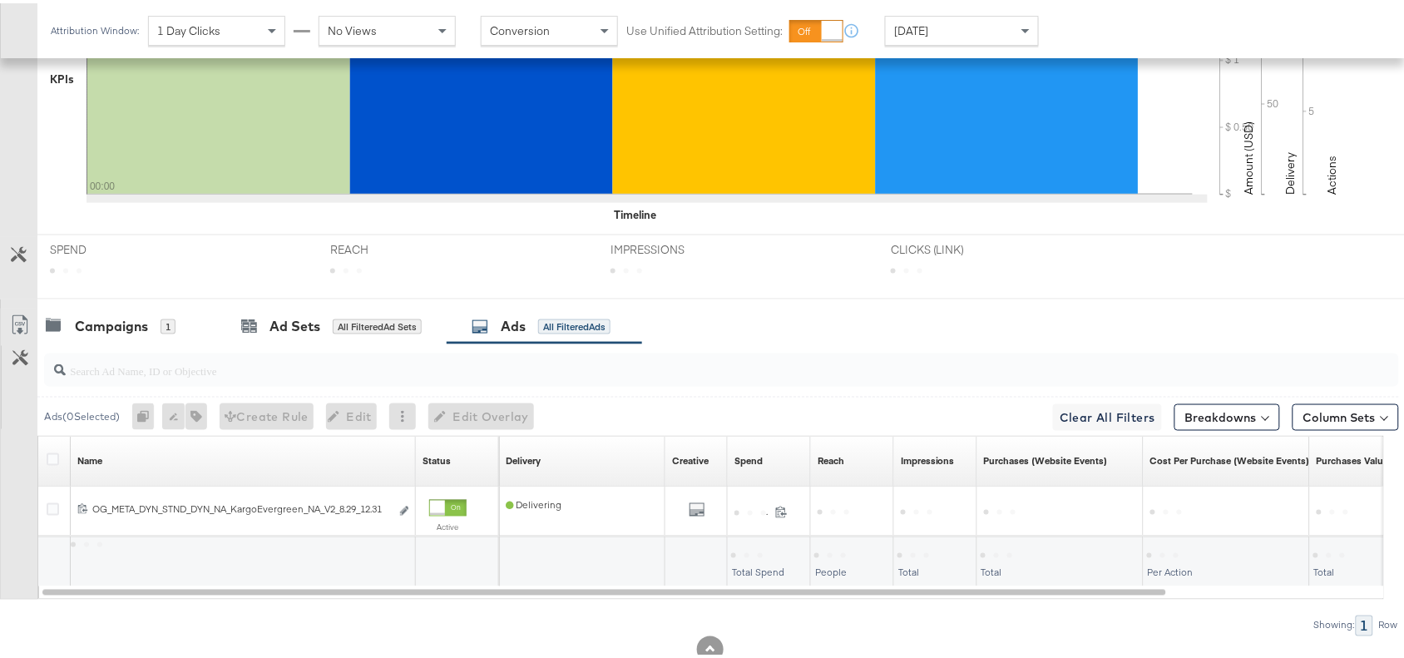
scroll to position [545, 0]
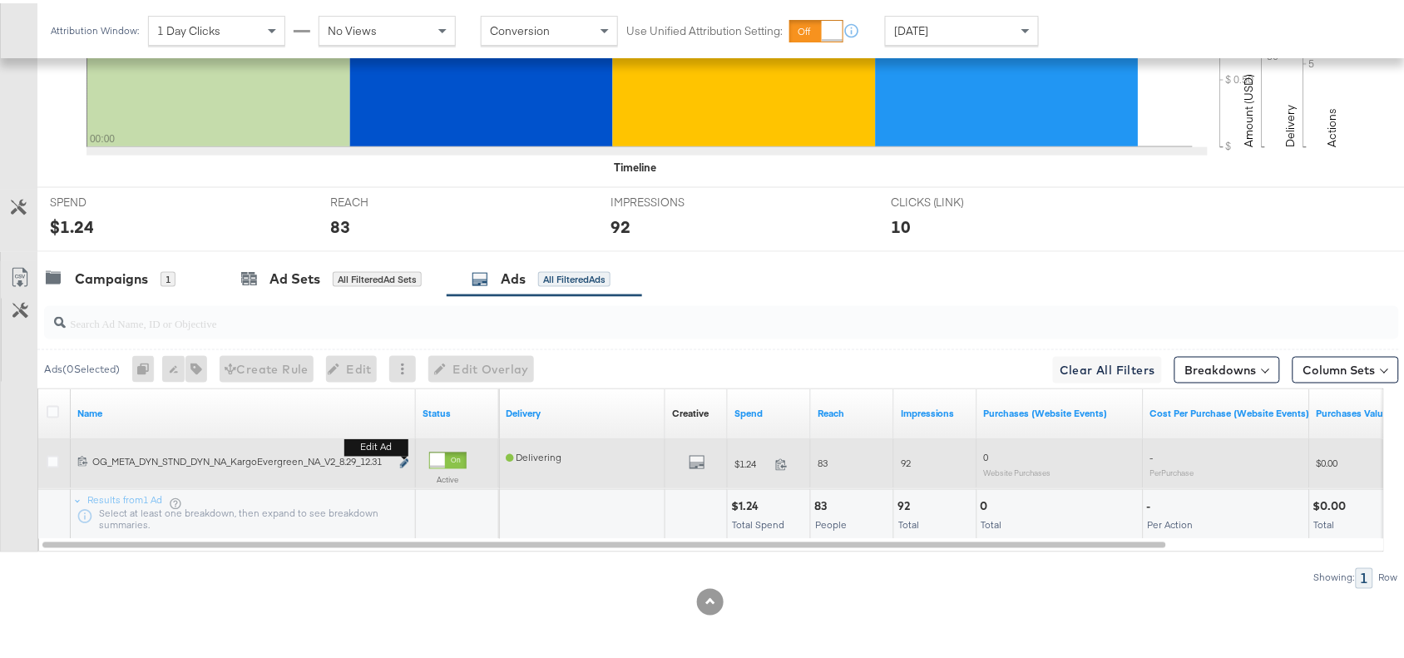
click at [404, 460] on icon "link" at bounding box center [404, 460] width 8 height 9
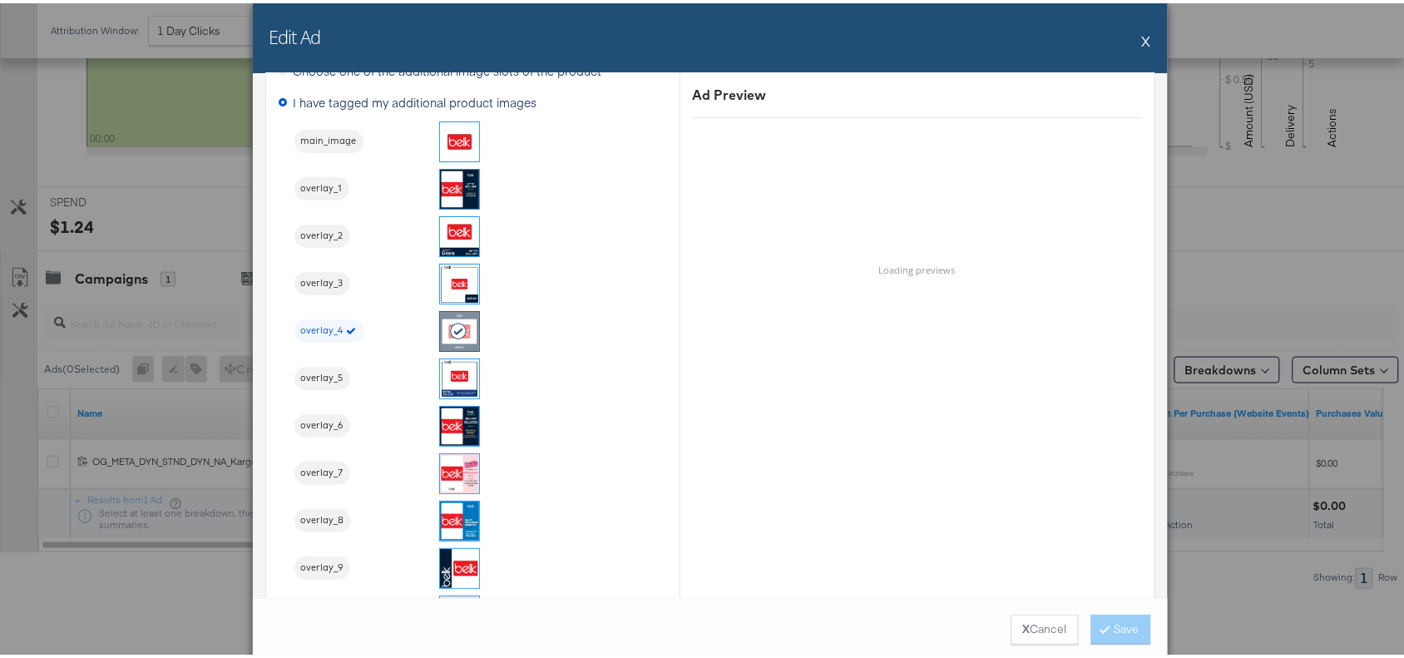
scroll to position [1803, 0]
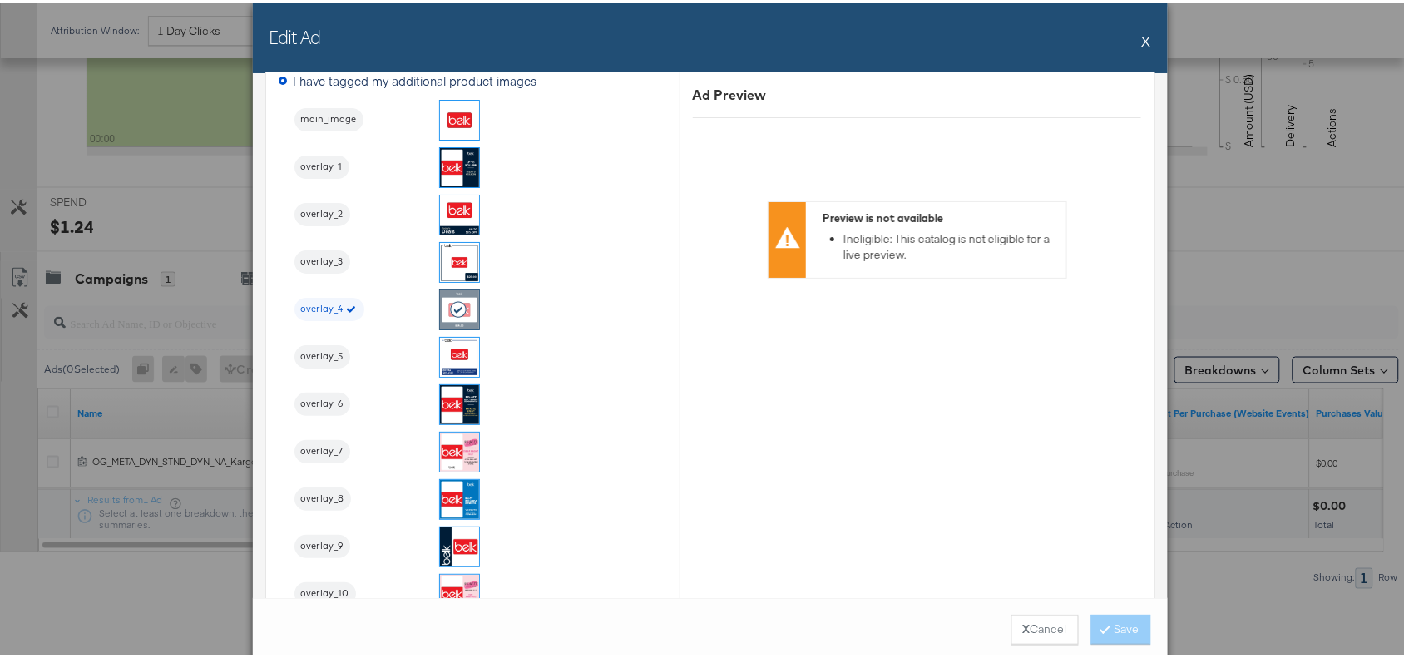
click at [1142, 39] on button "X" at bounding box center [1146, 37] width 9 height 33
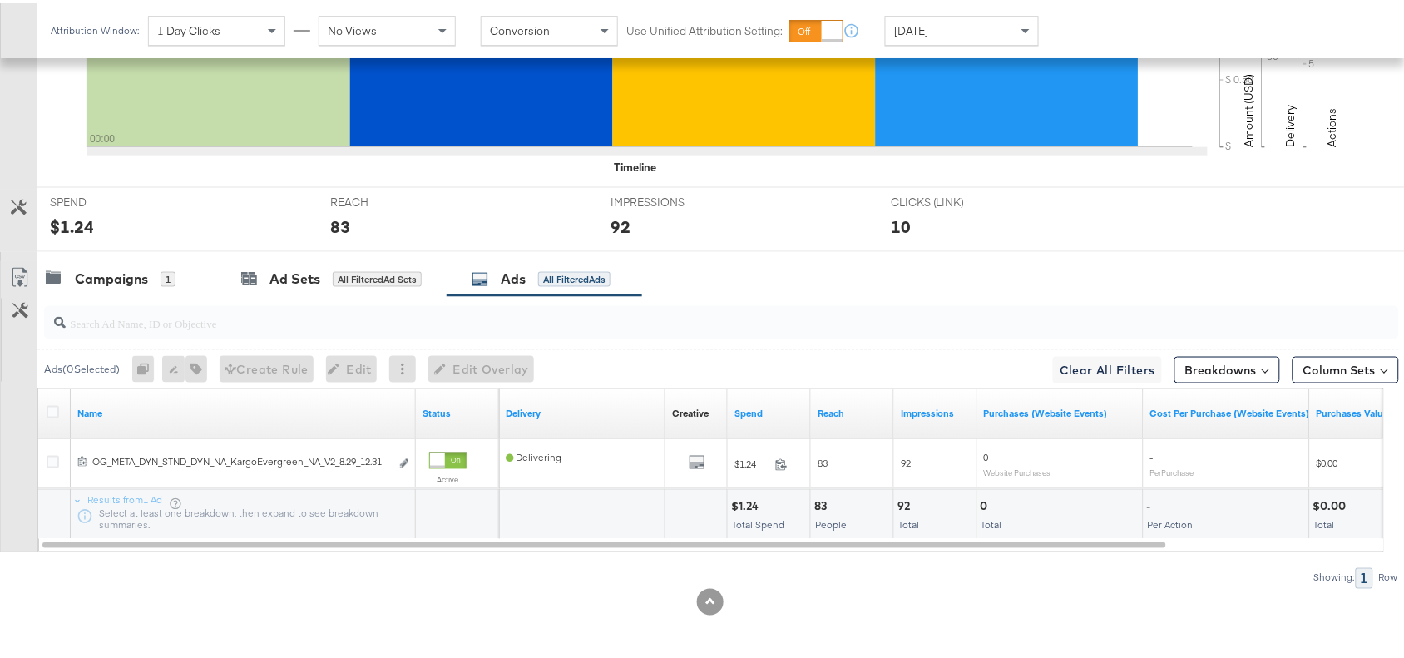
scroll to position [0, 0]
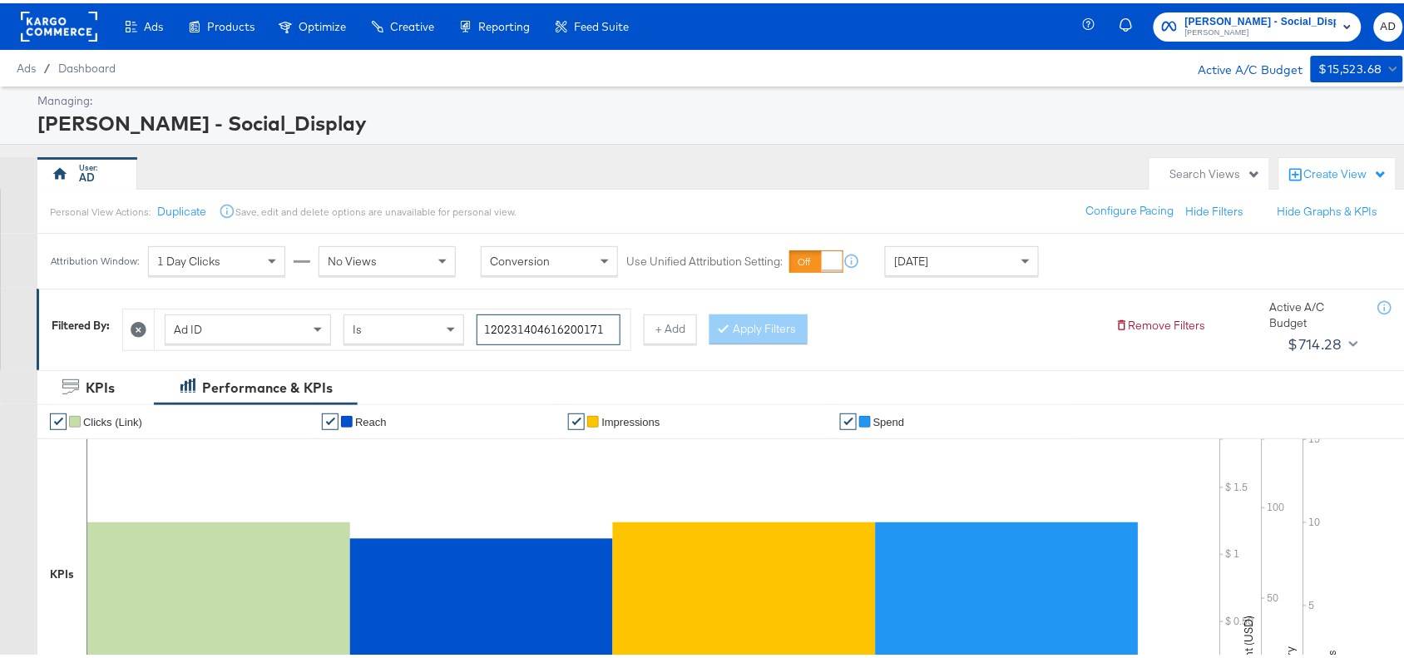
click at [616, 323] on input "120231404616200171" at bounding box center [548, 326] width 144 height 31
paste input "60453057"
type input "120231604530570171"
click at [761, 322] on button "Apply Filters" at bounding box center [758, 326] width 98 height 30
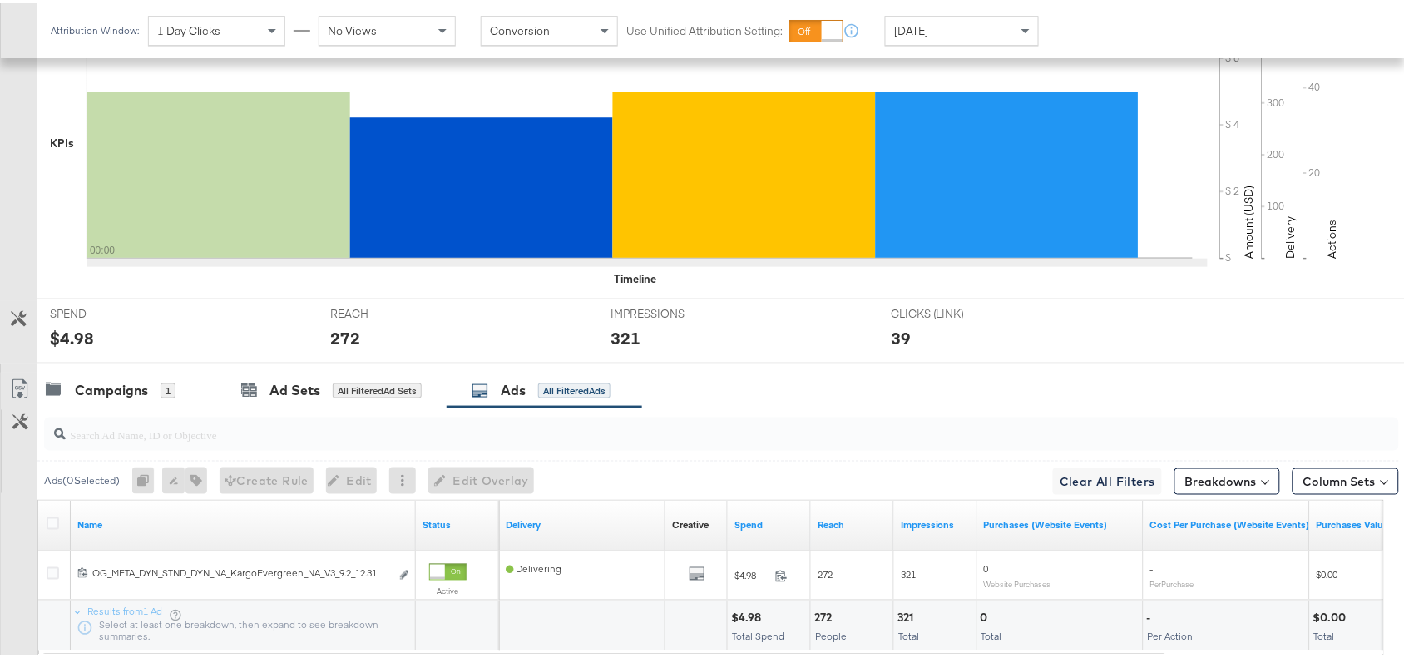
scroll to position [545, 0]
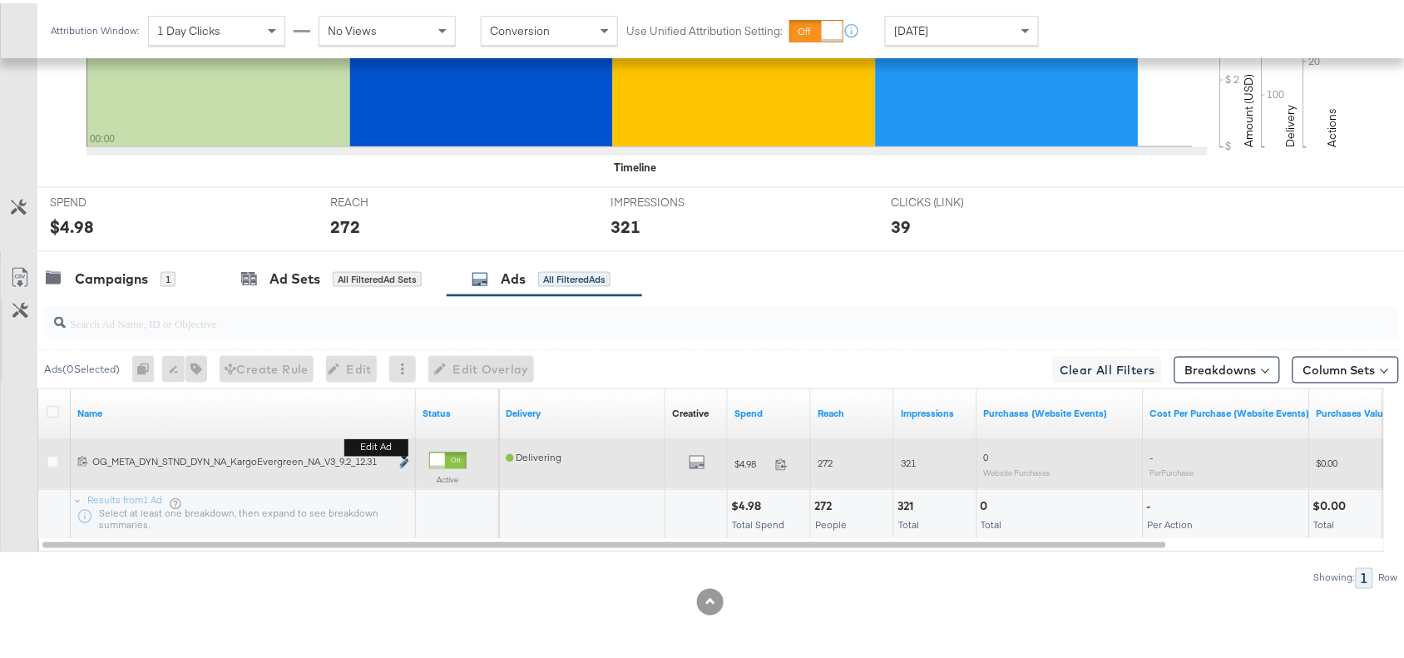
click at [404, 458] on icon "link" at bounding box center [404, 460] width 8 height 9
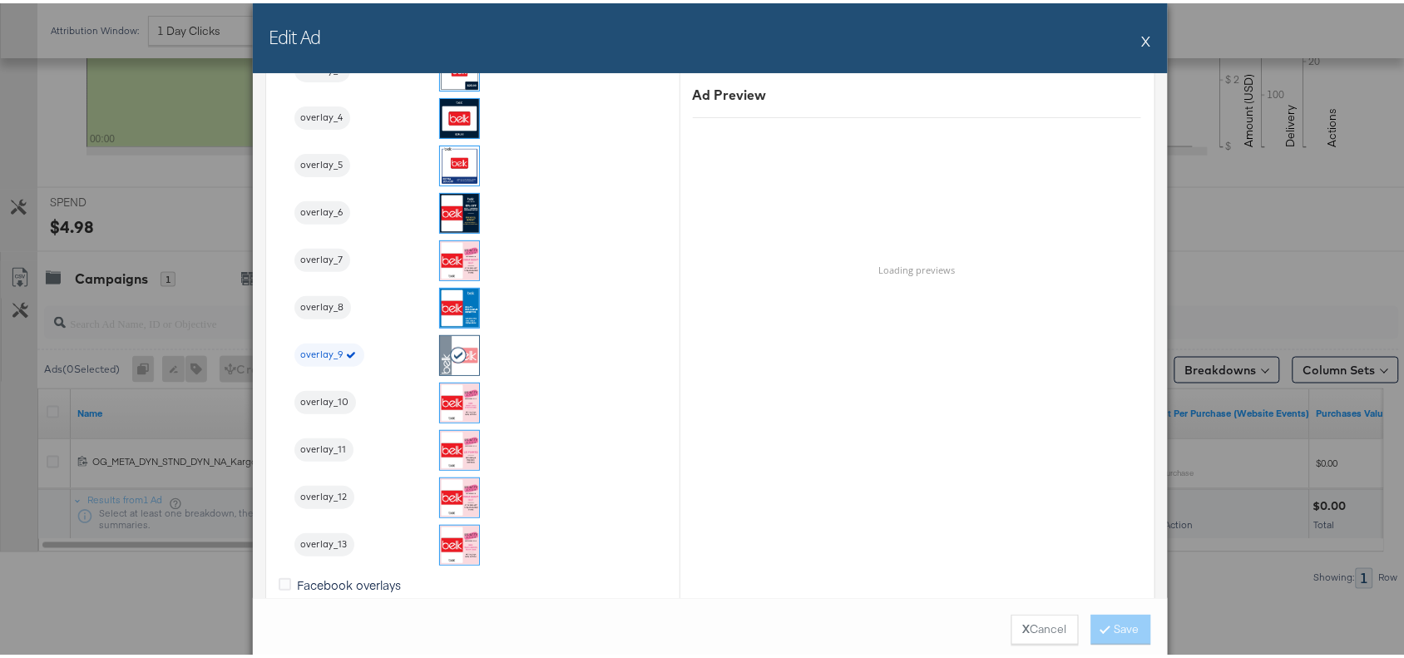
scroll to position [1995, 0]
click at [1142, 33] on button "X" at bounding box center [1146, 37] width 9 height 33
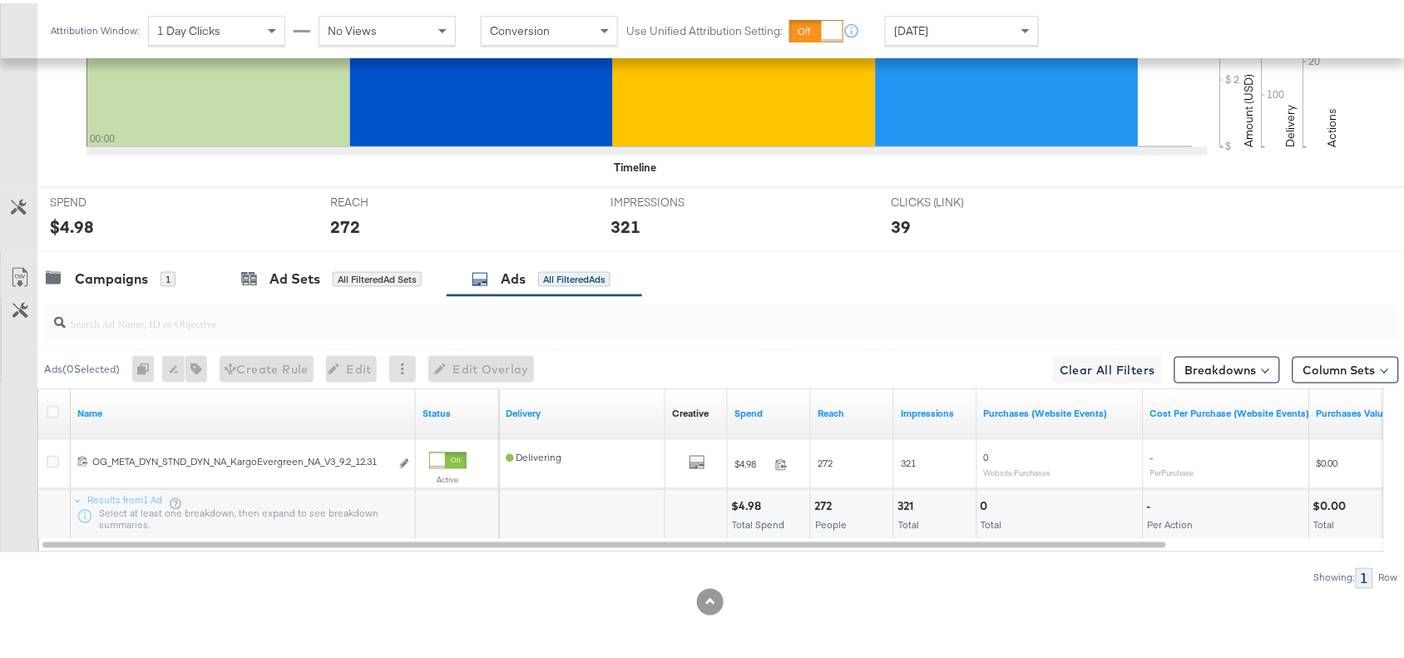
scroll to position [0, 0]
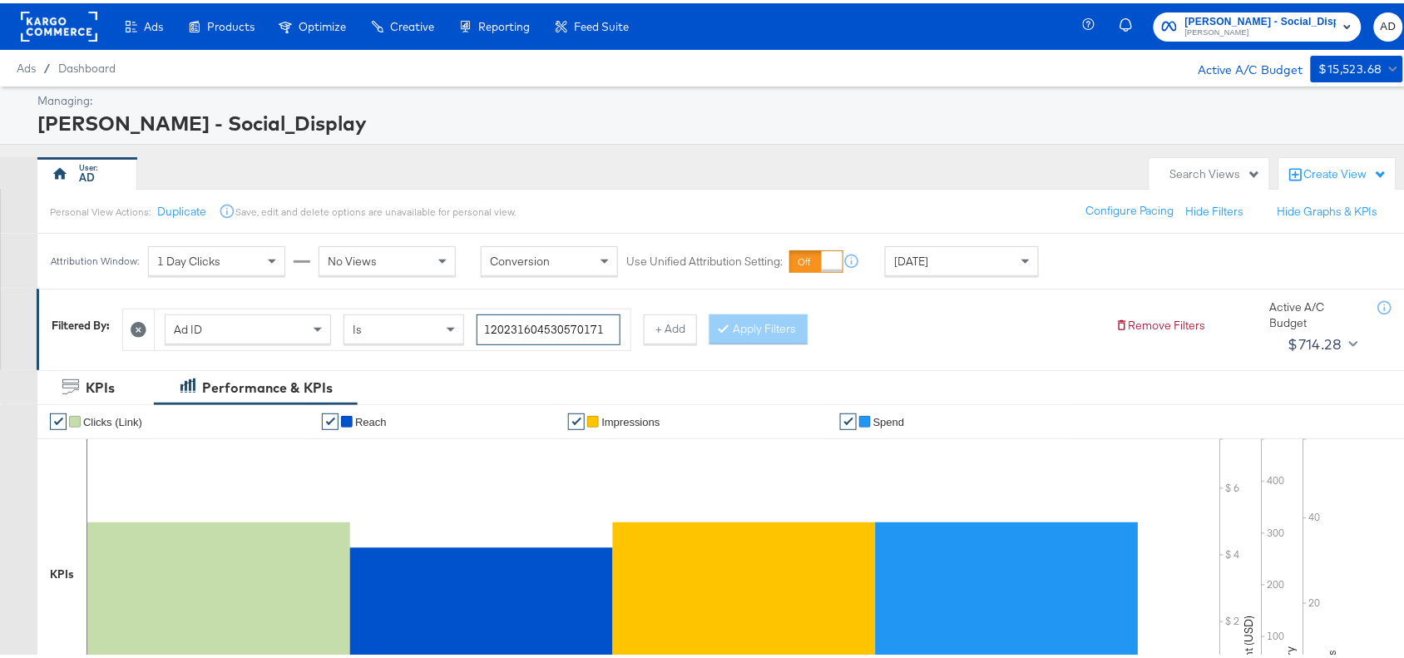
click at [614, 321] on input "120231604530570171" at bounding box center [548, 326] width 144 height 31
paste input "4"
type input "120231604530540171"
click at [761, 318] on button "Apply Filters" at bounding box center [758, 326] width 98 height 30
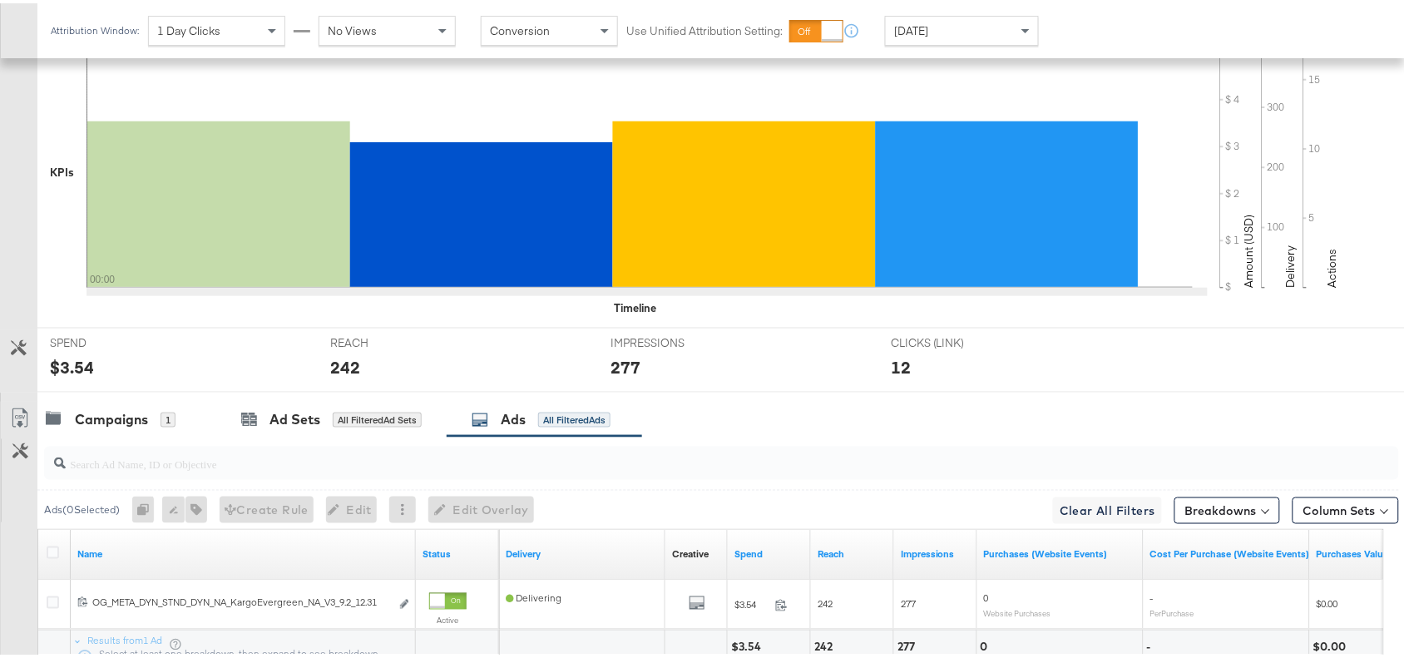
scroll to position [545, 0]
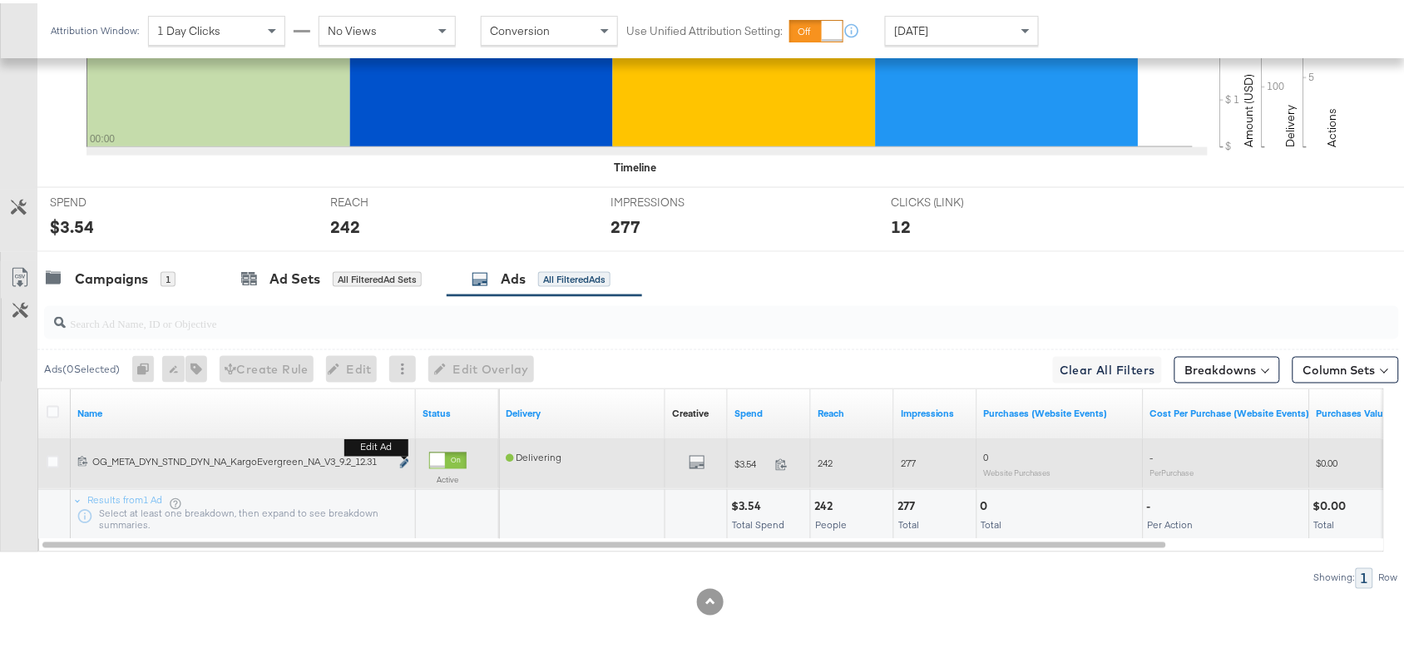
click at [402, 457] on icon "link" at bounding box center [404, 460] width 8 height 9
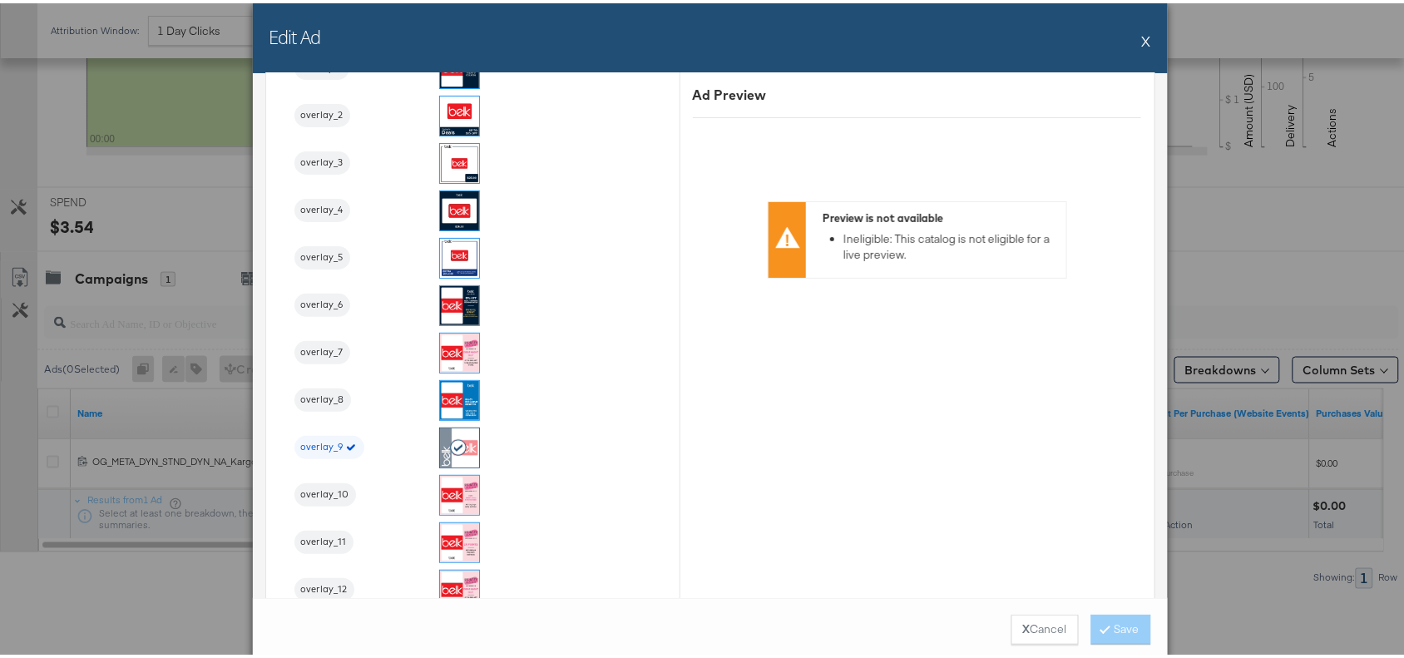
scroll to position [1904, 0]
click at [1132, 38] on div "Edit Ad X" at bounding box center [710, 35] width 915 height 70
click at [1143, 35] on div "Edit Ad X" at bounding box center [710, 35] width 915 height 70
click at [1142, 36] on button "X" at bounding box center [1146, 37] width 9 height 33
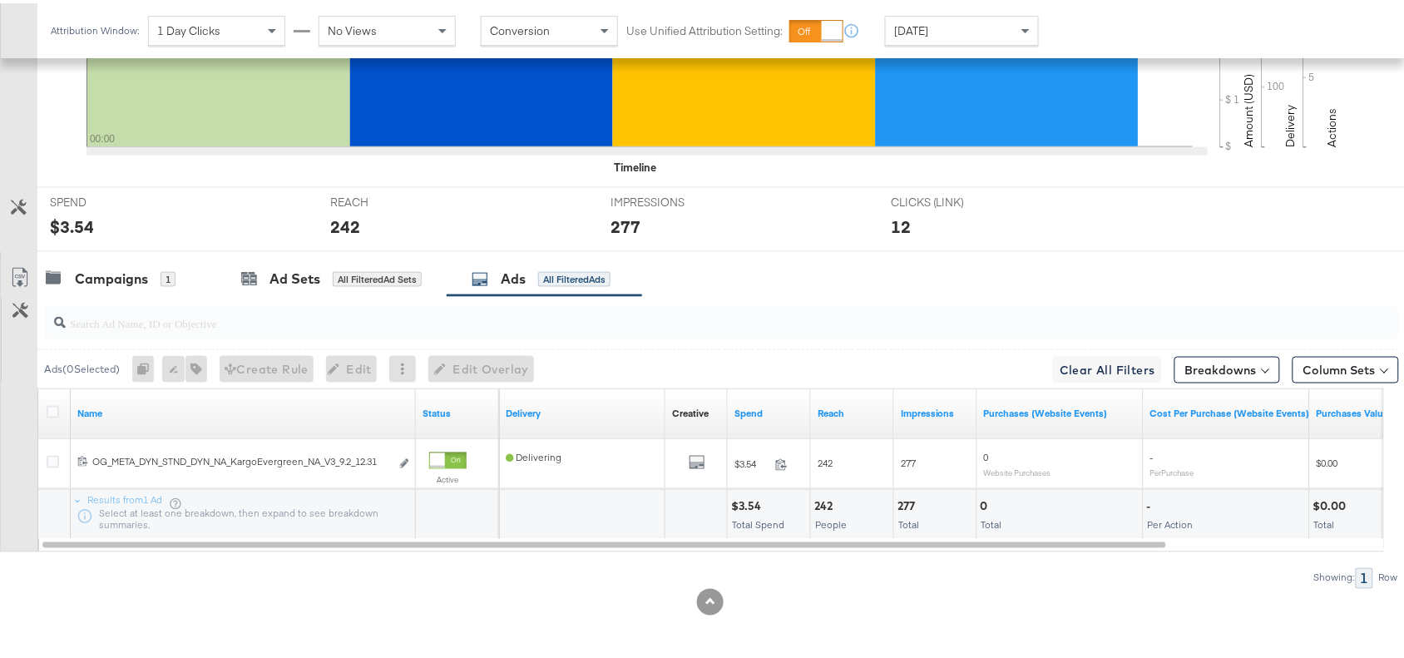
scroll to position [0, 0]
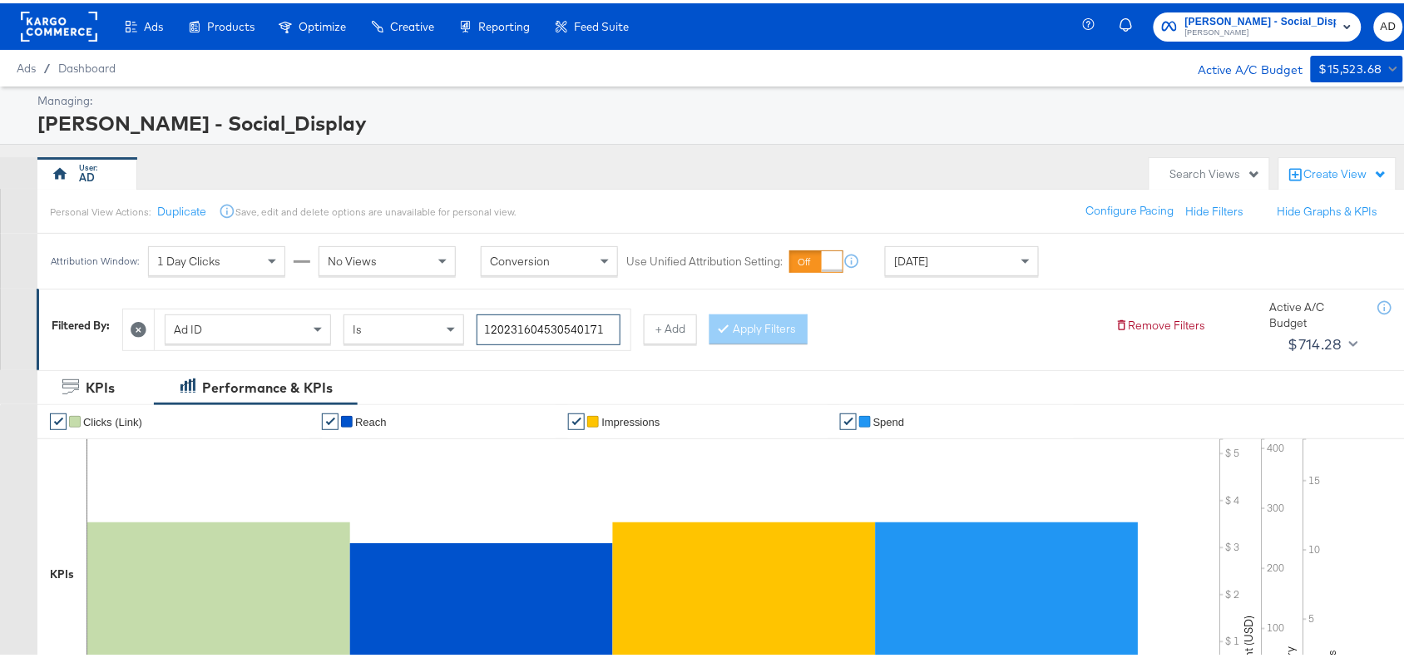
click at [601, 326] on input "120231604530540171" at bounding box center [548, 326] width 144 height 31
paste input "43463476"
click at [765, 320] on button "Apply Filters" at bounding box center [758, 326] width 98 height 30
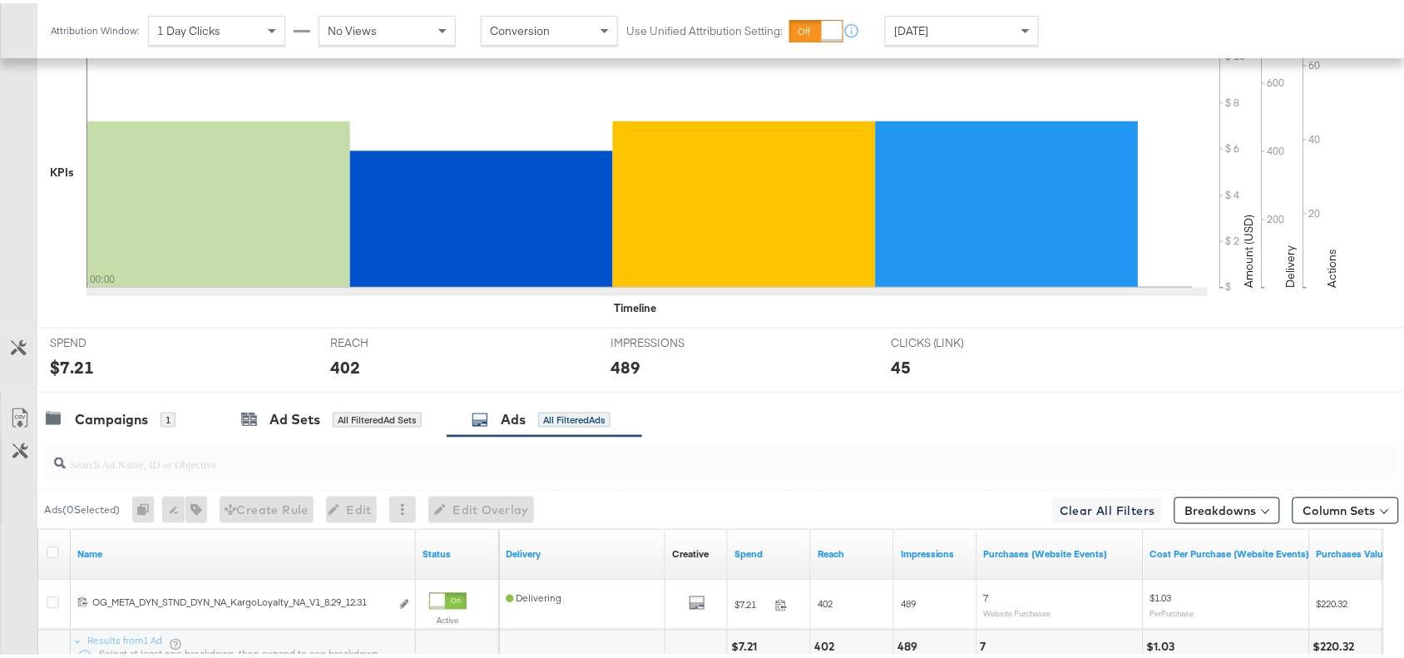
scroll to position [545, 0]
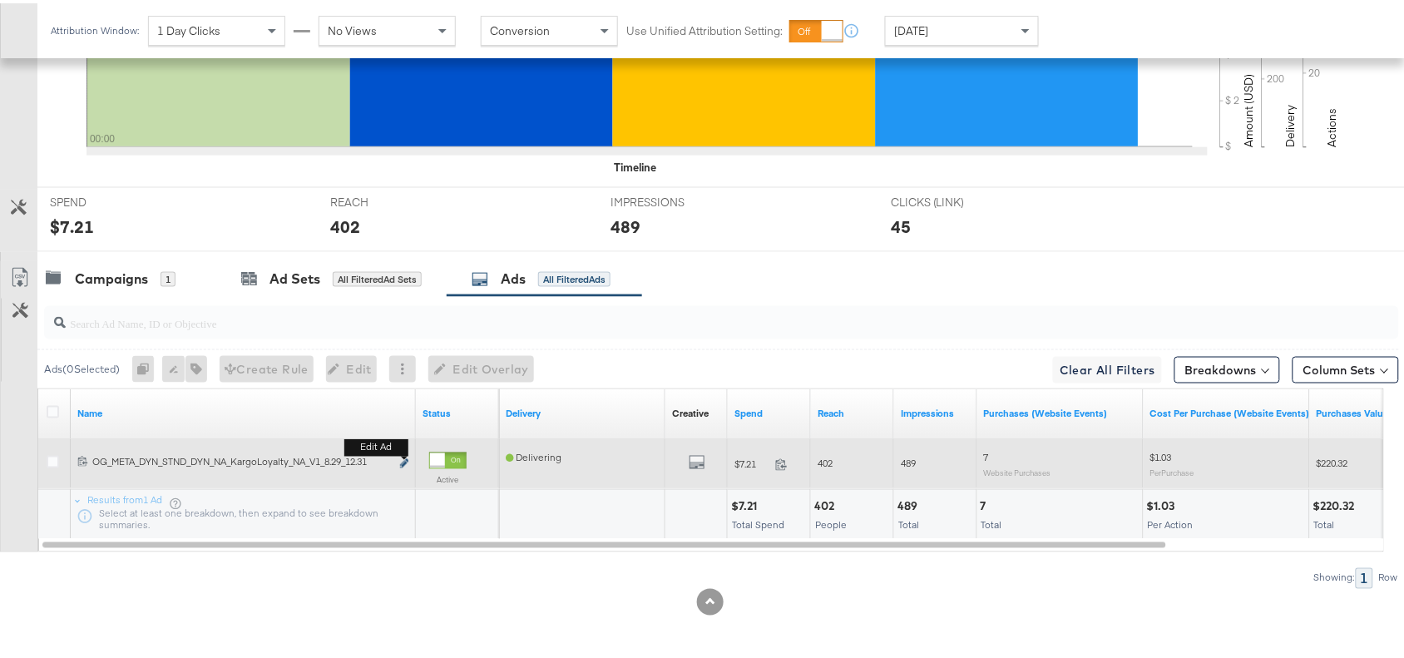
click at [407, 456] on button "Edit ad" at bounding box center [404, 460] width 10 height 17
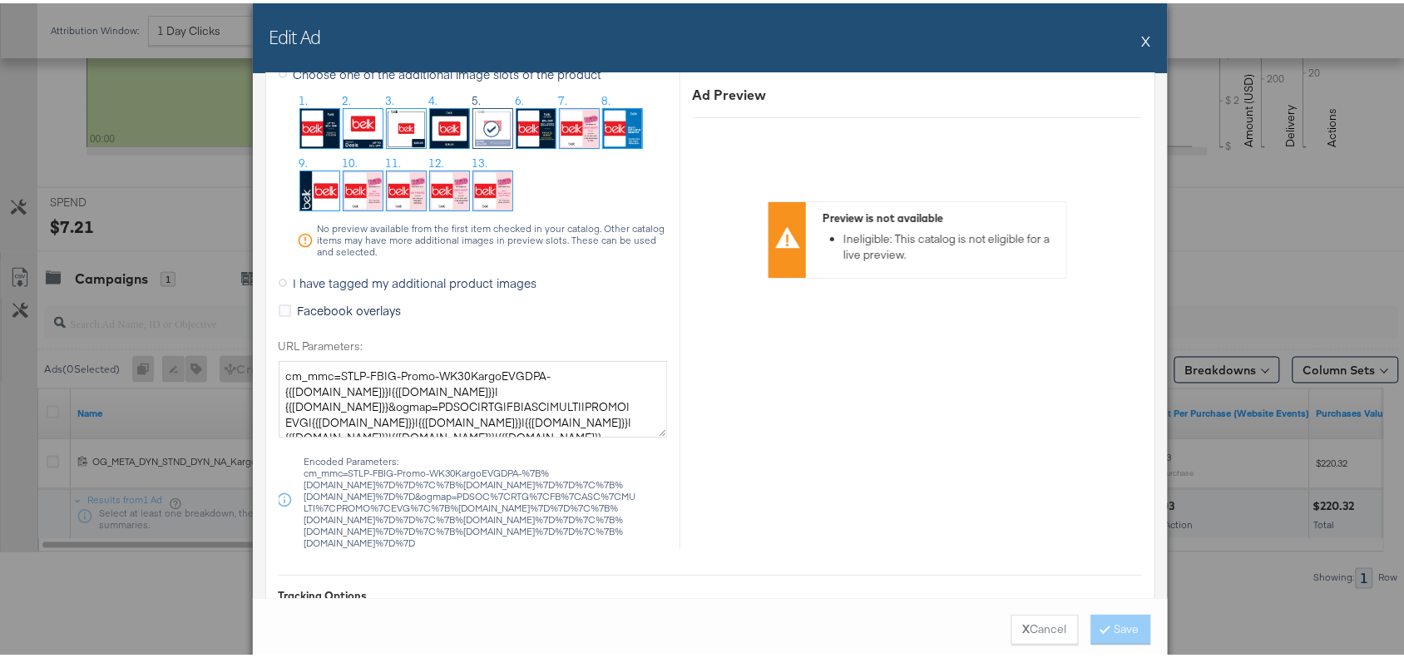
scroll to position [1779, 0]
click at [1142, 37] on button "X" at bounding box center [1146, 37] width 9 height 33
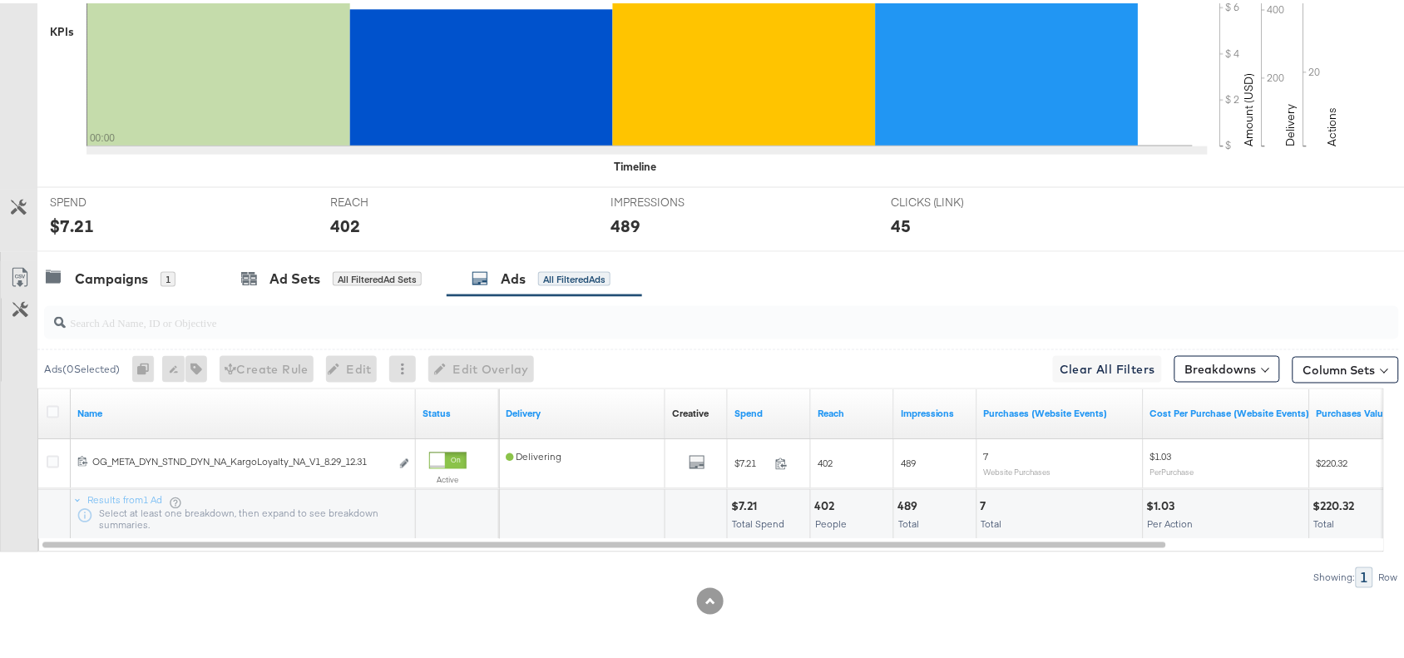
scroll to position [0, 0]
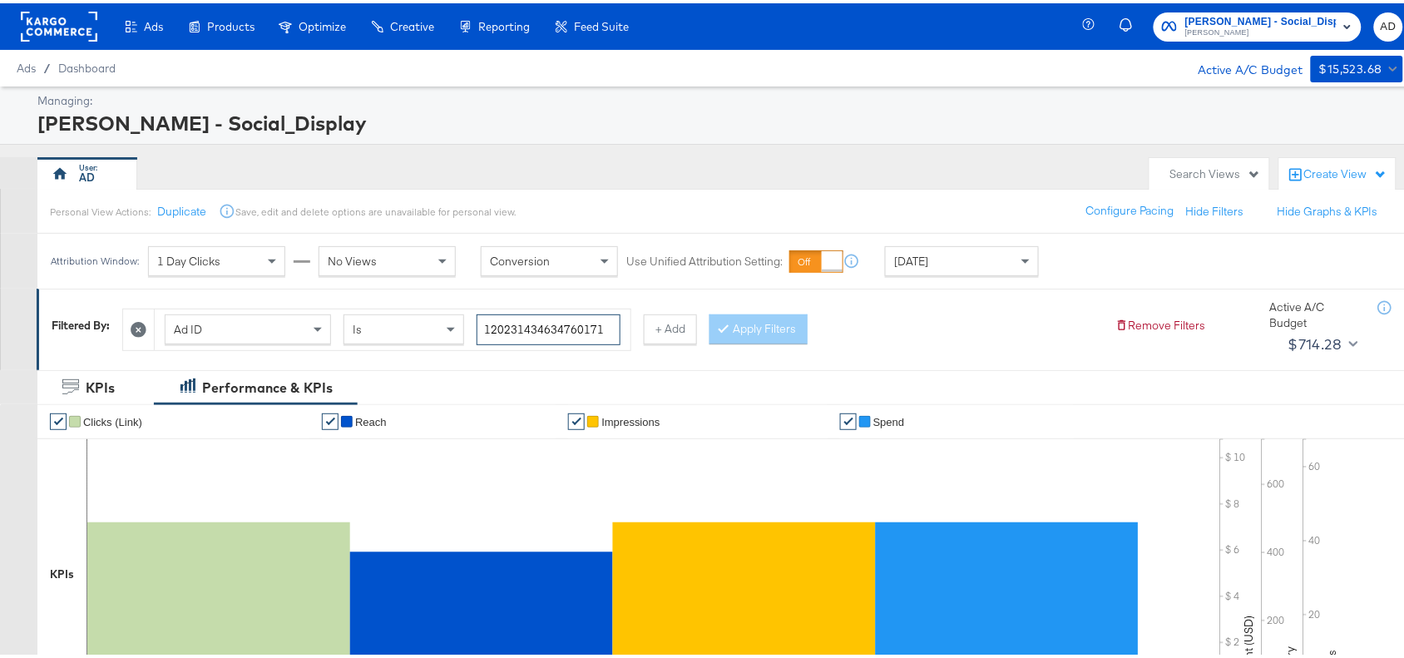
click at [609, 333] on input "120231434634760171" at bounding box center [548, 326] width 144 height 31
paste input "0466415"
click at [609, 333] on input "120231404664150171" at bounding box center [548, 326] width 144 height 31
click at [759, 320] on button "Apply Filters" at bounding box center [758, 326] width 98 height 30
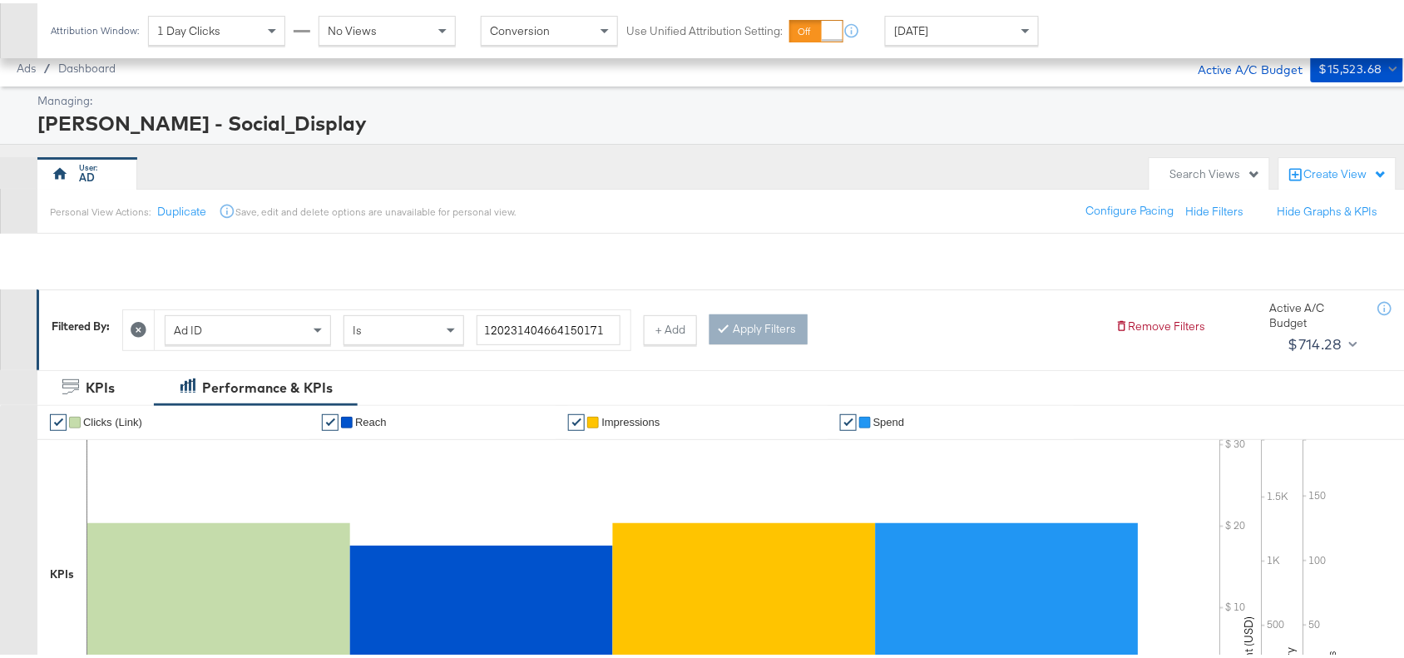
scroll to position [545, 0]
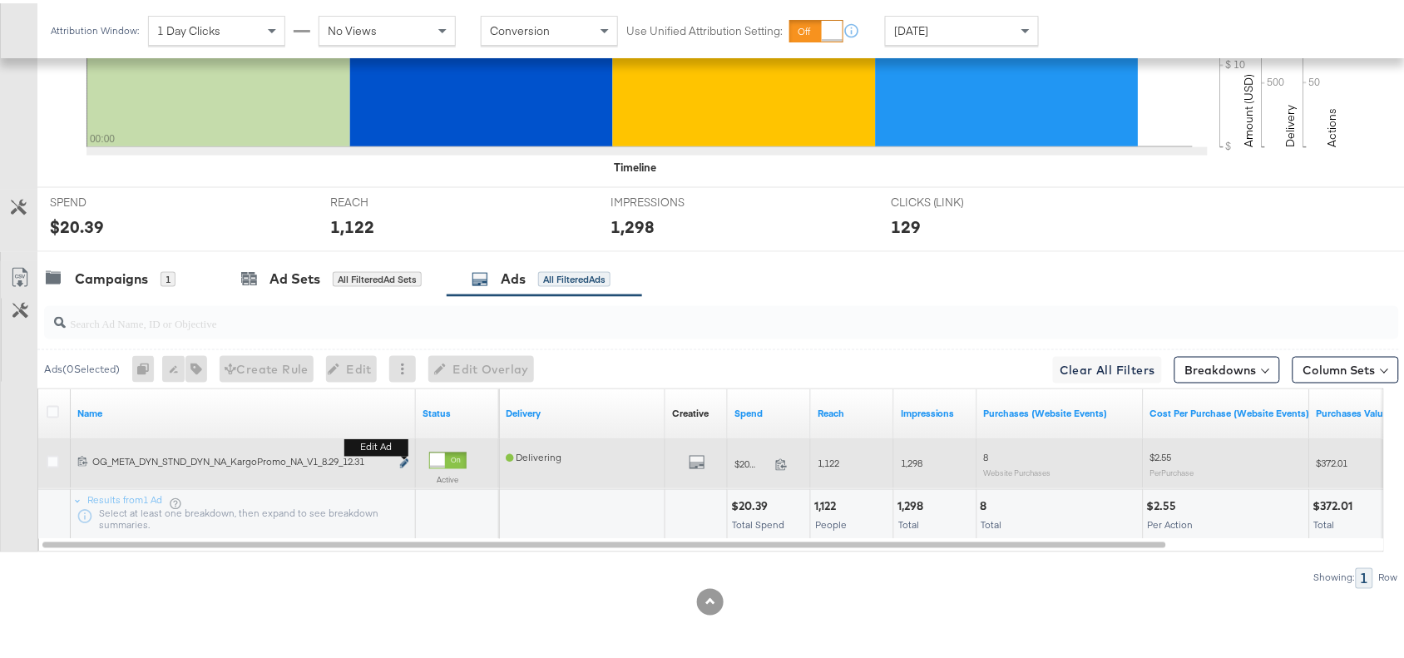
click at [406, 459] on icon "link" at bounding box center [404, 460] width 8 height 9
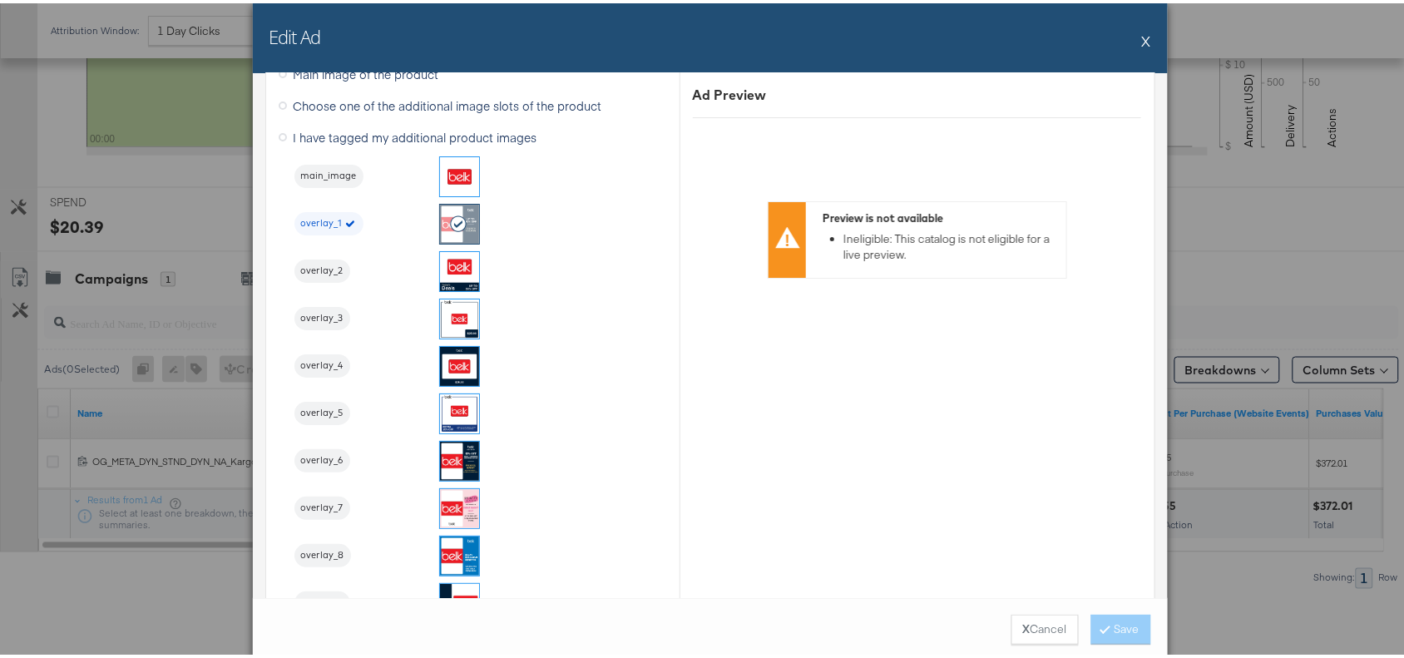
scroll to position [1744, 0]
click at [1142, 36] on button "X" at bounding box center [1146, 37] width 9 height 33
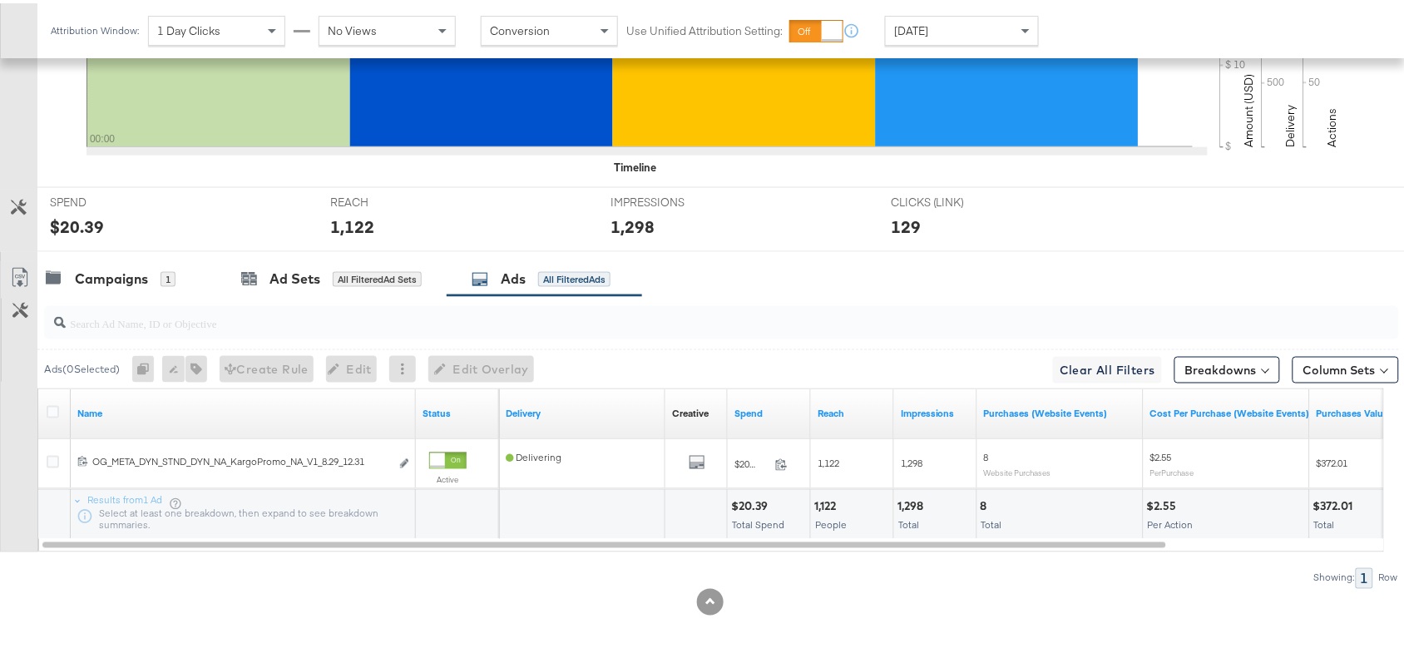
scroll to position [0, 0]
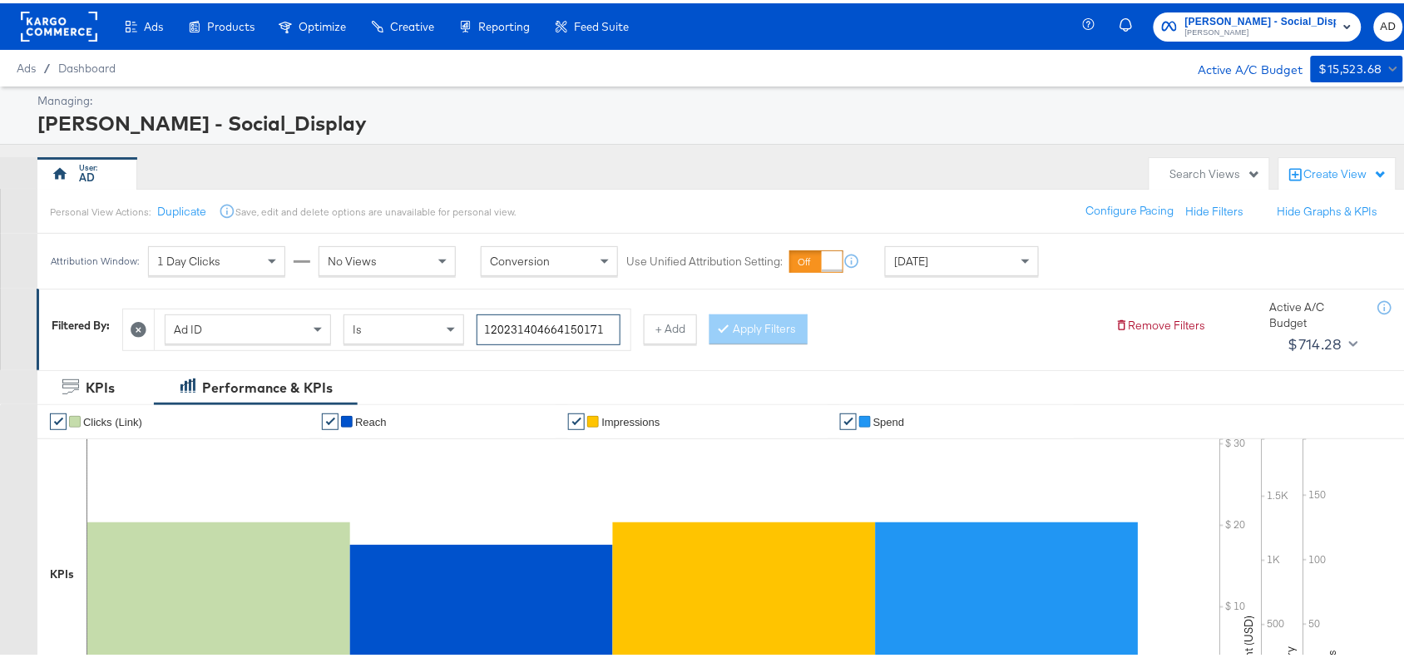
click at [611, 327] on input "120231404664150171" at bounding box center [548, 326] width 144 height 31
paste input "8"
click at [757, 323] on button "Apply Filters" at bounding box center [758, 326] width 98 height 30
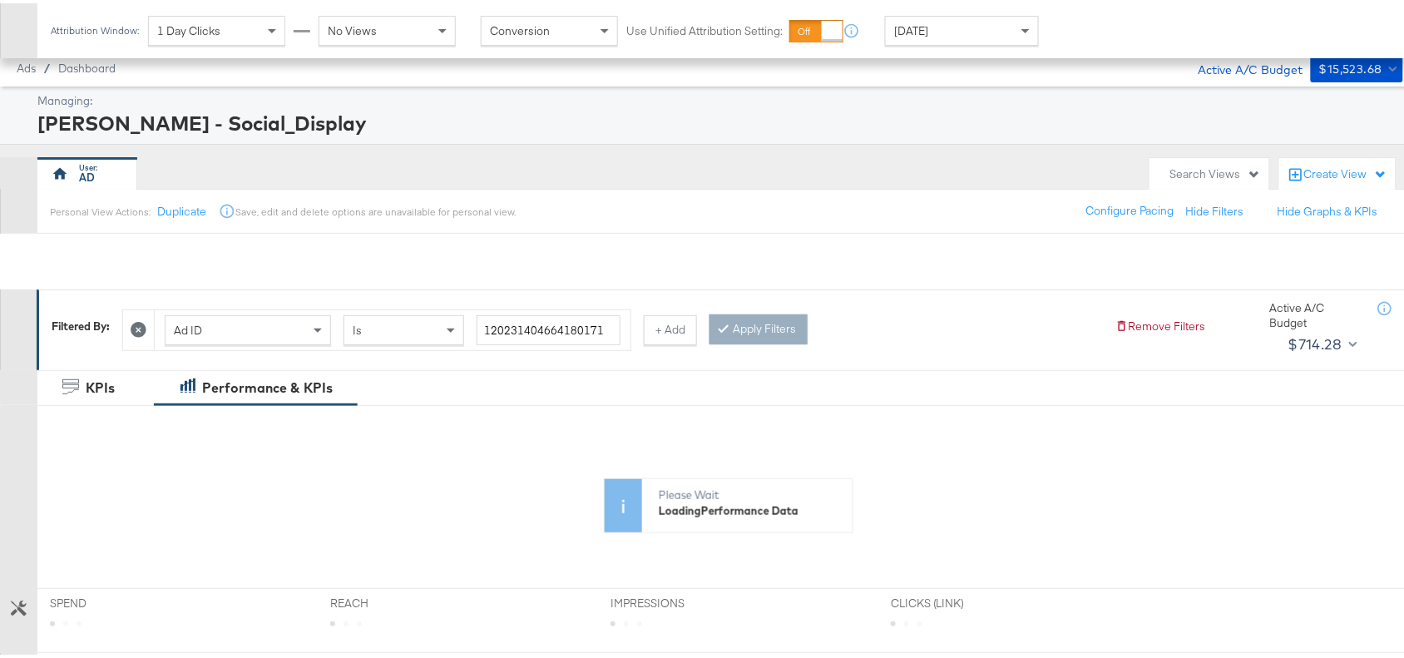
scroll to position [402, 0]
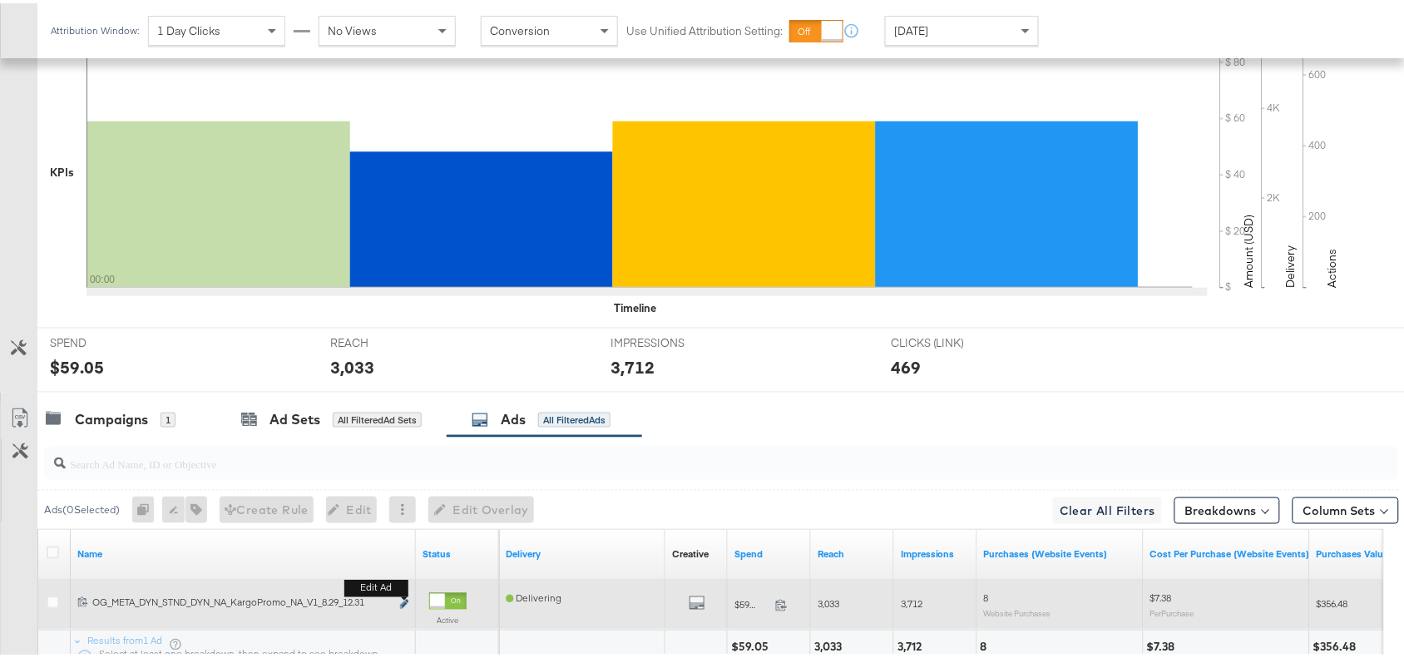
click at [406, 600] on icon "link" at bounding box center [404, 600] width 8 height 9
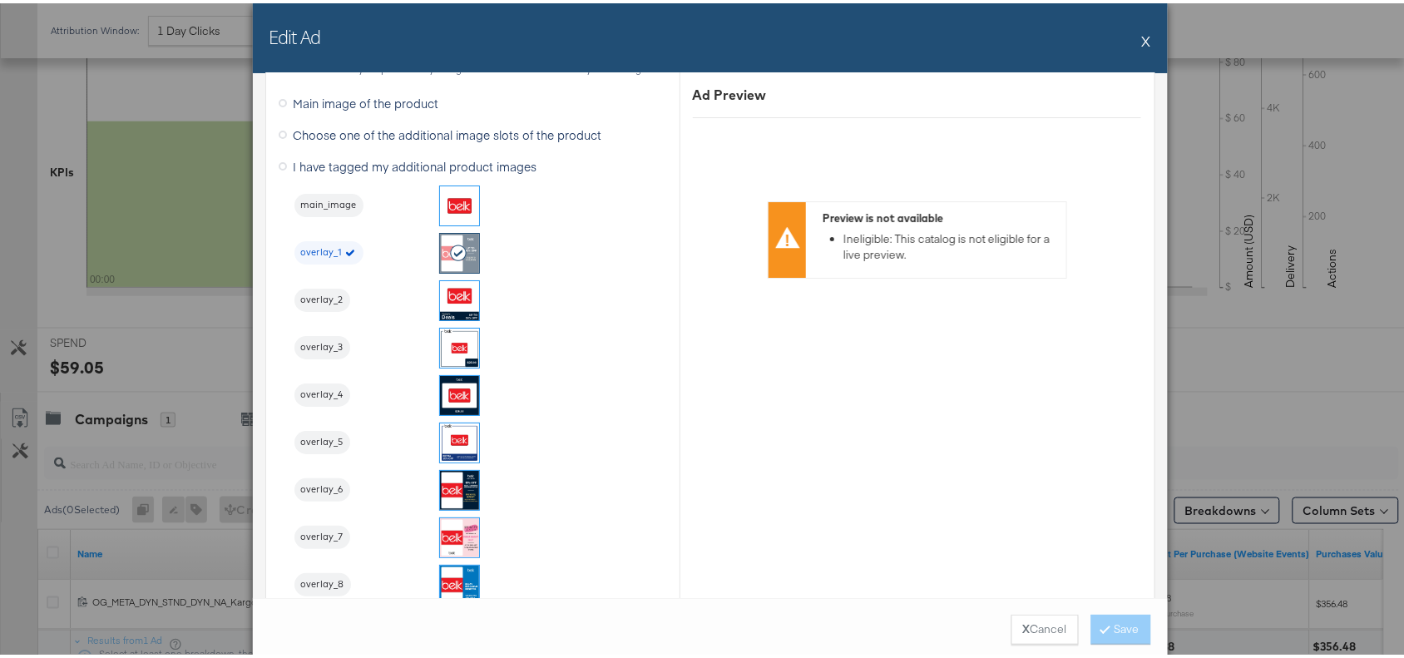
scroll to position [1717, 0]
click at [1143, 34] on div "Edit Ad X" at bounding box center [710, 35] width 915 height 70
click at [1142, 35] on button "X" at bounding box center [1146, 37] width 9 height 33
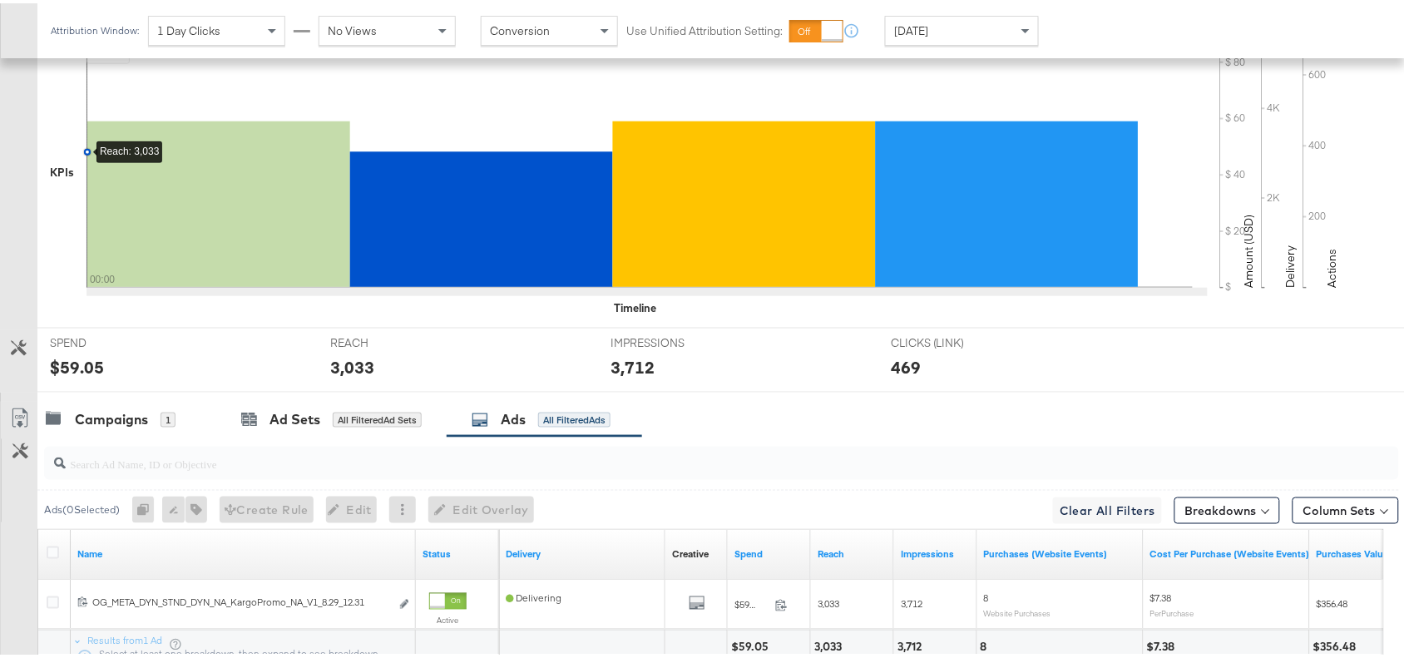
scroll to position [0, 0]
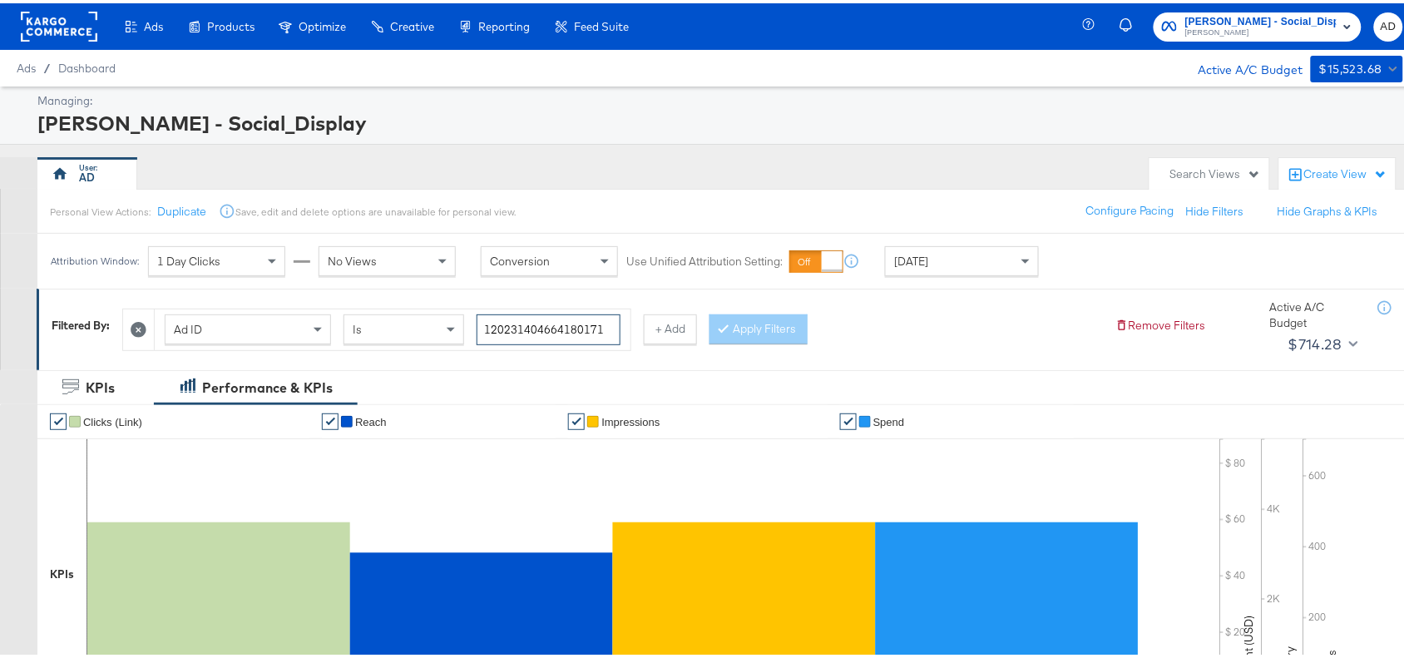
click at [609, 327] on input "120231404664180171" at bounding box center [548, 326] width 144 height 31
paste input "70611"
click at [609, 327] on input "120231404706110171" at bounding box center [548, 326] width 144 height 31
type input "120231404706110171"
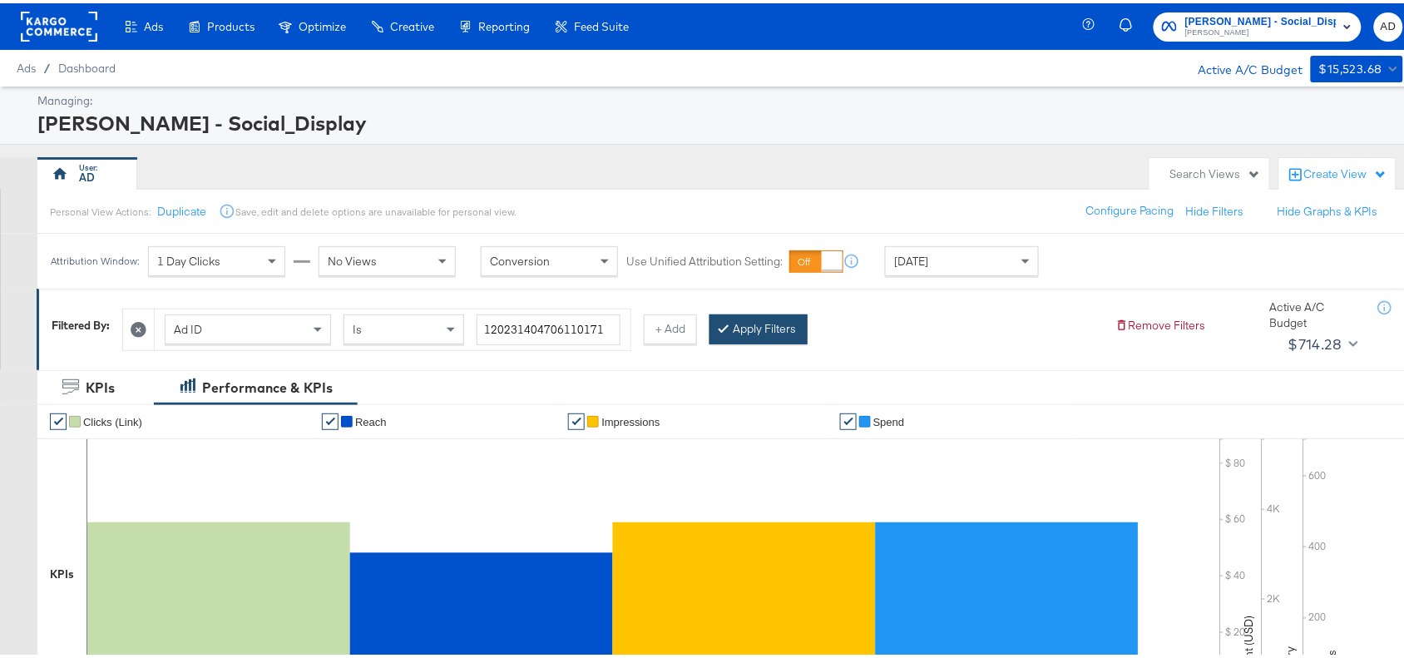
click at [765, 326] on button "Apply Filters" at bounding box center [758, 326] width 98 height 30
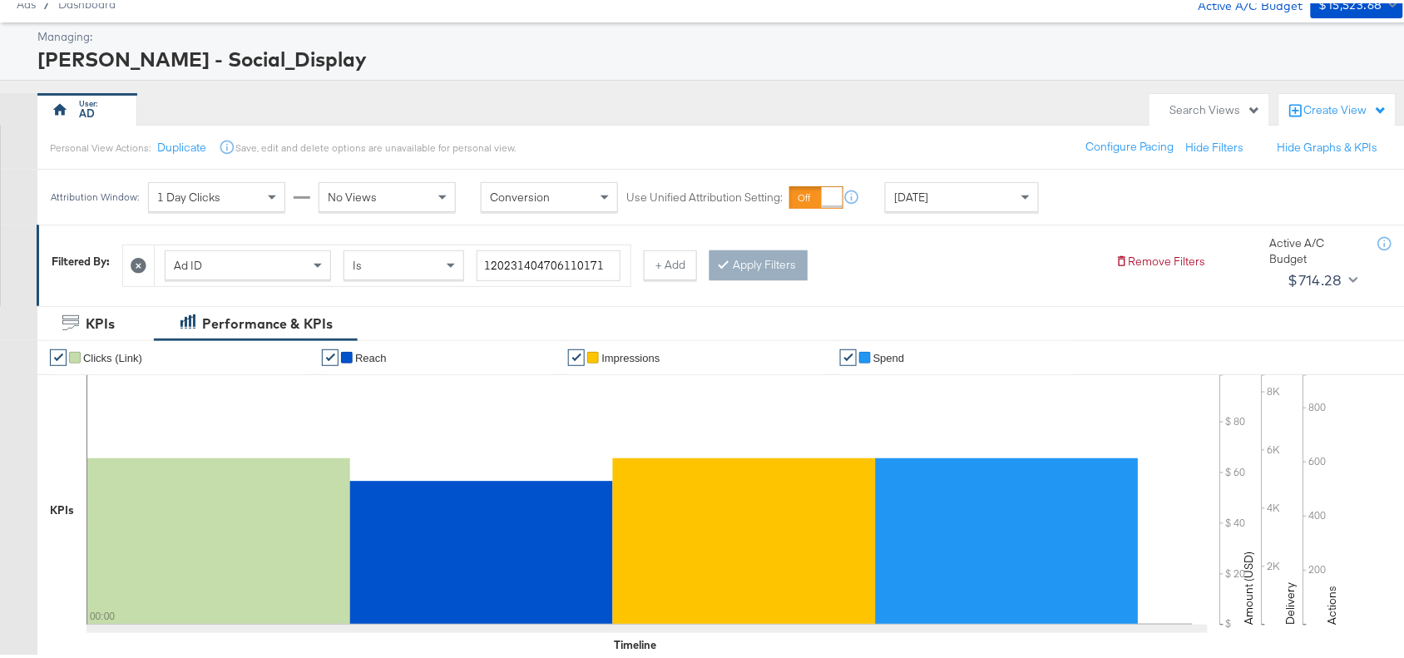
scroll to position [545, 0]
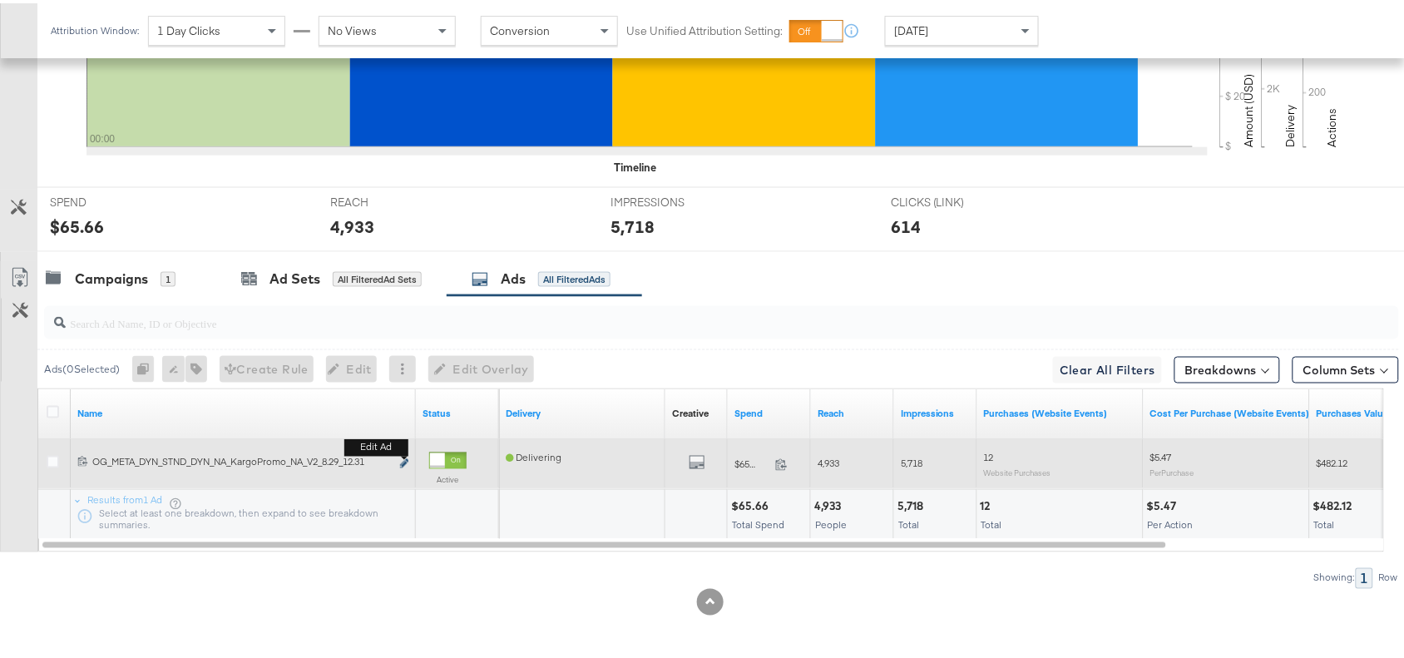
click at [404, 460] on icon "link" at bounding box center [404, 460] width 8 height 9
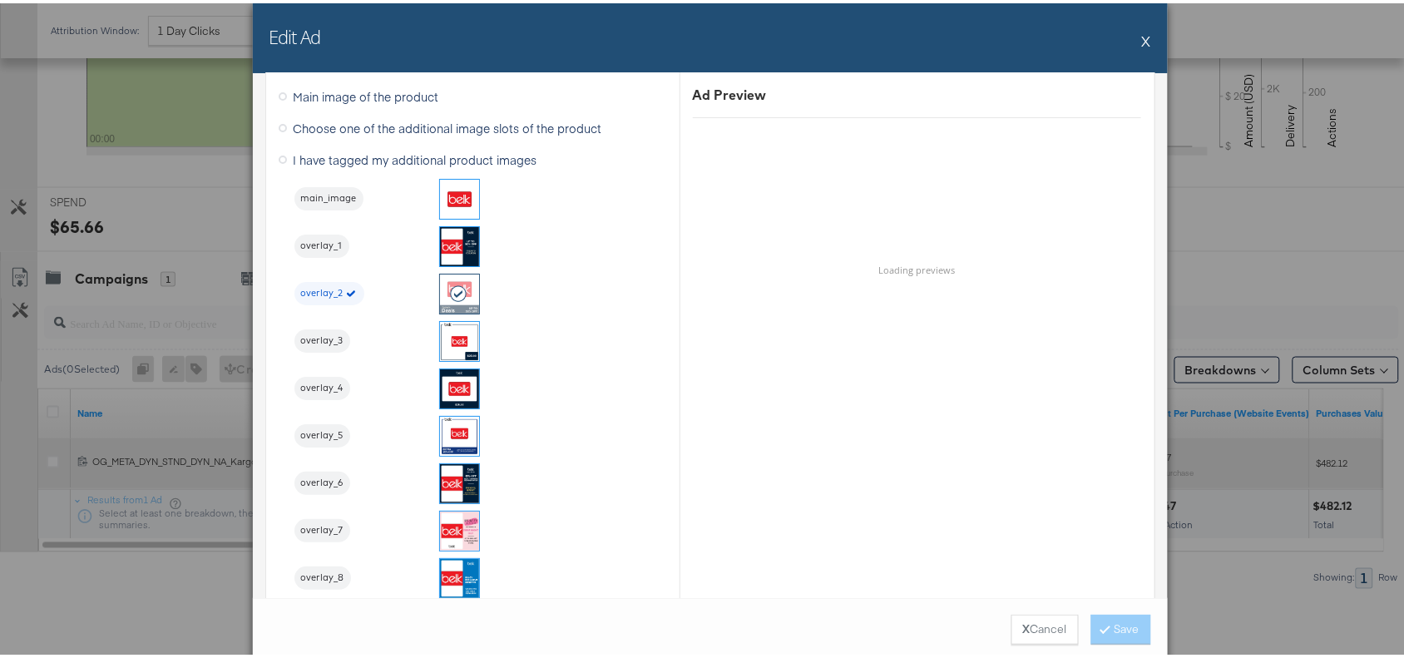
scroll to position [1725, 0]
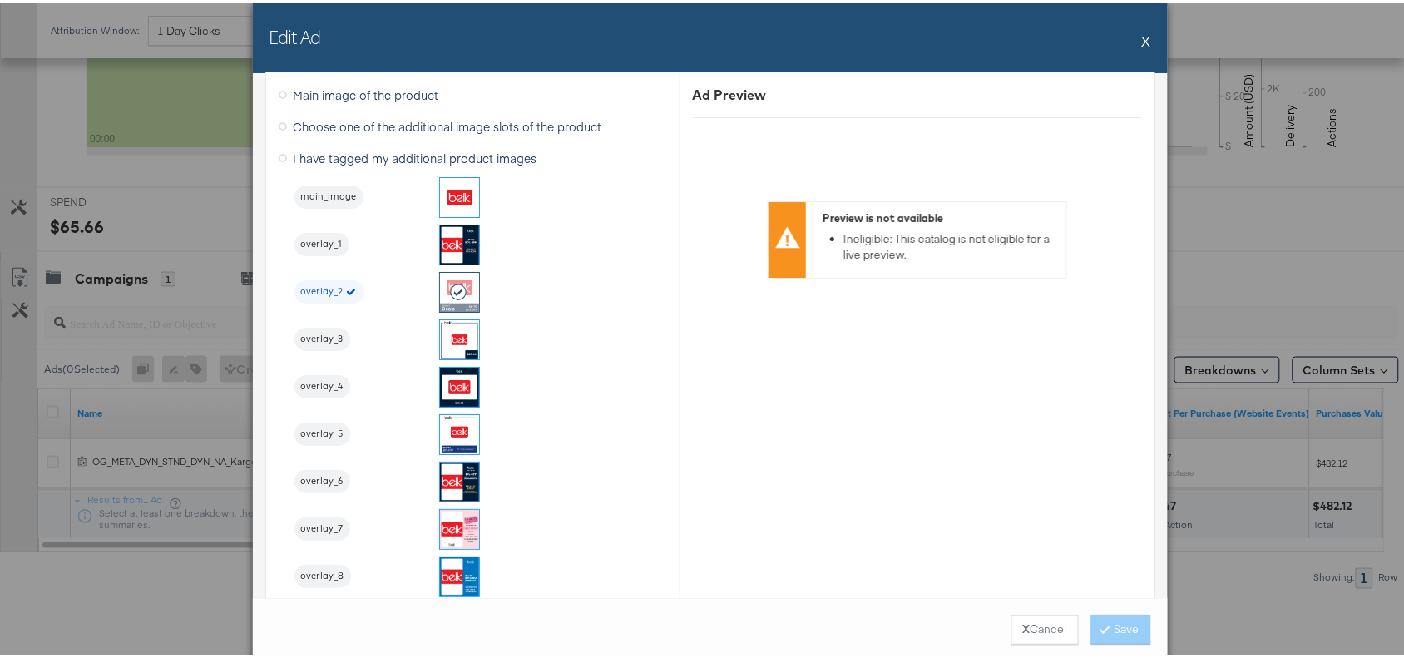
click at [1142, 36] on button "X" at bounding box center [1146, 37] width 9 height 33
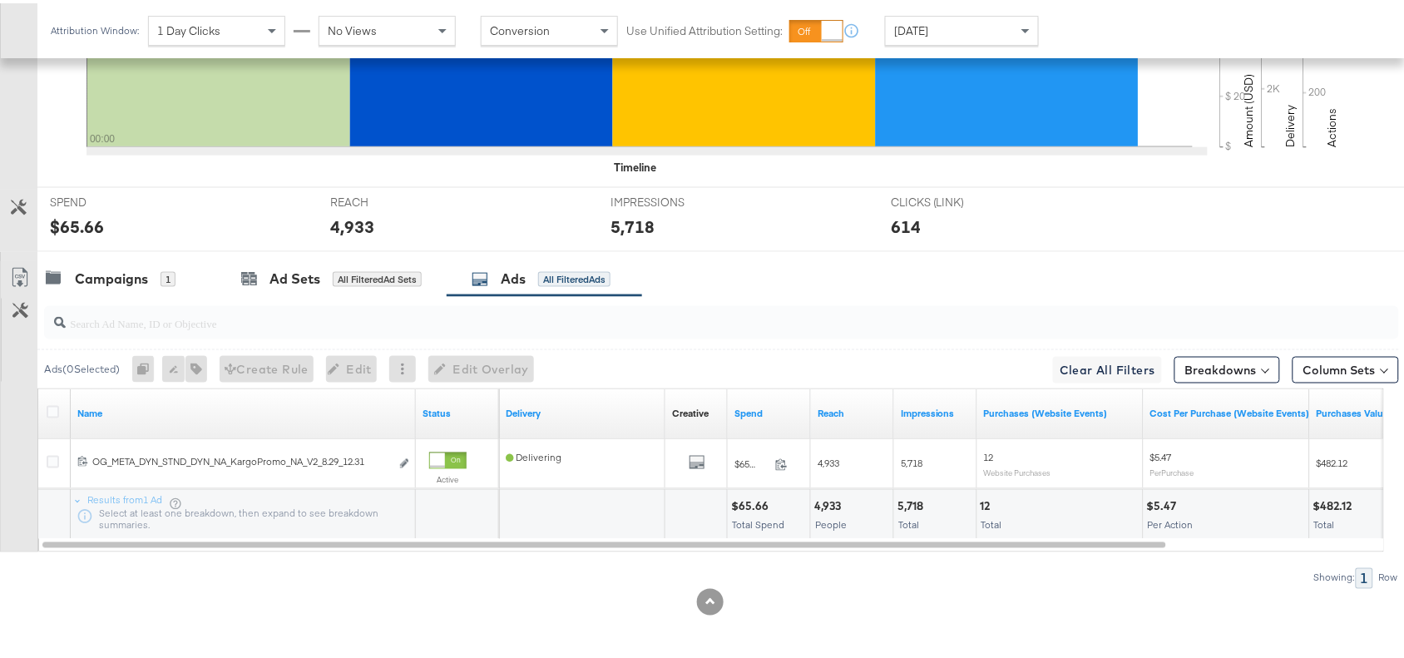
scroll to position [0, 0]
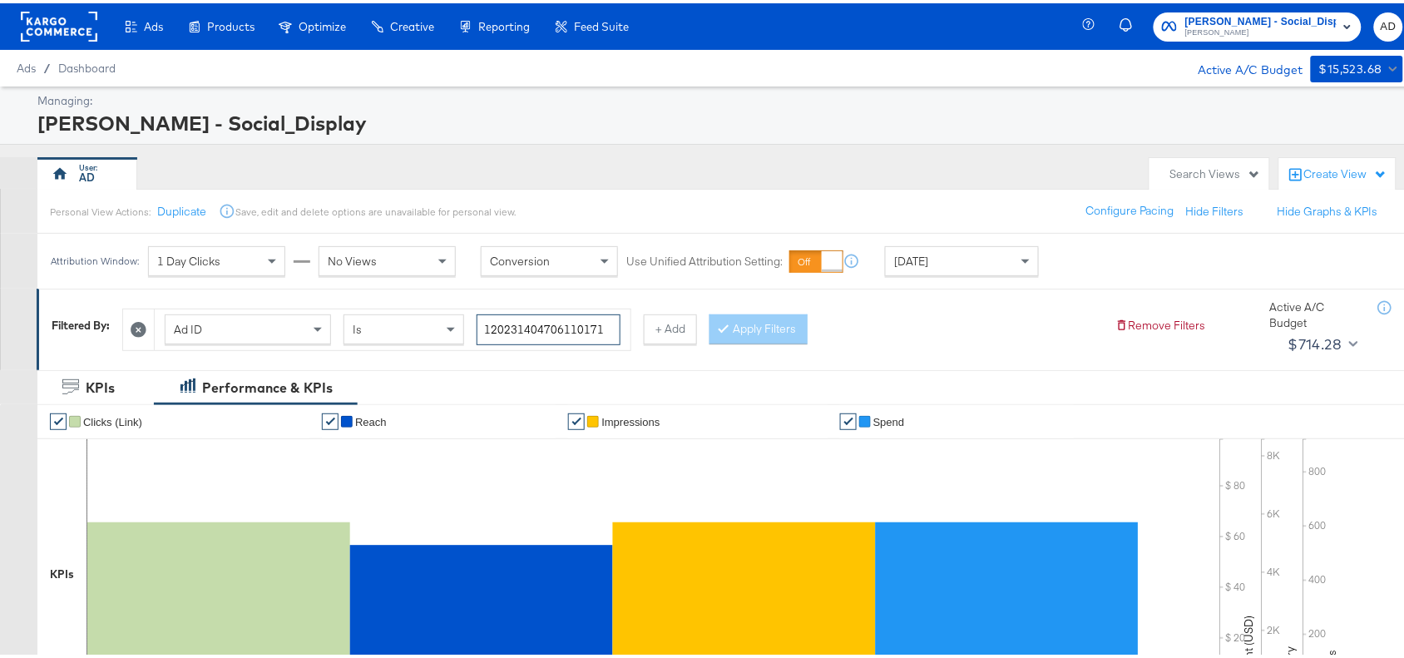
click at [611, 329] on input "120231404706110171" at bounding box center [548, 326] width 144 height 31
paste input "09"
type input "120231404706090171"
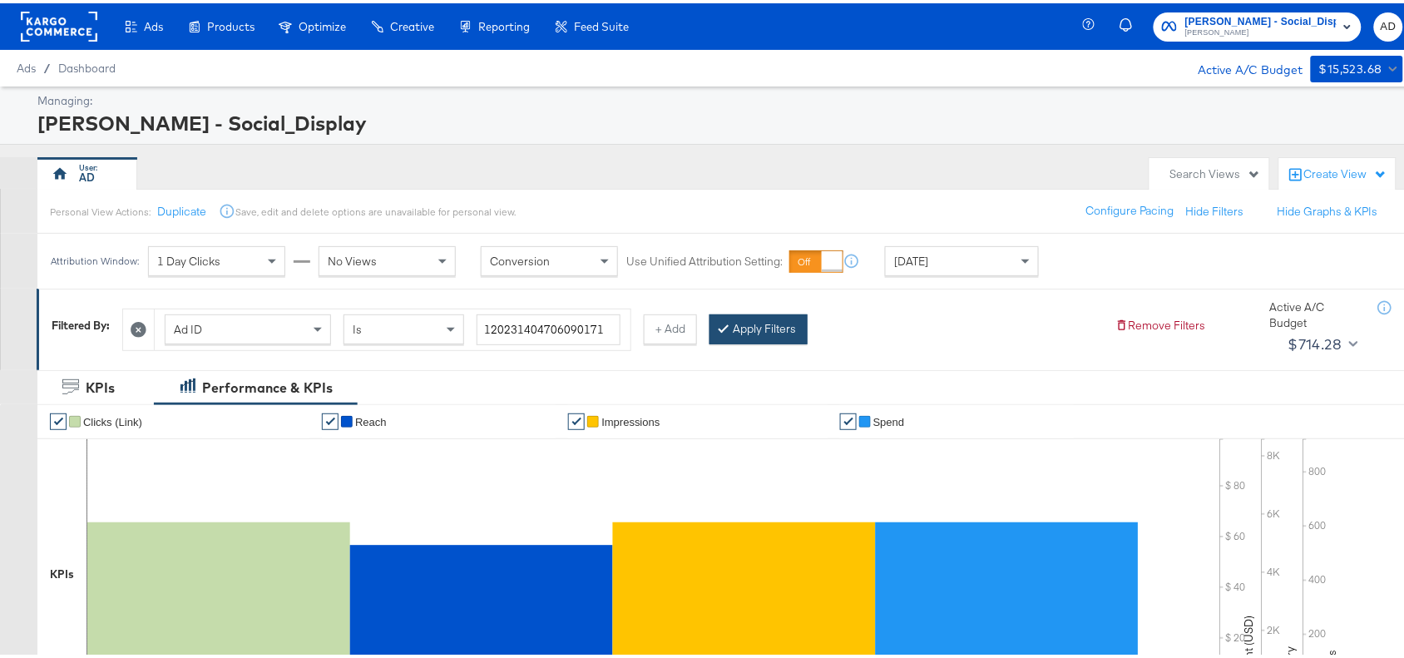
click at [767, 314] on button "Apply Filters" at bounding box center [758, 326] width 98 height 30
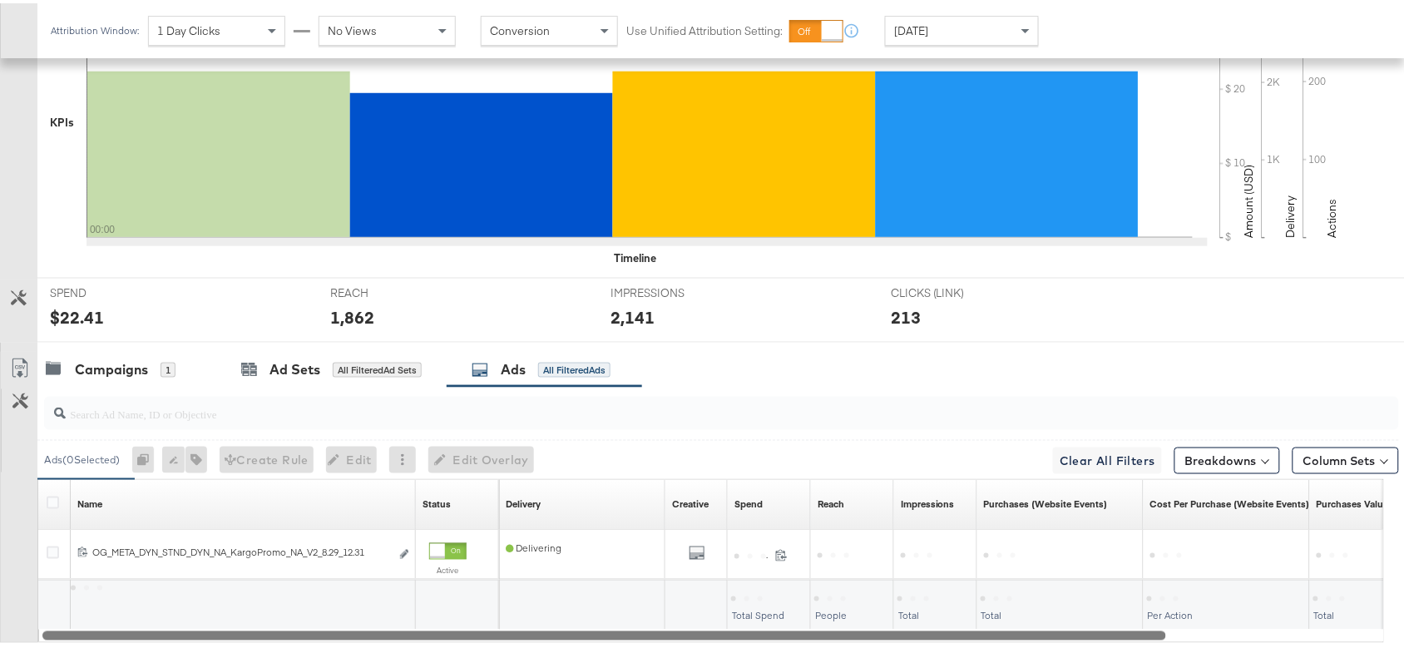
scroll to position [545, 0]
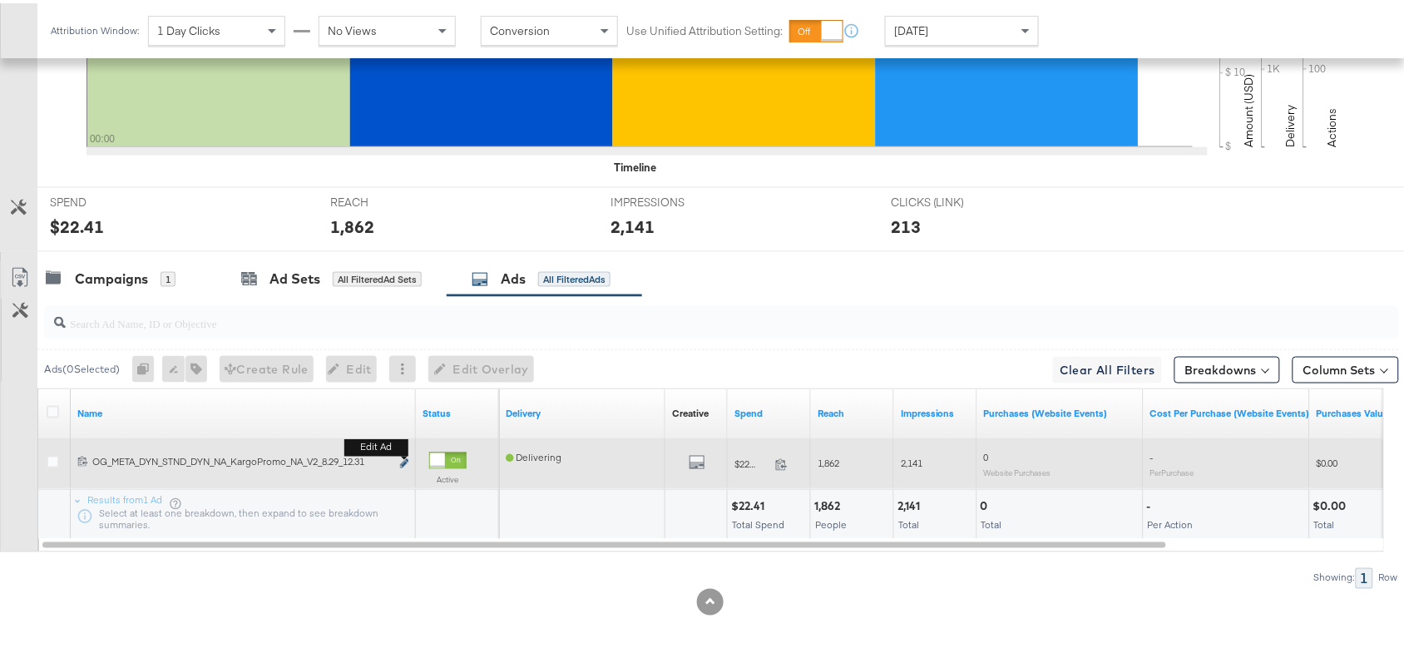
click at [405, 459] on icon "link" at bounding box center [404, 460] width 8 height 9
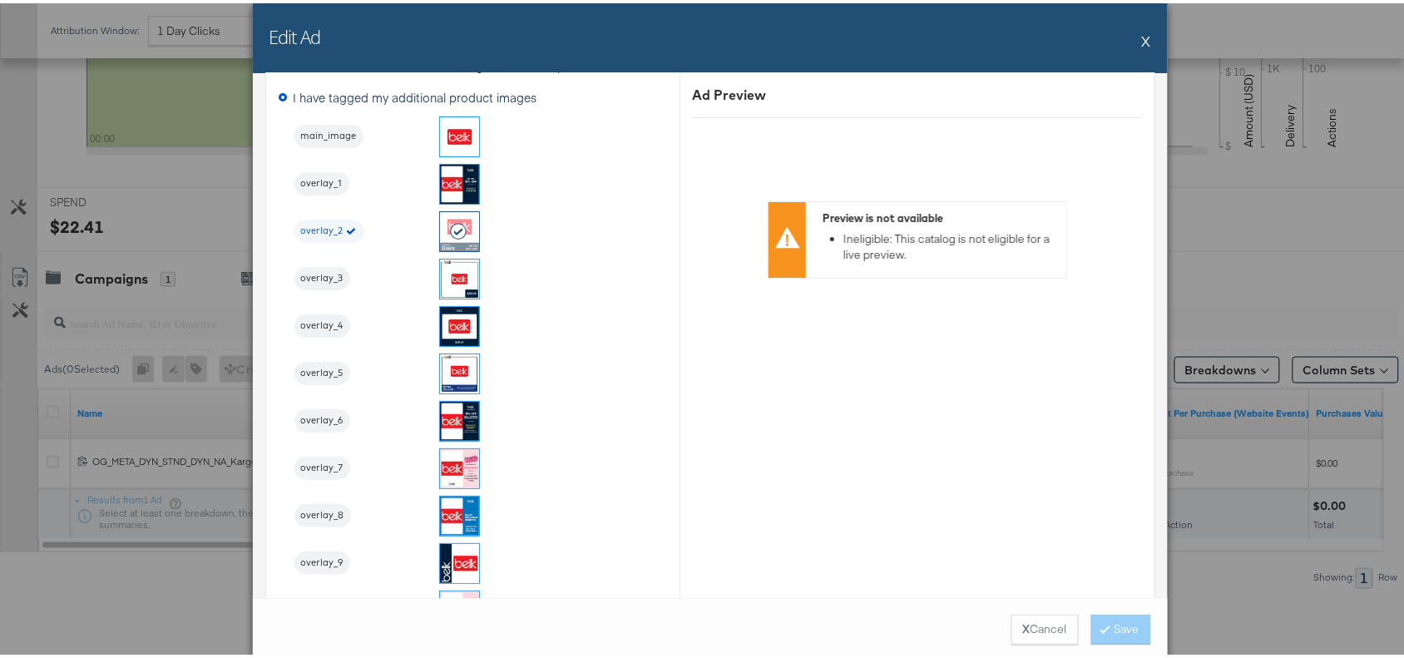
scroll to position [1779, 0]
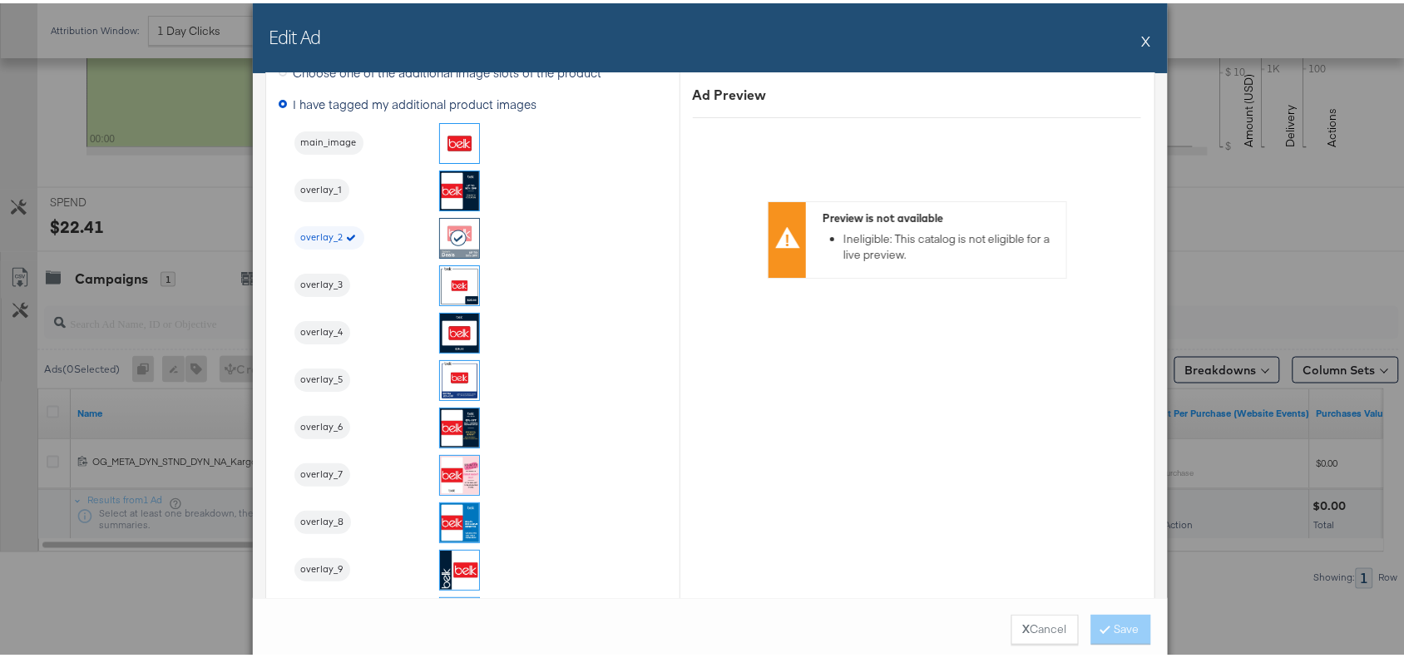
click at [1142, 34] on button "X" at bounding box center [1146, 37] width 9 height 33
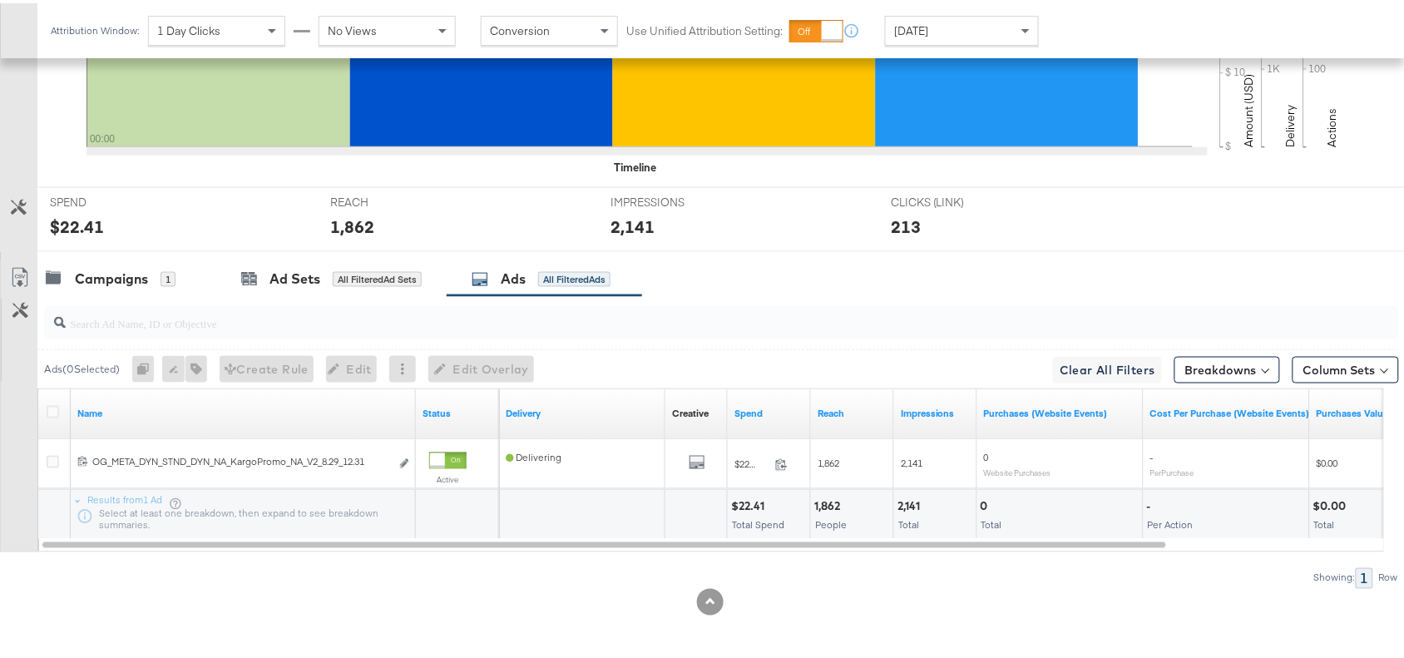
scroll to position [0, 0]
